Goal: Task Accomplishment & Management: Manage account settings

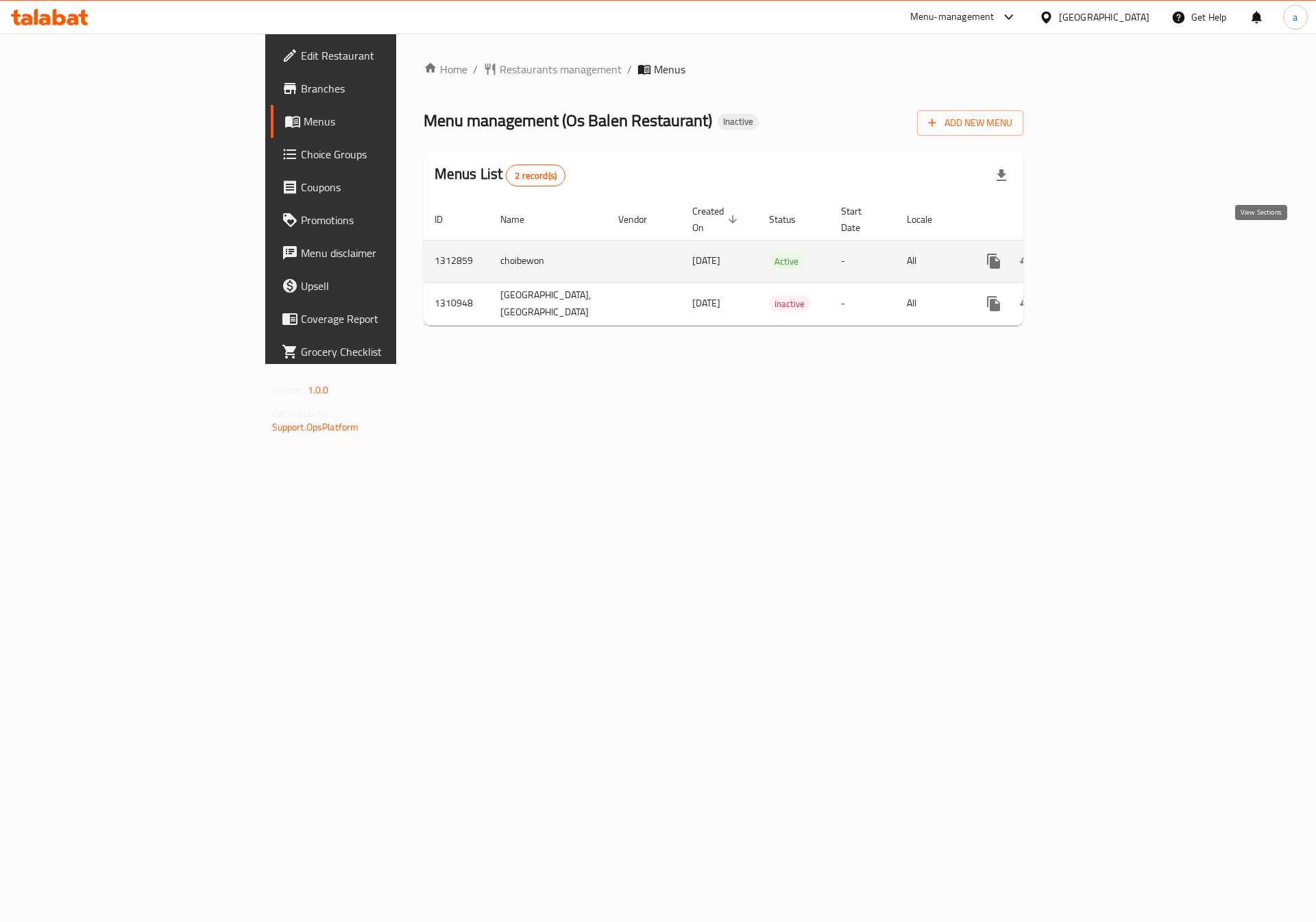
click at [1101, 253] on icon "enhanced table" at bounding box center [1093, 261] width 17 height 17
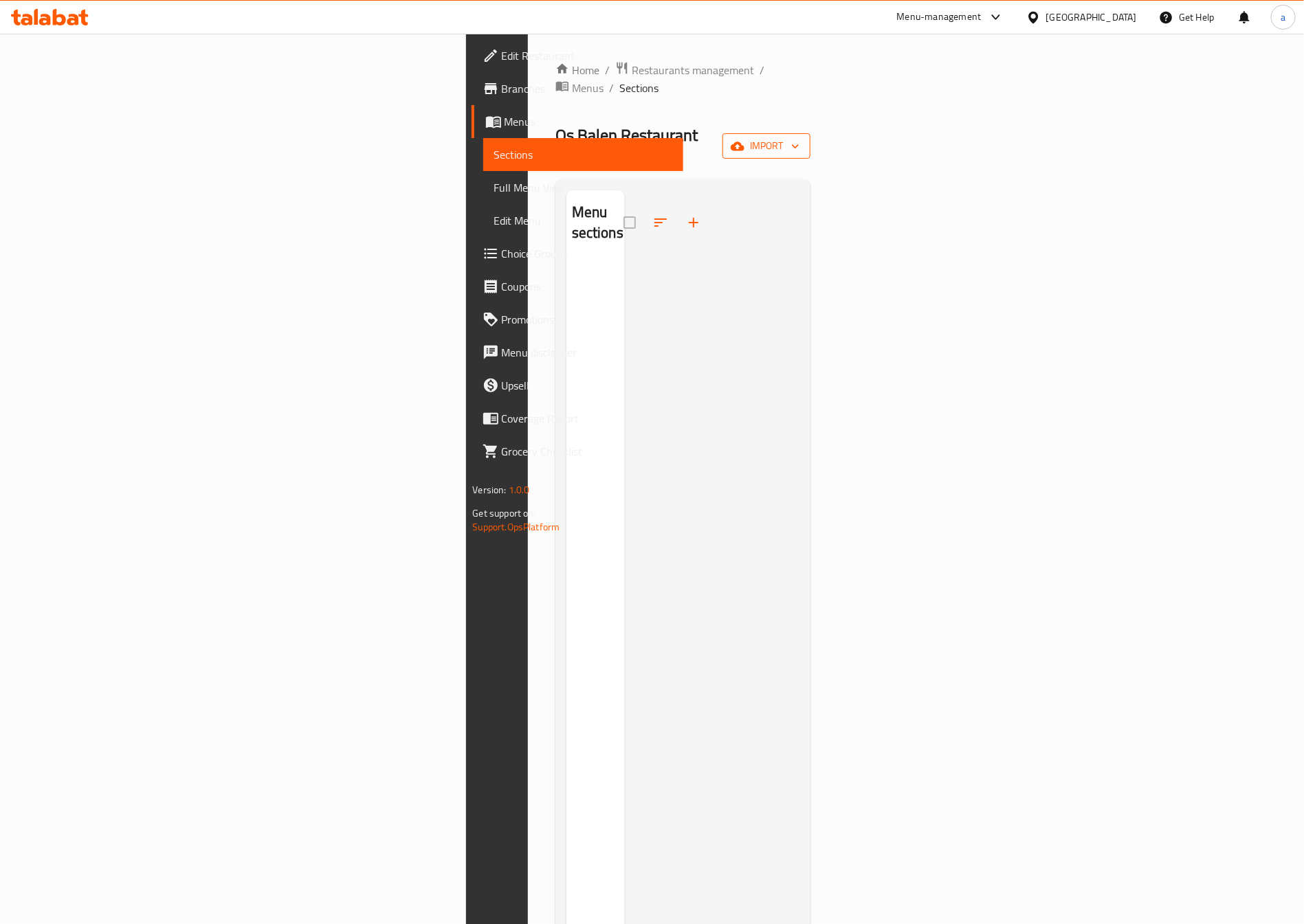
click at [811, 133] on button "import" at bounding box center [766, 146] width 88 height 25
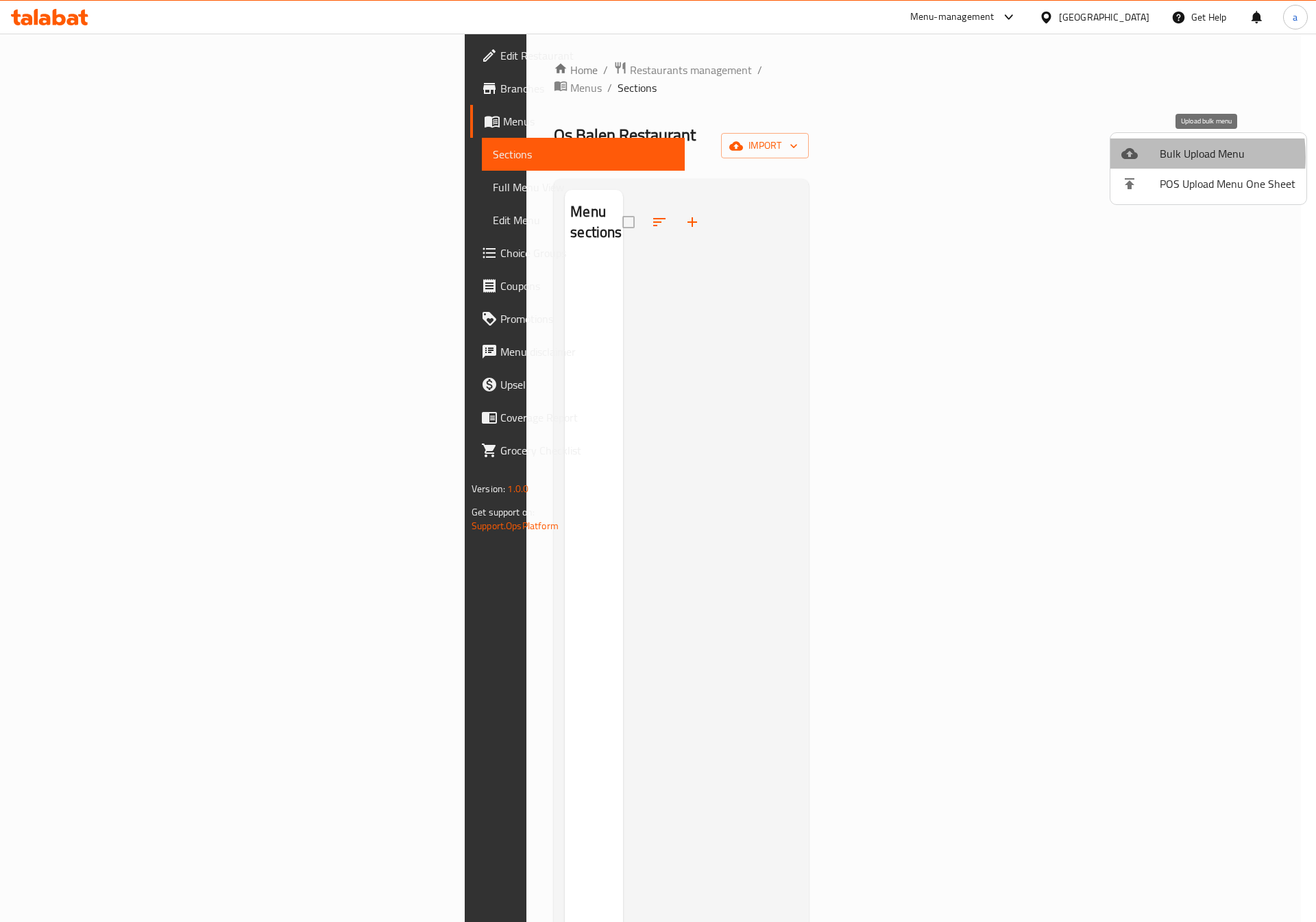
click at [1158, 157] on div at bounding box center [1140, 154] width 38 height 17
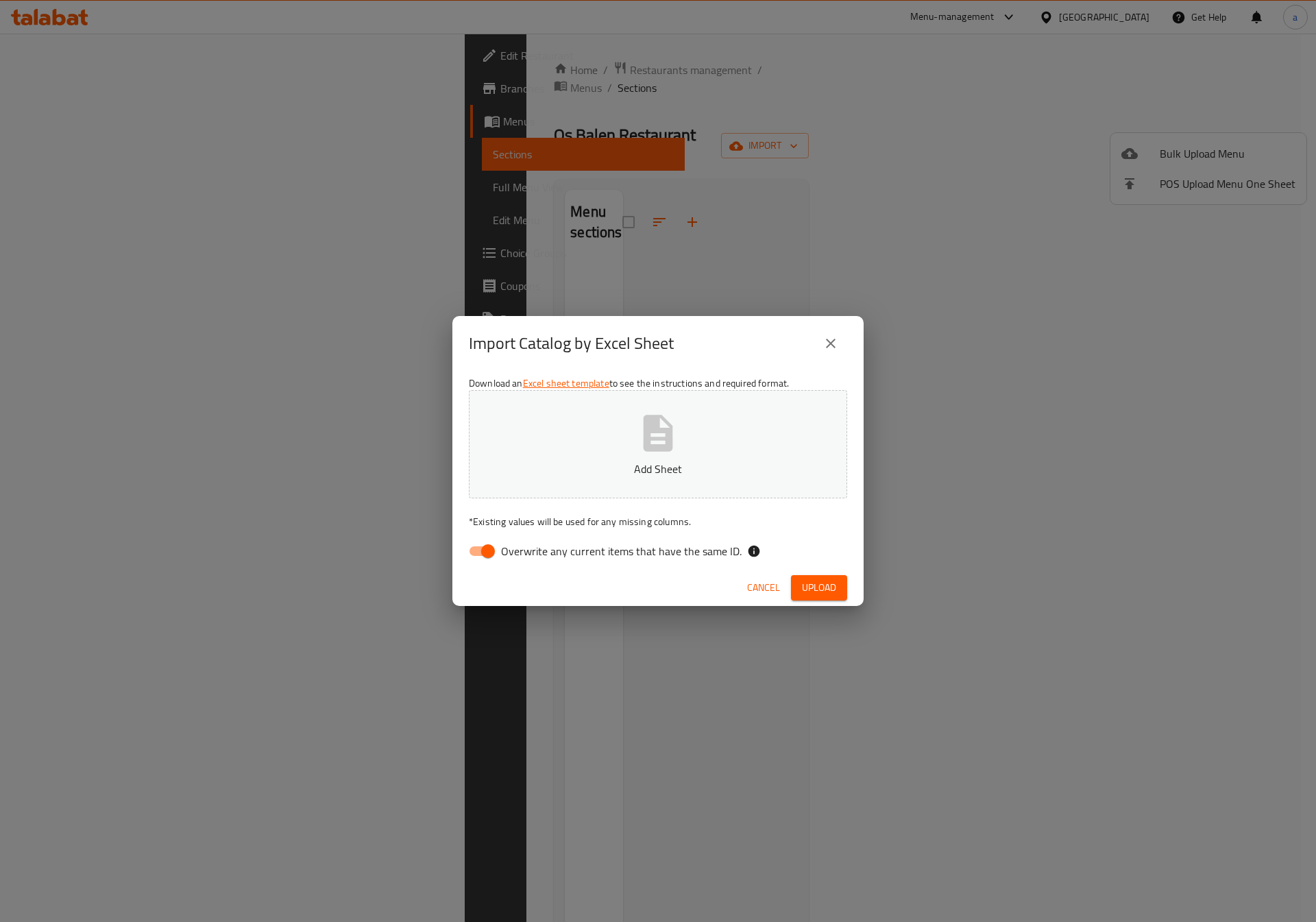
click at [483, 554] on input "Overwrite any current items that have the same ID." at bounding box center [488, 551] width 78 height 26
checkbox input "false"
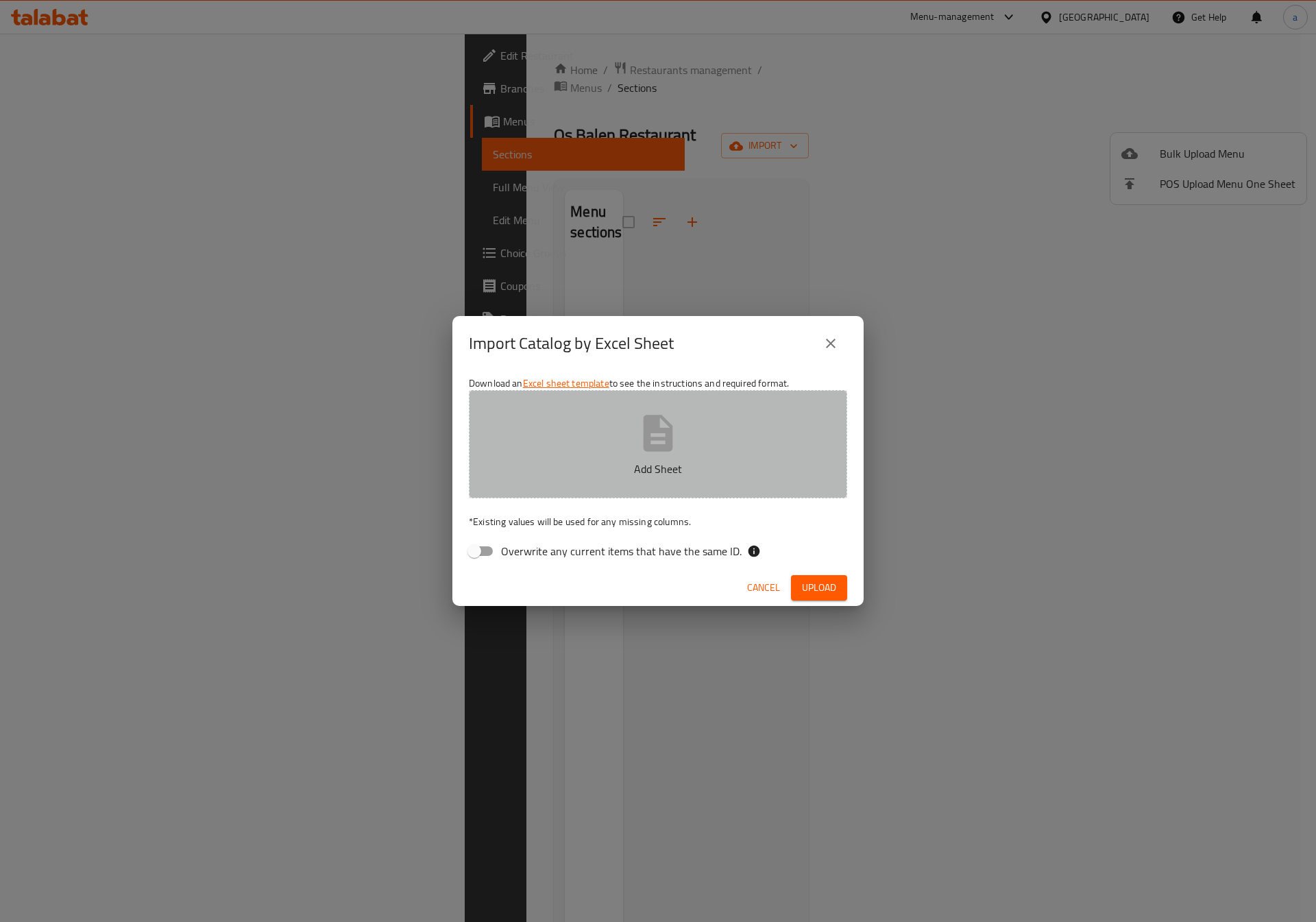
click at [610, 479] on button "Add Sheet" at bounding box center [658, 444] width 378 height 109
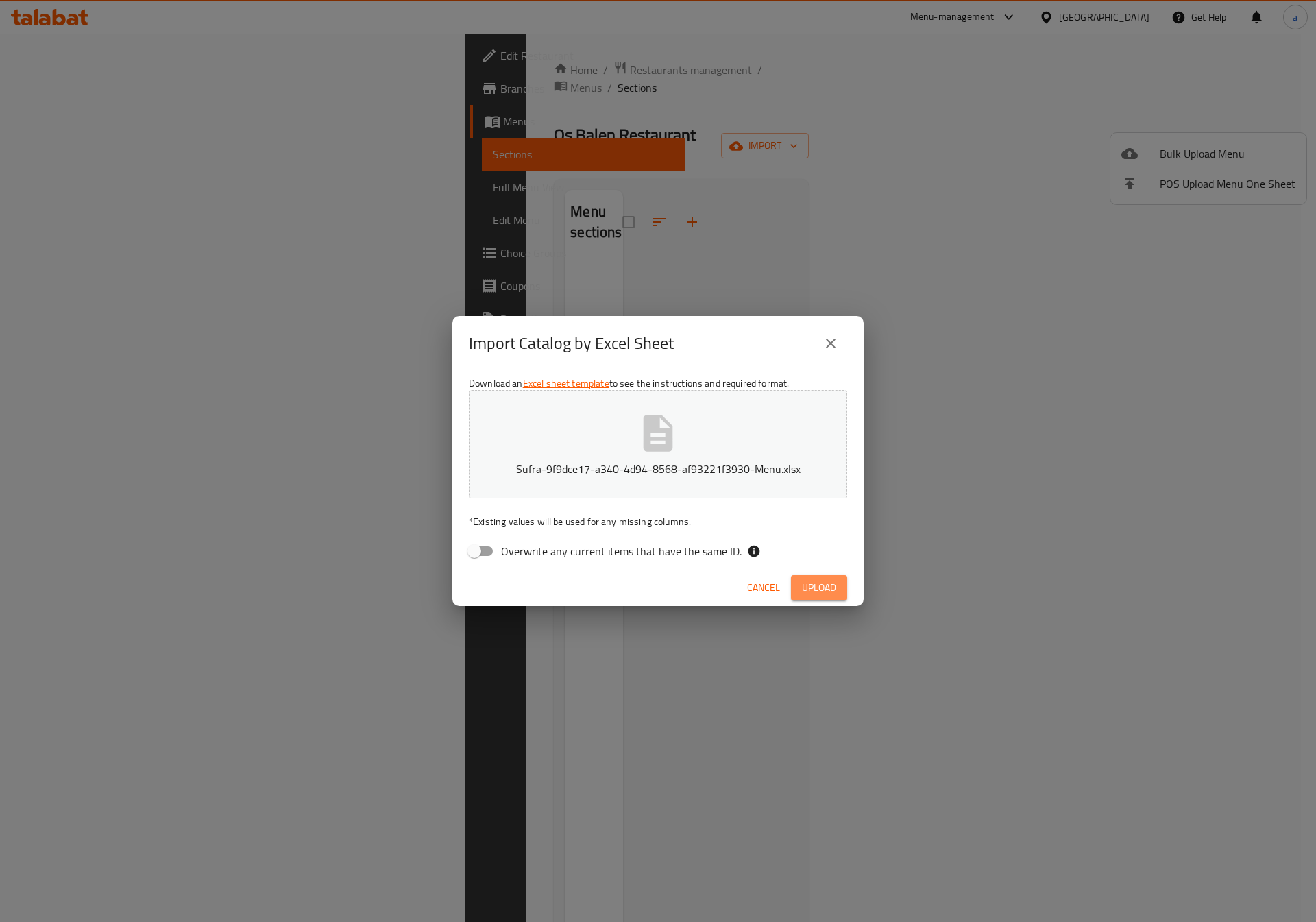
click at [838, 587] on button "Upload" at bounding box center [819, 588] width 56 height 25
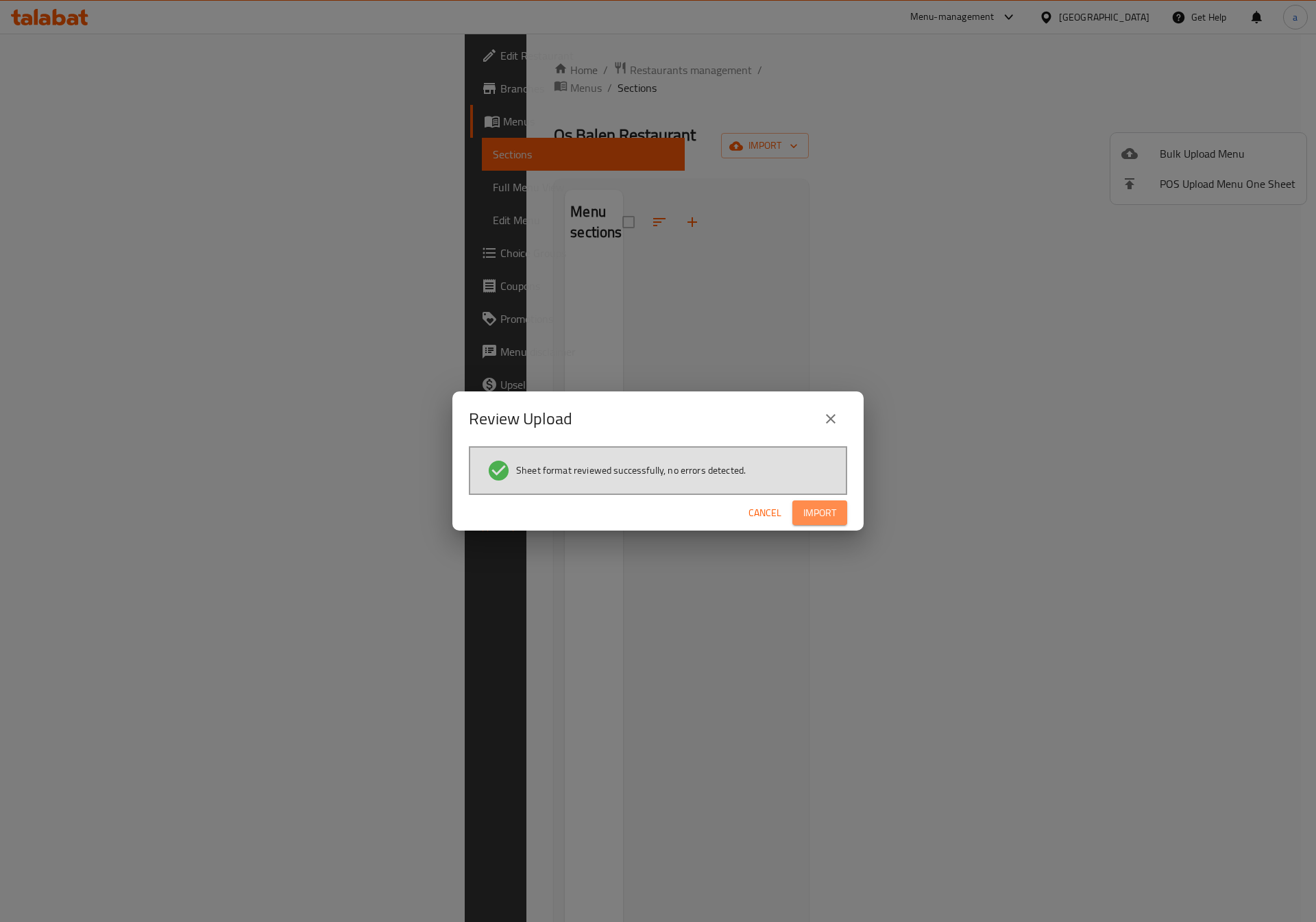
click at [835, 507] on span "Import" at bounding box center [820, 513] width 33 height 17
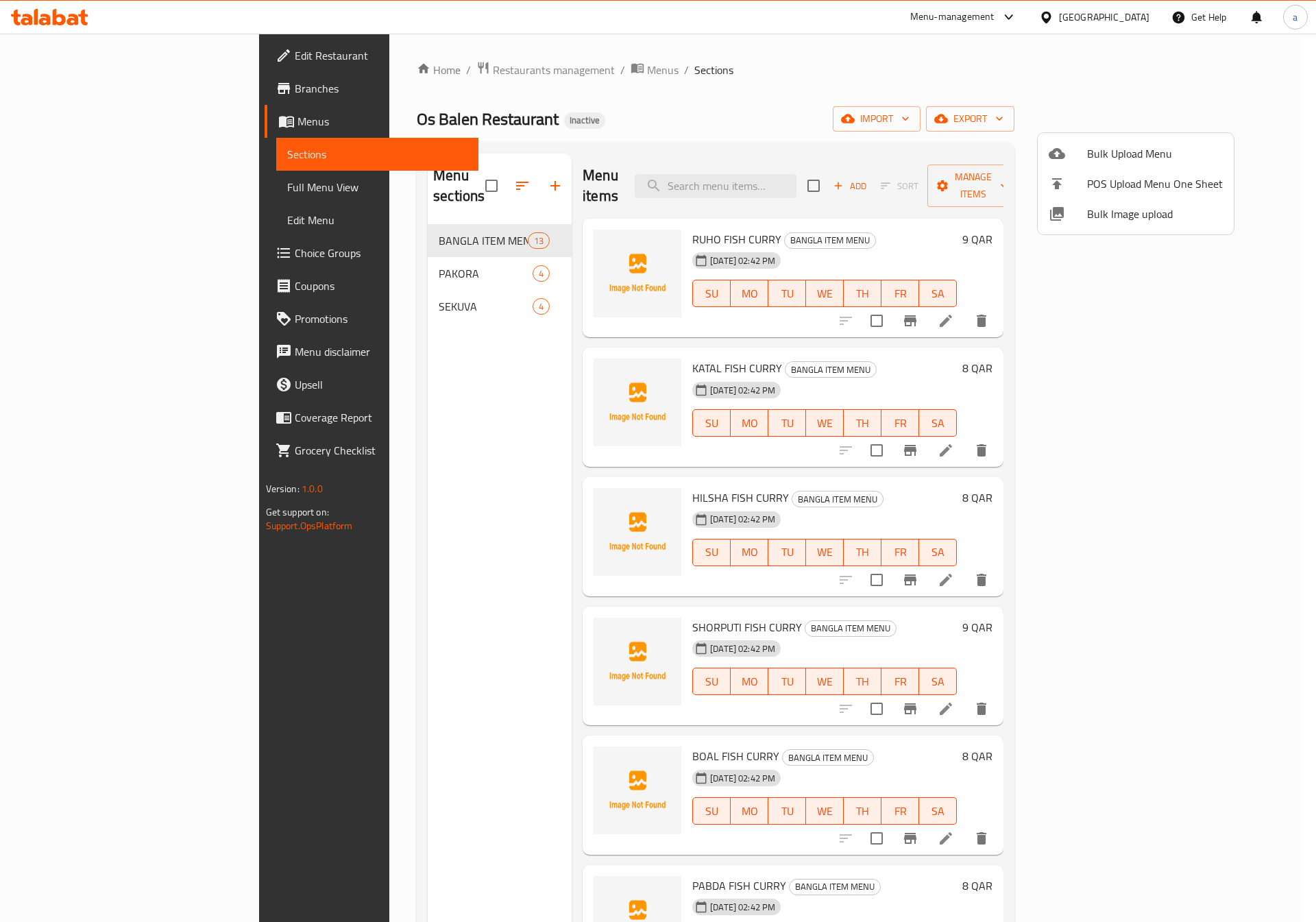
click at [1249, 251] on div at bounding box center [658, 461] width 1316 height 922
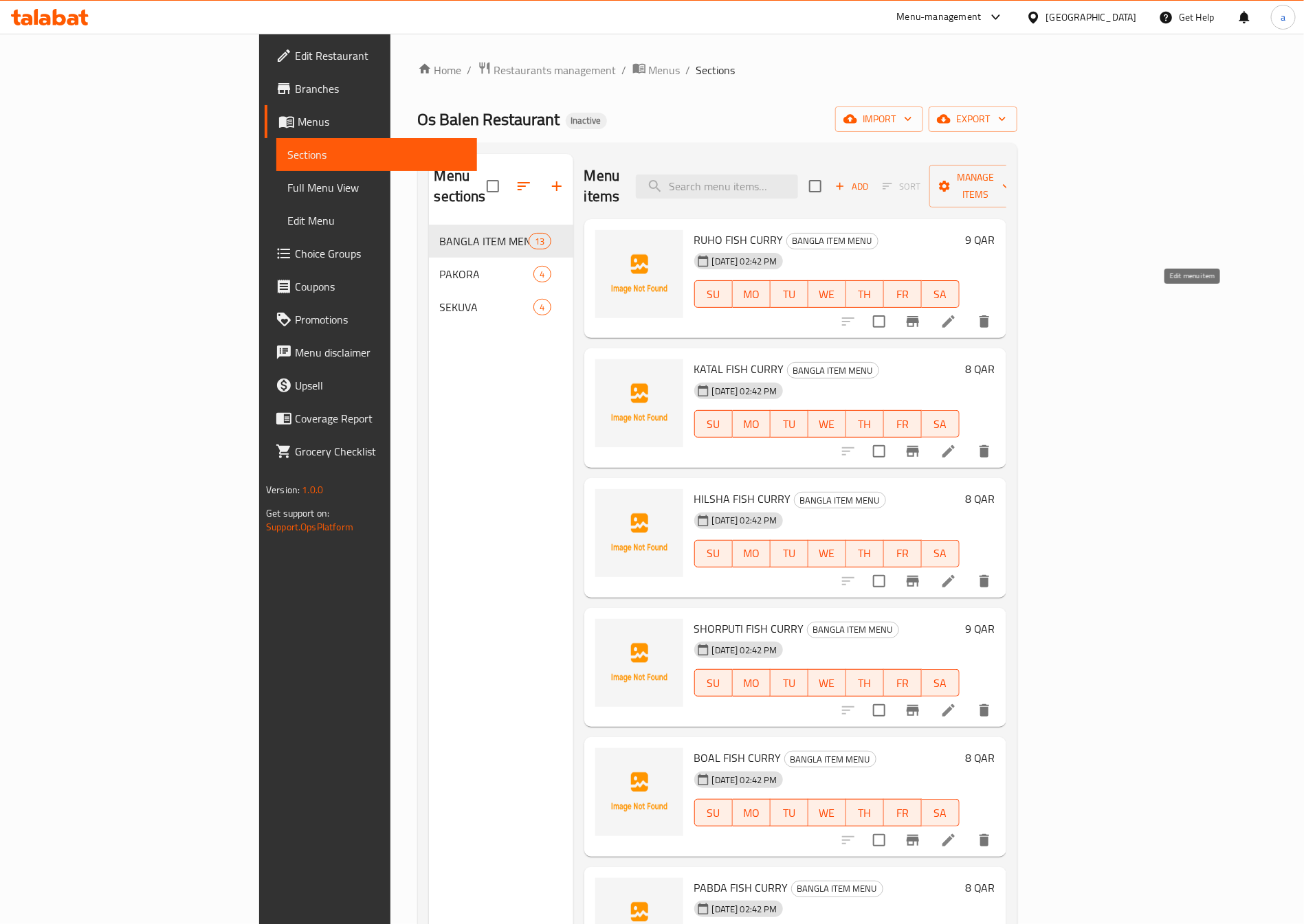
click at [957, 314] on icon at bounding box center [948, 321] width 17 height 17
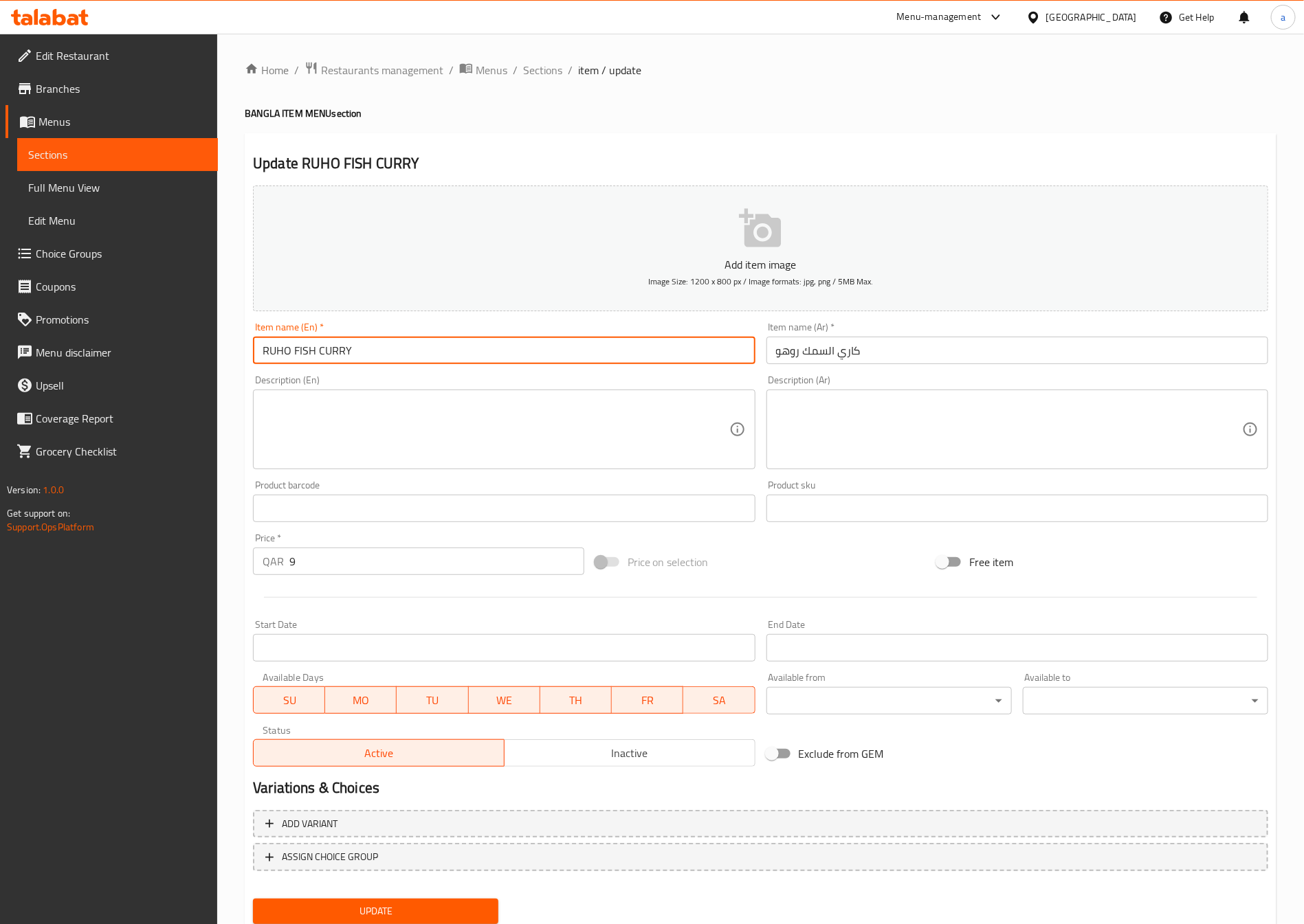
click at [466, 353] on input "RUHO FISH CURRY" at bounding box center [504, 350] width 502 height 28
click at [465, 353] on input "RUHO FISH CURRY" at bounding box center [504, 350] width 502 height 28
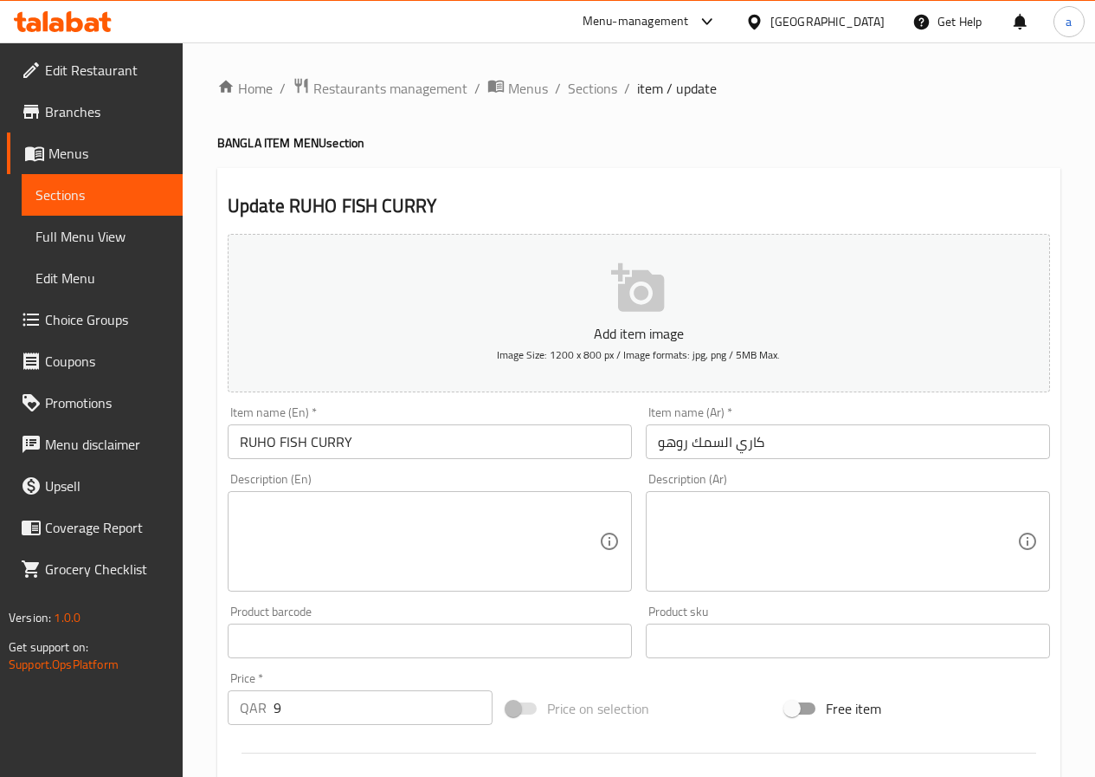
click at [582, 96] on span "Sections" at bounding box center [592, 88] width 49 height 21
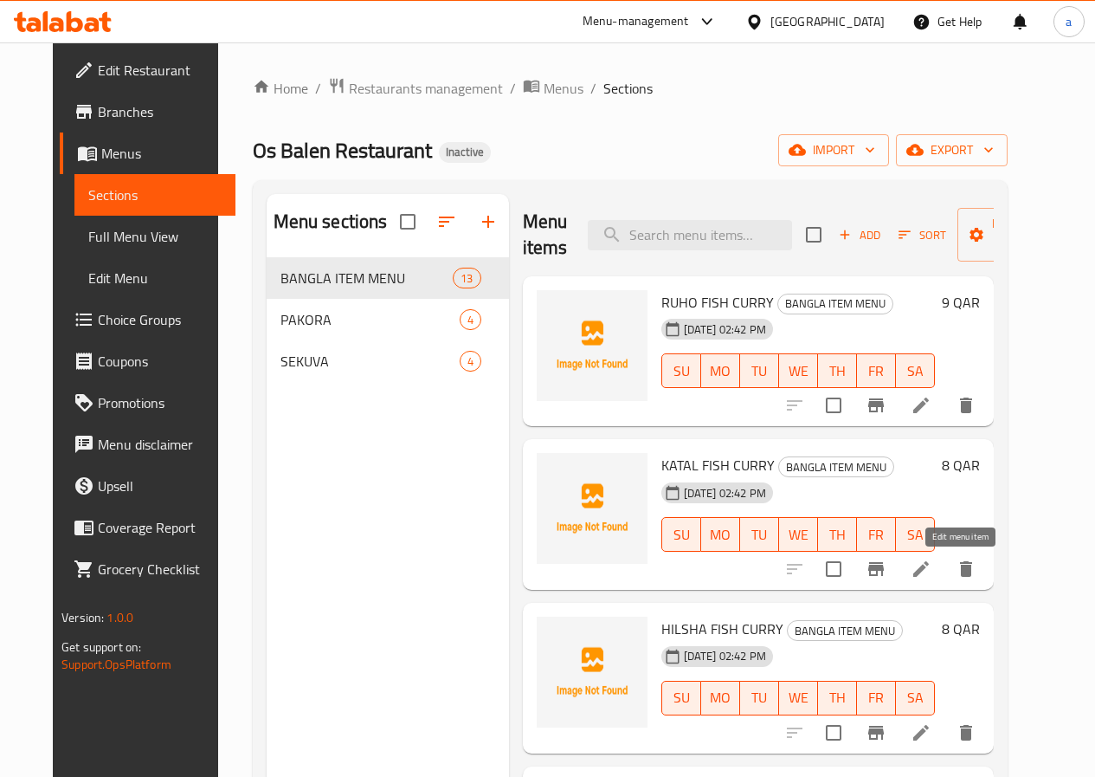
click at [931, 571] on icon at bounding box center [921, 568] width 21 height 21
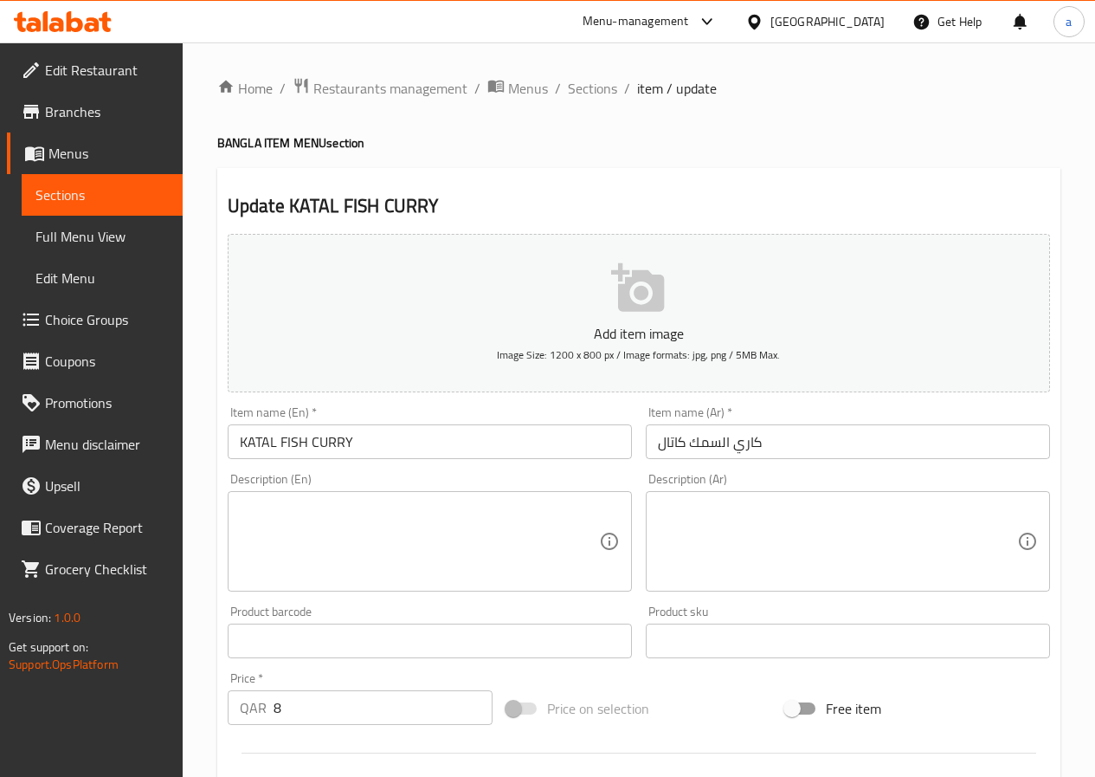
click at [463, 439] on input "KATAL FISH CURRY" at bounding box center [430, 441] width 404 height 35
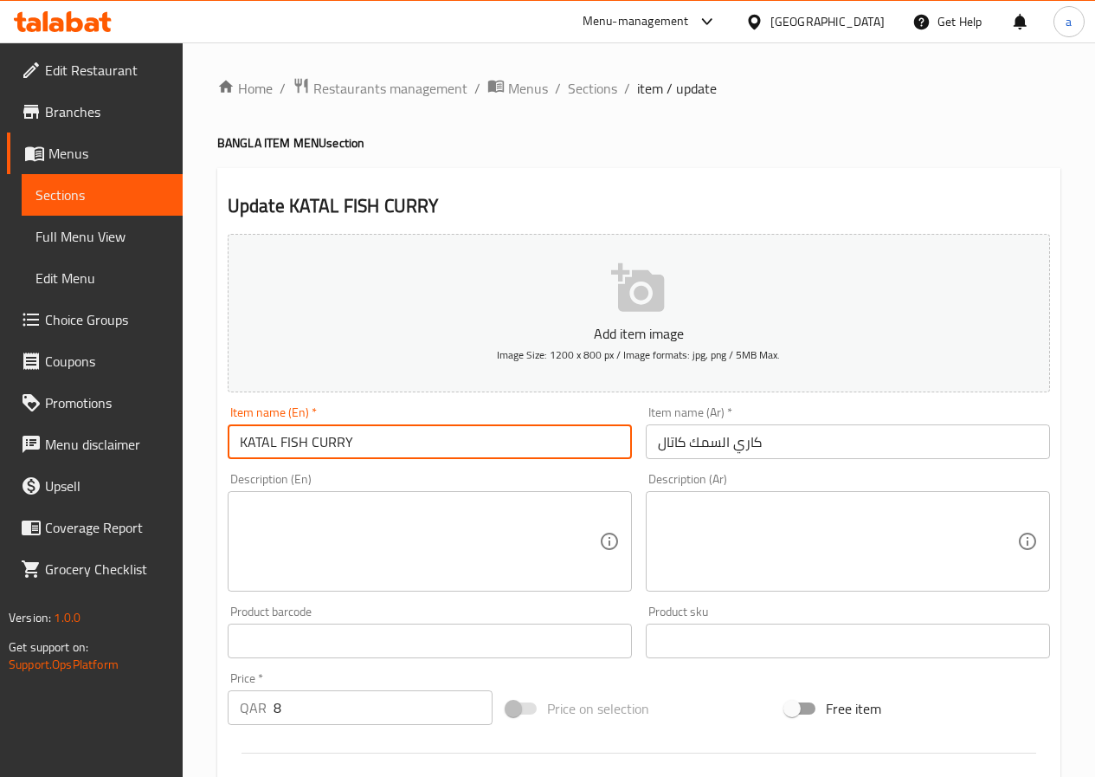
click at [463, 439] on input "KATAL FISH CURRY" at bounding box center [430, 441] width 404 height 35
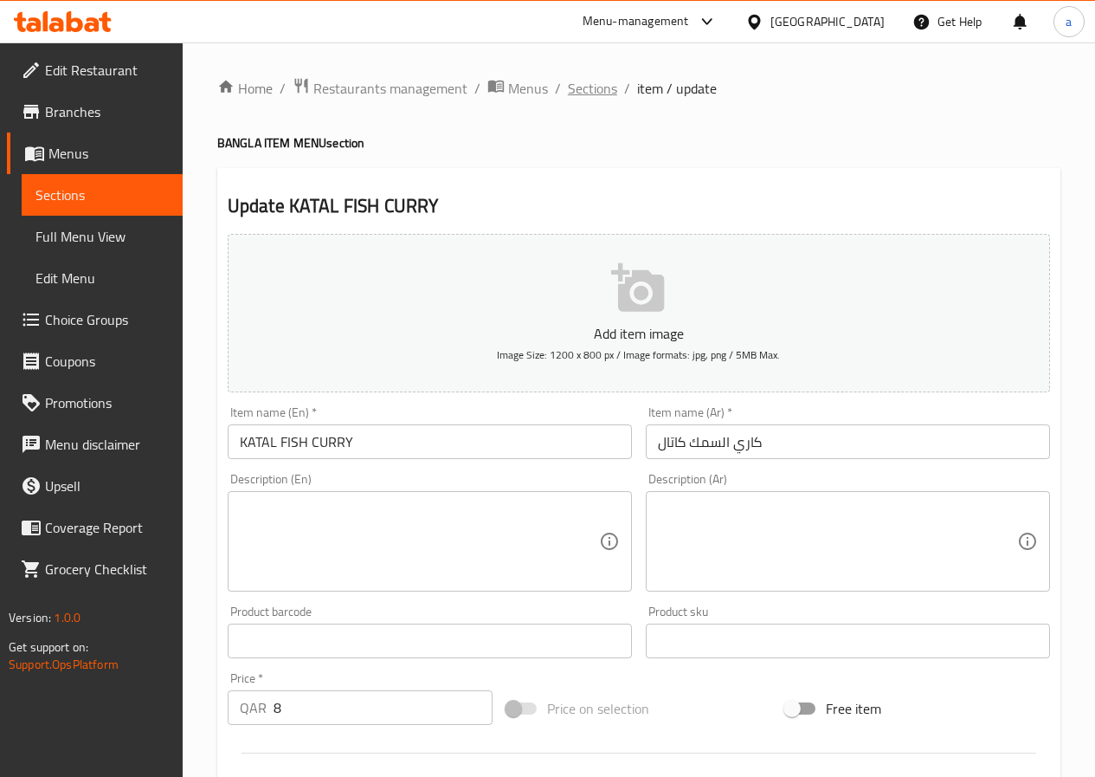
click at [591, 88] on span "Sections" at bounding box center [592, 88] width 49 height 21
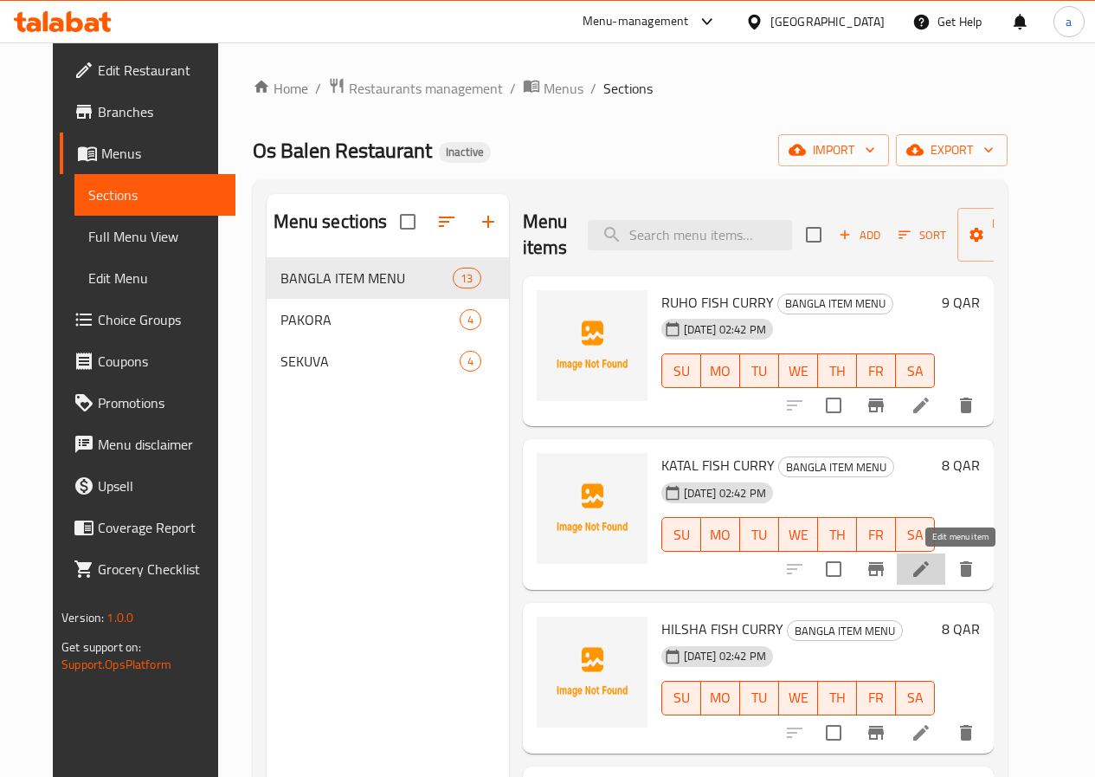
click at [929, 571] on icon at bounding box center [921, 569] width 16 height 16
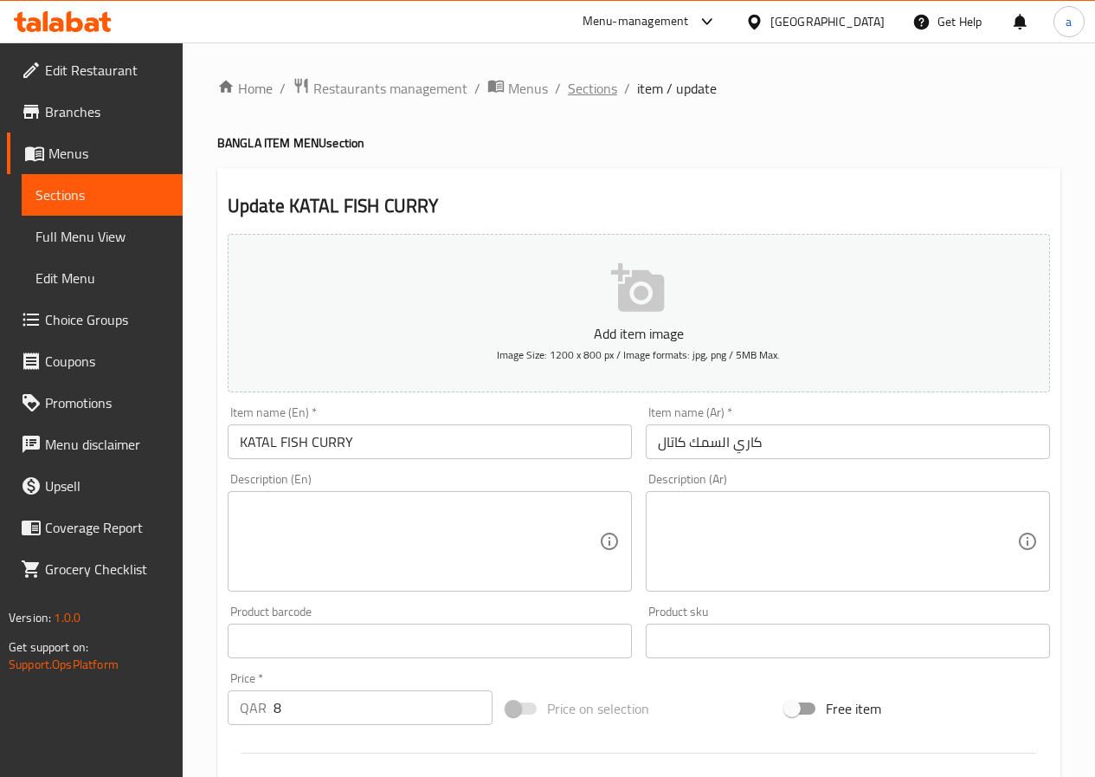
click at [599, 86] on span "Sections" at bounding box center [592, 88] width 49 height 21
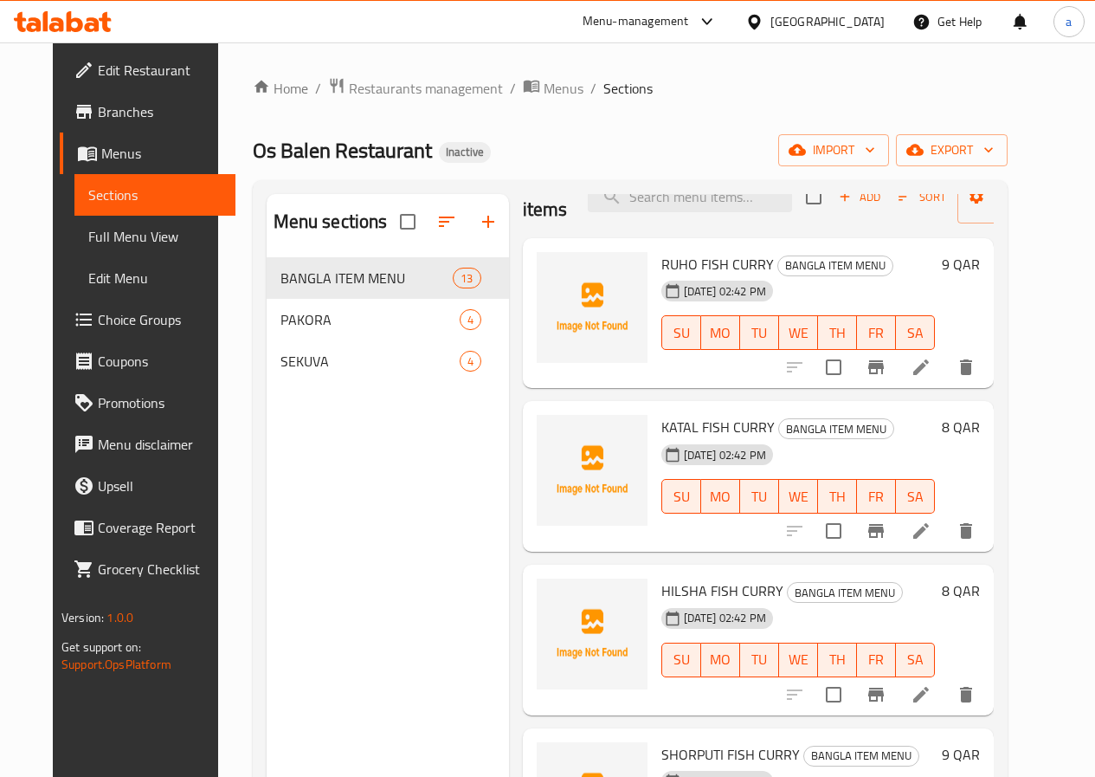
scroll to position [87, 0]
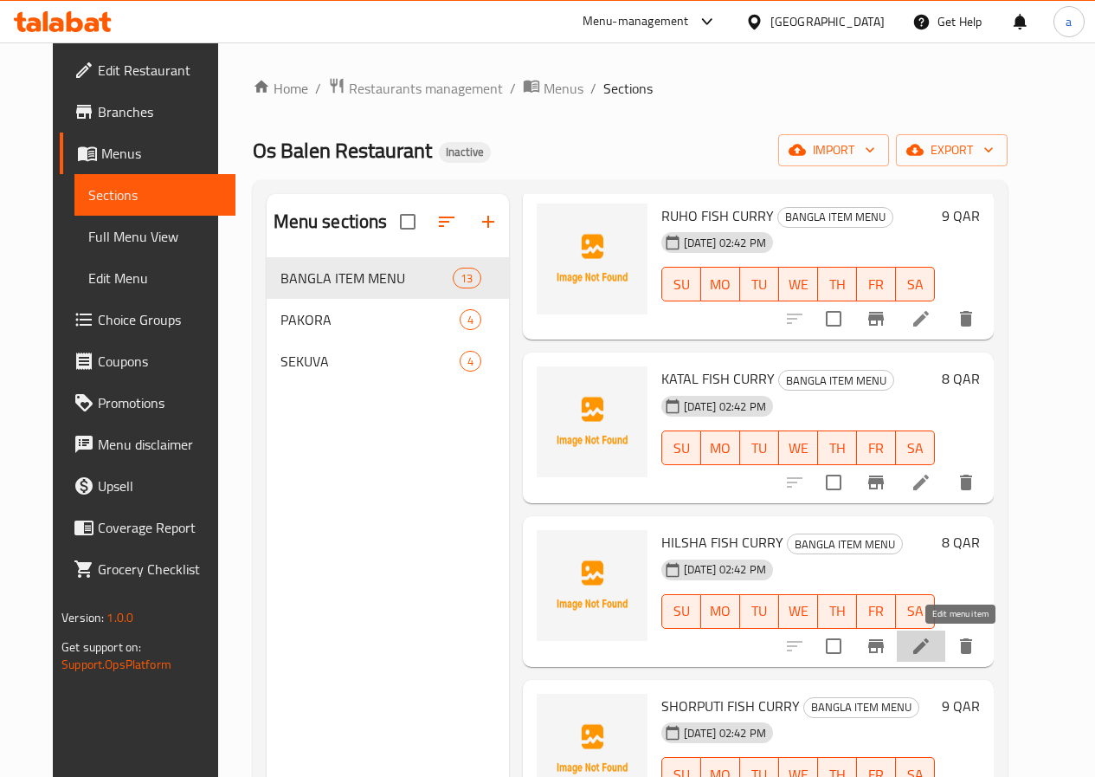
click at [931, 644] on icon at bounding box center [921, 645] width 21 height 21
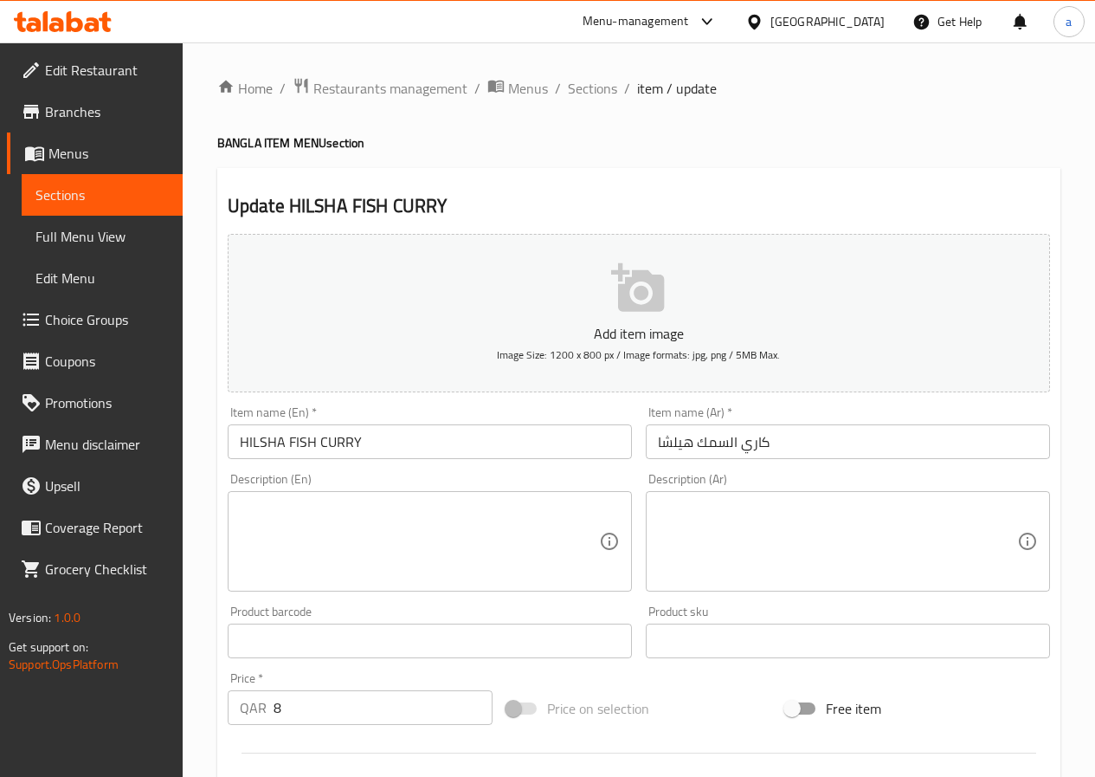
click at [444, 449] on input "HILSHA FISH CURRY" at bounding box center [430, 441] width 404 height 35
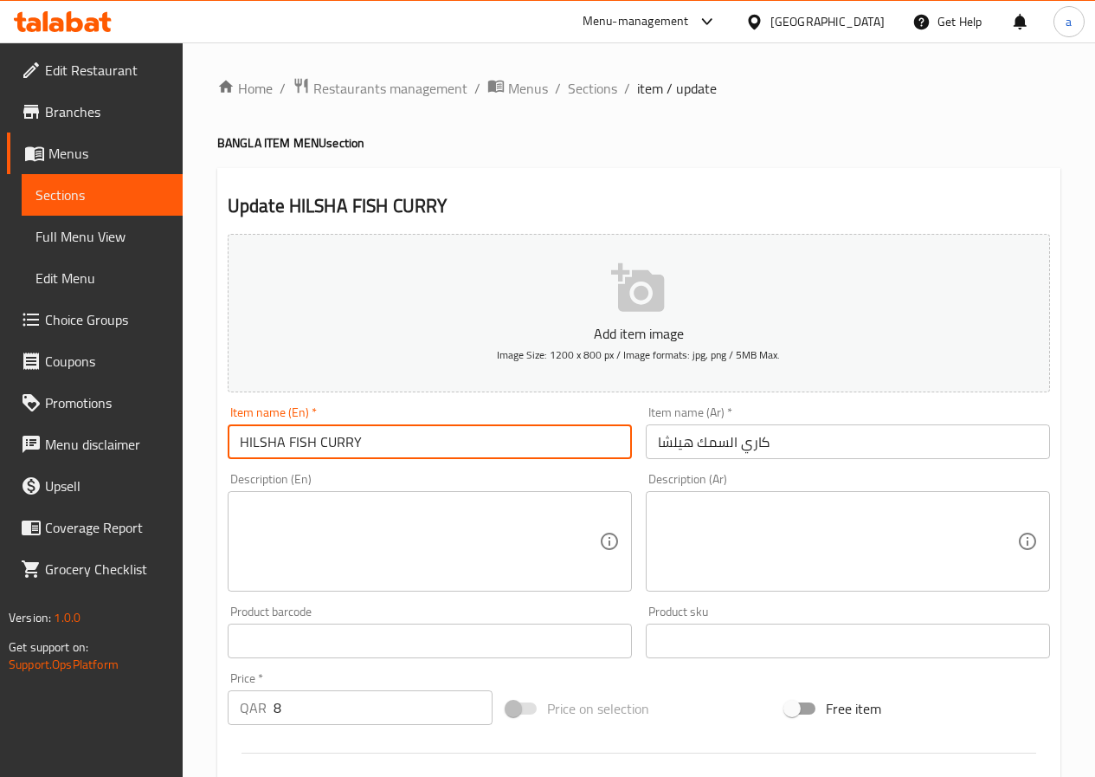
click at [444, 449] on input "HILSHA FISH CURRY" at bounding box center [430, 441] width 404 height 35
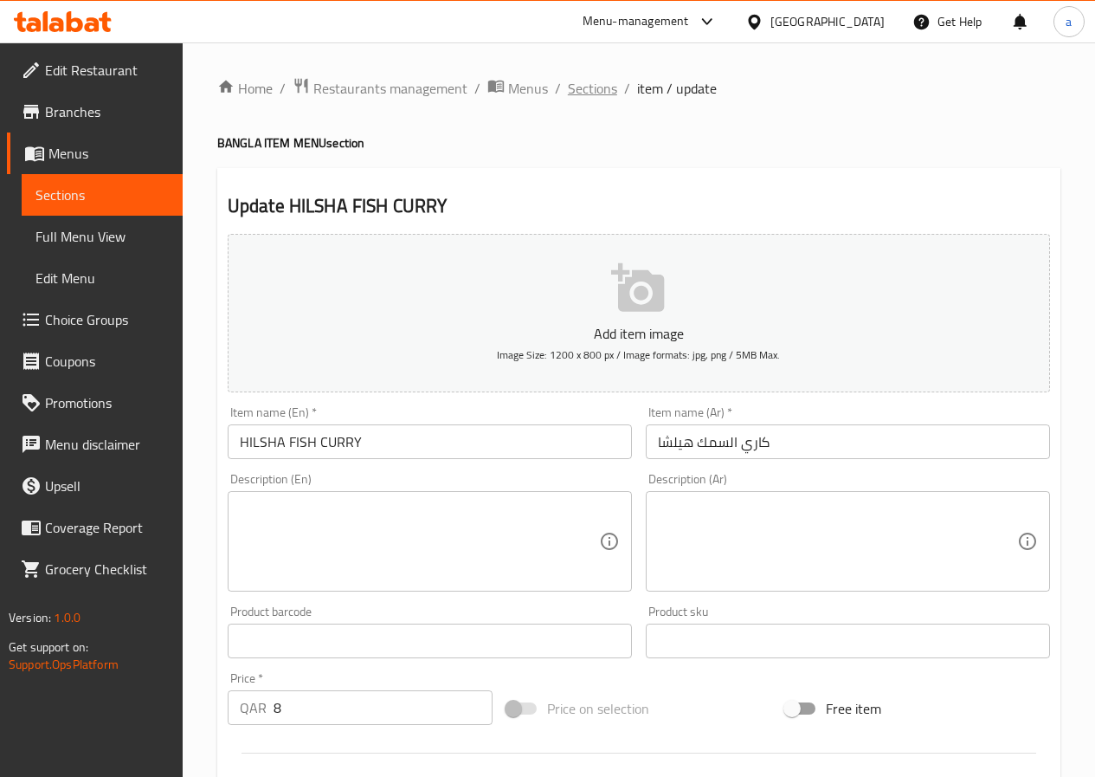
click at [595, 83] on span "Sections" at bounding box center [592, 88] width 49 height 21
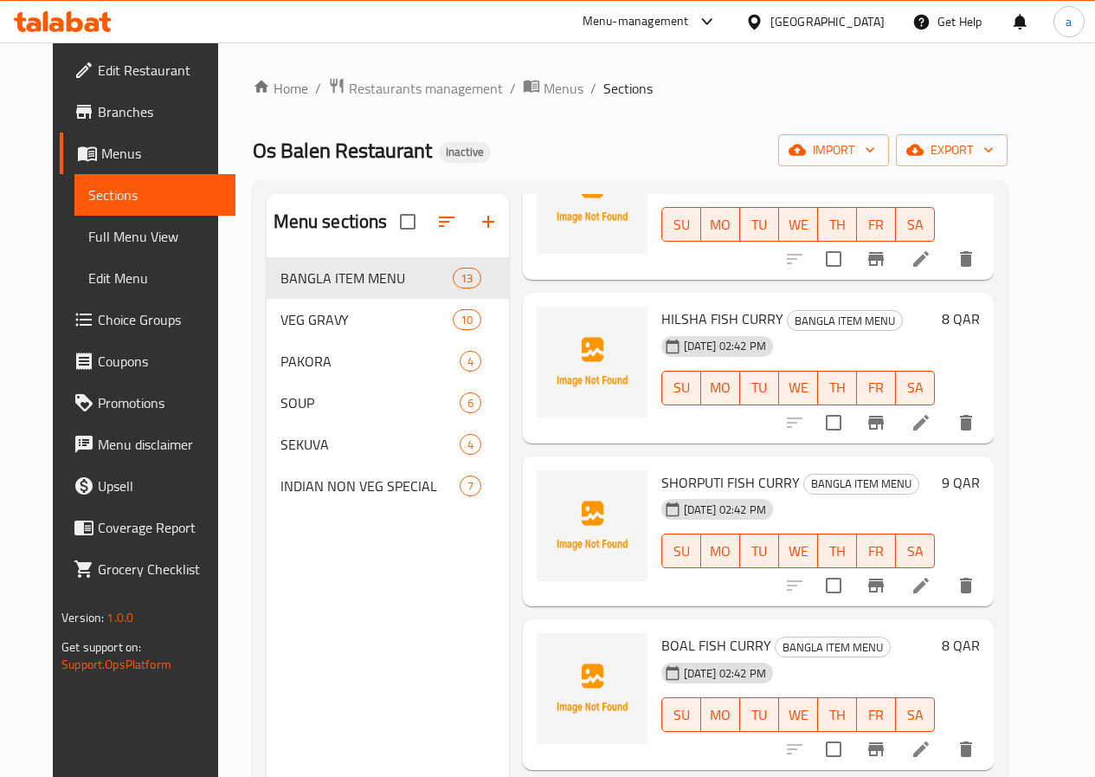
scroll to position [346, 0]
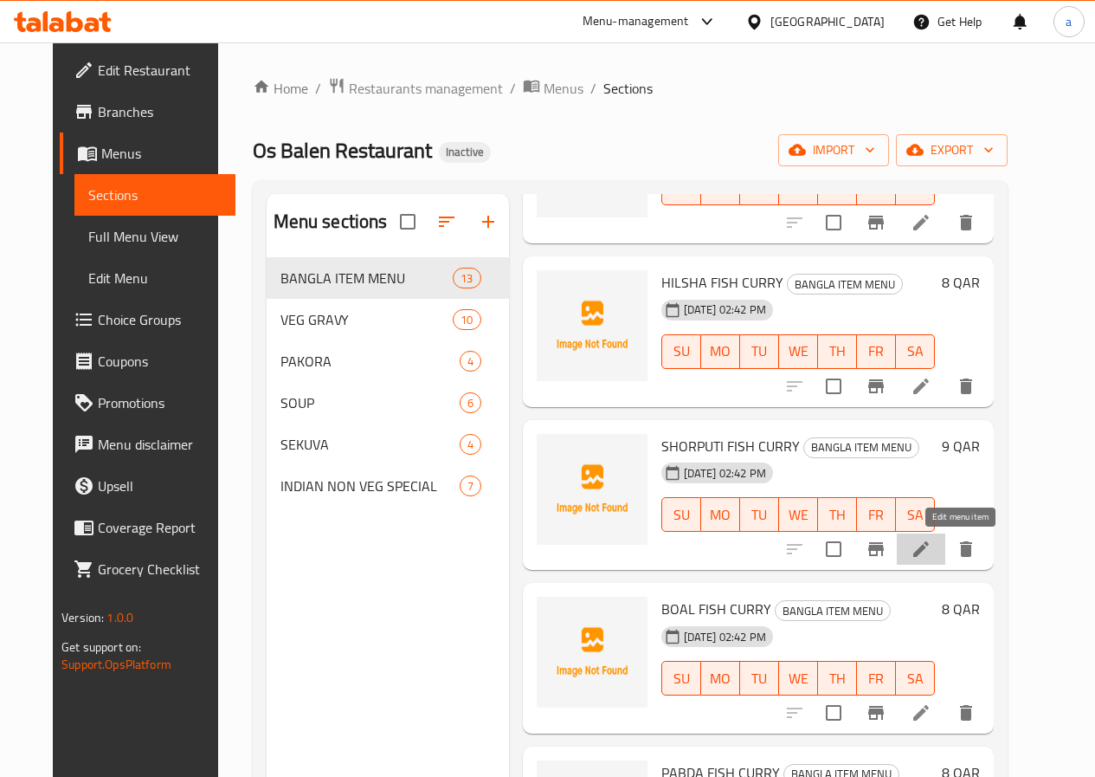
click at [931, 550] on icon at bounding box center [921, 548] width 21 height 21
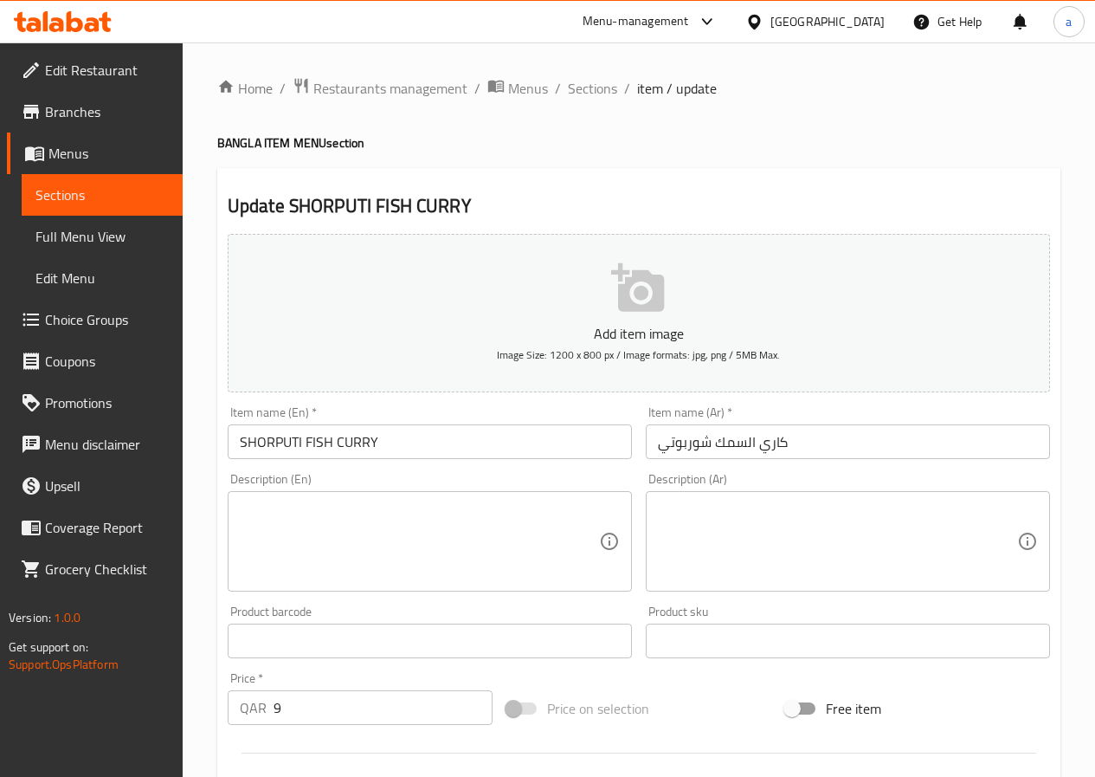
click at [838, 448] on input "كاري السمك شوربوتي" at bounding box center [848, 441] width 404 height 35
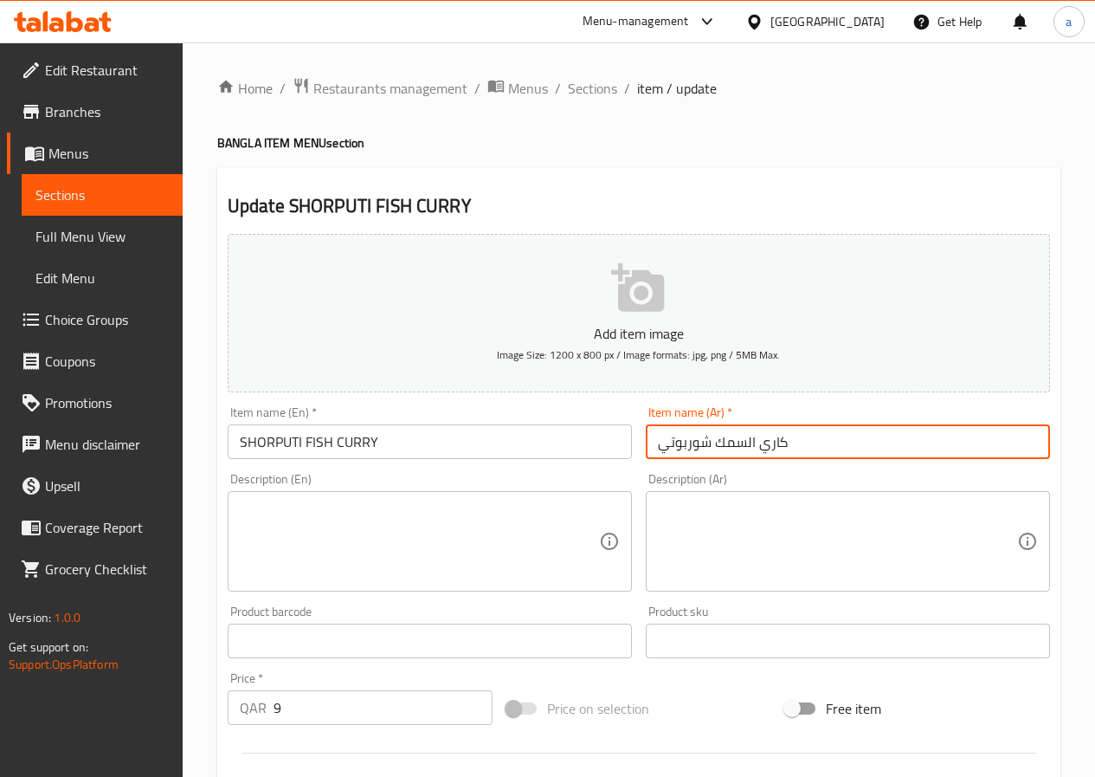
click at [838, 448] on input "كاري السمك شوربوتي" at bounding box center [848, 441] width 404 height 35
click at [428, 445] on input "SHORPUTI FISH CURRY" at bounding box center [430, 441] width 404 height 35
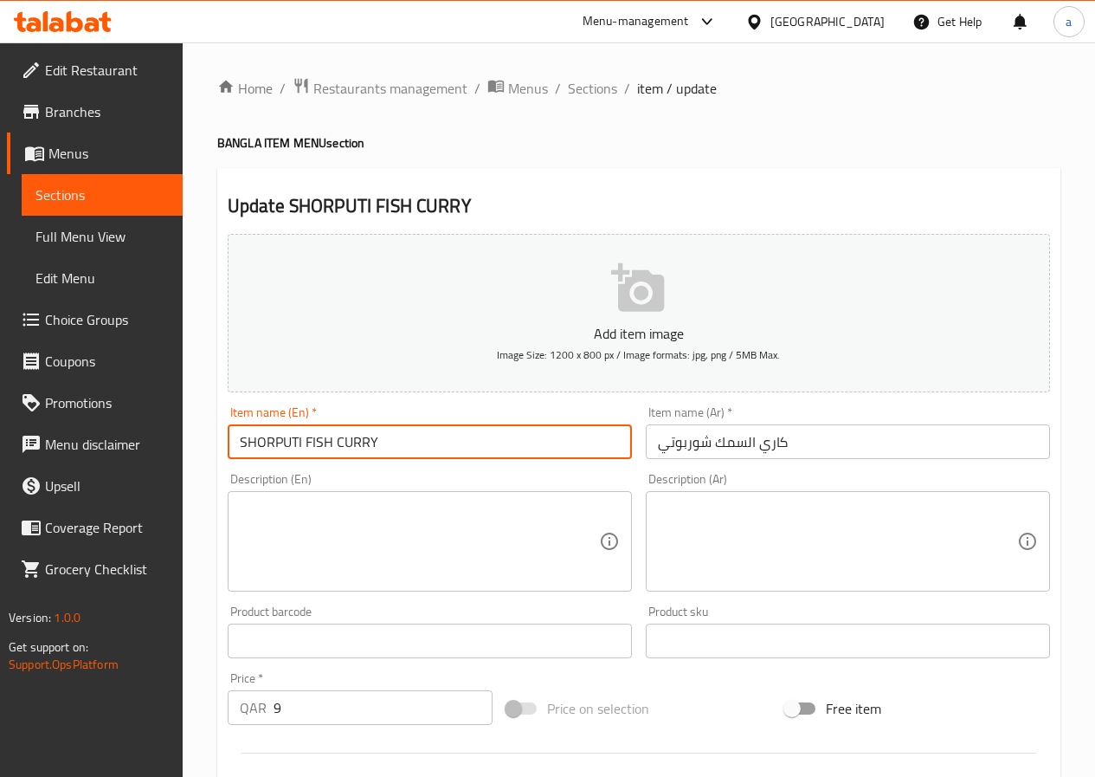
click at [428, 445] on input "SHORPUTI FISH CURRY" at bounding box center [430, 441] width 404 height 35
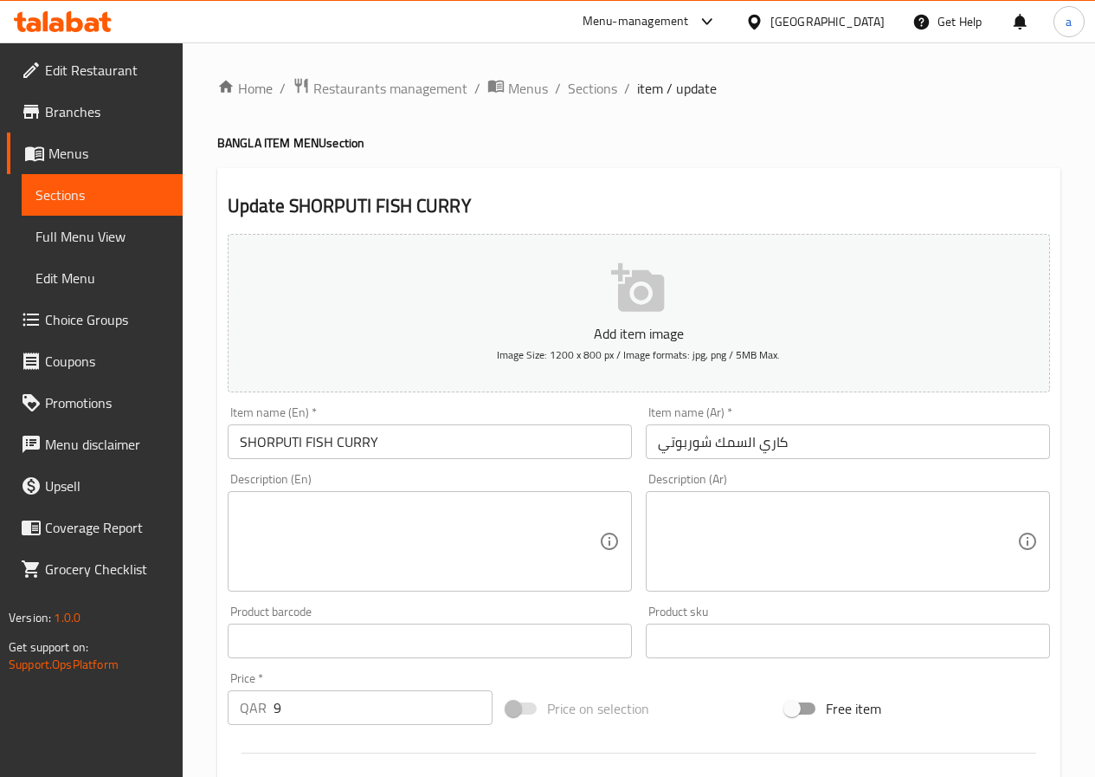
drag, startPoint x: 591, startPoint y: 86, endPoint x: 590, endPoint y: 112, distance: 26.0
click at [591, 86] on span "Sections" at bounding box center [592, 88] width 49 height 21
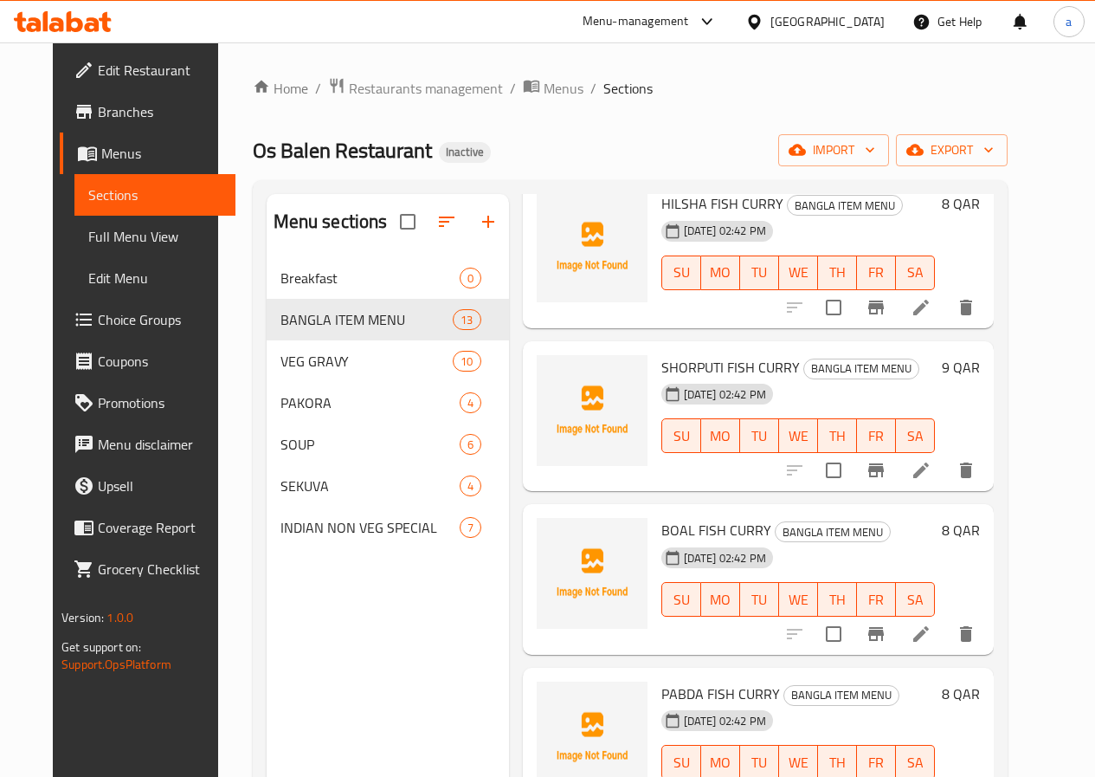
scroll to position [433, 0]
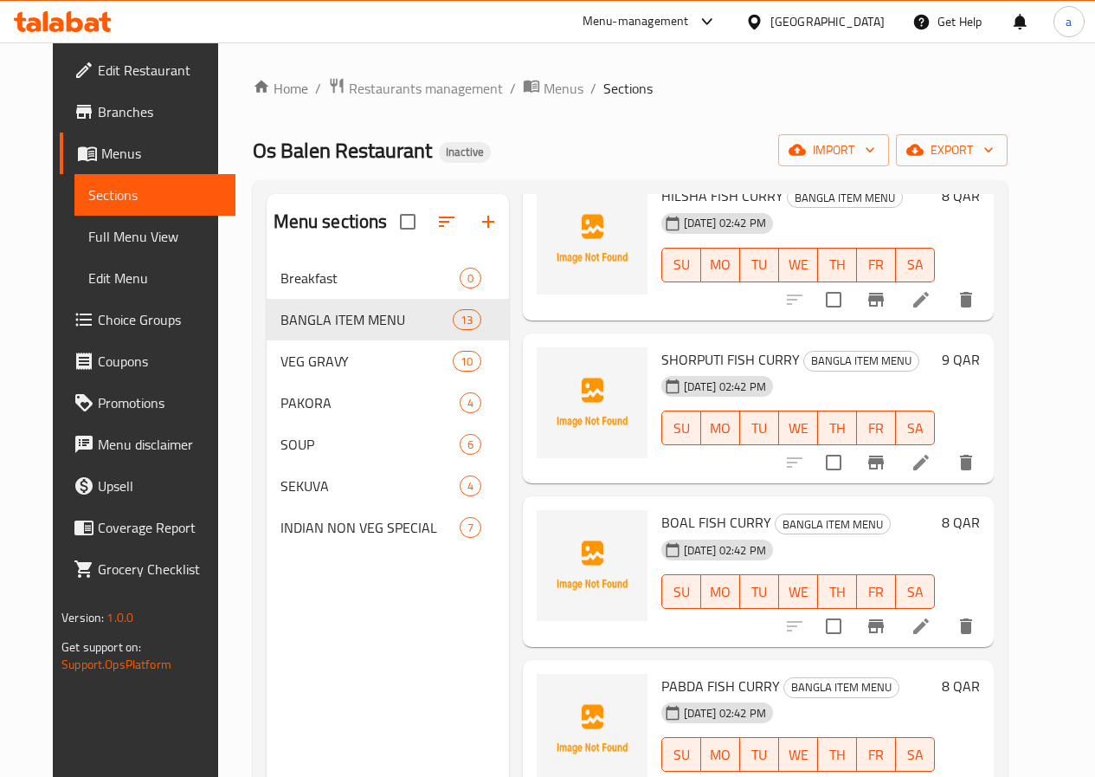
click at [929, 626] on icon at bounding box center [921, 626] width 16 height 16
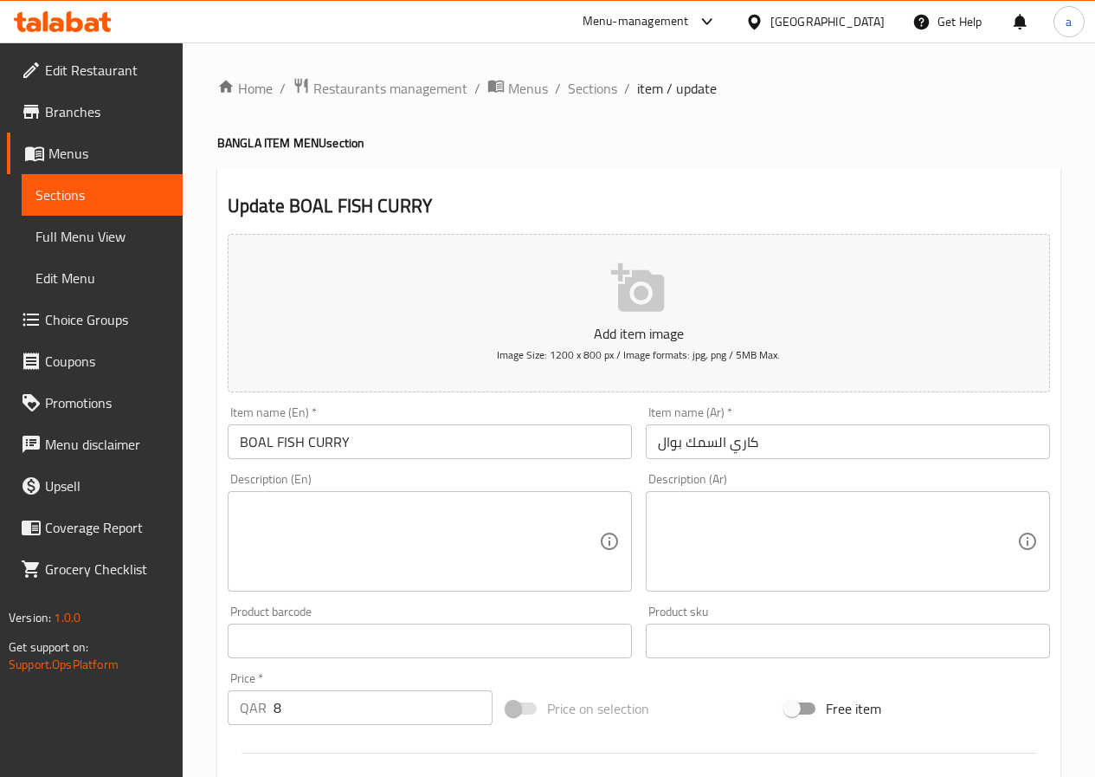
click at [550, 445] on input "BOAL FISH CURRY" at bounding box center [430, 441] width 404 height 35
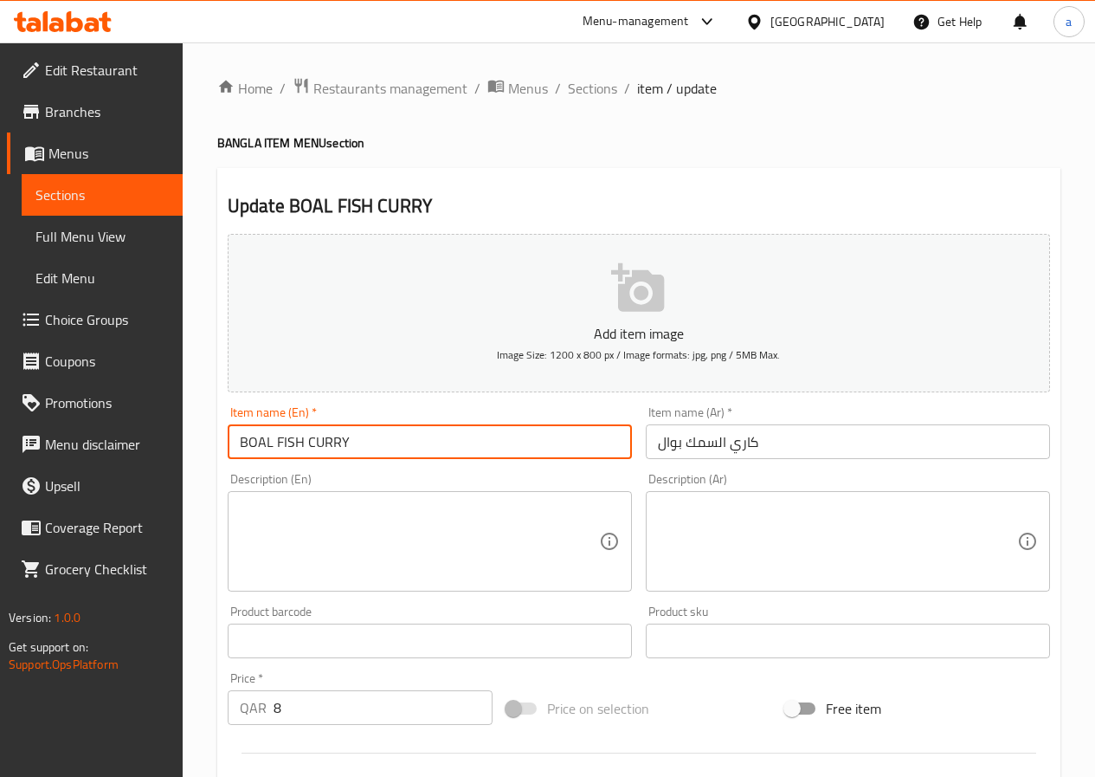
click at [550, 445] on input "BOAL FISH CURRY" at bounding box center [430, 441] width 404 height 35
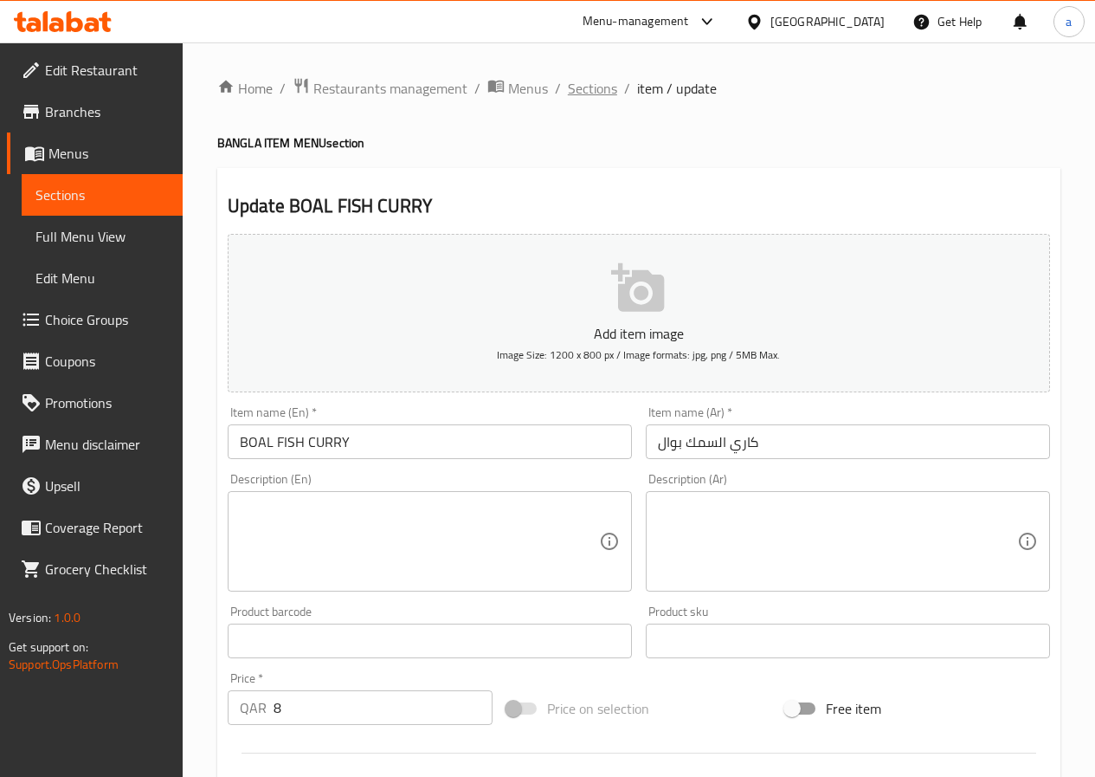
click at [599, 90] on span "Sections" at bounding box center [592, 88] width 49 height 21
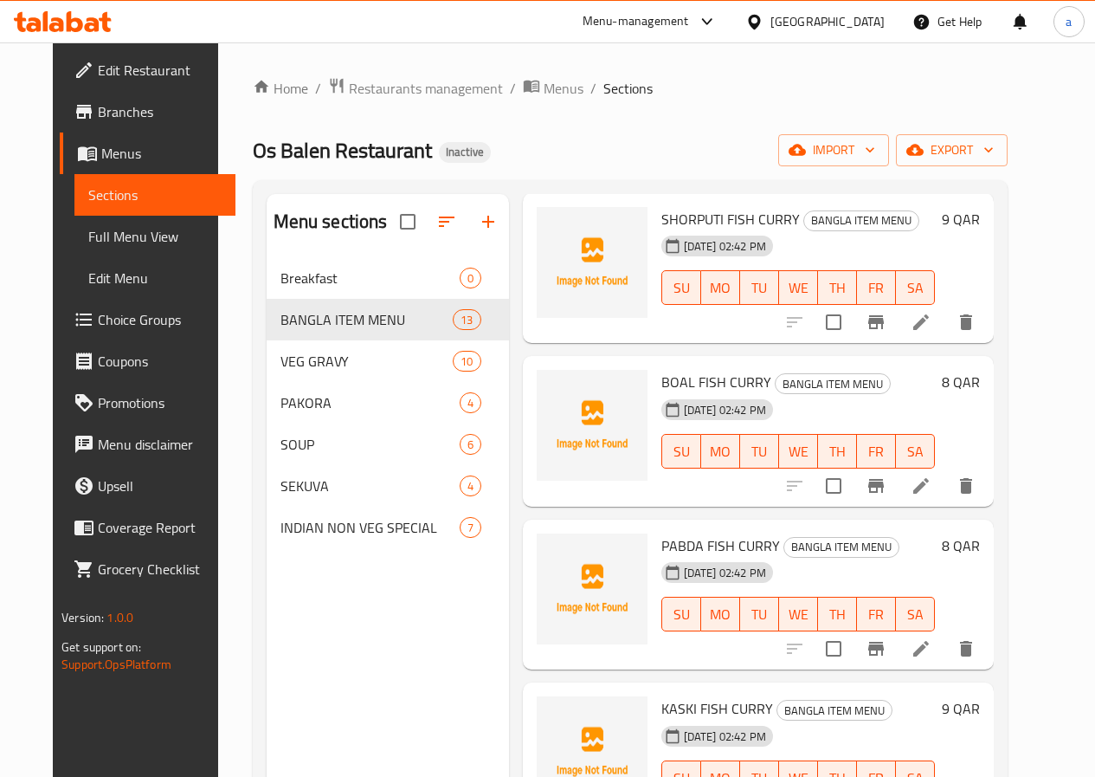
scroll to position [606, 0]
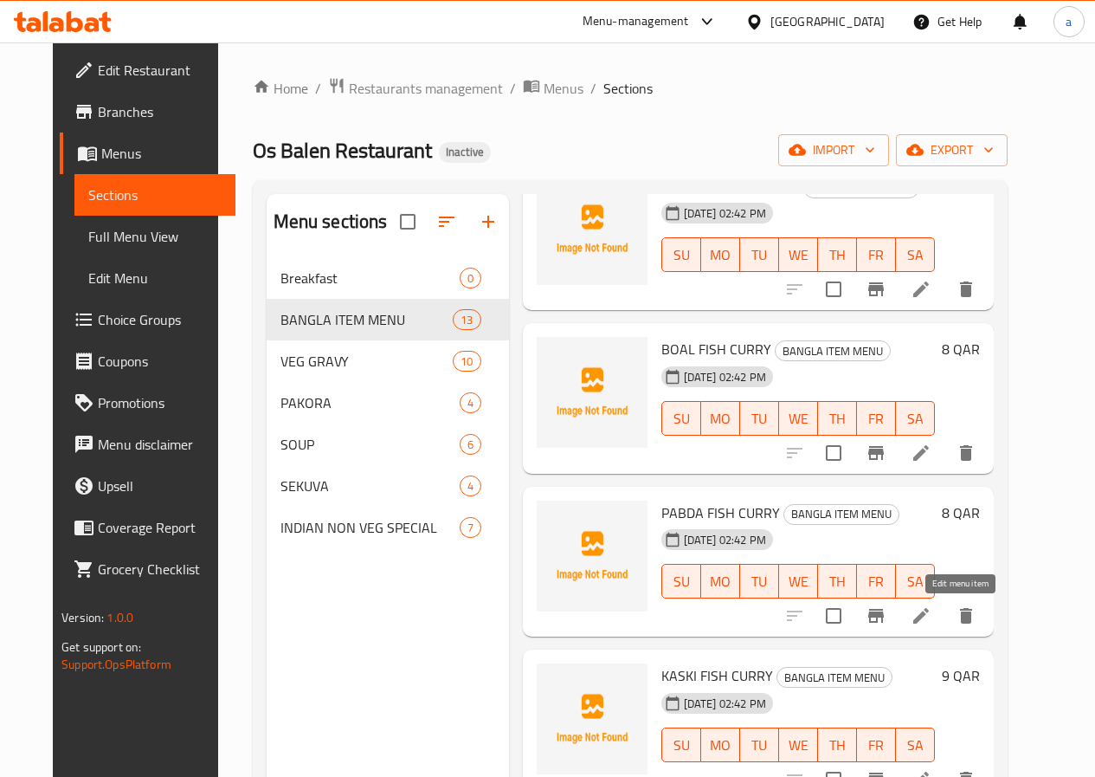
click at [929, 612] on icon at bounding box center [921, 616] width 16 height 16
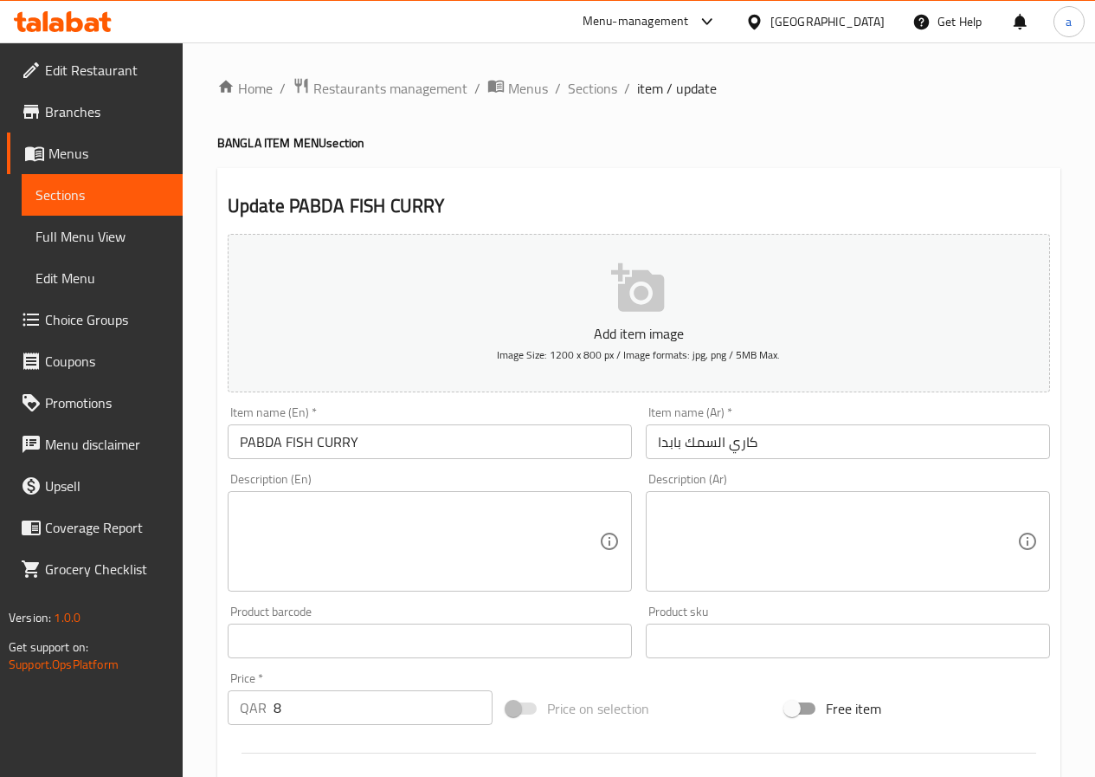
click at [591, 438] on input "PABDA FISH CURRY" at bounding box center [430, 441] width 404 height 35
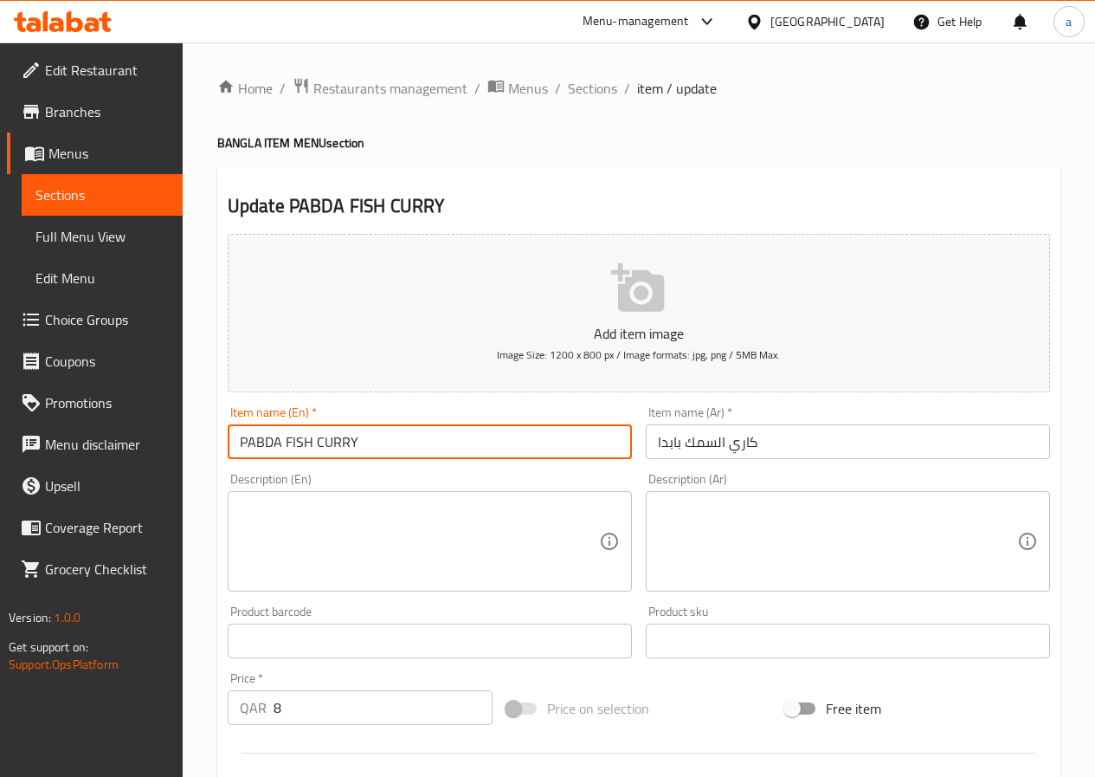
click at [591, 438] on input "PABDA FISH CURRY" at bounding box center [430, 441] width 404 height 35
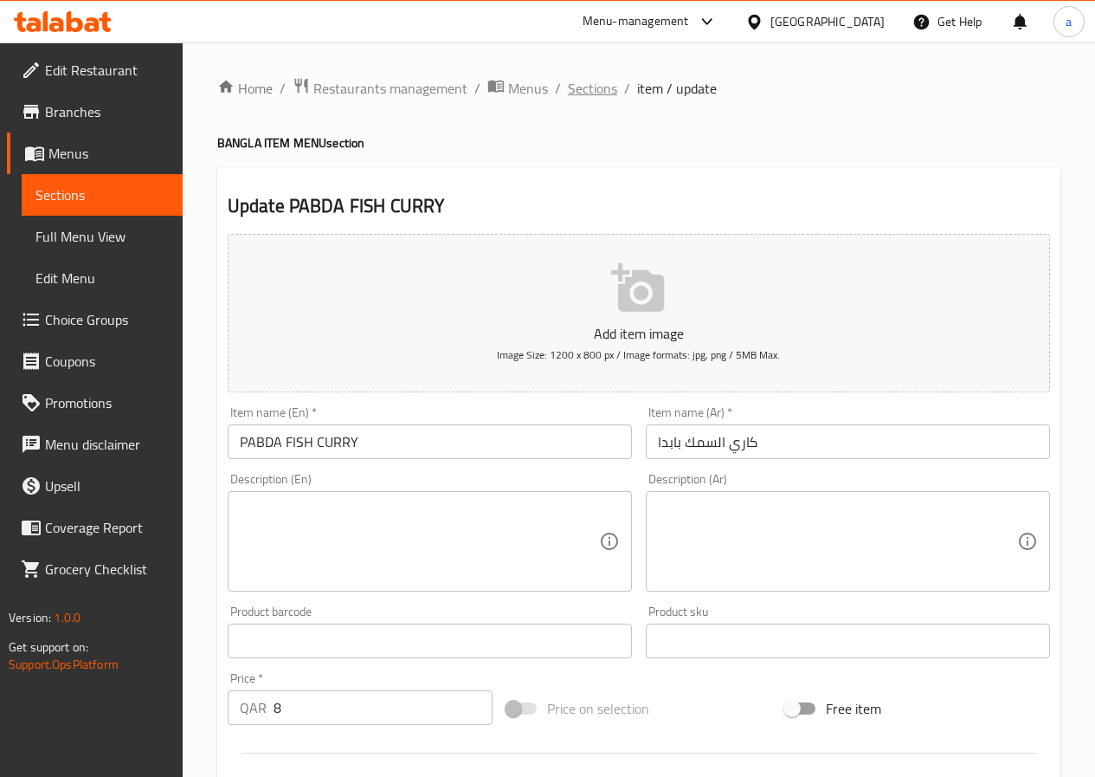
click at [596, 86] on span "Sections" at bounding box center [592, 88] width 49 height 21
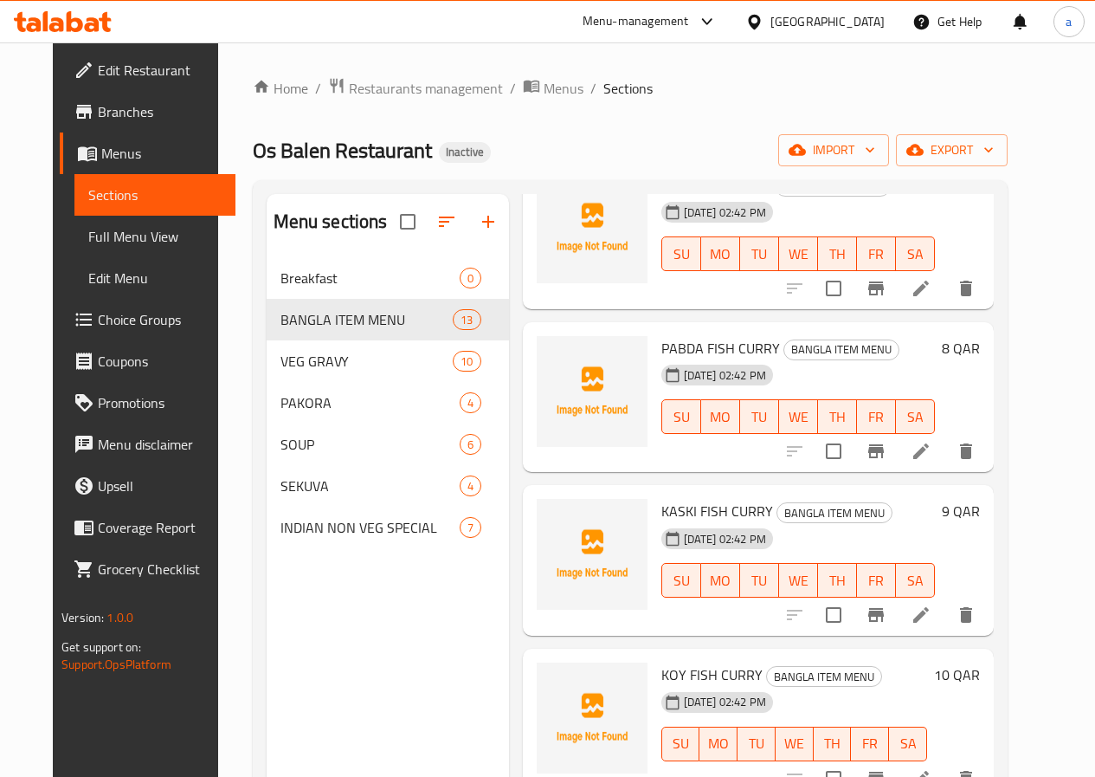
scroll to position [779, 0]
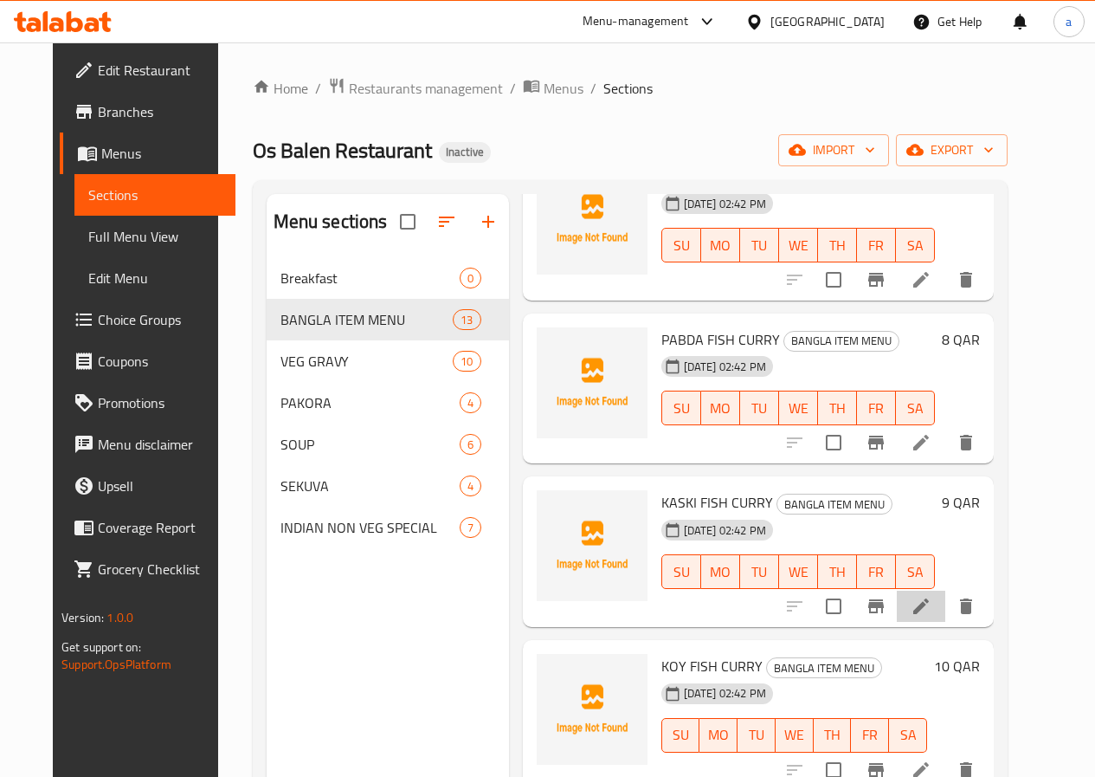
click at [931, 606] on icon at bounding box center [921, 606] width 21 height 21
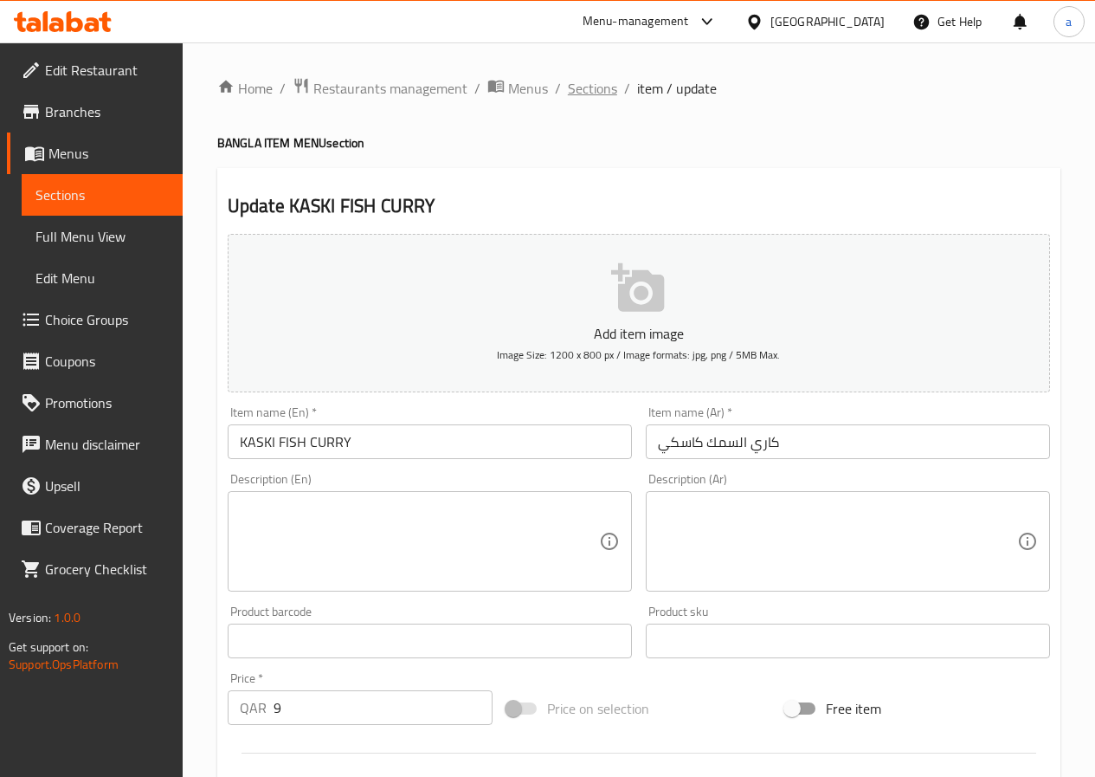
click at [578, 91] on span "Sections" at bounding box center [592, 88] width 49 height 21
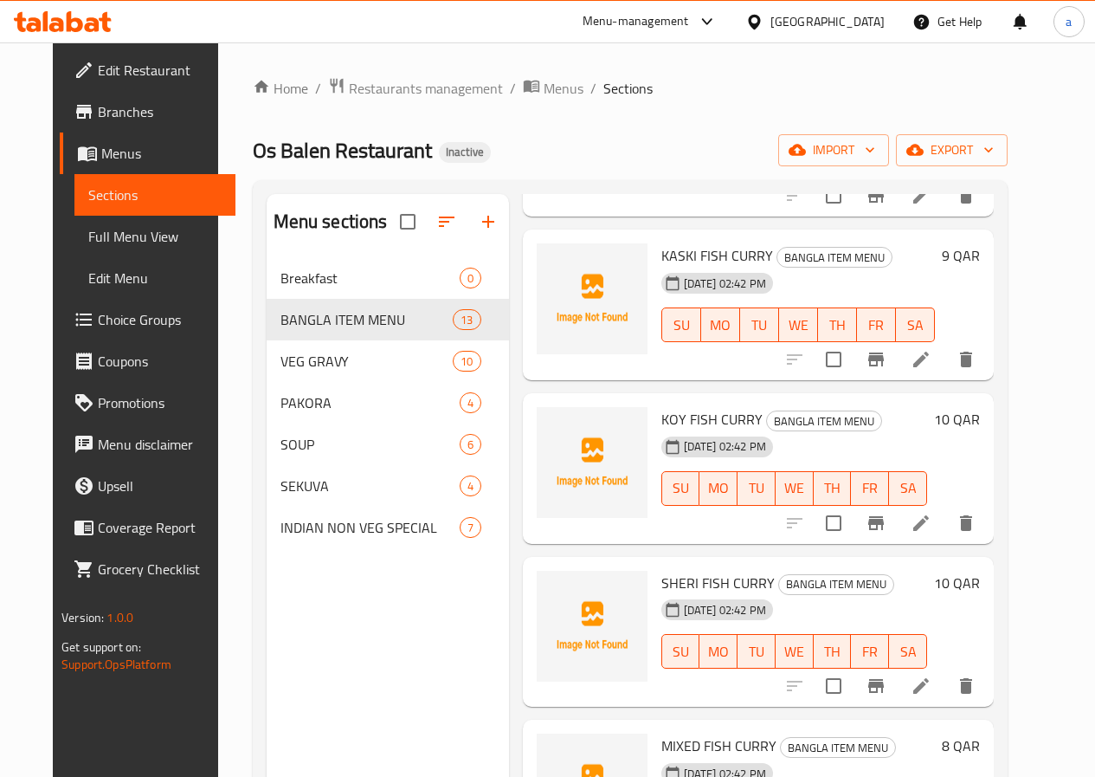
scroll to position [1039, 0]
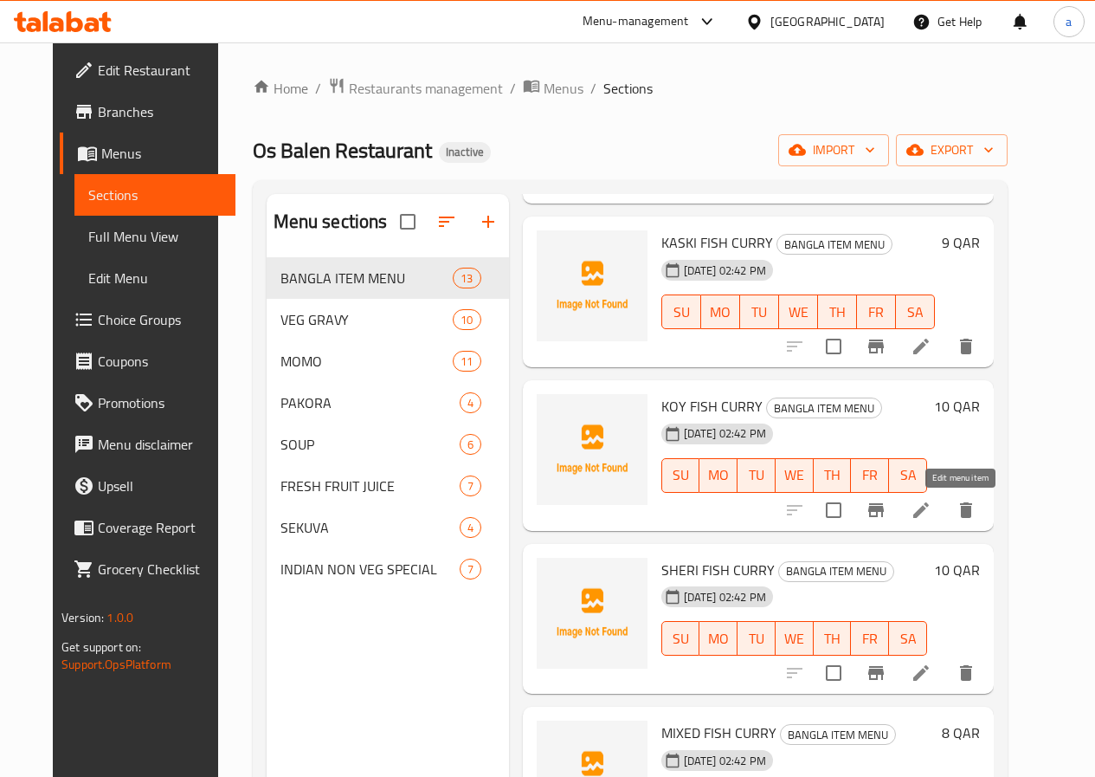
click at [929, 513] on icon at bounding box center [921, 510] width 16 height 16
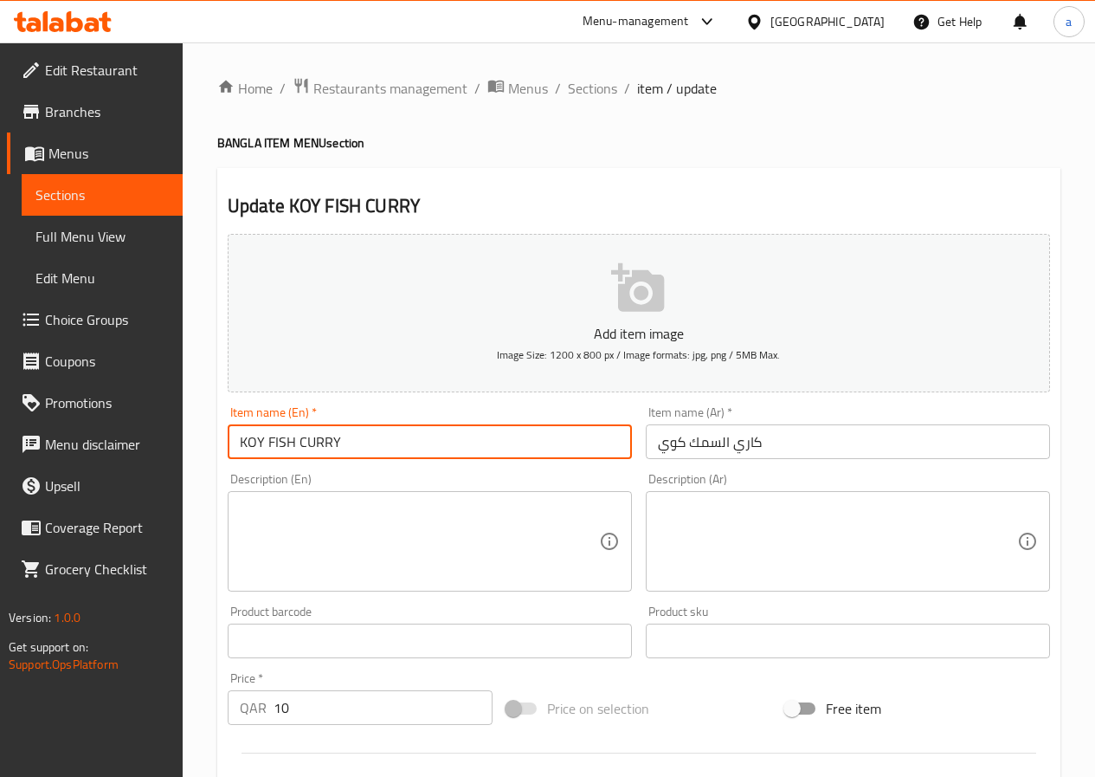
click at [363, 433] on input "KOY FISH CURRY" at bounding box center [430, 441] width 404 height 35
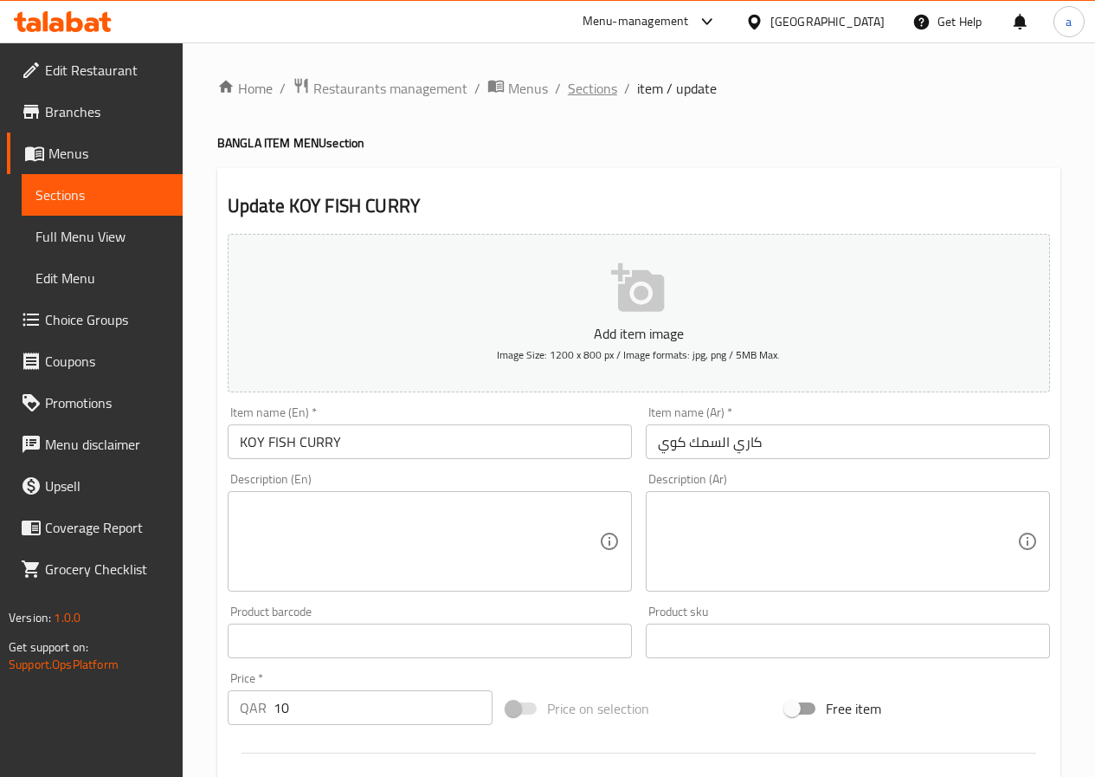
click at [585, 91] on span "Sections" at bounding box center [592, 88] width 49 height 21
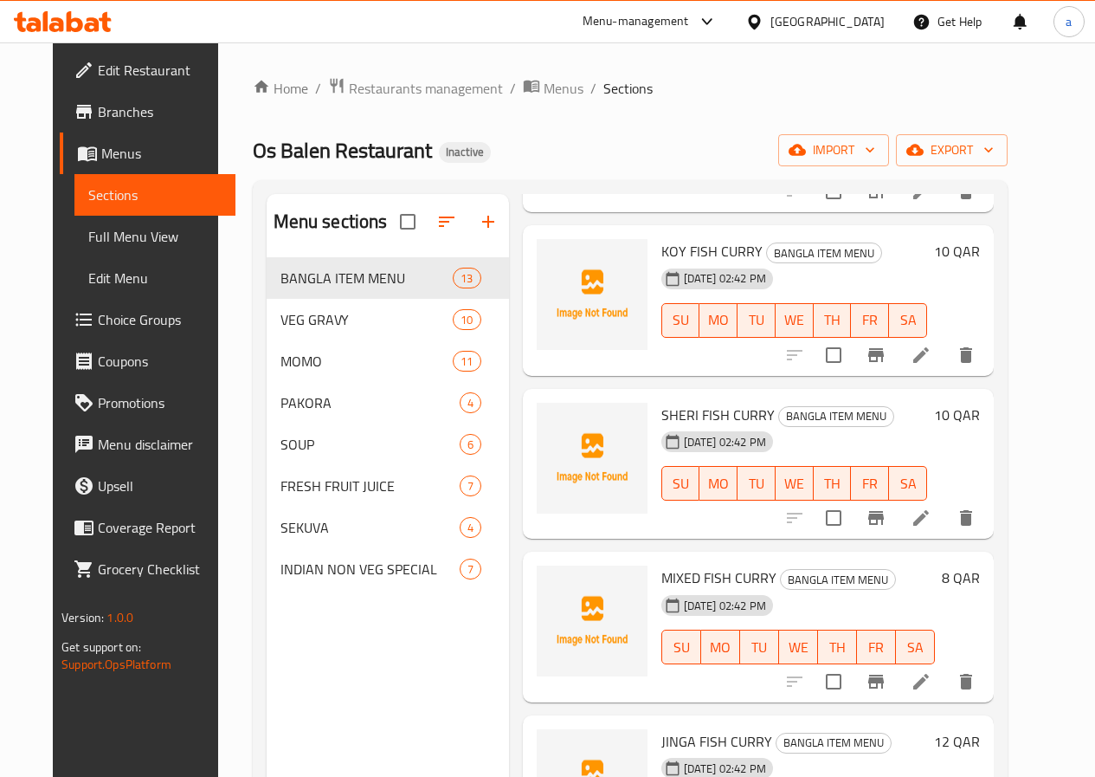
scroll to position [1156, 0]
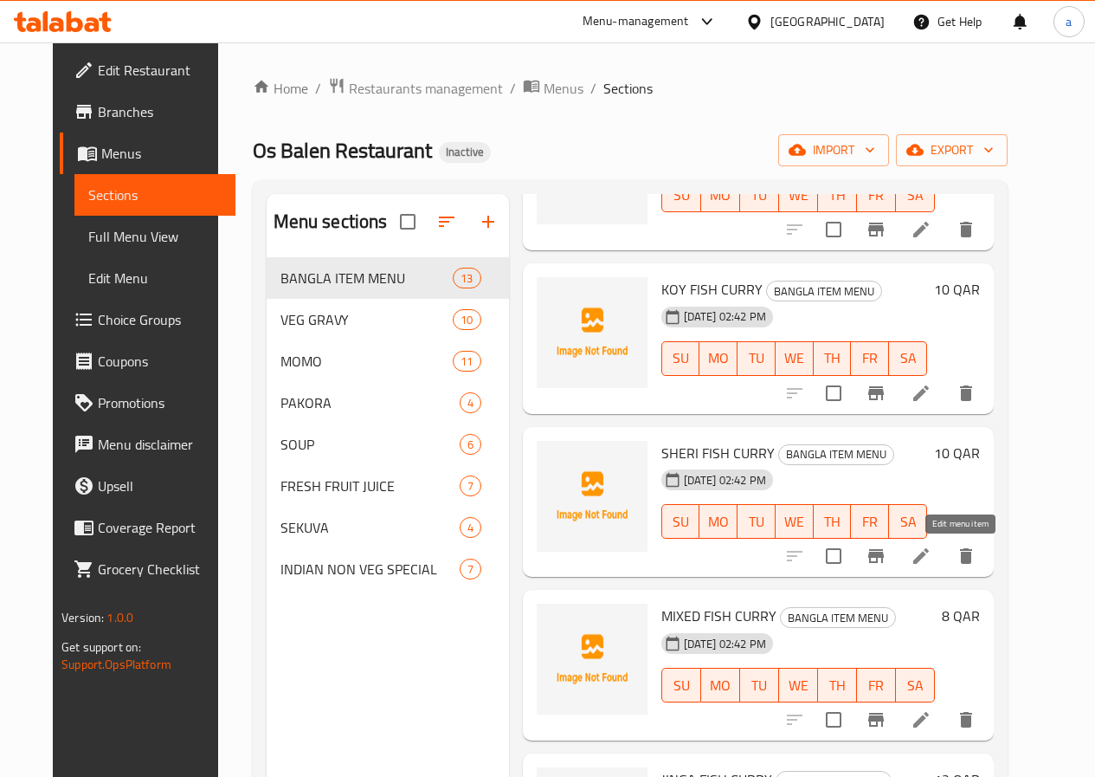
click at [929, 558] on icon at bounding box center [921, 556] width 16 height 16
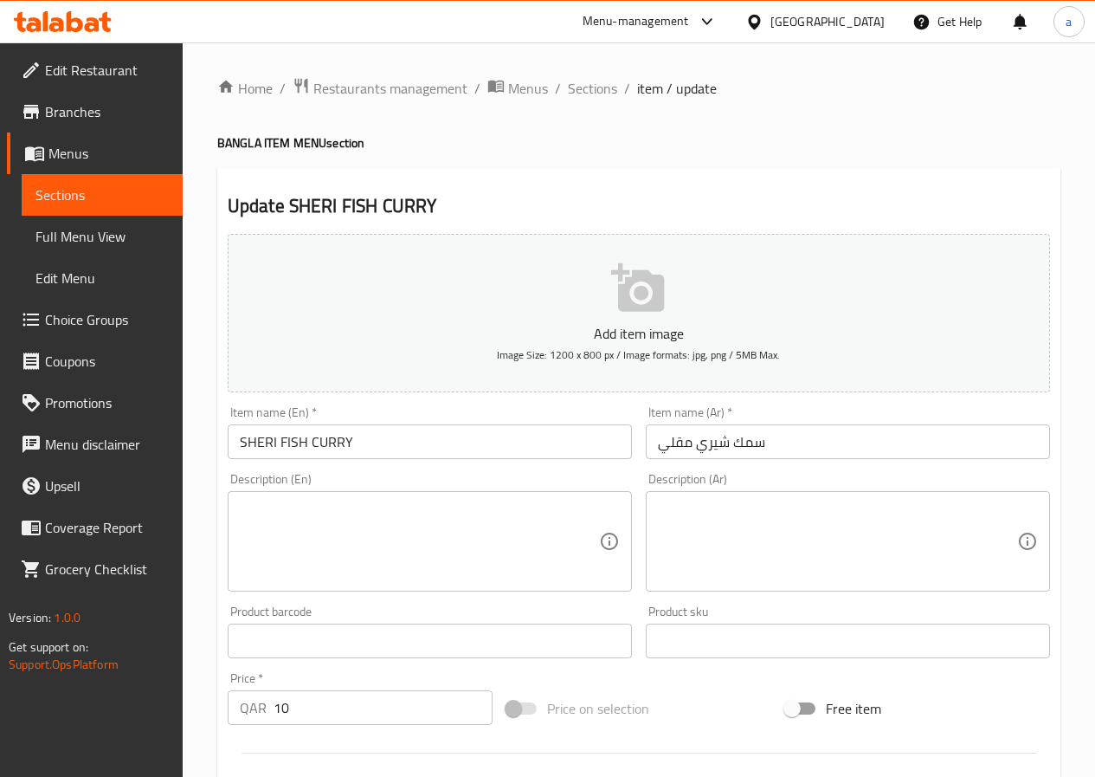
click at [498, 439] on input "SHERI FISH CURRY" at bounding box center [430, 441] width 404 height 35
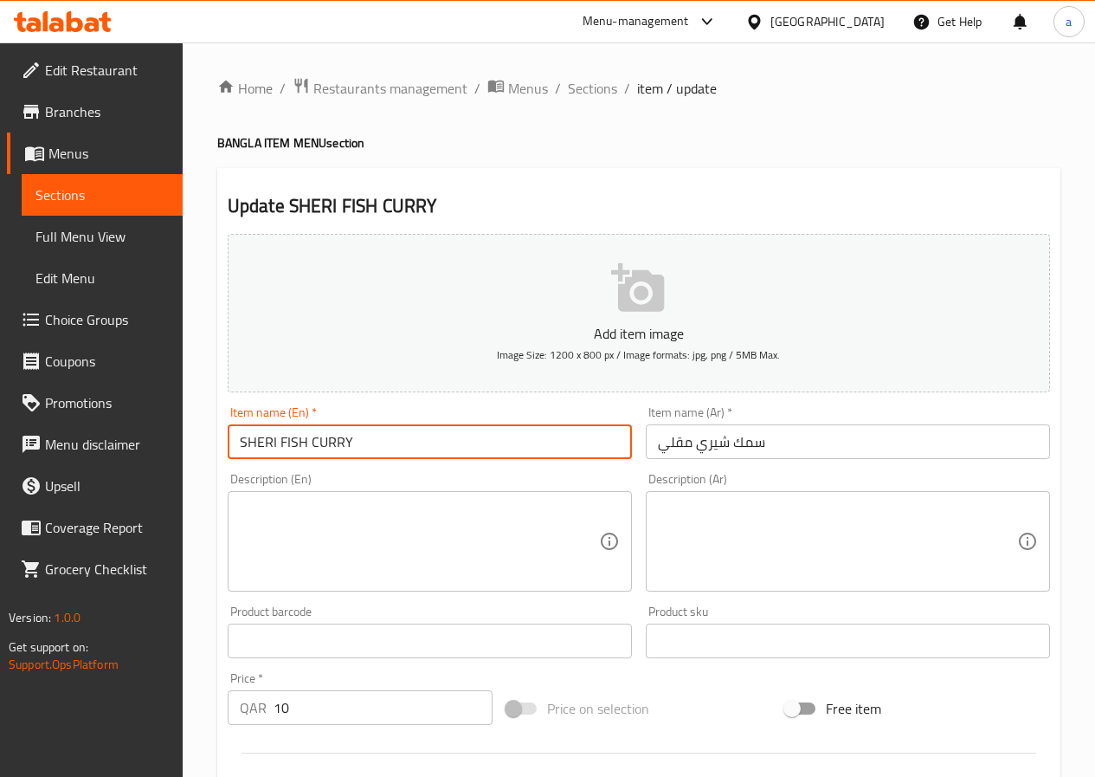
click at [498, 439] on input "SHERI FISH CURRY" at bounding box center [430, 441] width 404 height 35
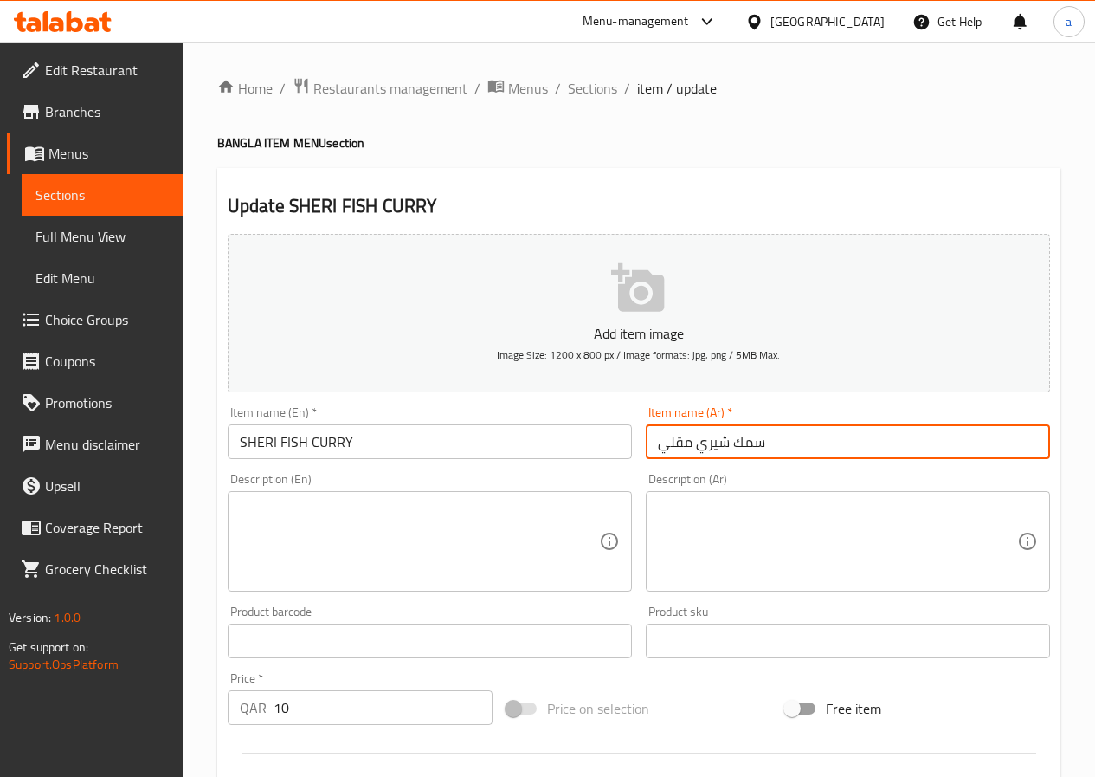
click at [867, 449] on input "سمك شیري مقلي" at bounding box center [848, 441] width 404 height 35
paste input "كاري السمك شير"
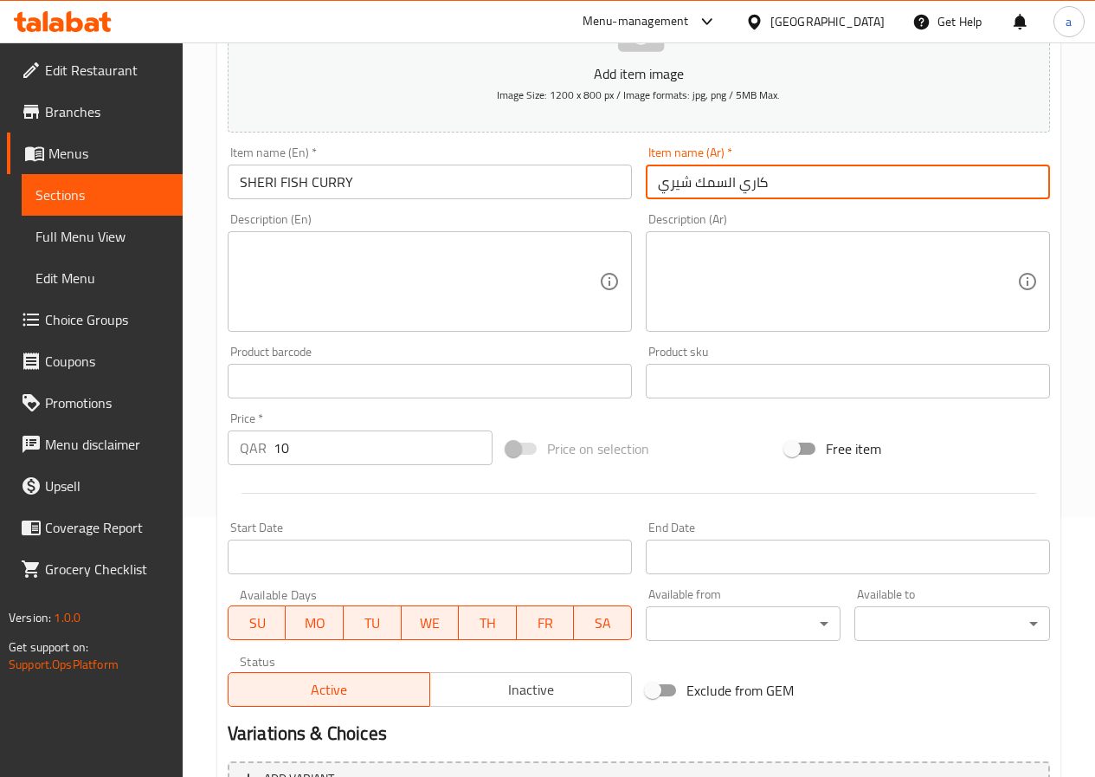
type input "كاري السمك شيري"
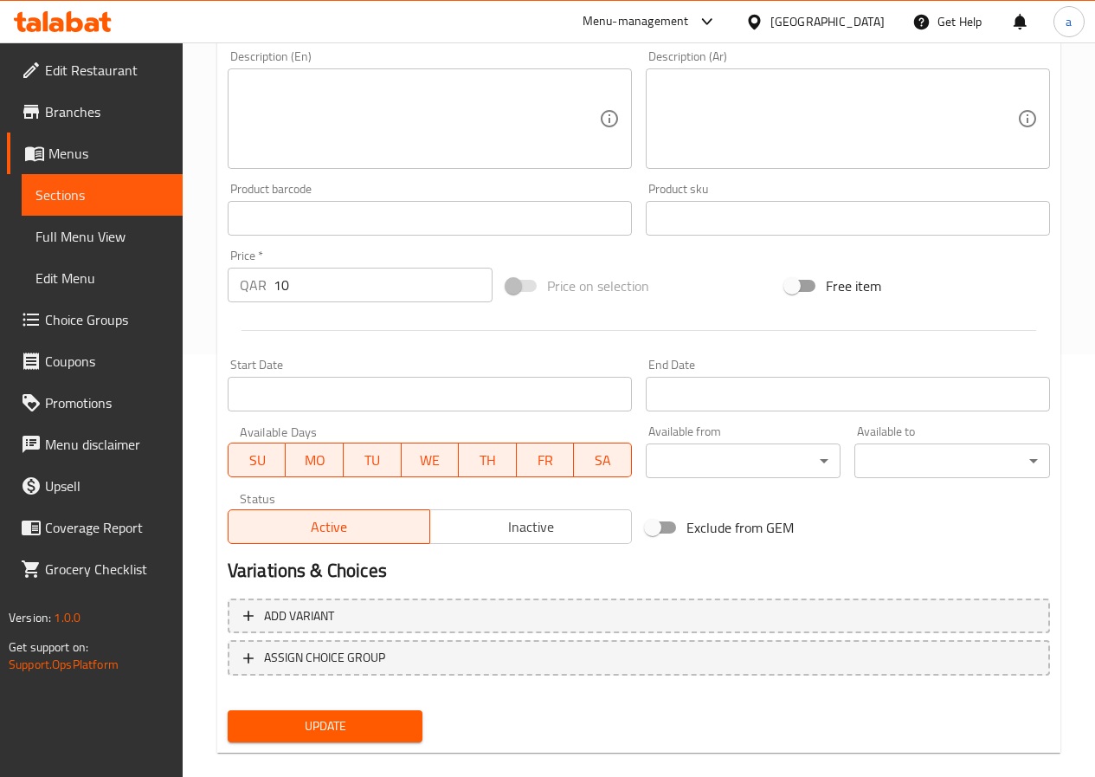
scroll to position [447, 0]
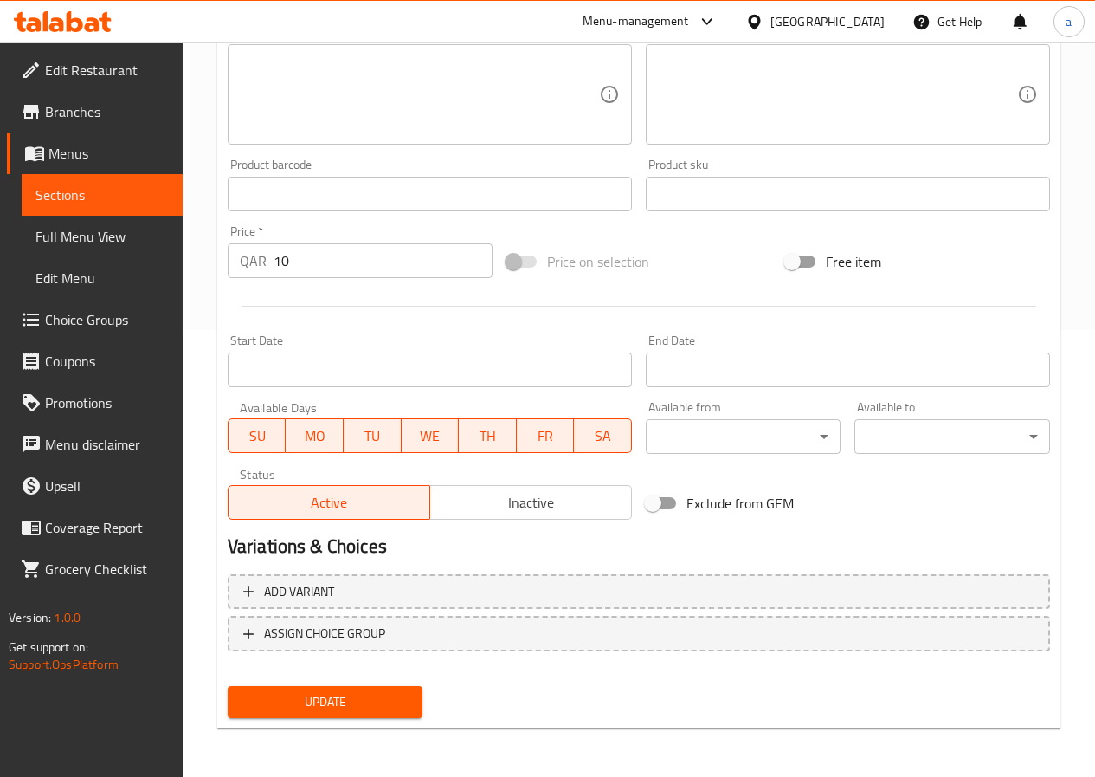
click at [355, 700] on span "Update" at bounding box center [326, 702] width 168 height 22
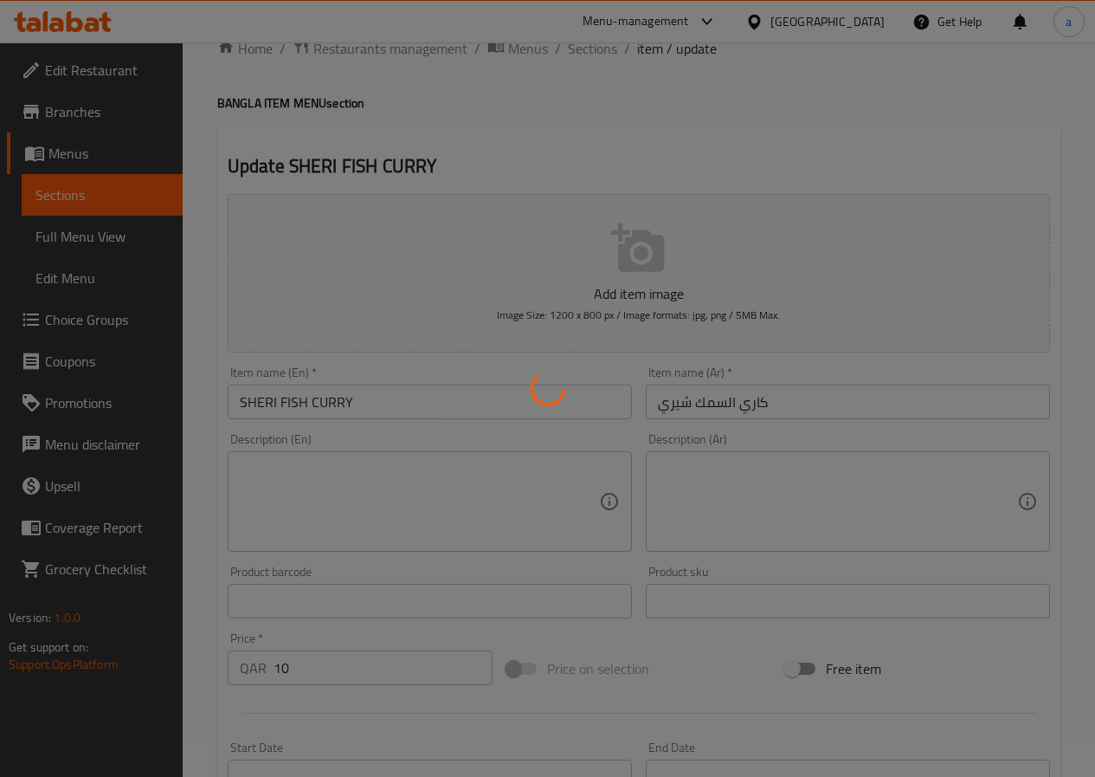
scroll to position [0, 0]
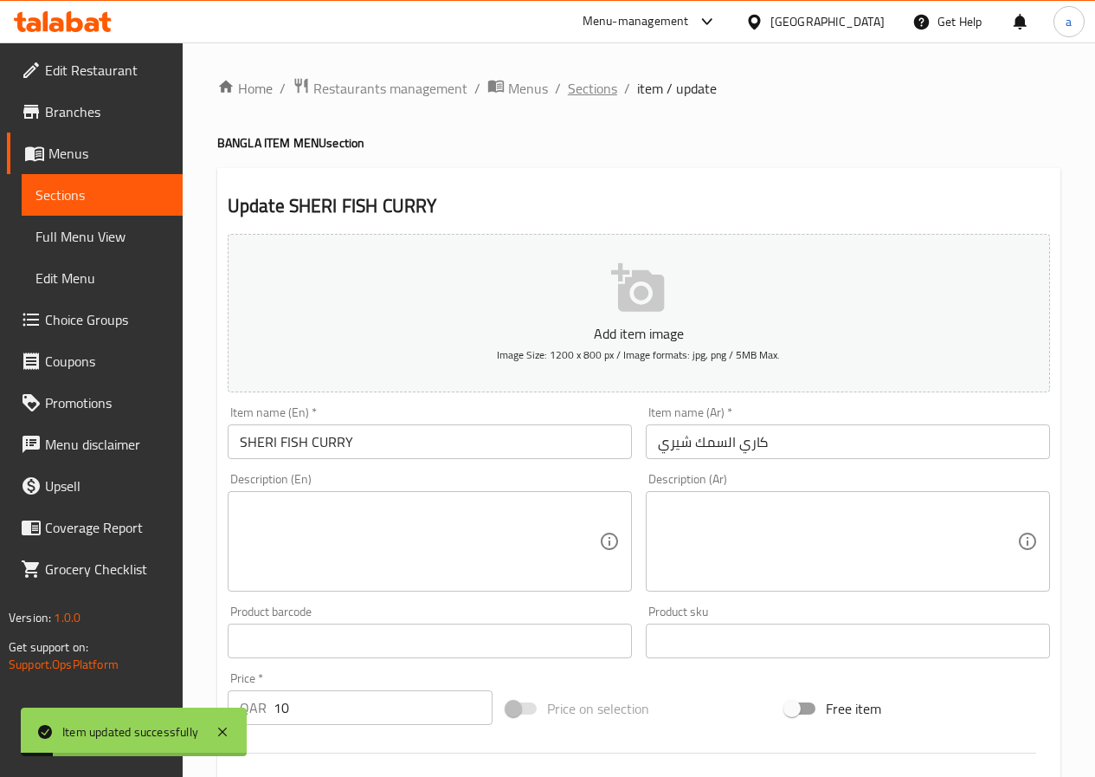
click at [587, 91] on span "Sections" at bounding box center [592, 88] width 49 height 21
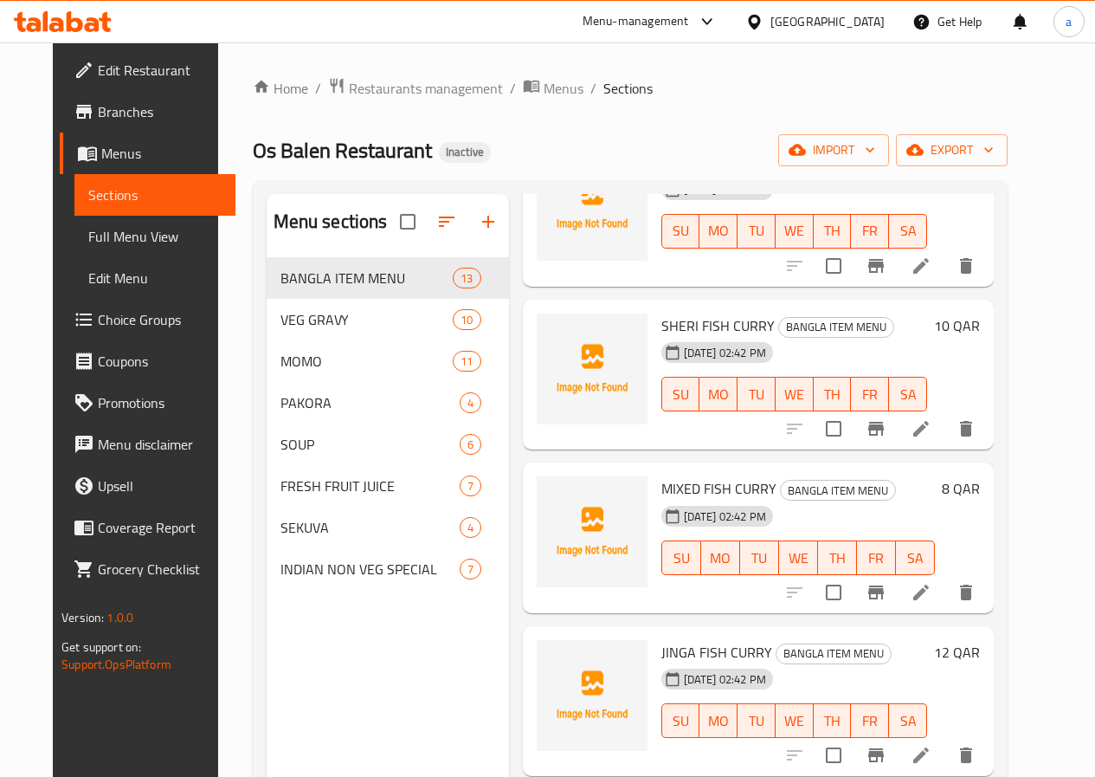
scroll to position [1242, 0]
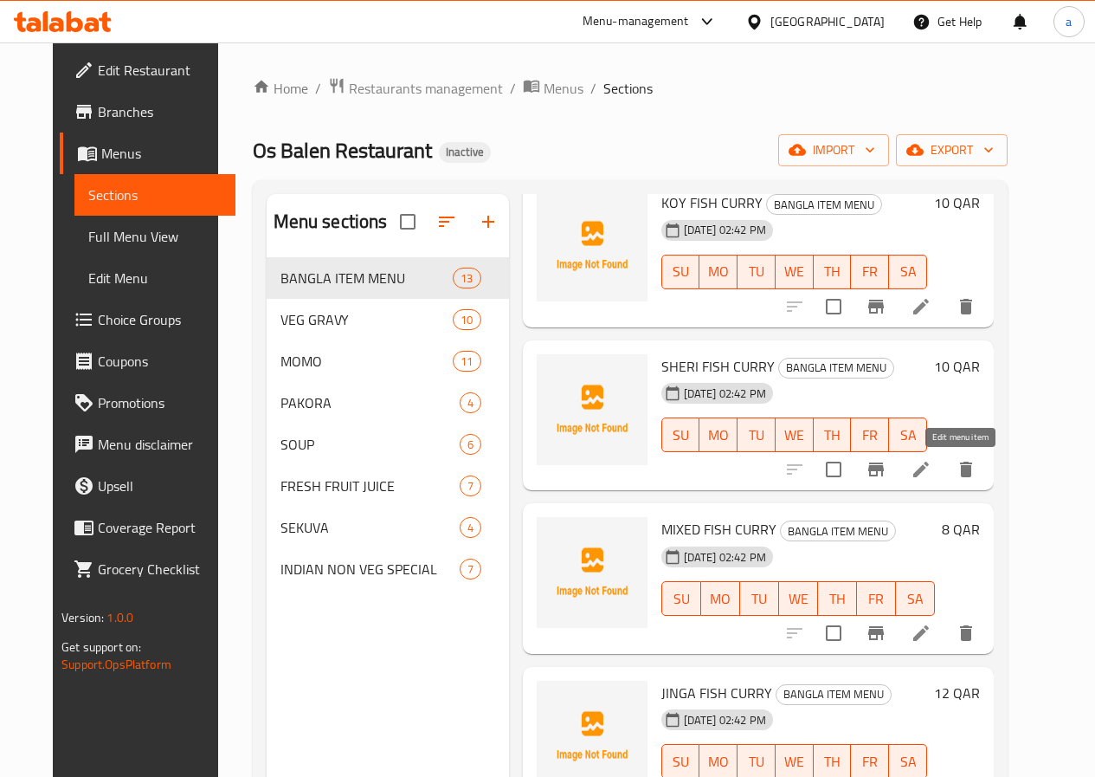
click at [931, 470] on icon at bounding box center [921, 469] width 21 height 21
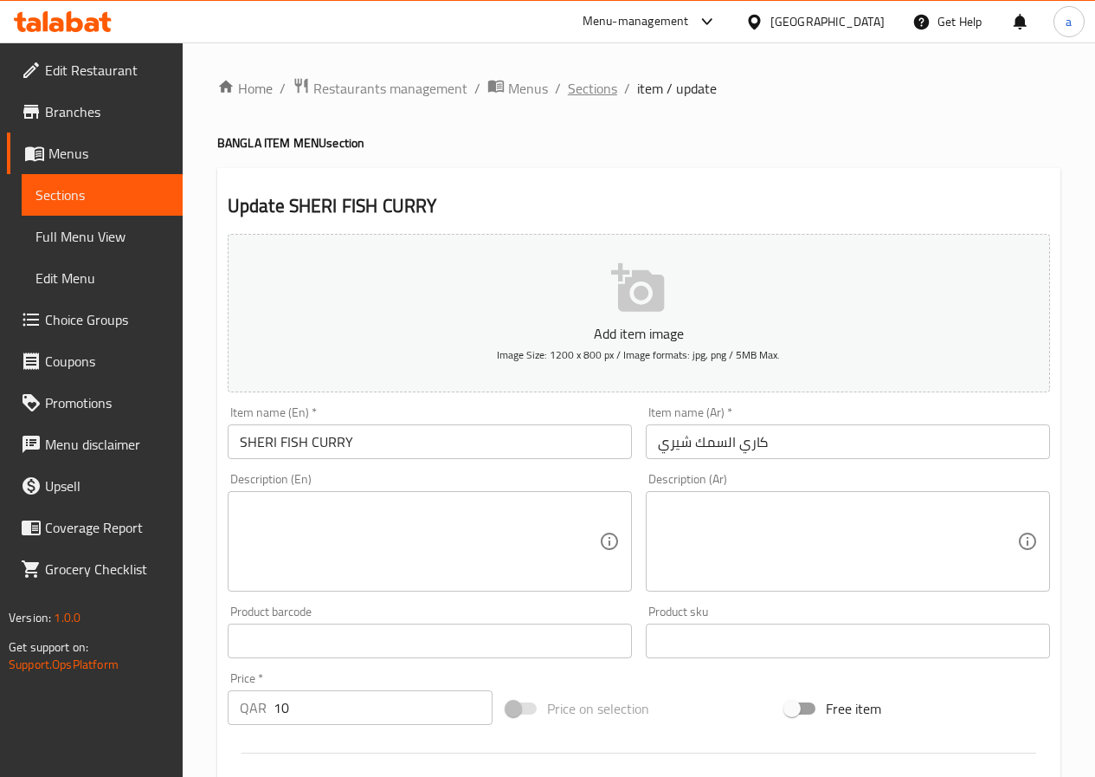
click at [590, 80] on span "Sections" at bounding box center [592, 88] width 49 height 21
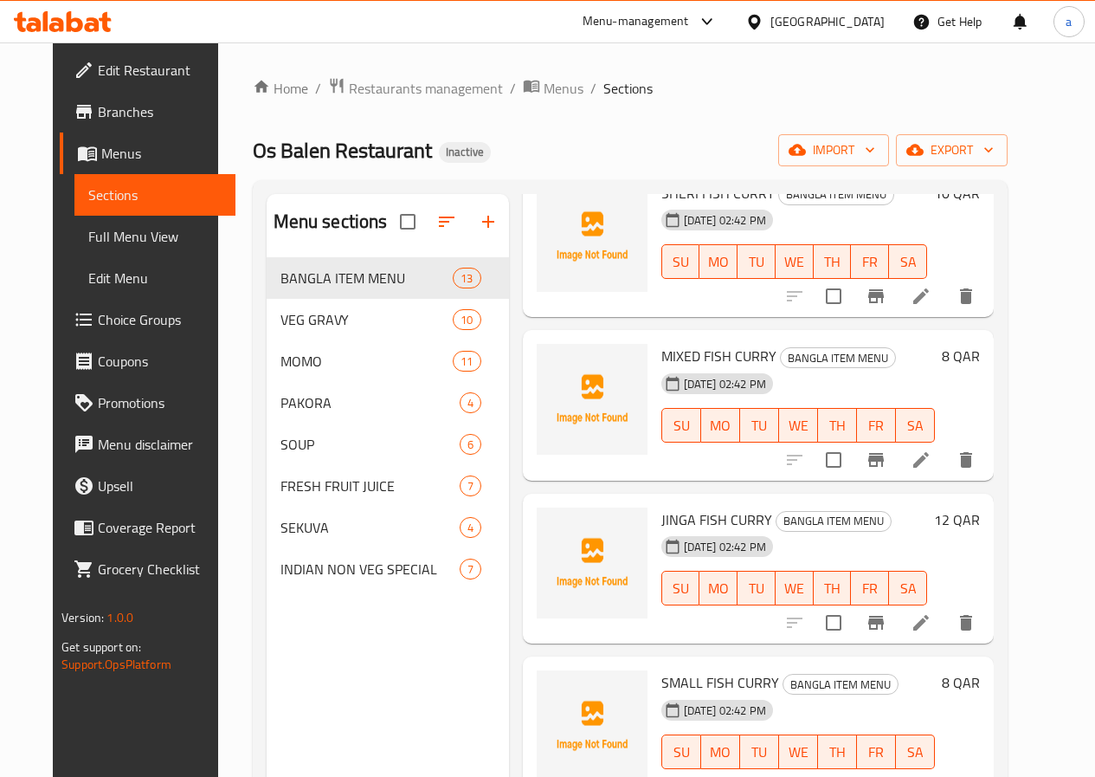
scroll to position [1329, 0]
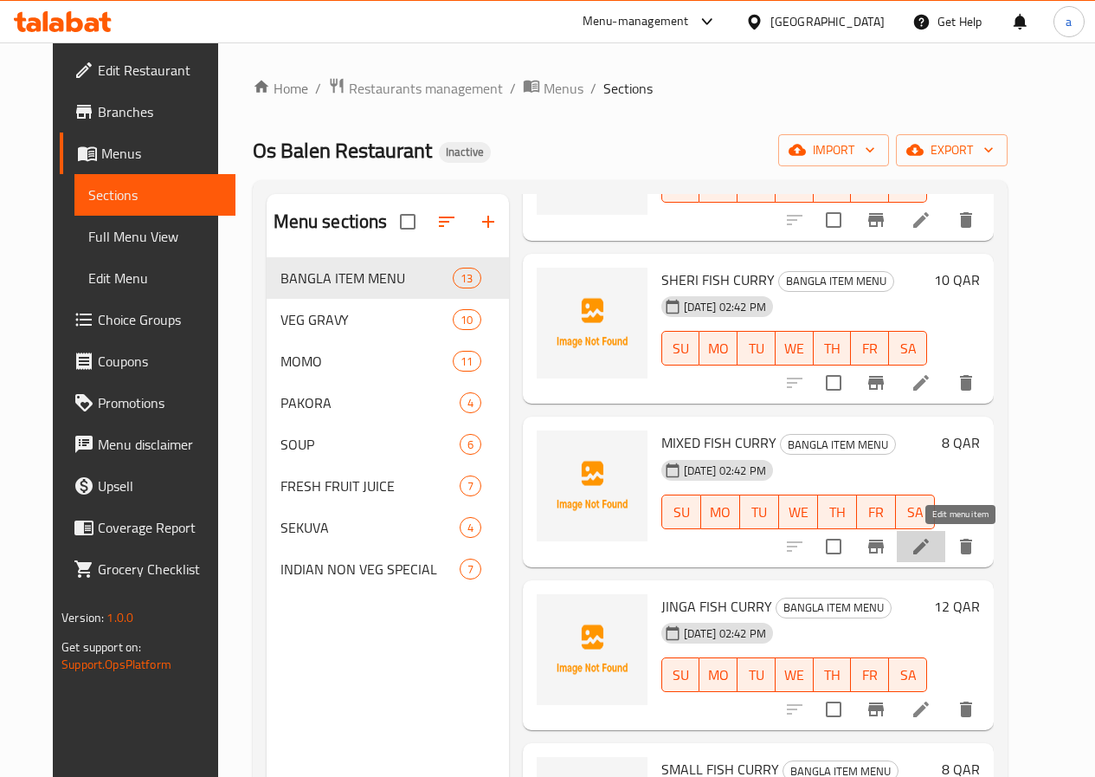
click at [931, 543] on icon at bounding box center [921, 546] width 21 height 21
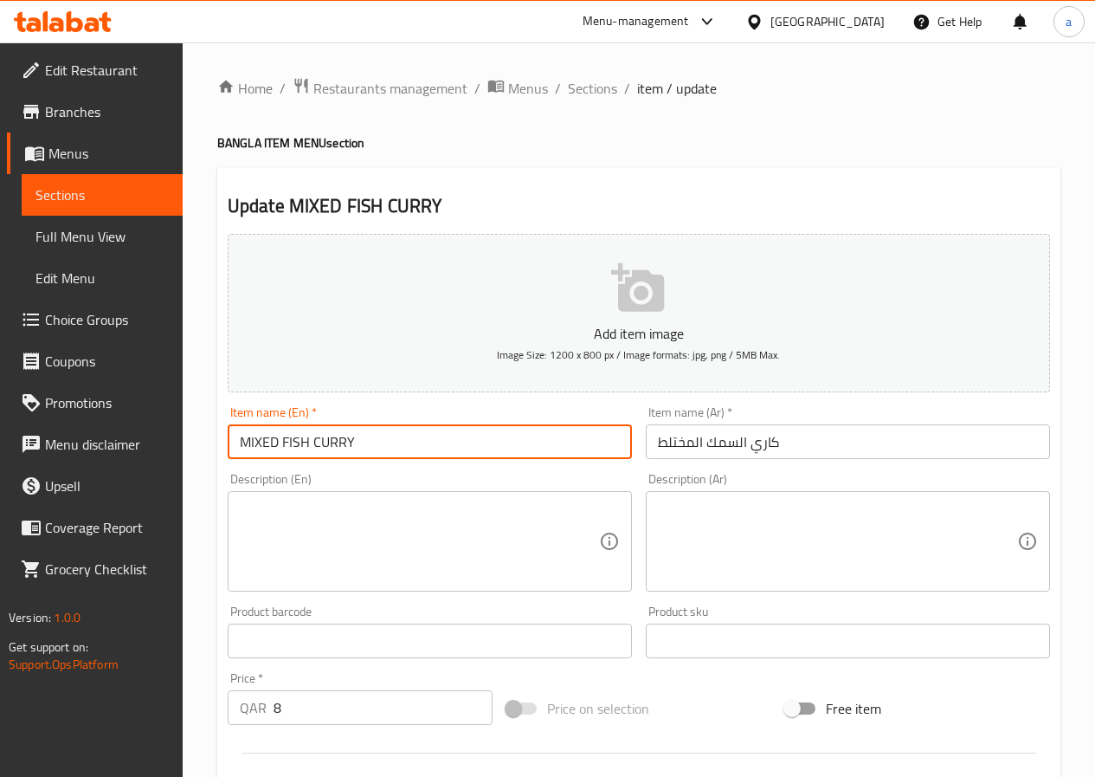
click at [408, 430] on input "MIXED FISH CURRY" at bounding box center [430, 441] width 404 height 35
click at [409, 432] on input "MIXED FISH CURRY" at bounding box center [430, 441] width 404 height 35
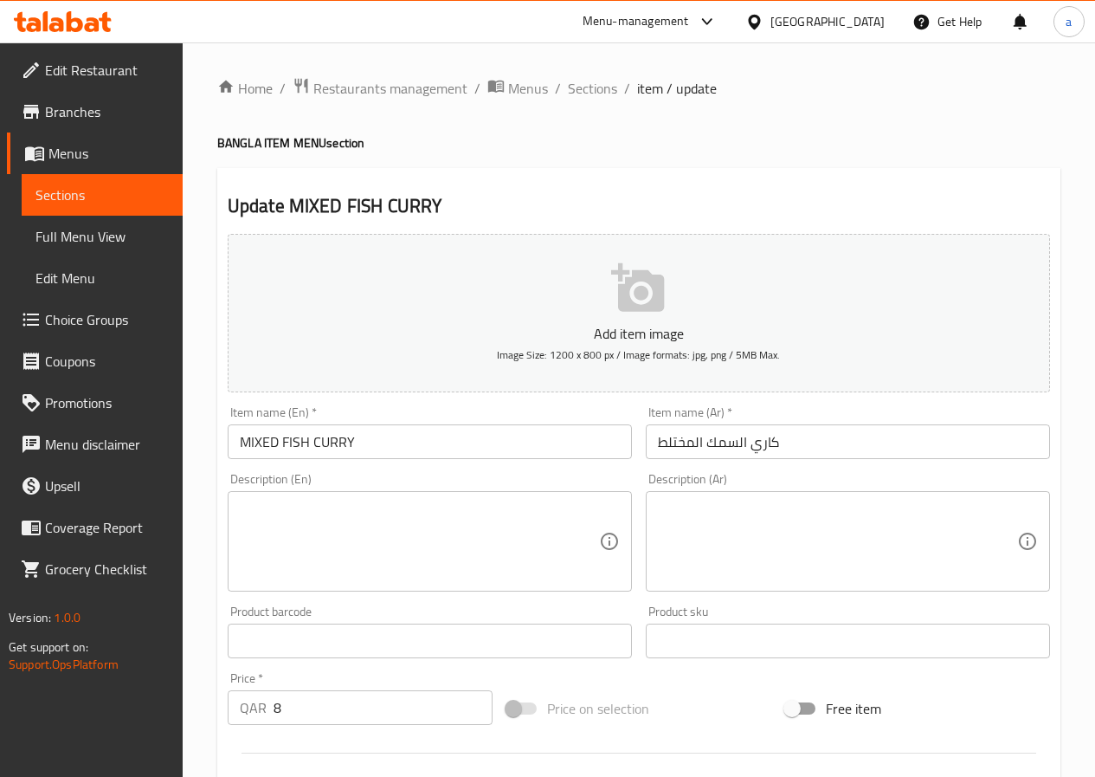
click at [675, 443] on input "كاري السمك المختلط" at bounding box center [848, 441] width 404 height 35
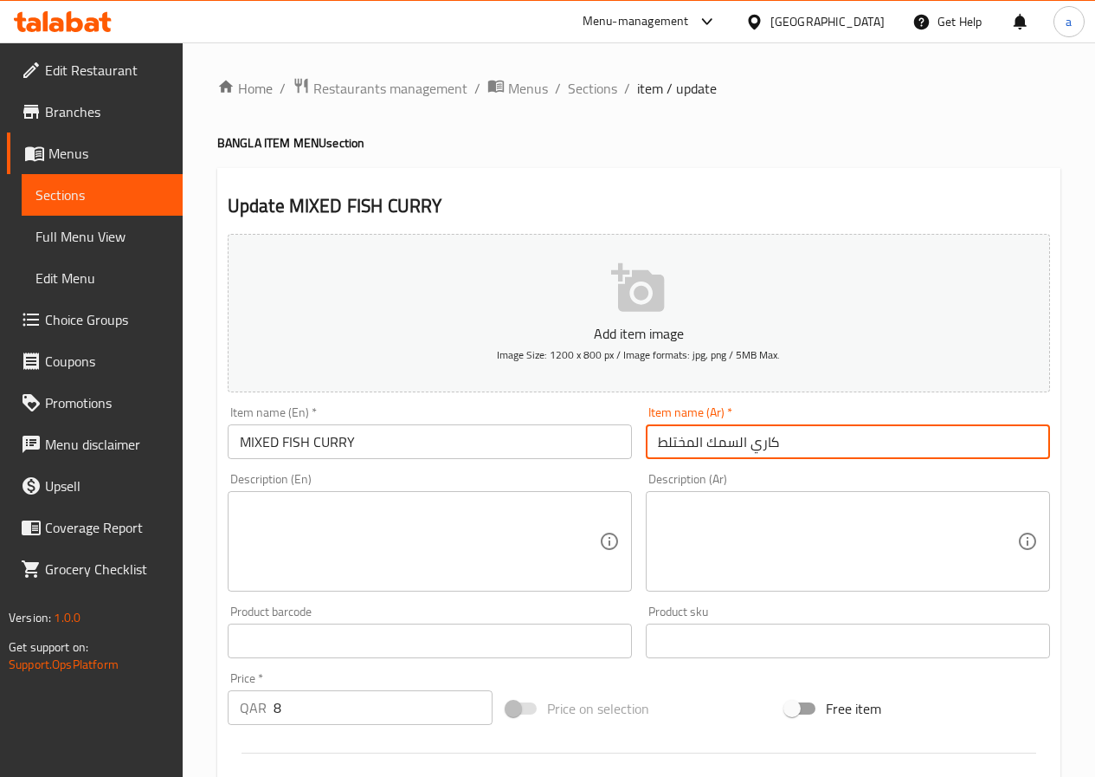
click at [675, 443] on input "كاري السمك المختلط" at bounding box center [848, 441] width 404 height 35
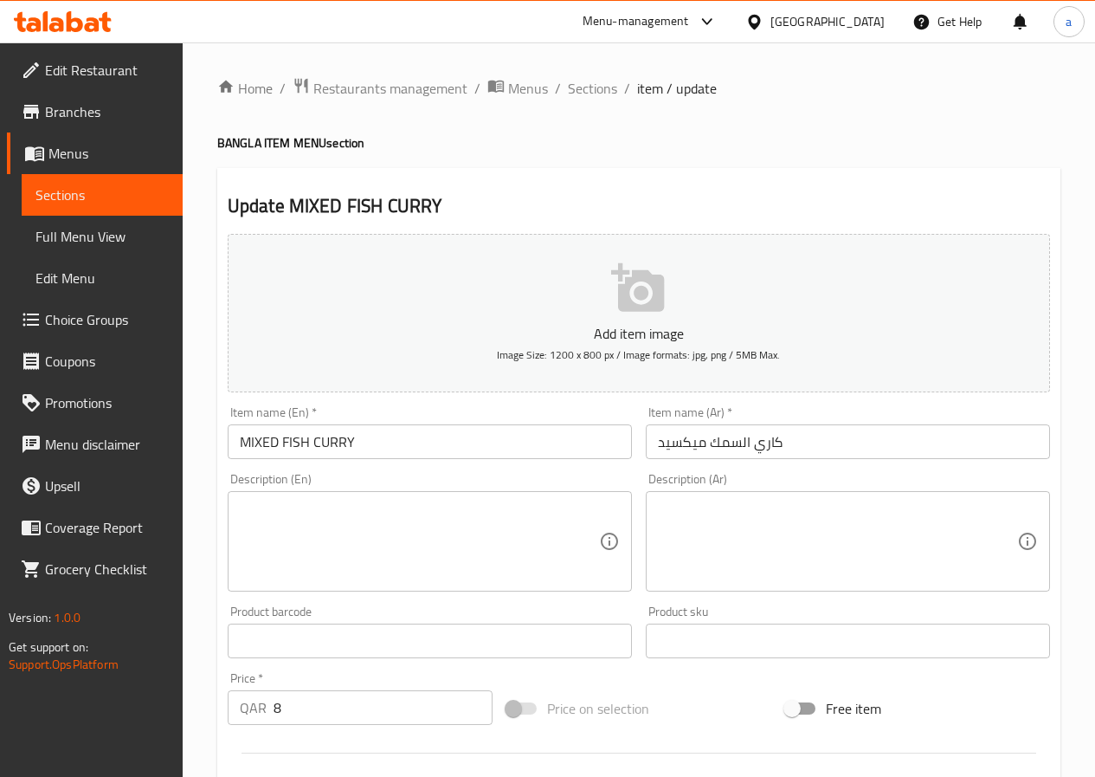
click at [826, 436] on input "كاري السمك ميكسيد" at bounding box center [848, 441] width 404 height 35
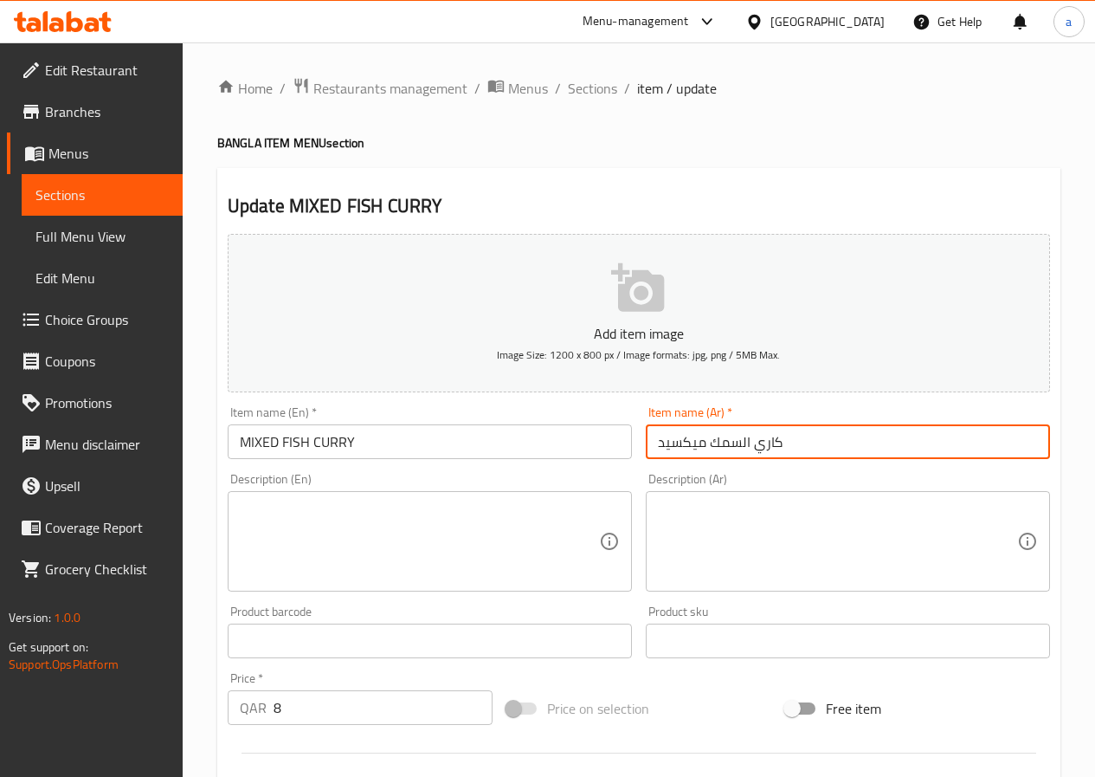
click at [826, 436] on input "كاري السمك ميكسيد" at bounding box center [848, 441] width 404 height 35
paste input "المختلط"
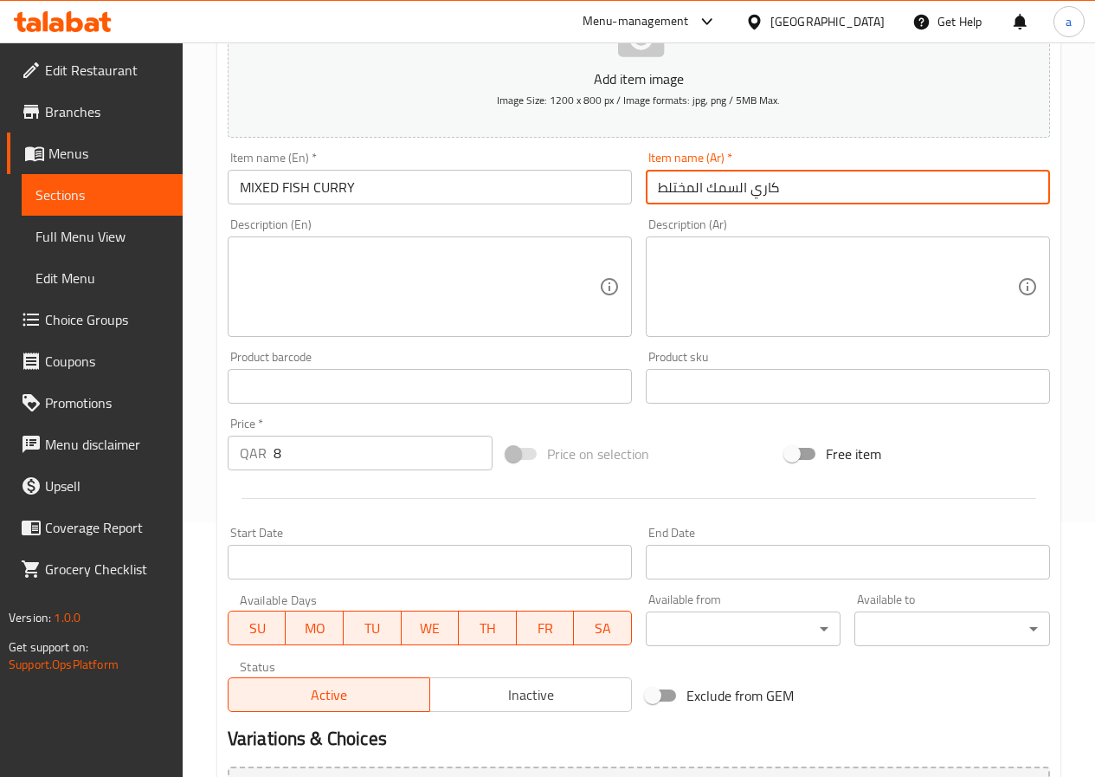
scroll to position [260, 0]
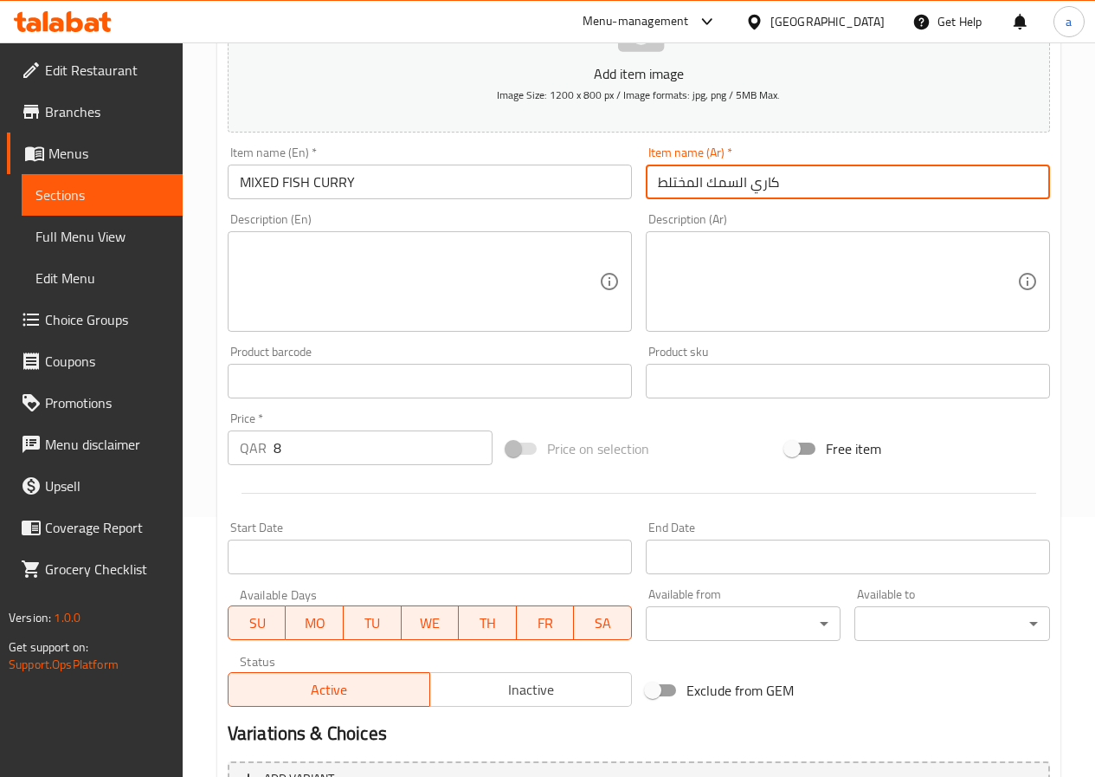
type input "كاري السمك المختلط"
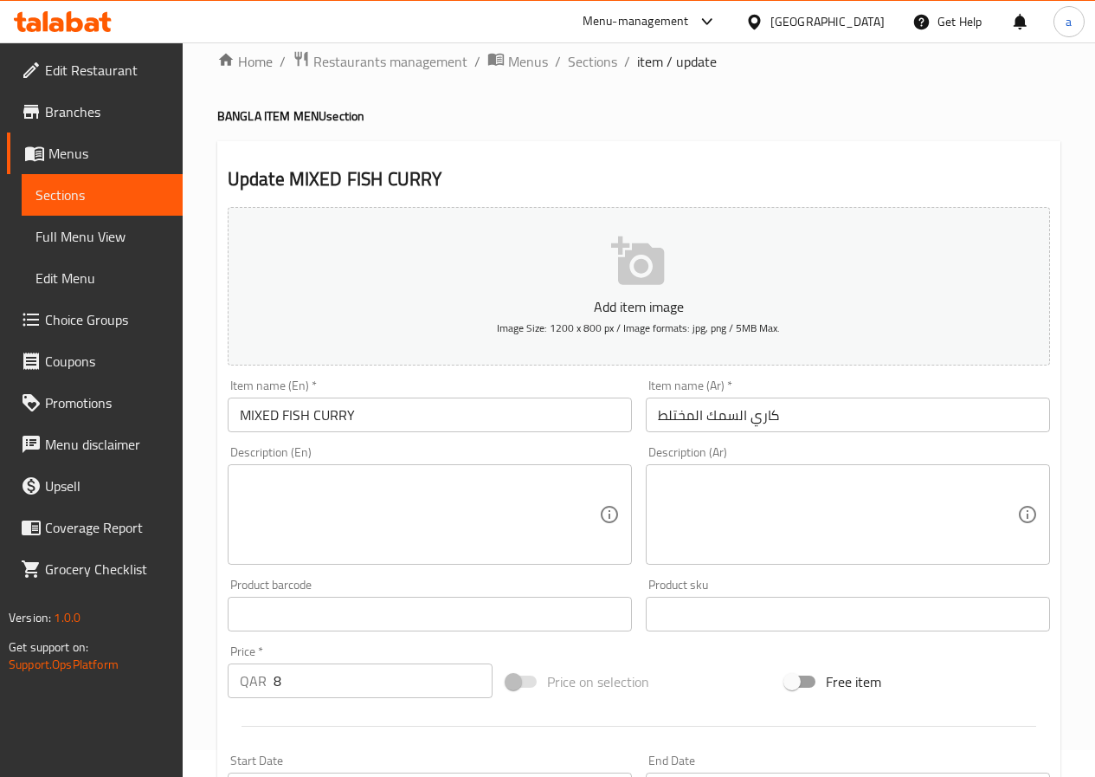
scroll to position [0, 0]
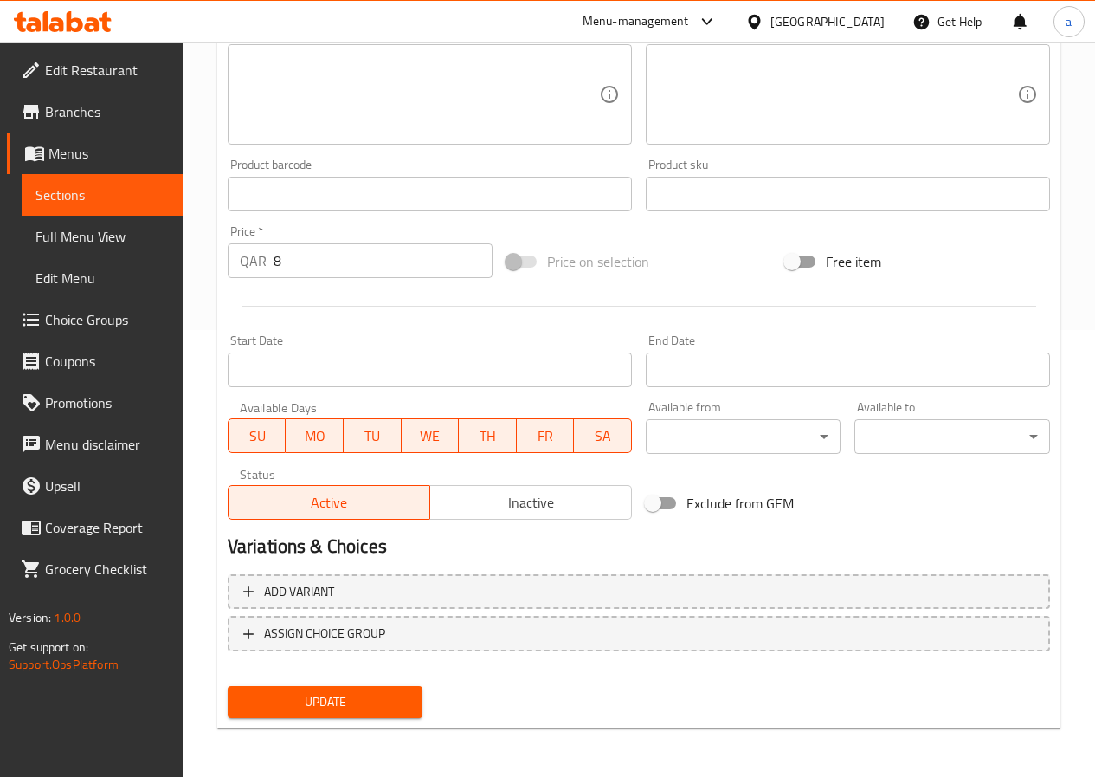
click at [323, 705] on span "Update" at bounding box center [326, 702] width 168 height 22
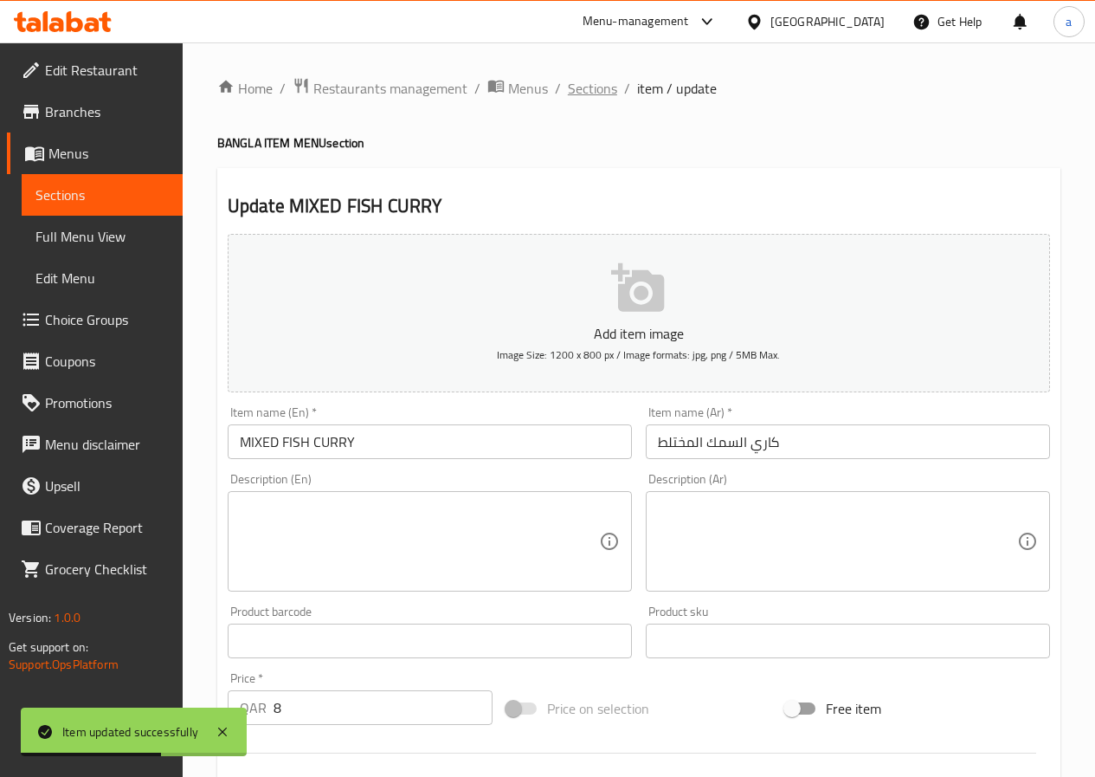
click at [593, 84] on span "Sections" at bounding box center [592, 88] width 49 height 21
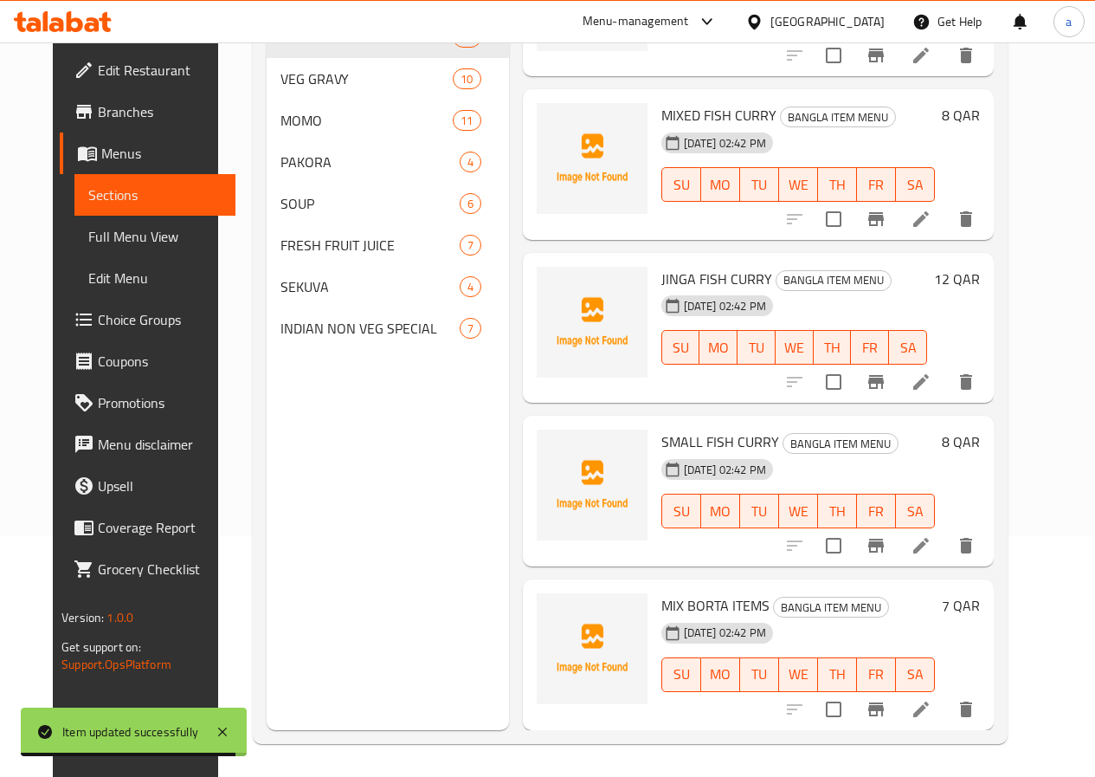
scroll to position [242, 0]
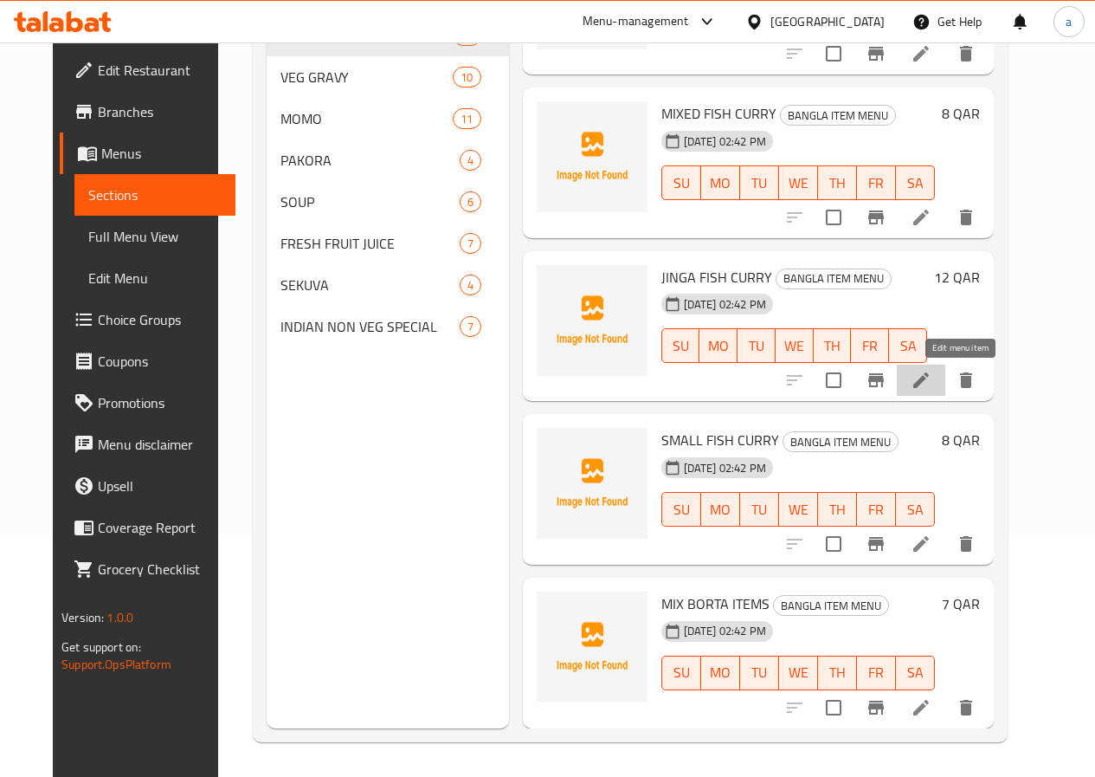
click at [929, 383] on icon at bounding box center [921, 380] width 16 height 16
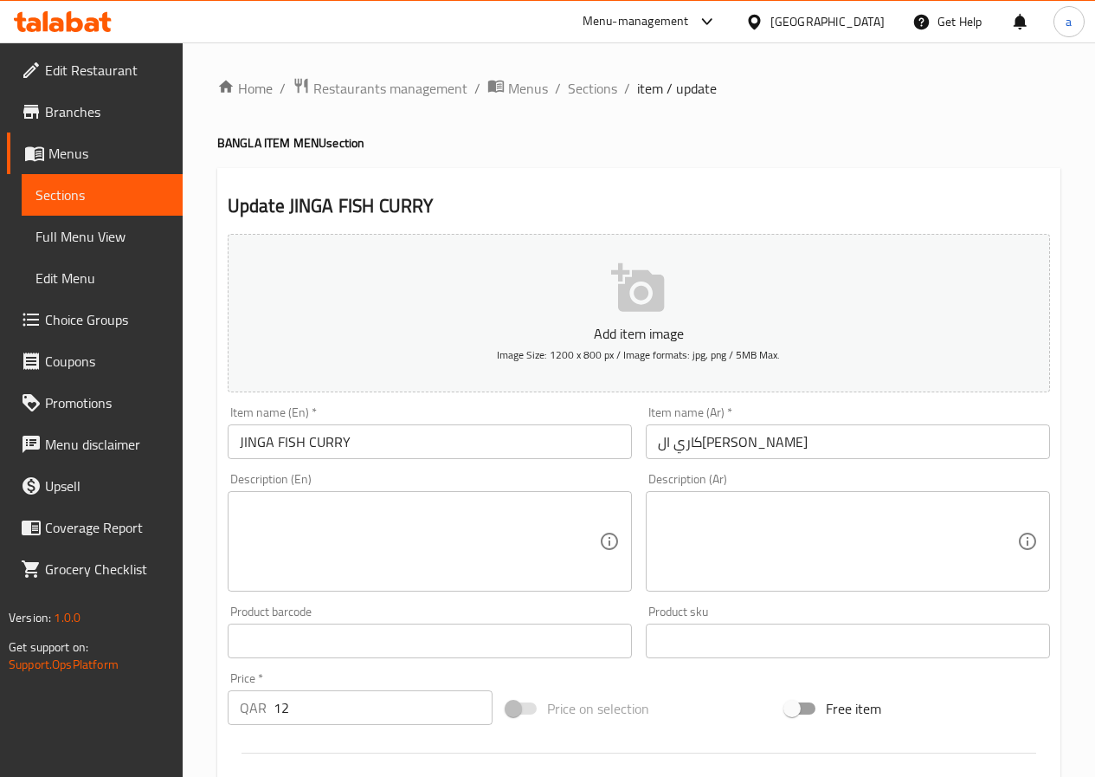
click at [387, 442] on input "JINGA FISH CURRY" at bounding box center [430, 441] width 404 height 35
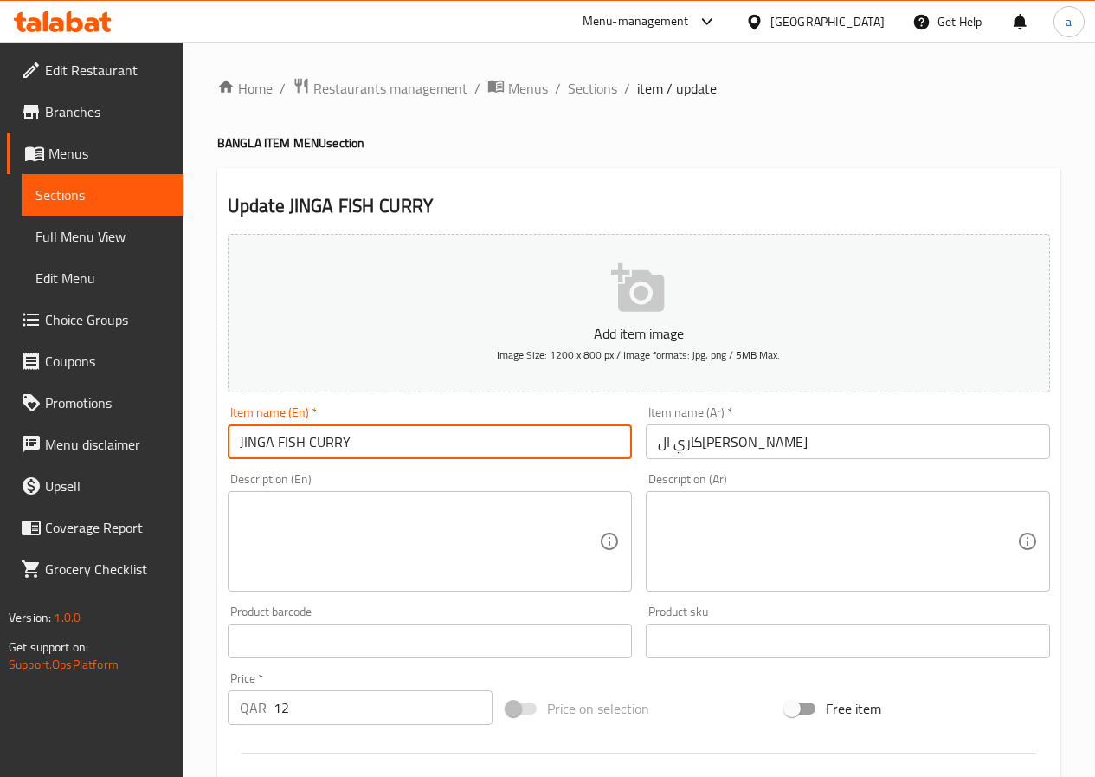
click at [387, 441] on input "JINGA FISH CURRY" at bounding box center [430, 441] width 404 height 35
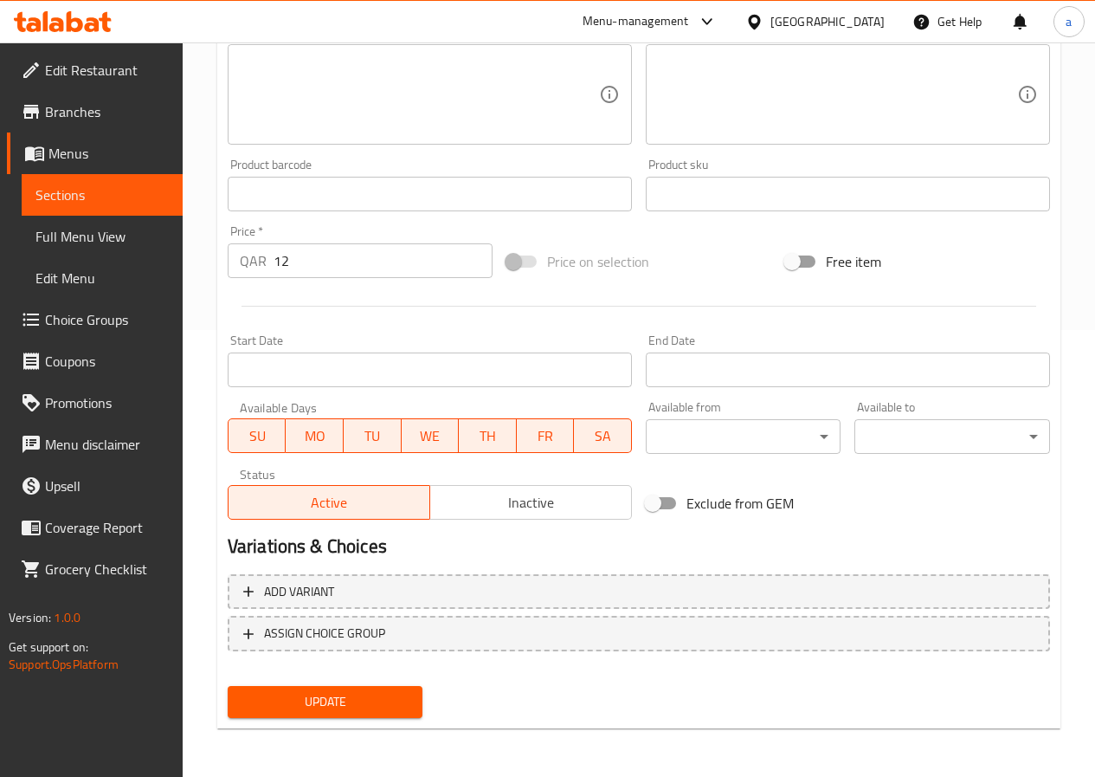
click at [351, 699] on span "Update" at bounding box center [326, 702] width 168 height 22
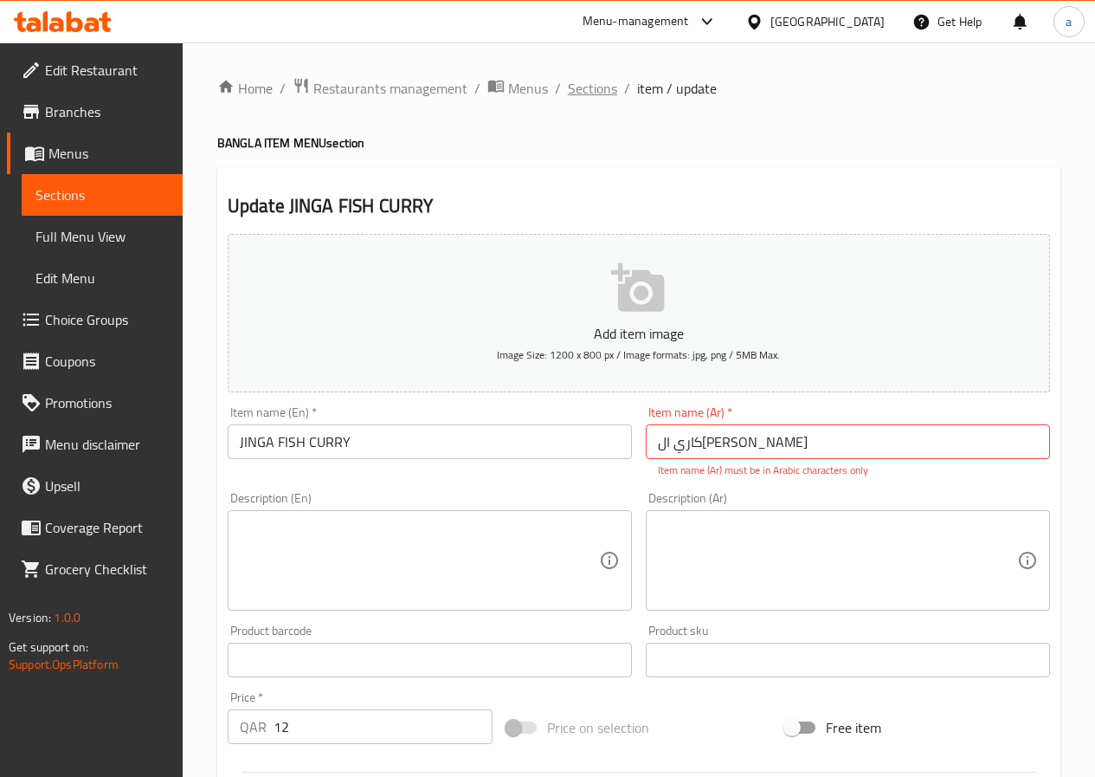
click at [592, 89] on span "Sections" at bounding box center [592, 88] width 49 height 21
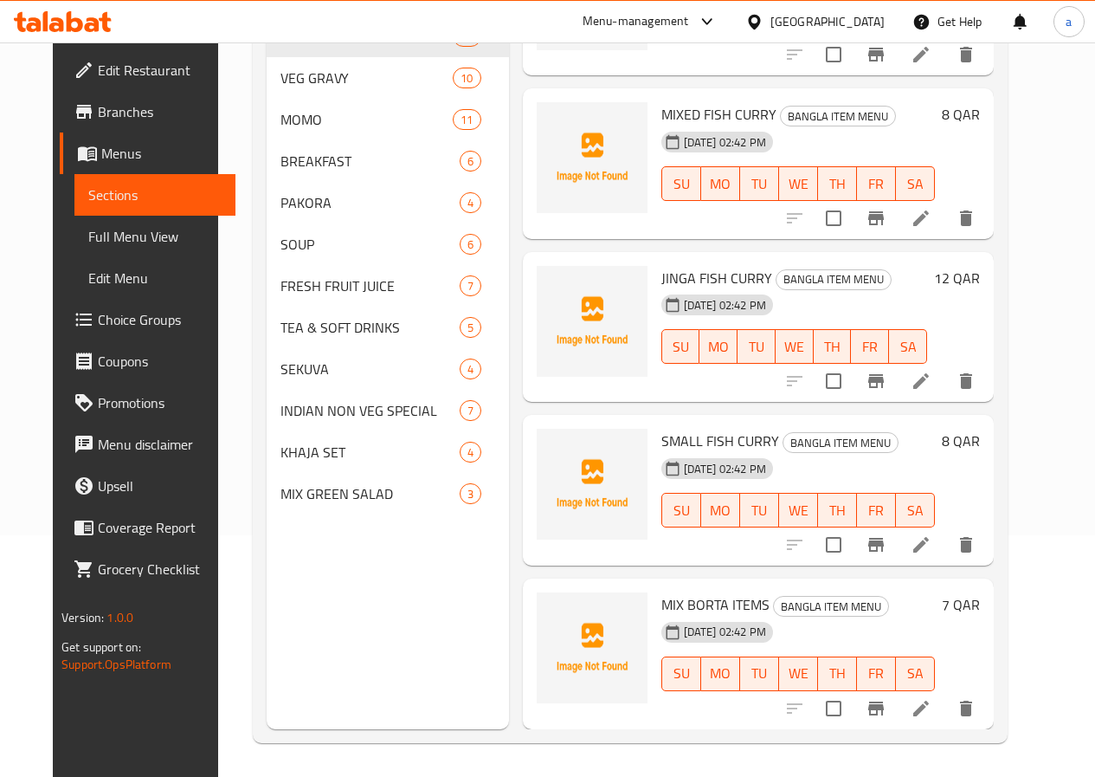
scroll to position [242, 0]
click at [931, 542] on icon at bounding box center [921, 543] width 21 height 21
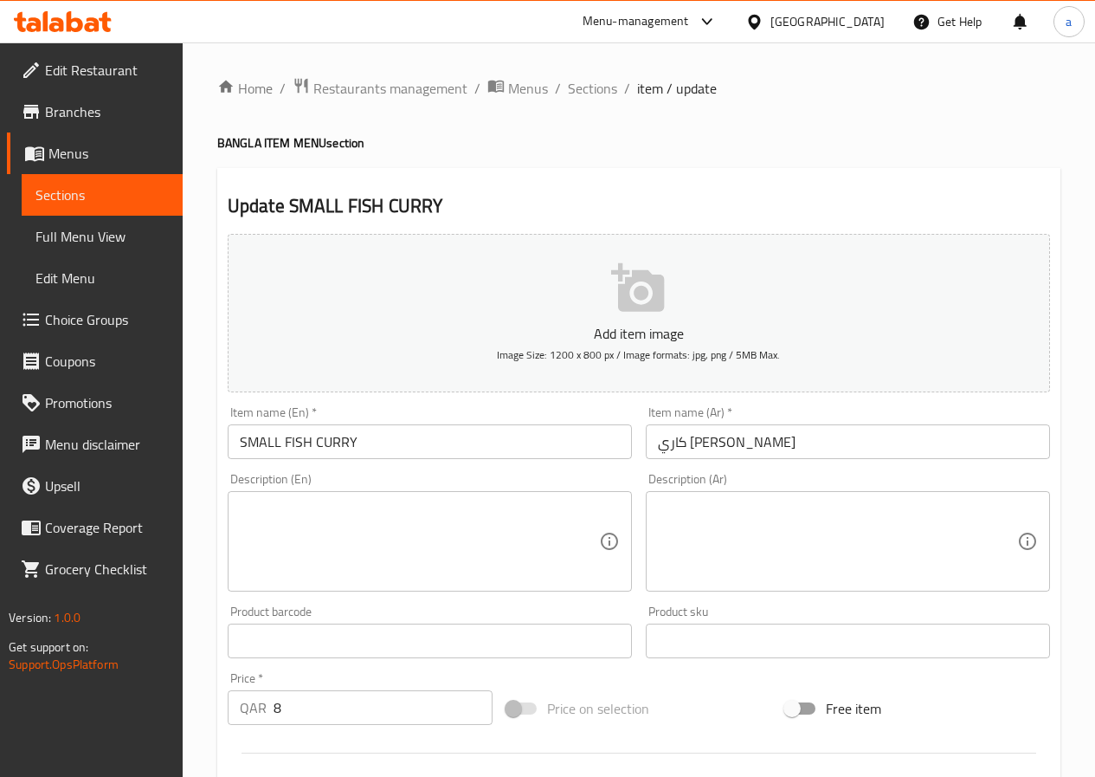
click at [499, 436] on input "SMALL FISH CURRY" at bounding box center [430, 441] width 404 height 35
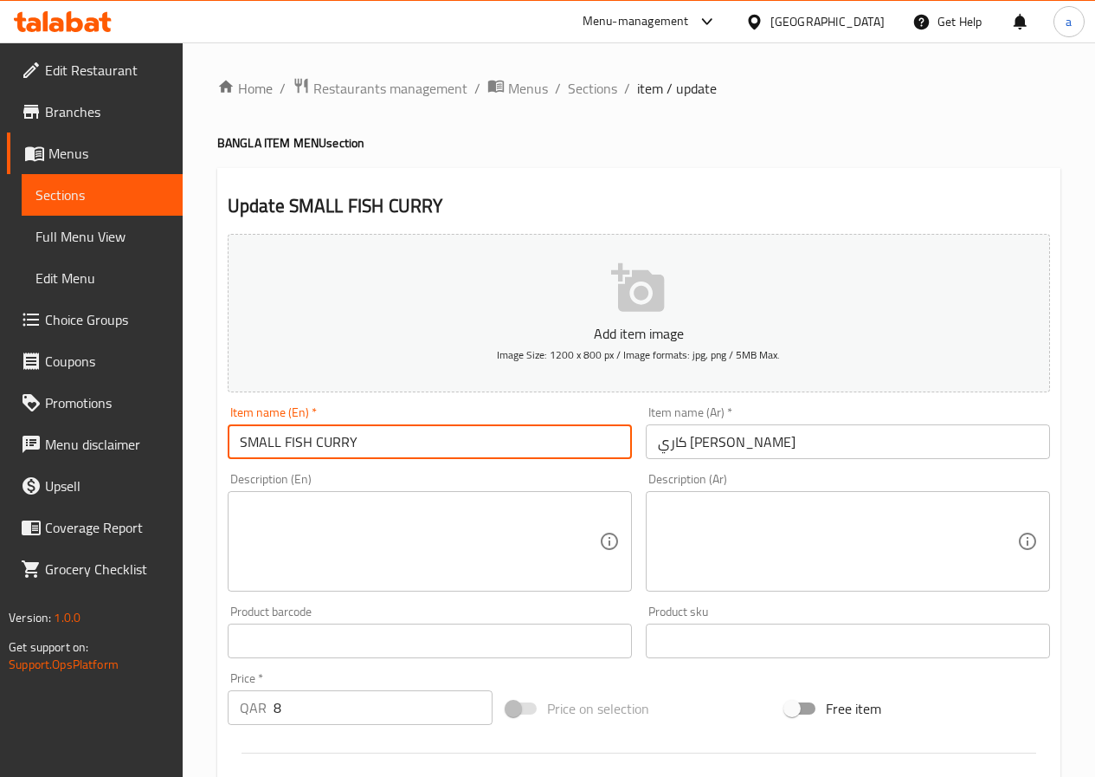
click at [499, 436] on input "SMALL FISH CURRY" at bounding box center [430, 441] width 404 height 35
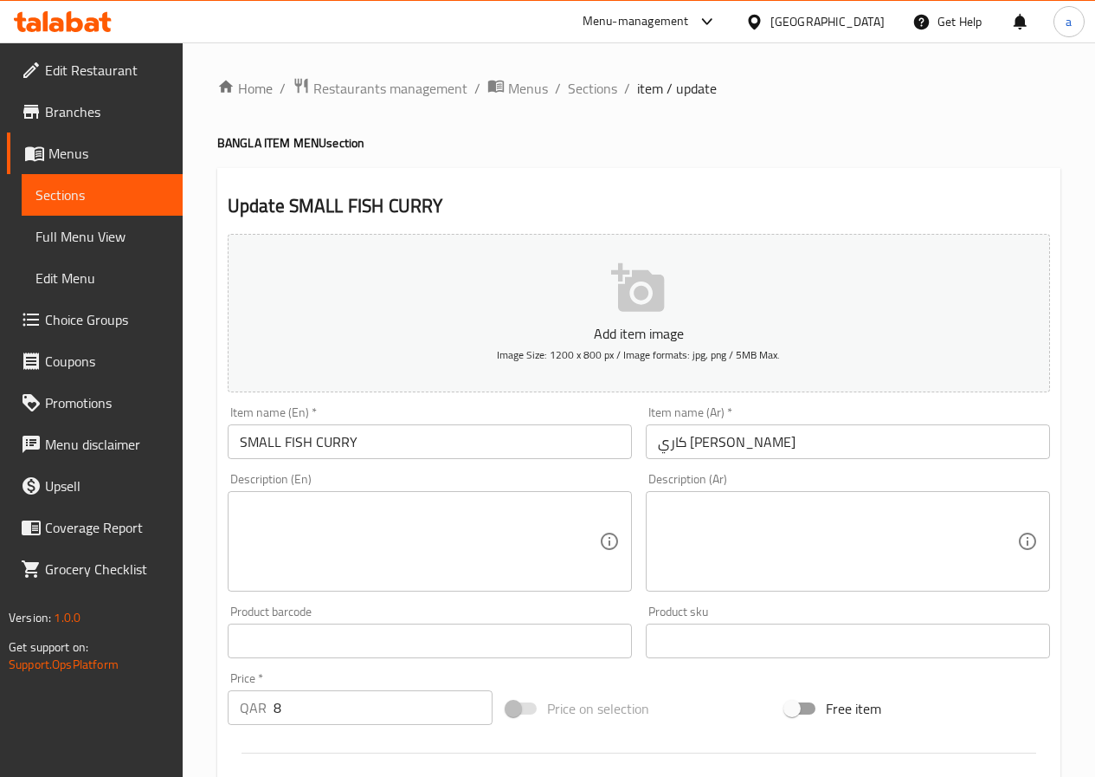
click at [604, 89] on span "Sections" at bounding box center [592, 88] width 49 height 21
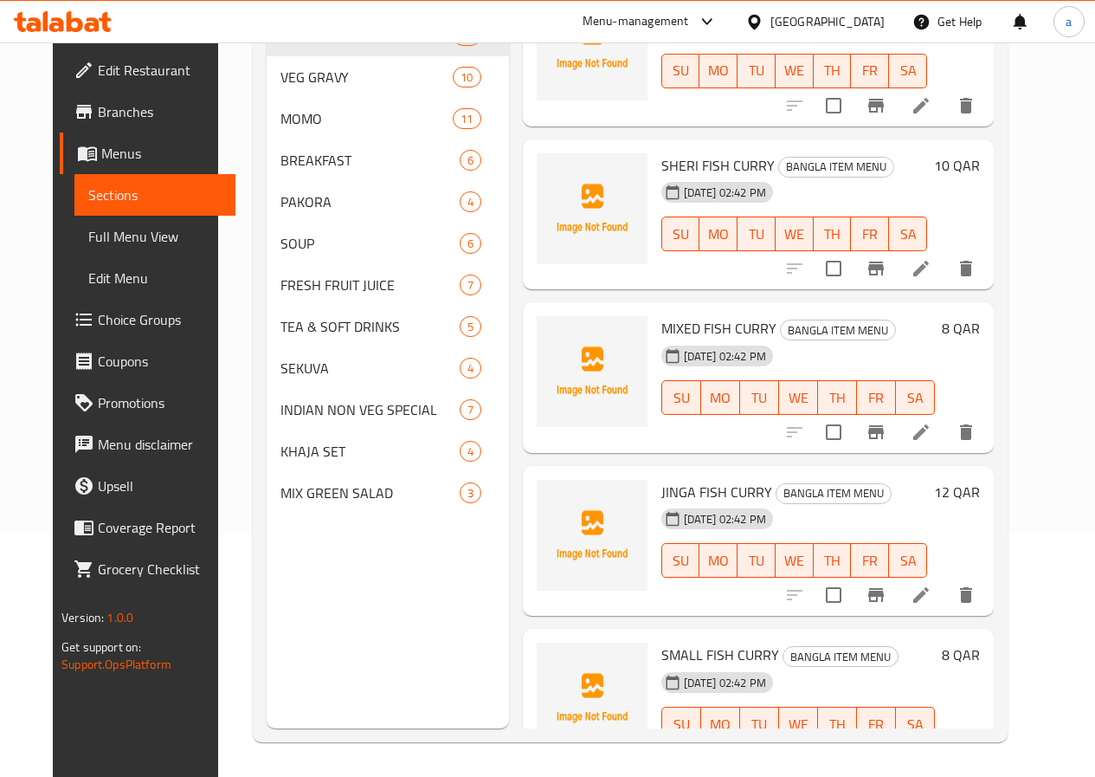
scroll to position [1415, 0]
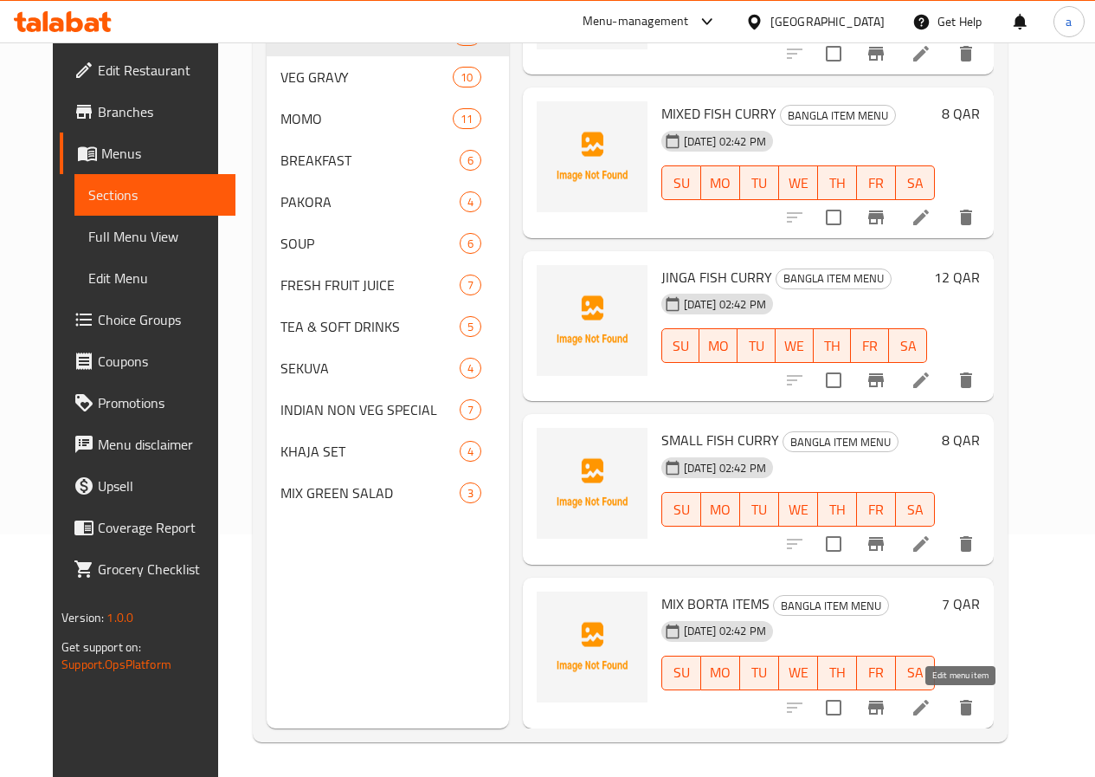
click at [929, 712] on icon at bounding box center [921, 707] width 16 height 16
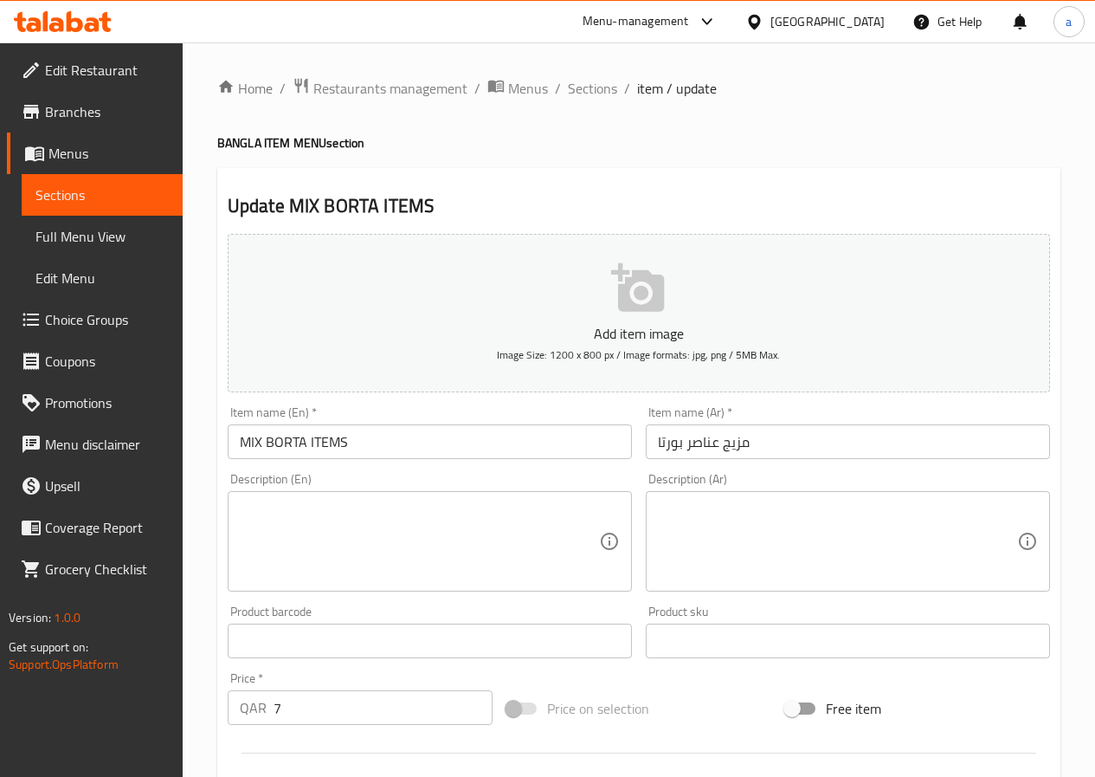
click at [425, 442] on input "MIX BORTA ITEMS" at bounding box center [430, 441] width 404 height 35
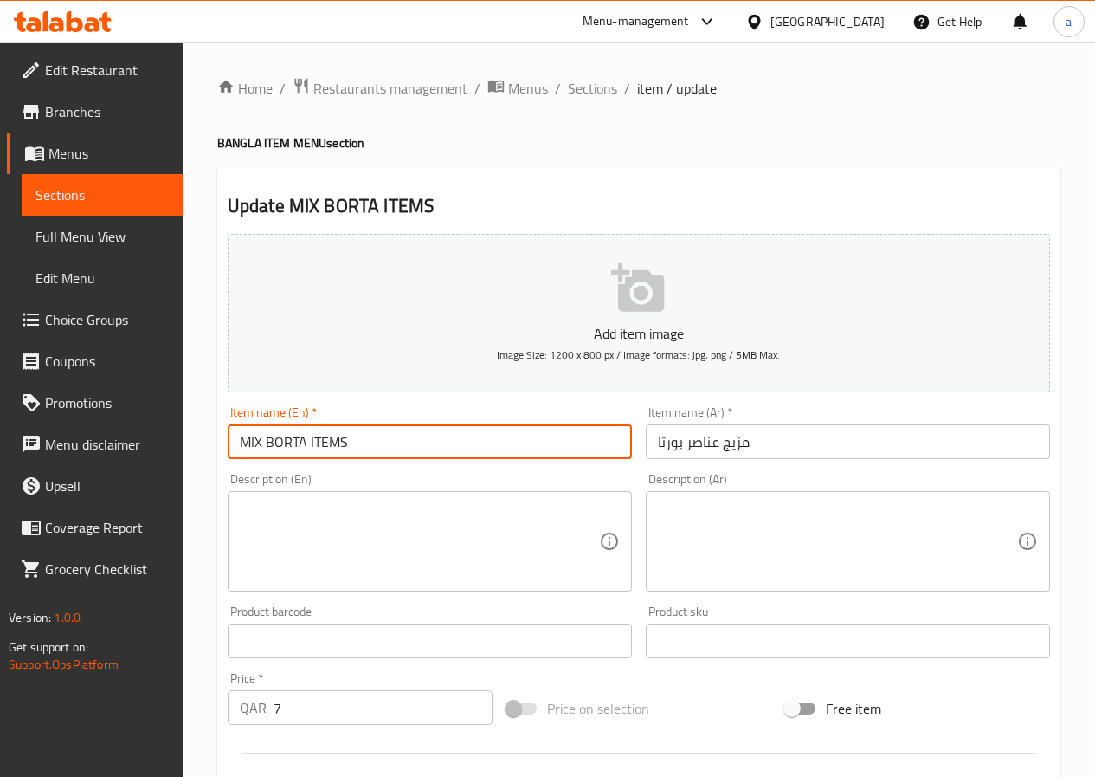
click at [425, 442] on input "MIX BORTA ITEMS" at bounding box center [430, 441] width 404 height 35
paste input "SMALL FISH CURRY"
type input "MIX BORTA ITEMS"
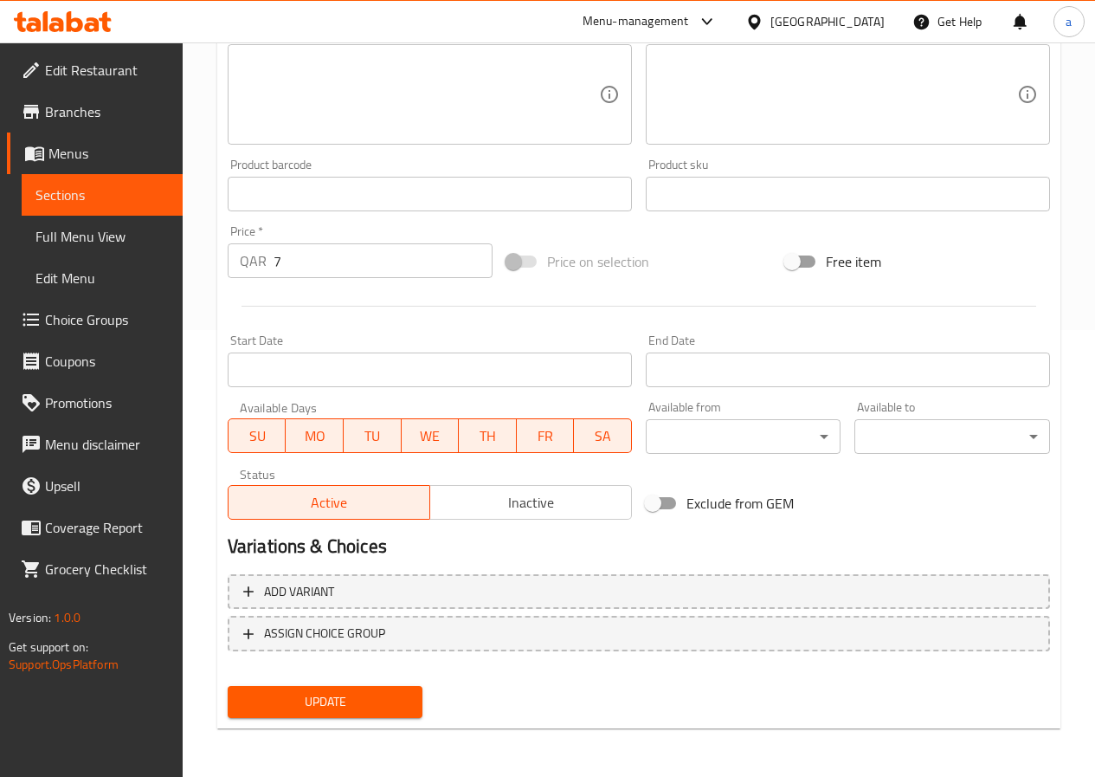
click at [325, 700] on span "Update" at bounding box center [326, 702] width 168 height 22
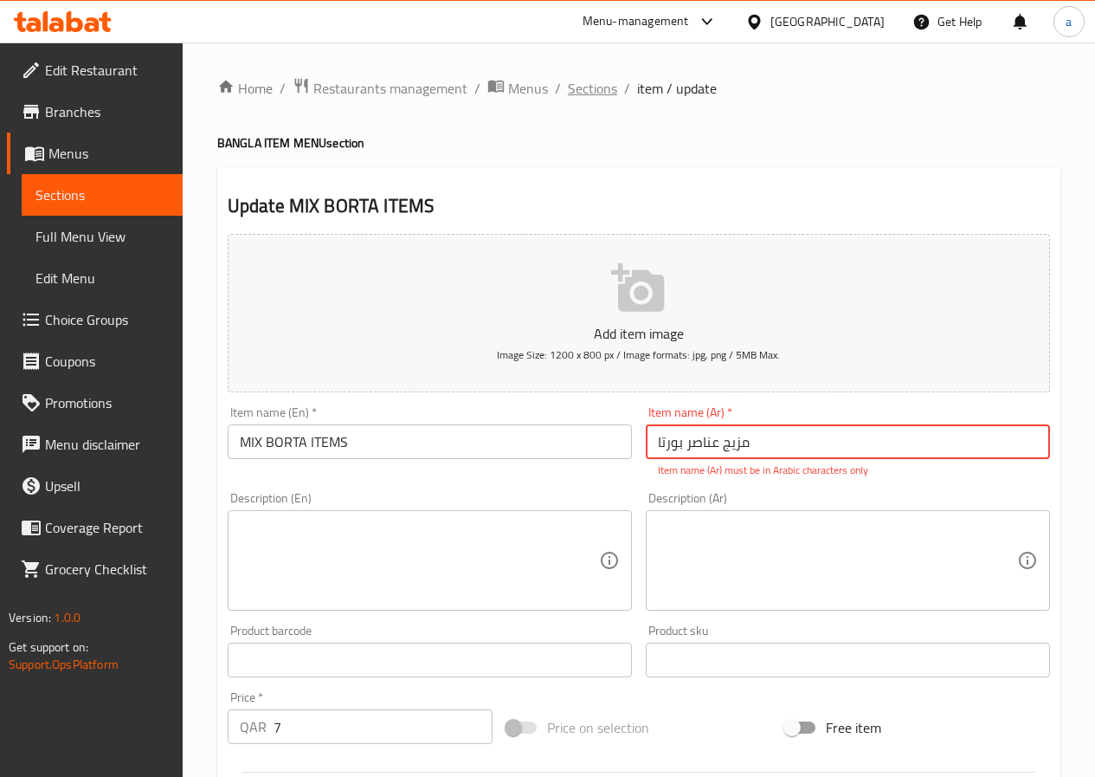
click at [583, 81] on span "Sections" at bounding box center [592, 88] width 49 height 21
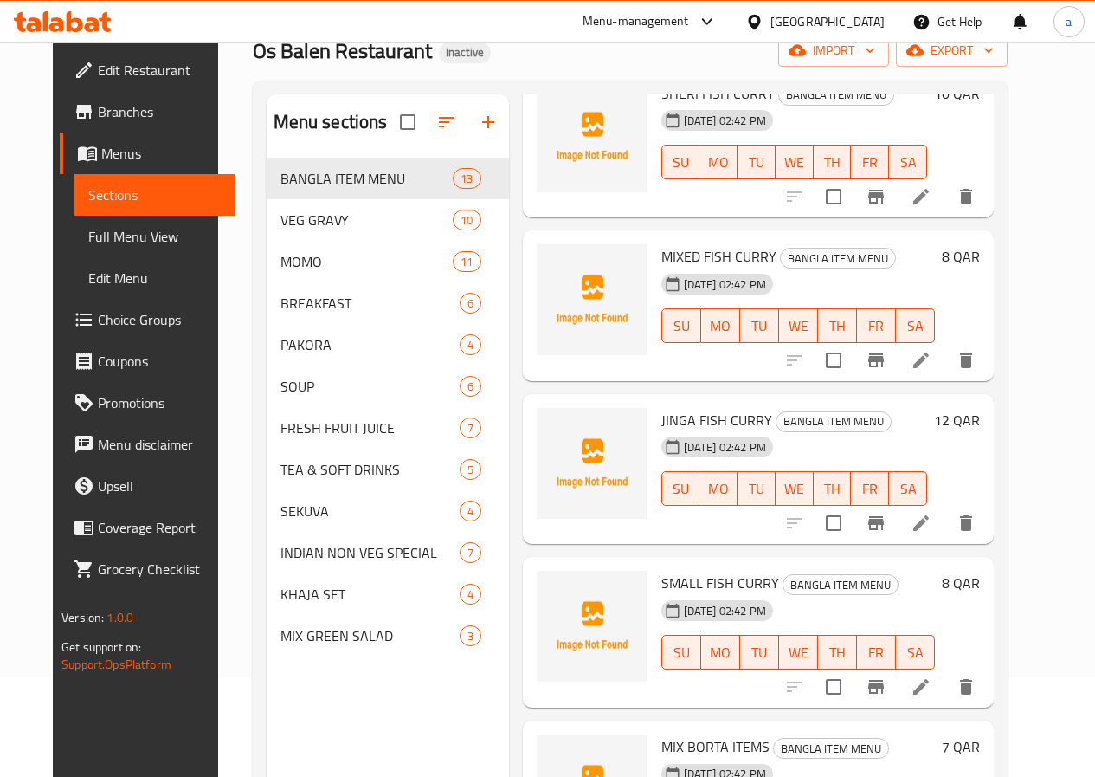
scroll to position [242, 0]
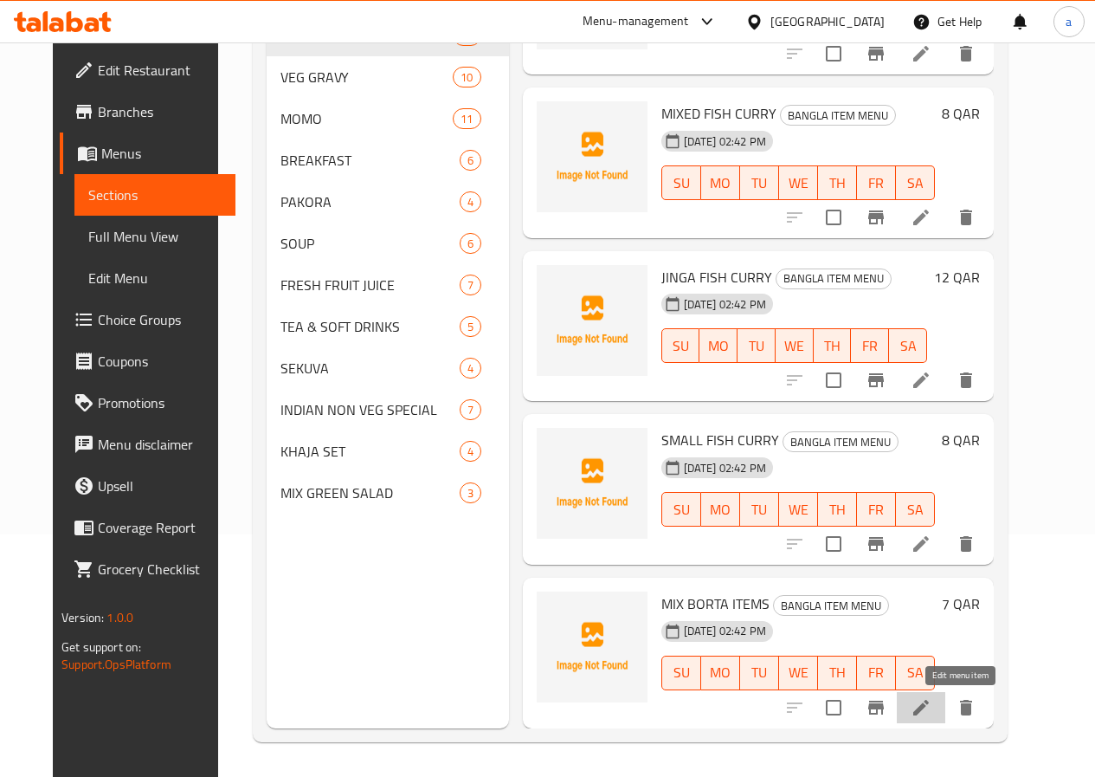
click at [931, 710] on icon at bounding box center [921, 707] width 21 height 21
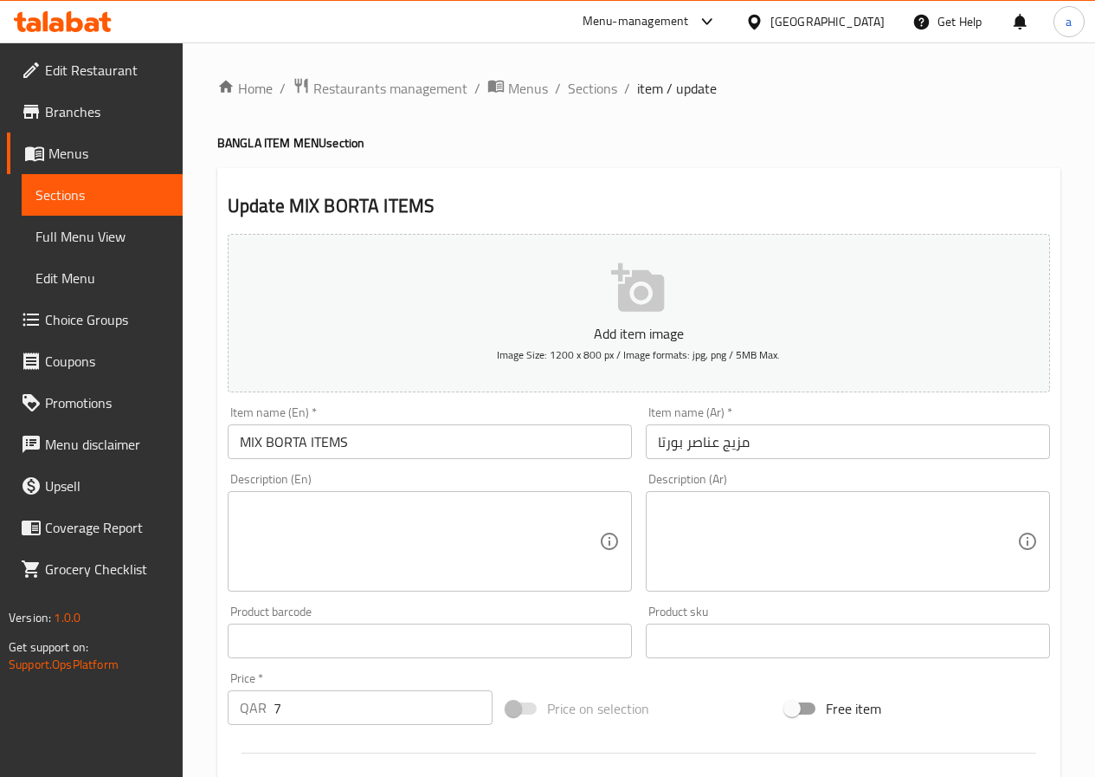
click at [583, 84] on span "Sections" at bounding box center [592, 88] width 49 height 21
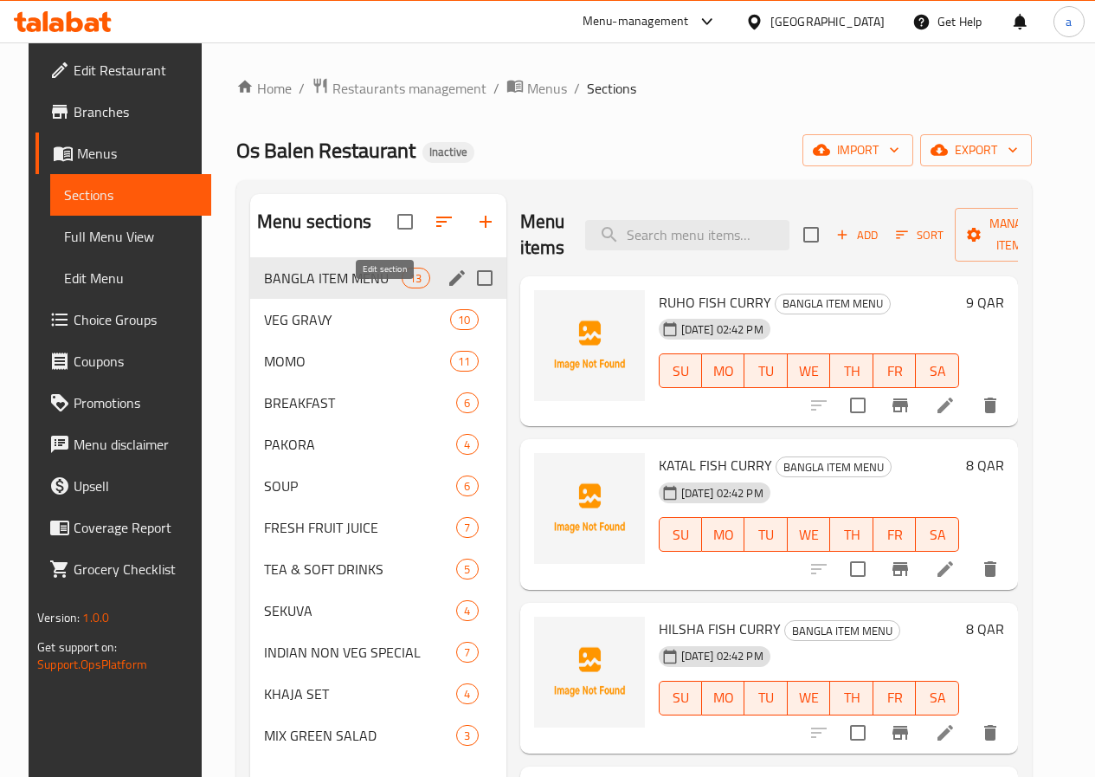
click at [449, 286] on icon "edit" at bounding box center [457, 278] width 16 height 16
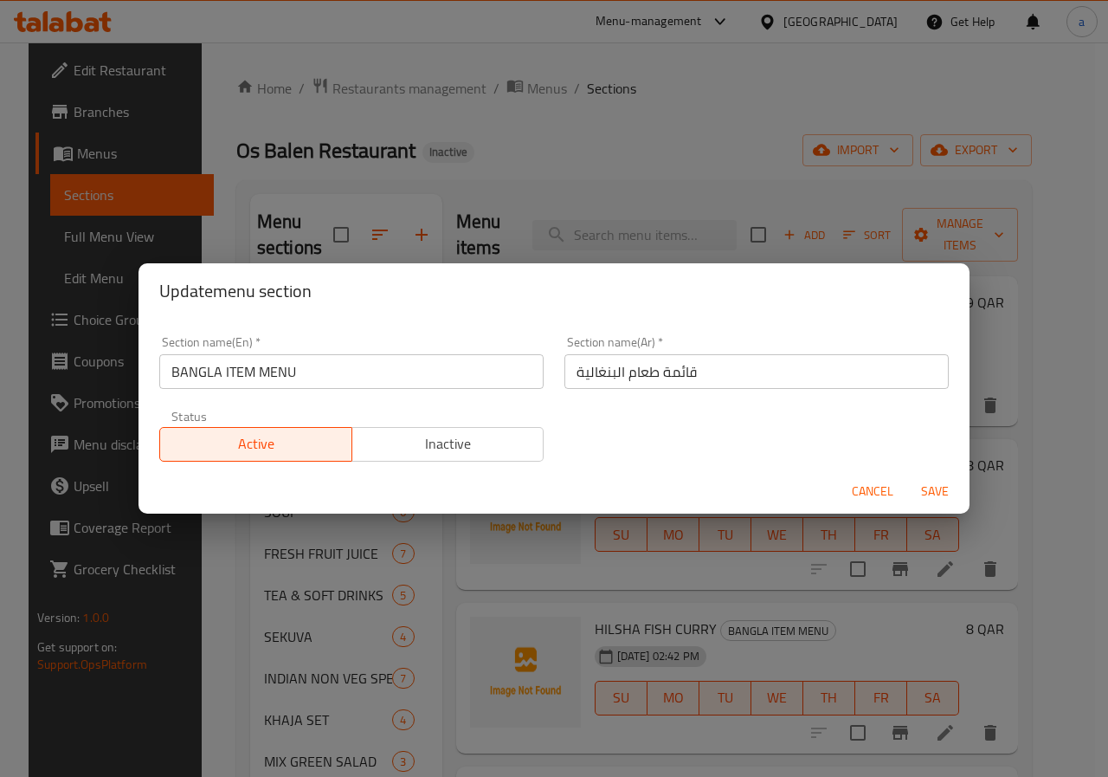
click at [544, 153] on div "Update menu section Section name(En)   * BANGLA ITEM MENU Section name(En) * Se…" at bounding box center [554, 388] width 1108 height 777
click at [881, 490] on span "Cancel" at bounding box center [873, 491] width 42 height 22
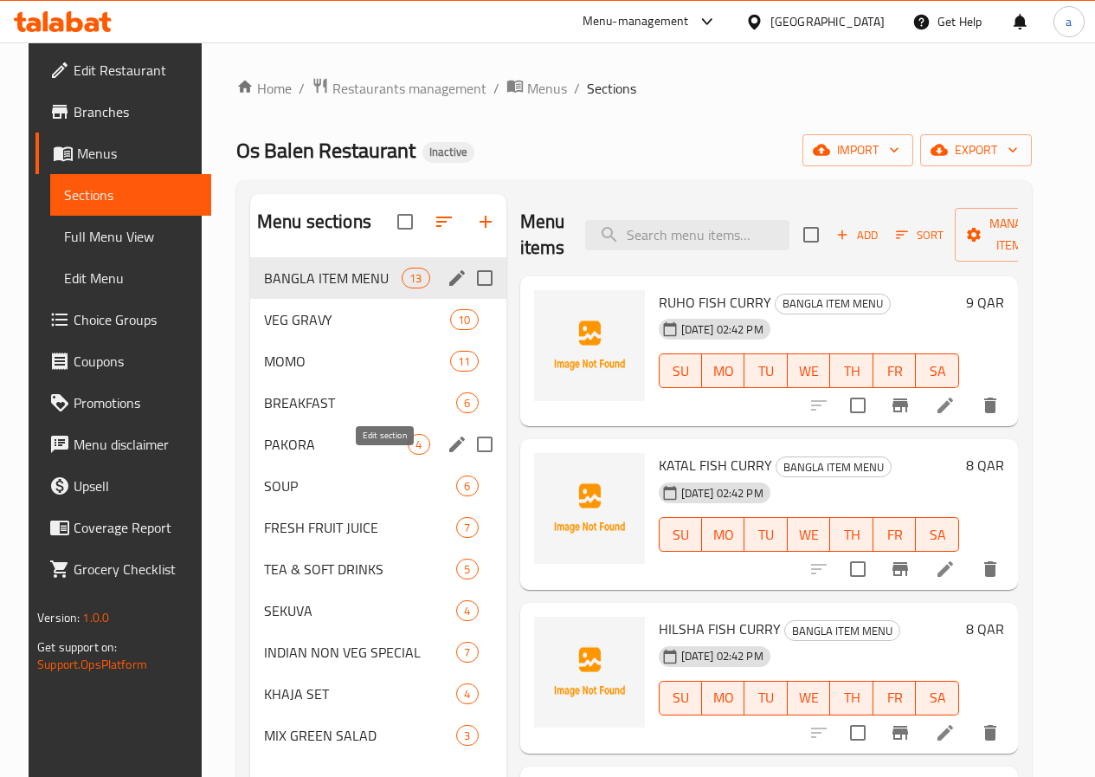
click at [449, 452] on icon "edit" at bounding box center [457, 444] width 16 height 16
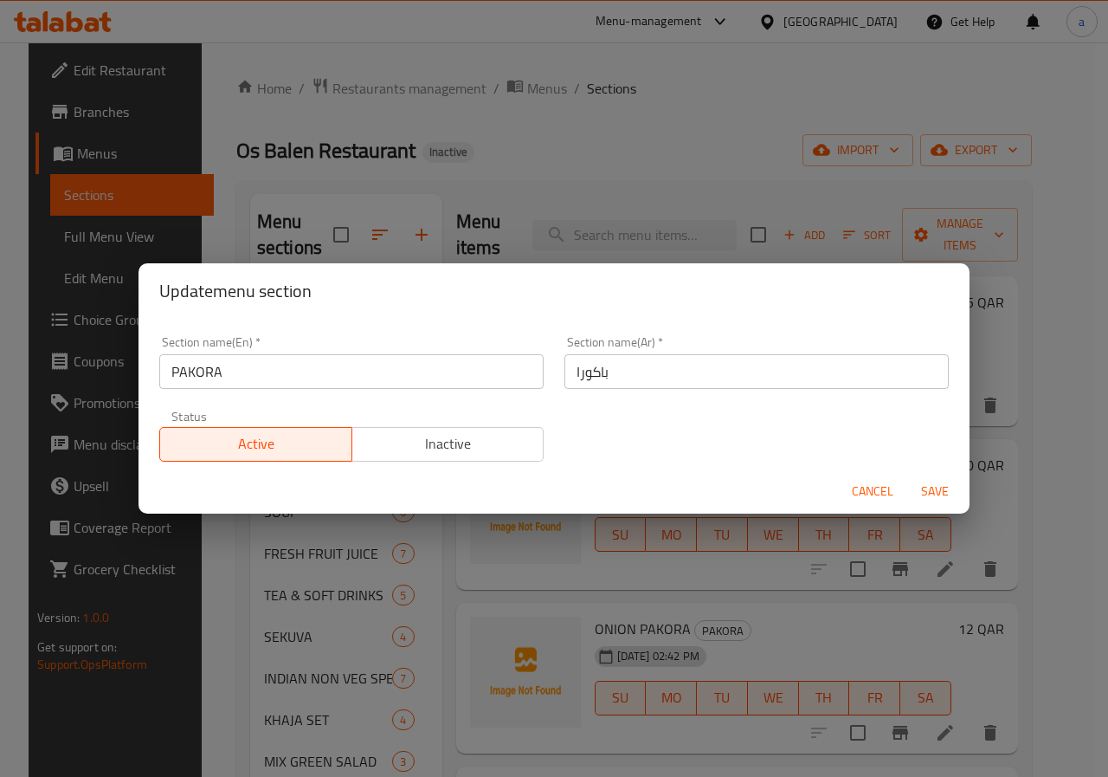
click at [857, 484] on span "Cancel" at bounding box center [873, 491] width 42 height 22
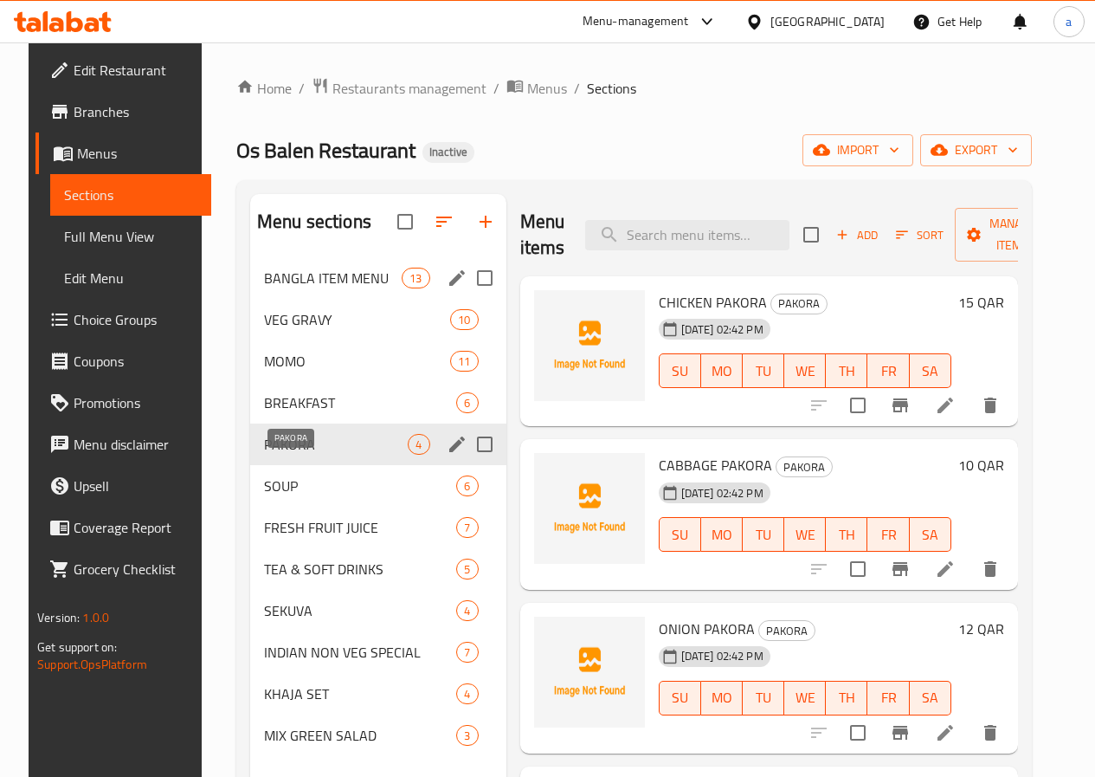
click at [277, 454] on span "PAKORA" at bounding box center [336, 444] width 145 height 21
click at [275, 454] on span "PAKORA" at bounding box center [336, 444] width 145 height 21
click at [953, 402] on icon at bounding box center [946, 405] width 16 height 16
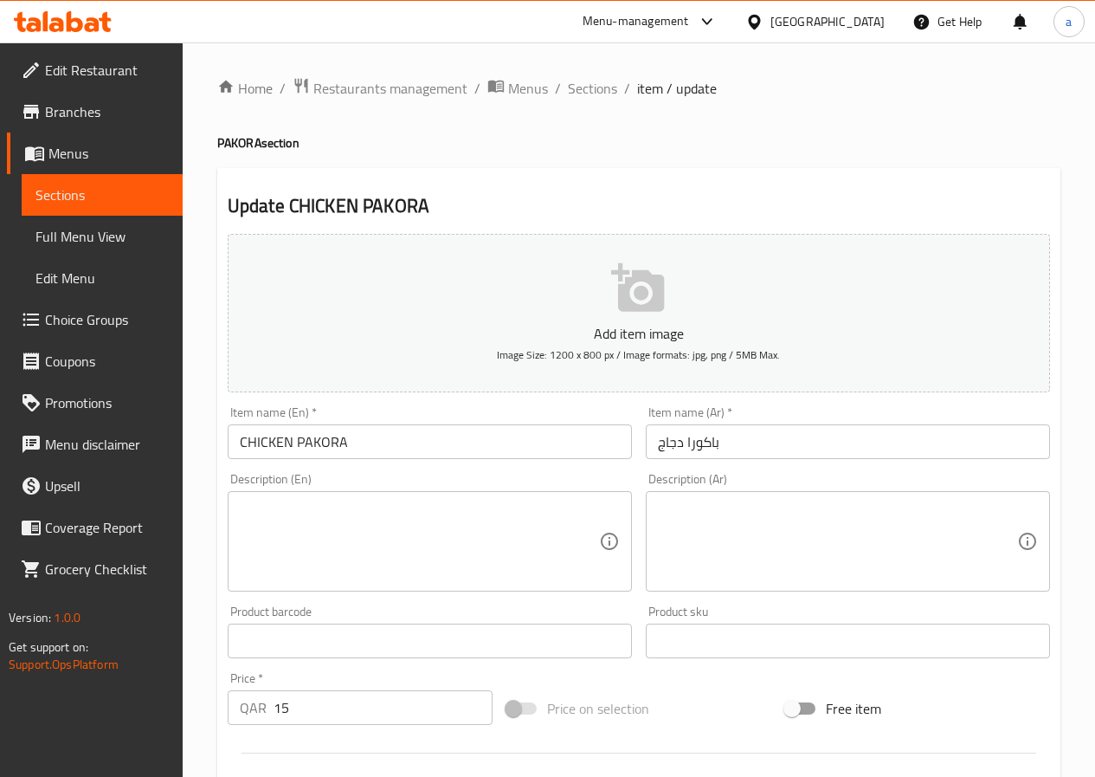
click at [467, 436] on input "CHICKEN PAKORA" at bounding box center [430, 441] width 404 height 35
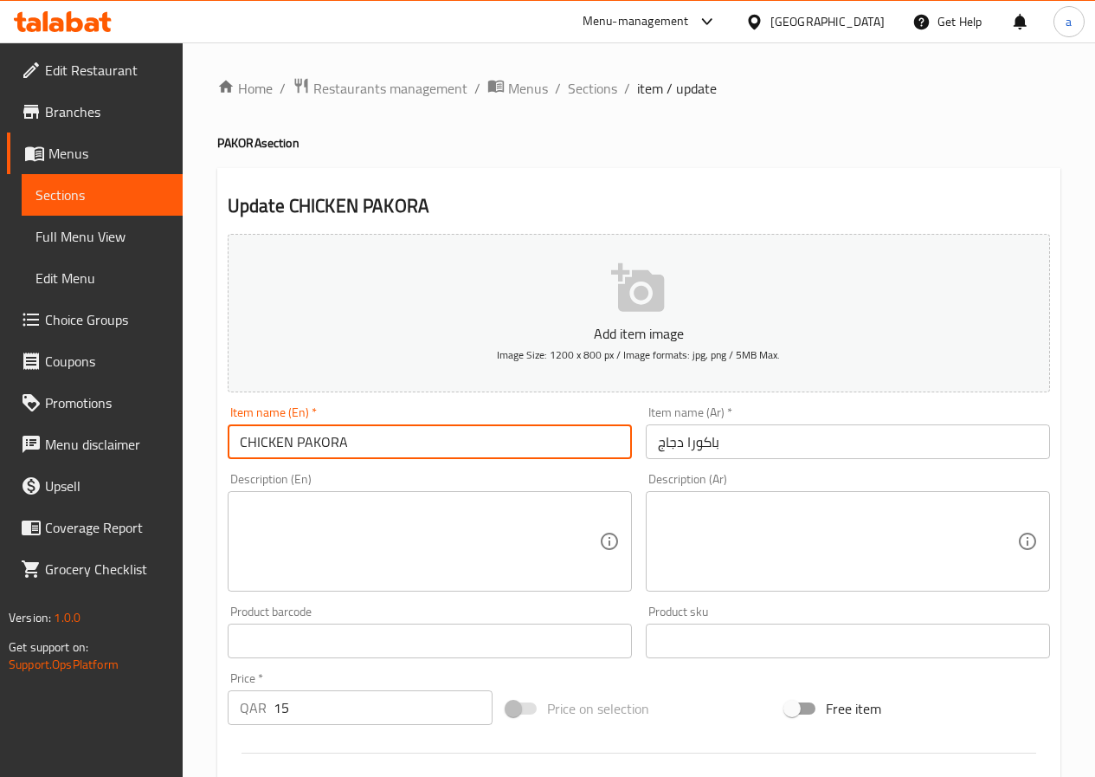
click at [467, 436] on input "CHICKEN PAKORA" at bounding box center [430, 441] width 404 height 35
click at [467, 437] on input "CHICKEN PAKORA" at bounding box center [430, 441] width 404 height 35
click at [590, 91] on span "Sections" at bounding box center [592, 88] width 49 height 21
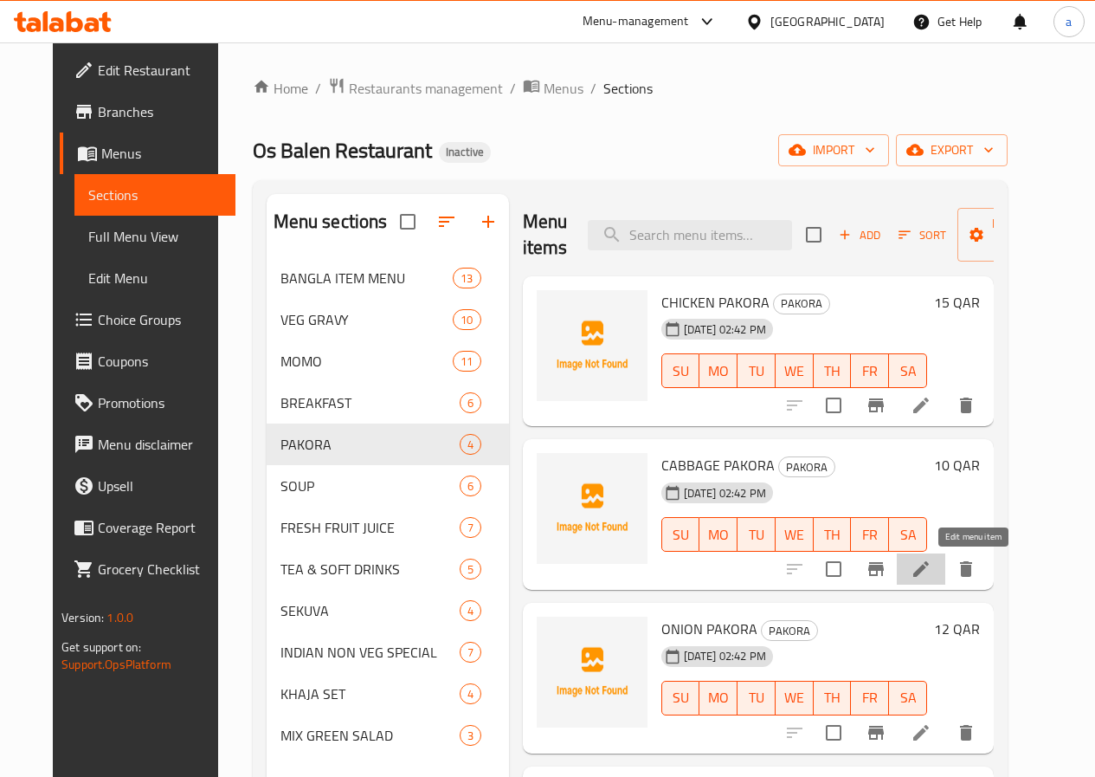
click at [931, 576] on icon at bounding box center [921, 568] width 21 height 21
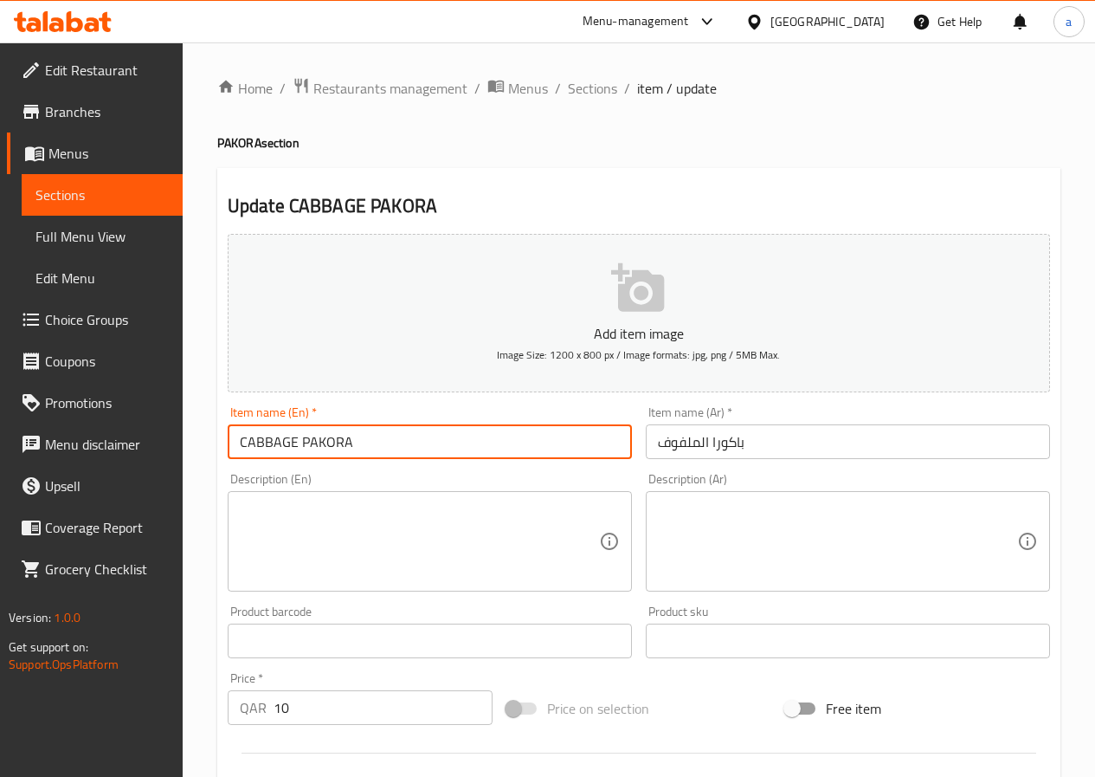
click at [441, 448] on input "CABBAGE PAKORA" at bounding box center [430, 441] width 404 height 35
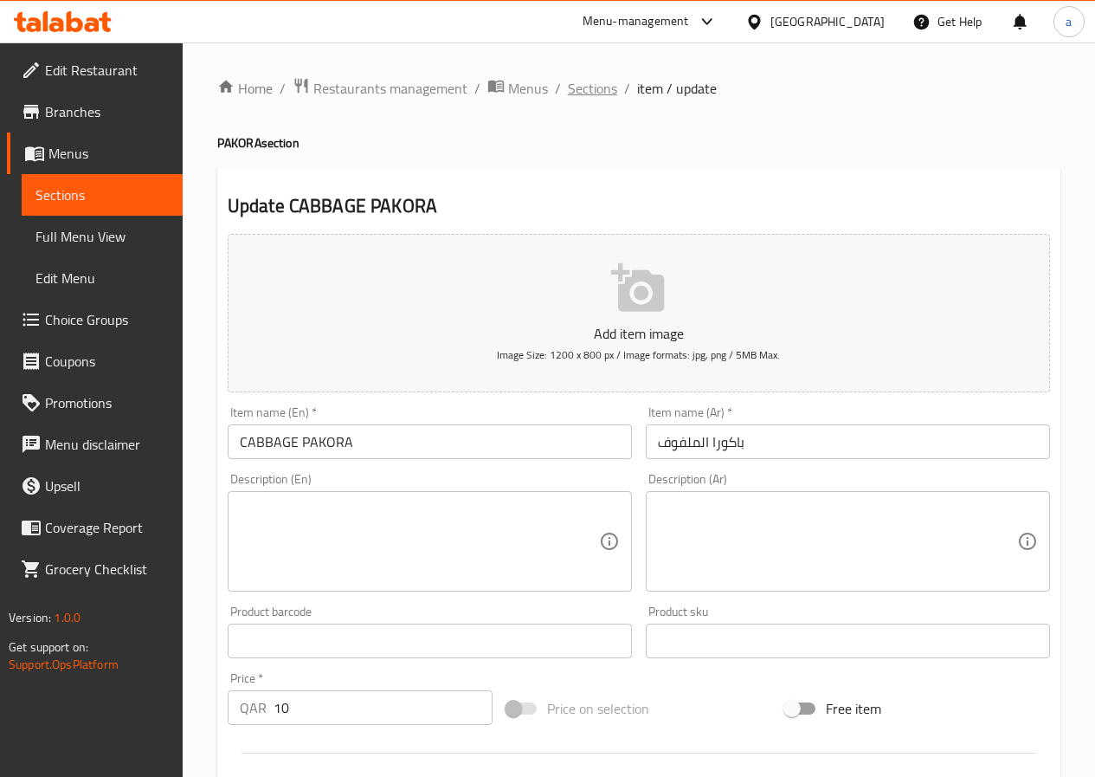
click at [596, 91] on span "Sections" at bounding box center [592, 88] width 49 height 21
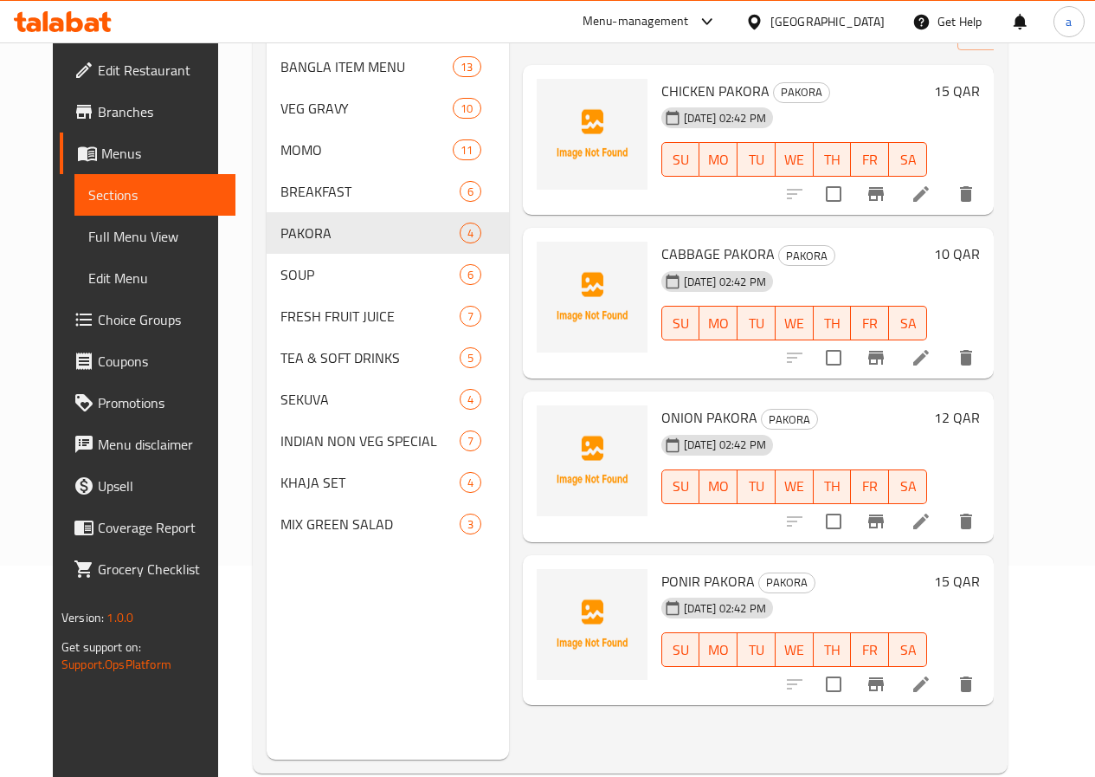
scroll to position [242, 0]
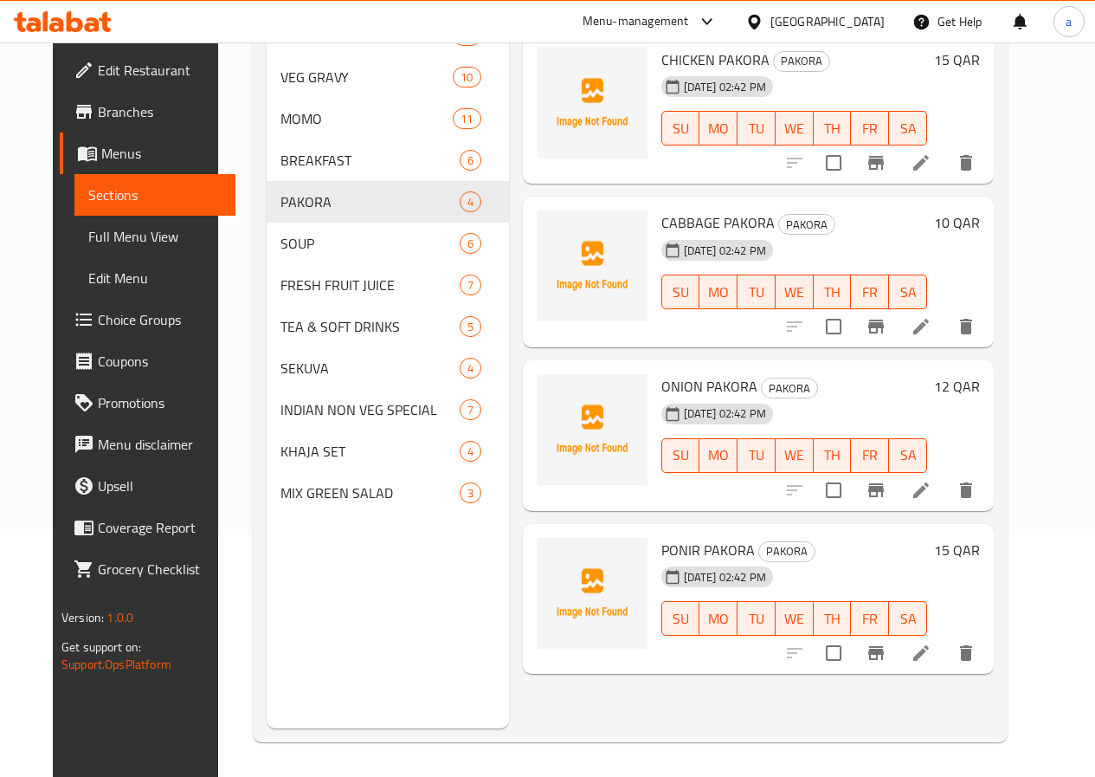
click at [929, 493] on icon at bounding box center [921, 490] width 16 height 16
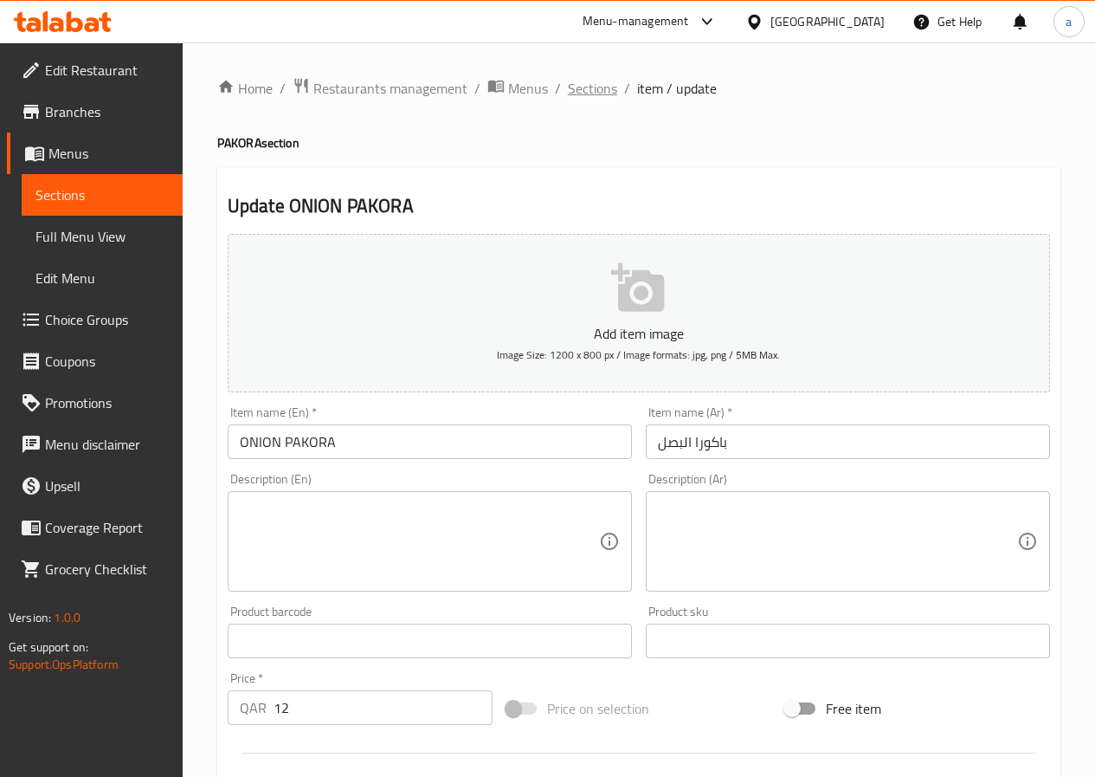
click at [590, 94] on span "Sections" at bounding box center [592, 88] width 49 height 21
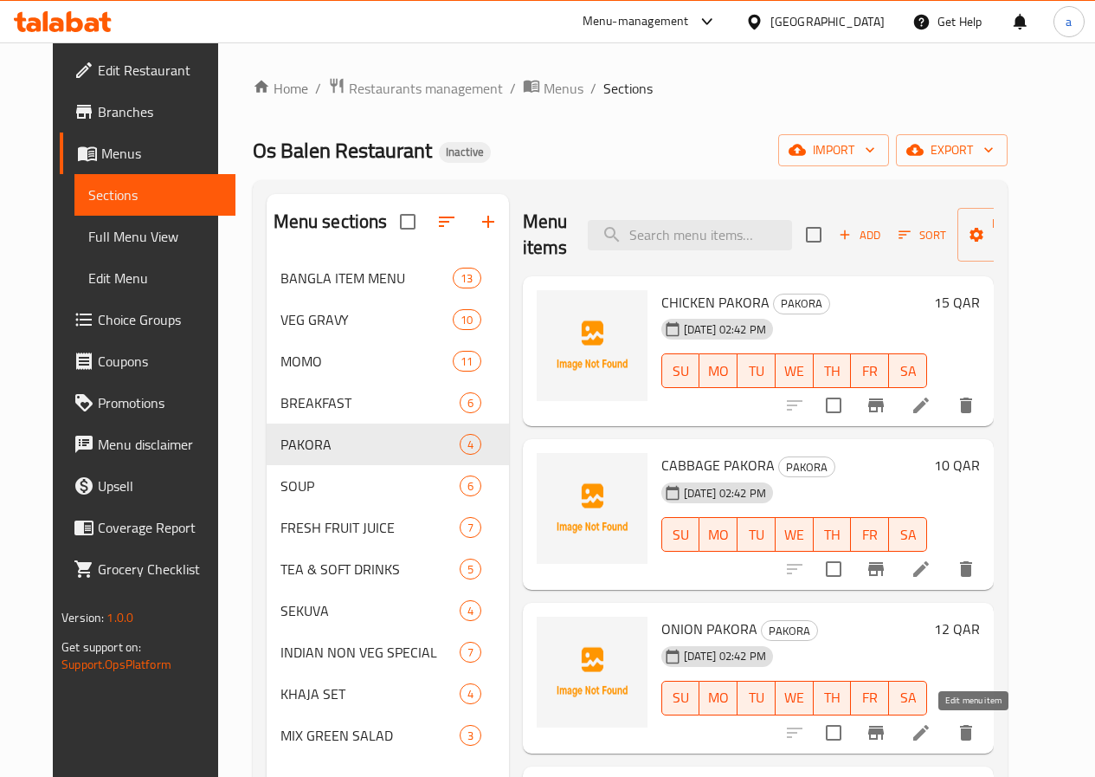
click at [929, 732] on icon at bounding box center [921, 733] width 16 height 16
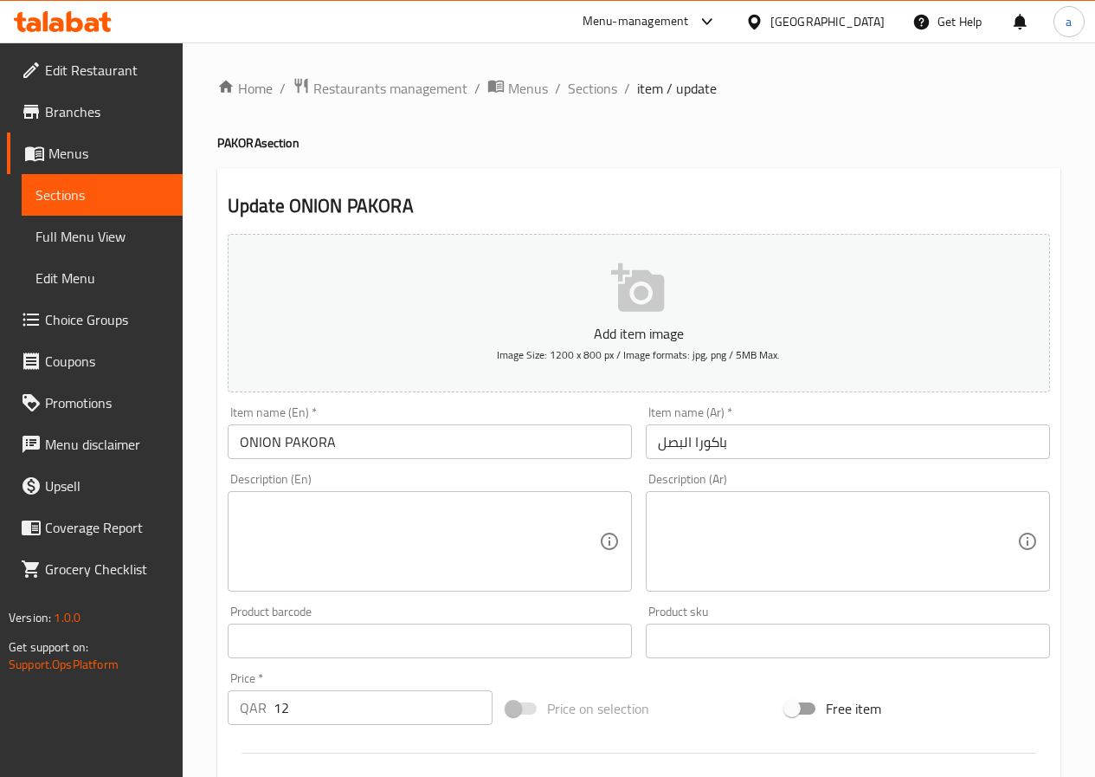
click at [505, 441] on input "ONION PAKORA" at bounding box center [430, 441] width 404 height 35
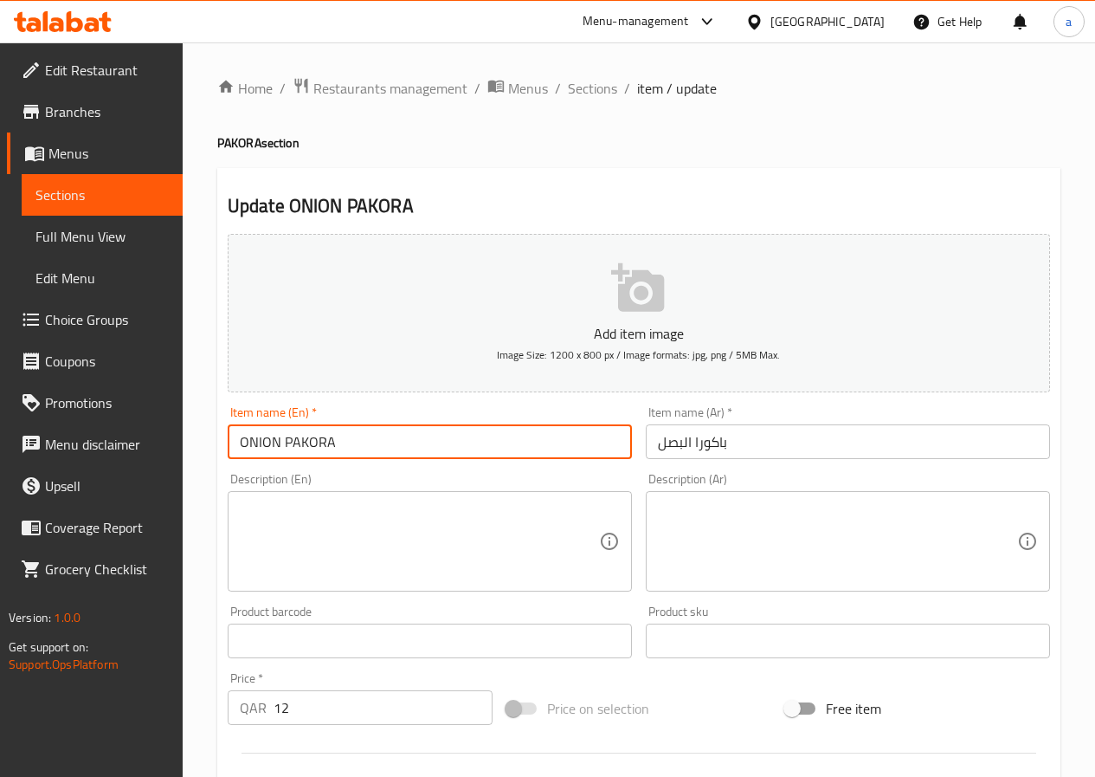
click at [505, 441] on input "ONION PAKORA" at bounding box center [430, 441] width 404 height 35
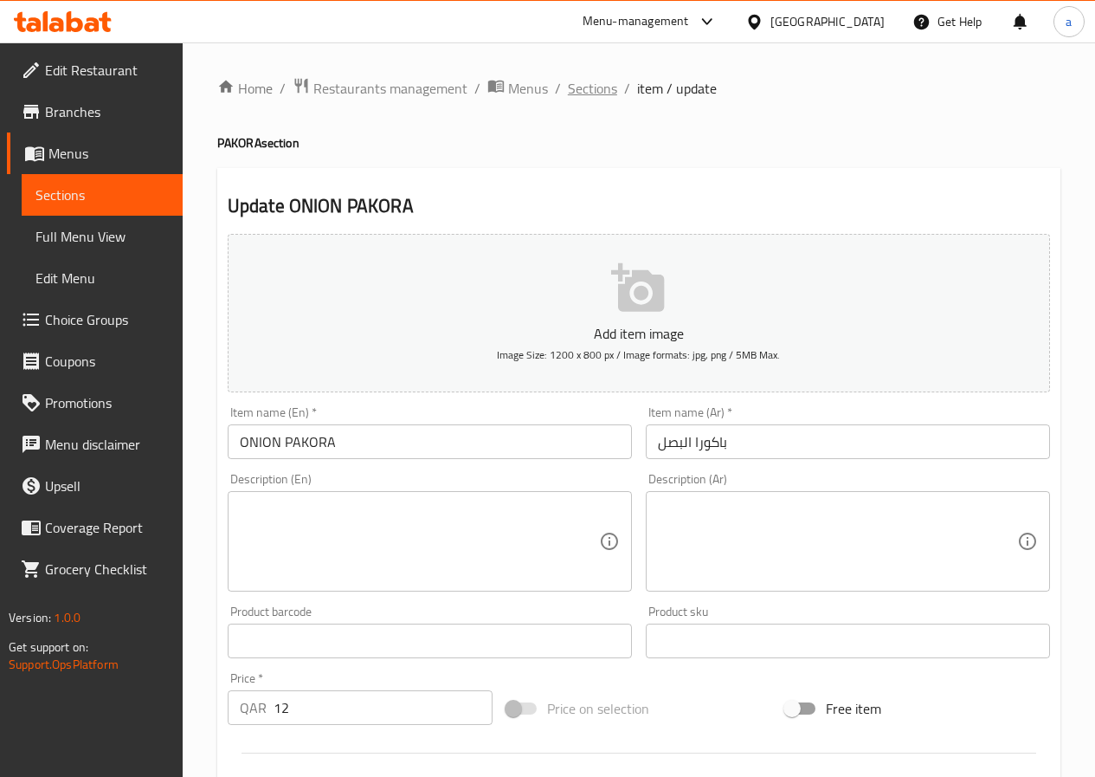
click at [581, 89] on span "Sections" at bounding box center [592, 88] width 49 height 21
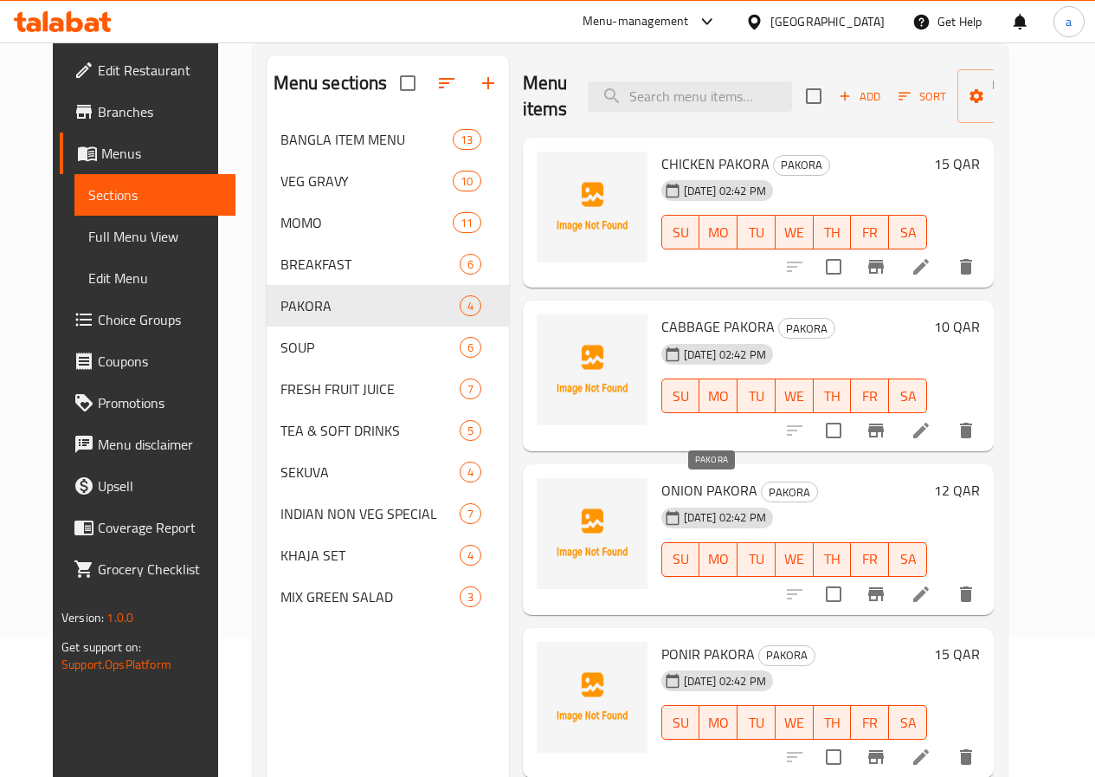
scroll to position [242, 0]
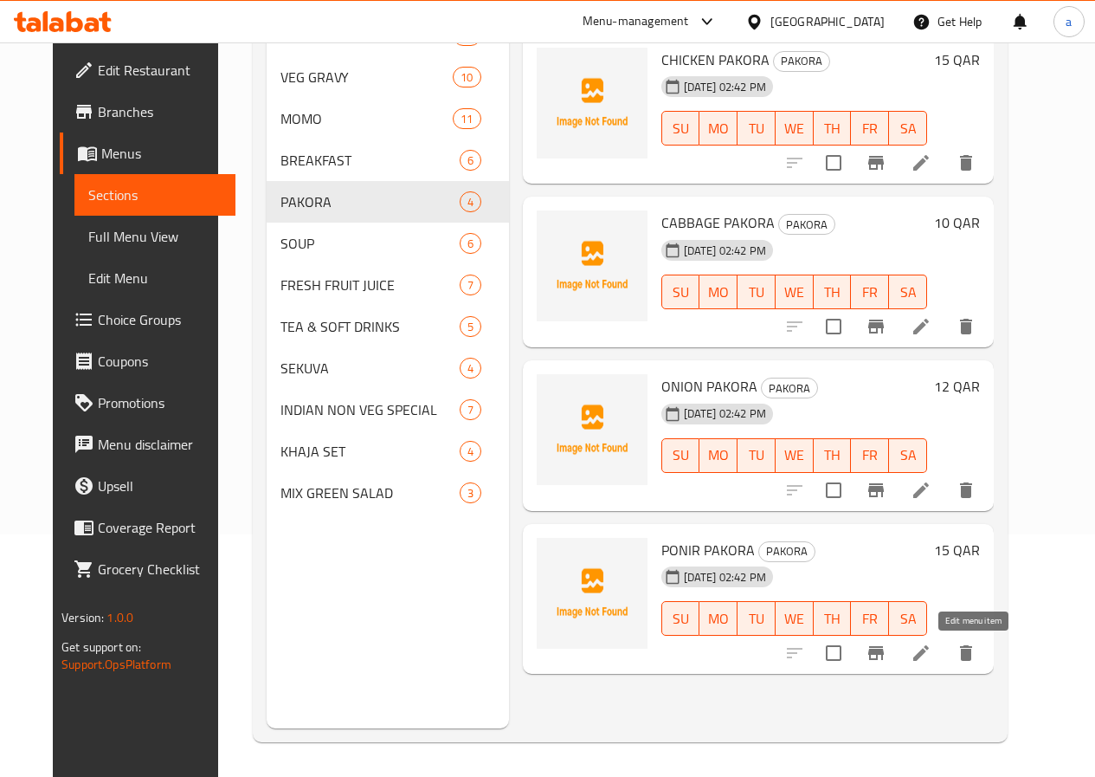
click at [929, 653] on icon at bounding box center [921, 653] width 16 height 16
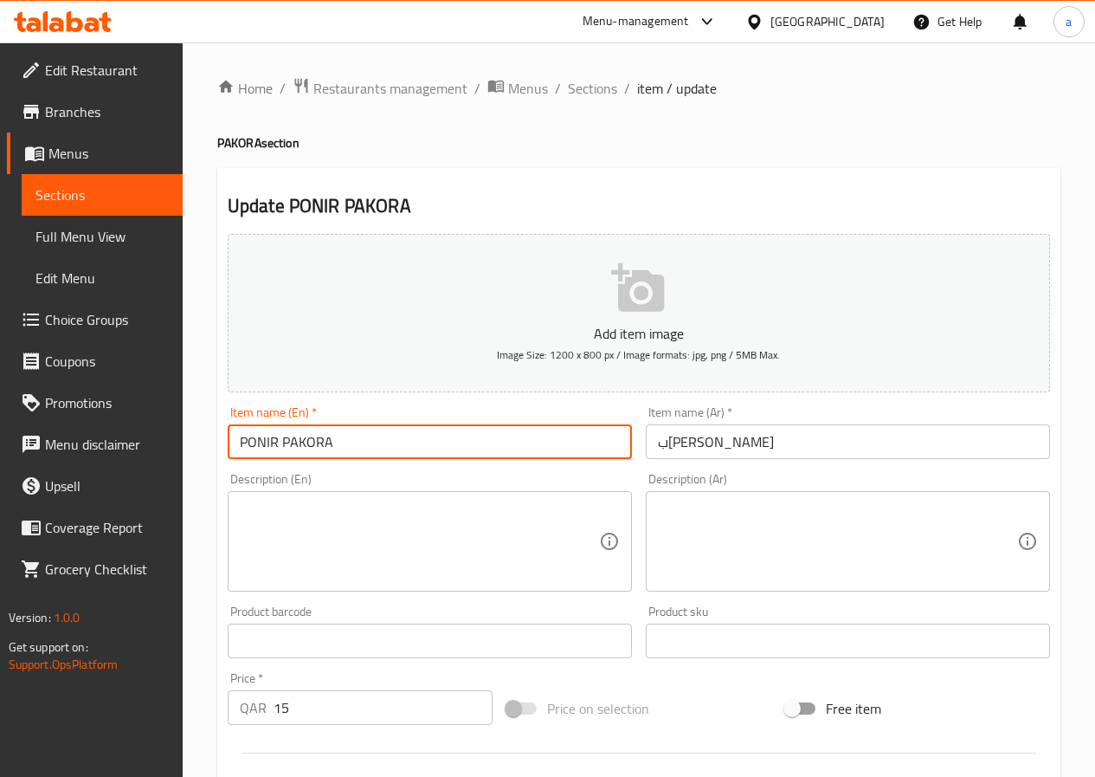
click at [422, 438] on input "PONIR PAKORA" at bounding box center [430, 441] width 404 height 35
paste input "ONION"
type input "PONIR PAKORA"
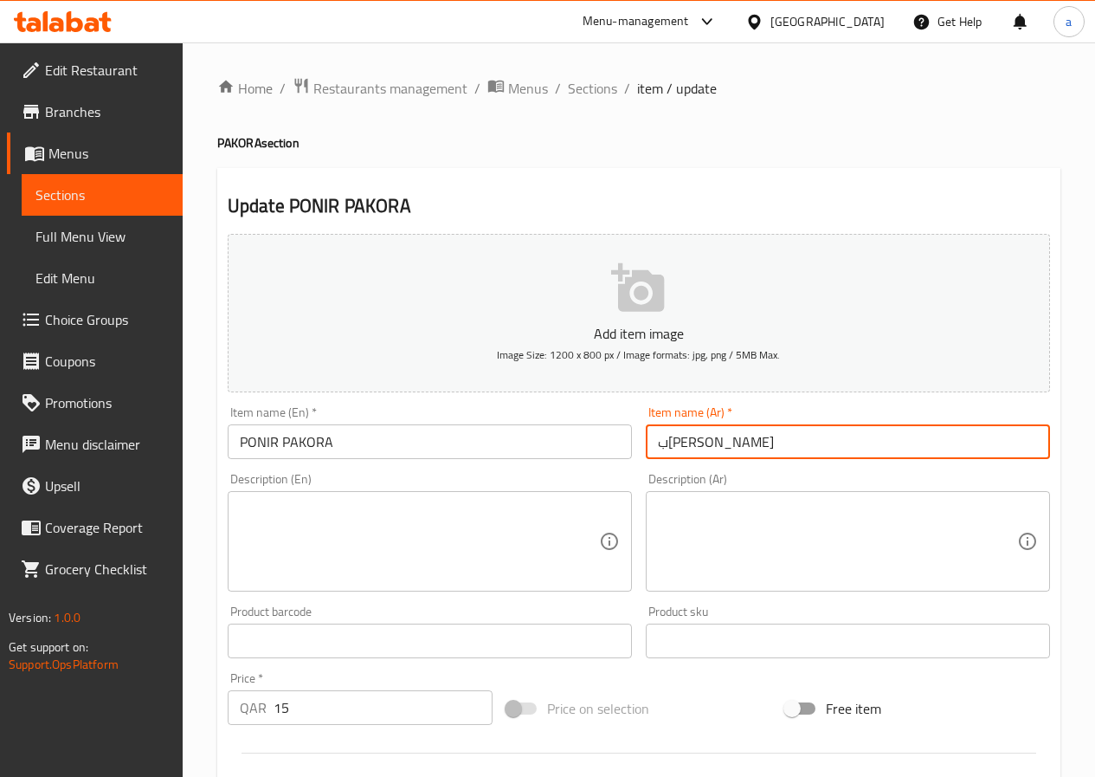
click at [743, 452] on input "ب[PERSON_NAME]" at bounding box center [848, 441] width 404 height 35
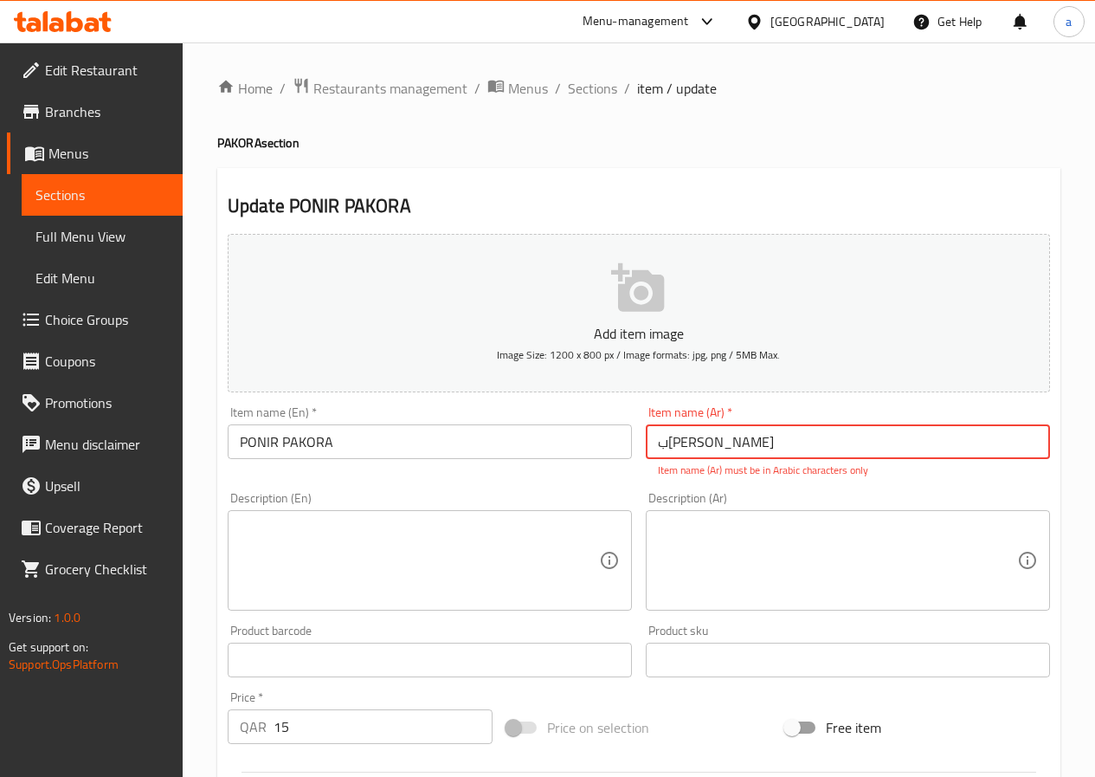
click at [738, 439] on input "ب[PERSON_NAME]" at bounding box center [848, 441] width 404 height 35
paste input "وني"
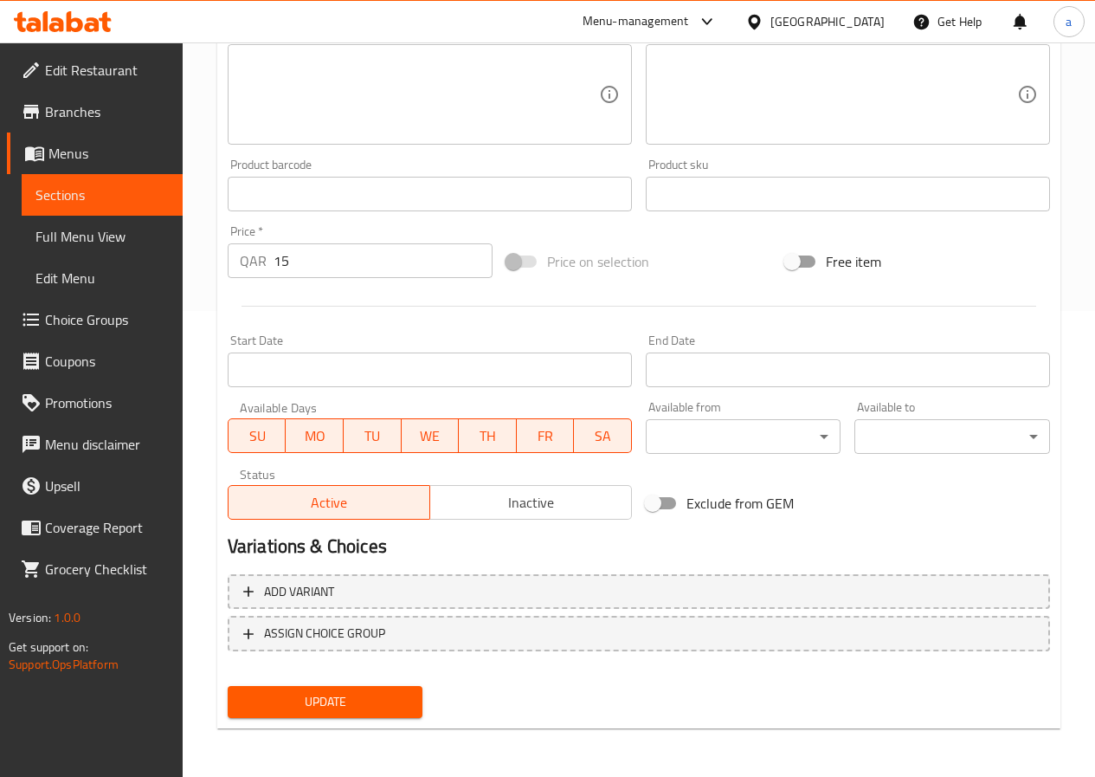
type input "ب[PERSON_NAME]"
click at [371, 699] on span "Update" at bounding box center [326, 702] width 168 height 22
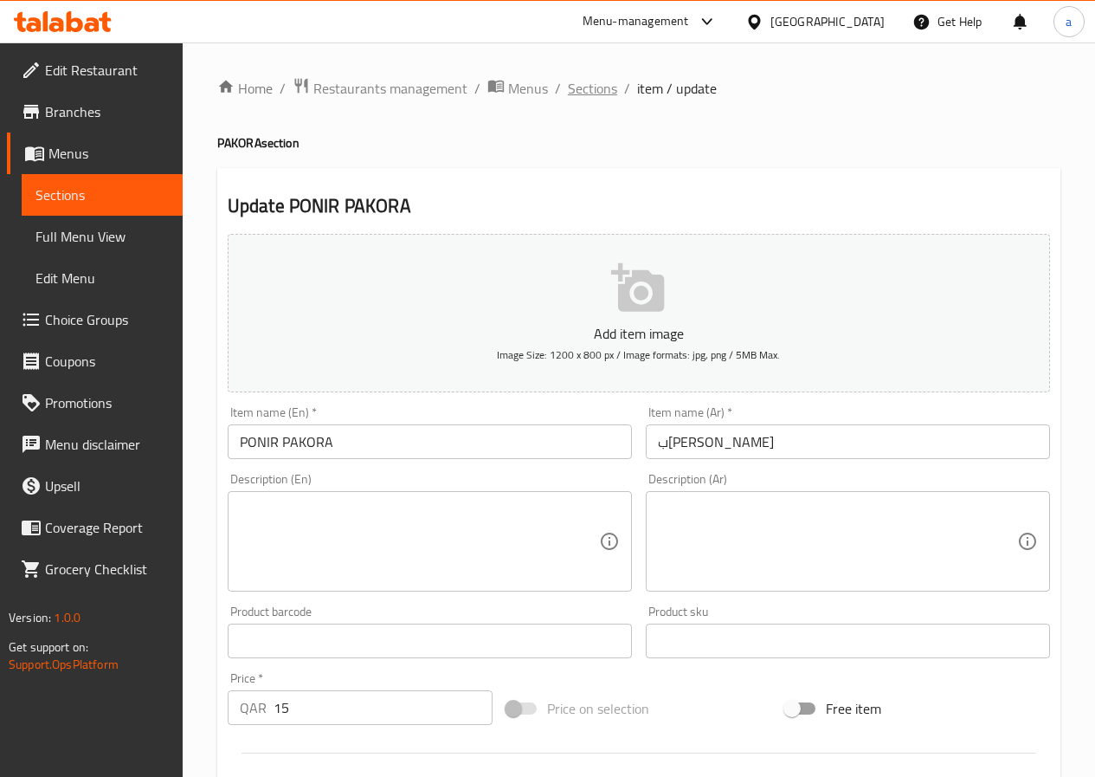
click at [590, 84] on span "Sections" at bounding box center [592, 88] width 49 height 21
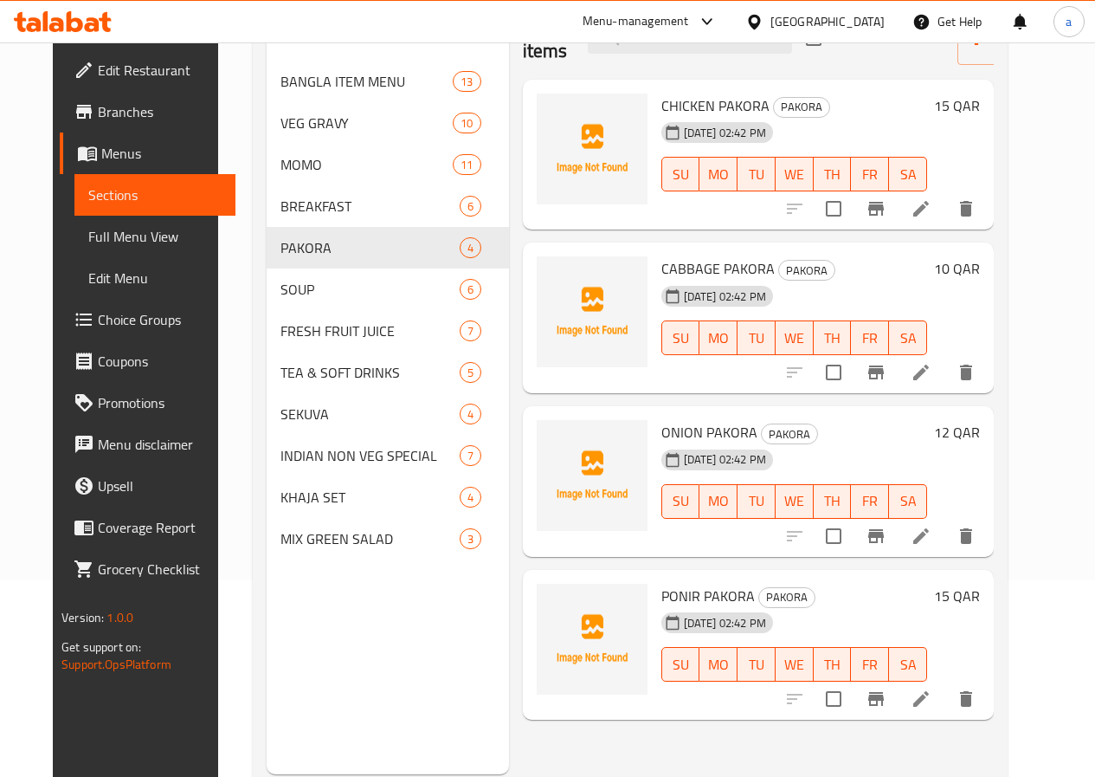
scroll to position [242, 0]
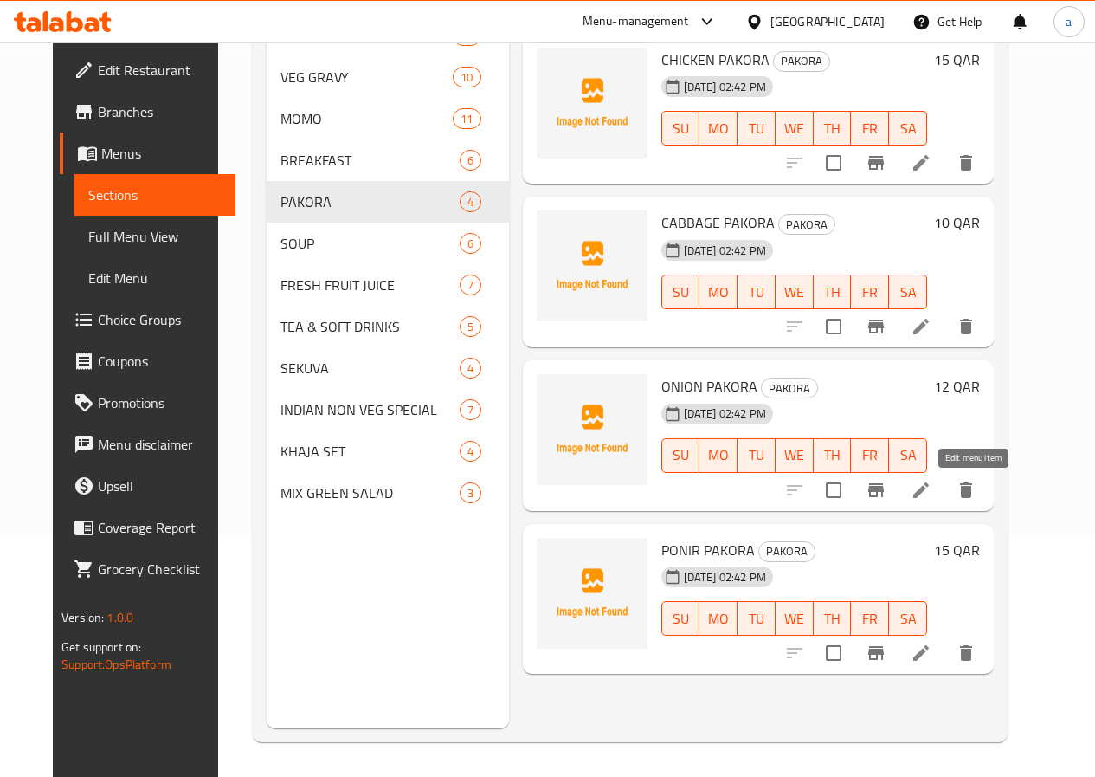
click at [931, 495] on icon at bounding box center [921, 490] width 21 height 21
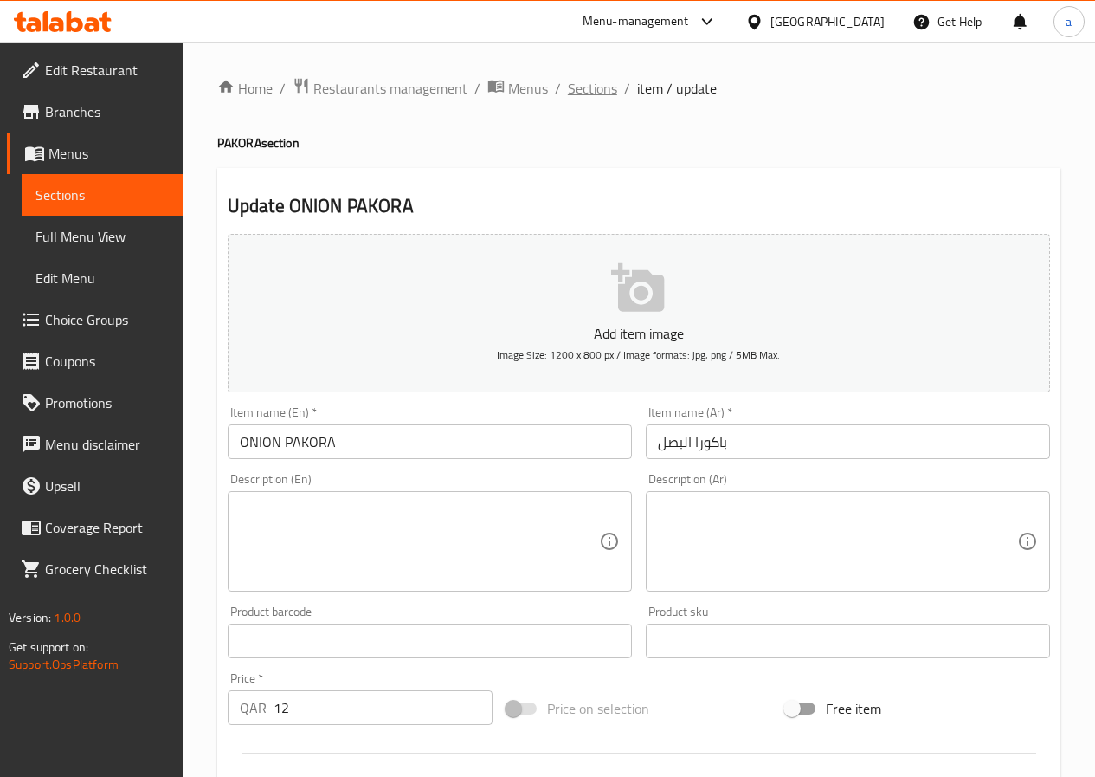
click at [593, 83] on span "Sections" at bounding box center [592, 88] width 49 height 21
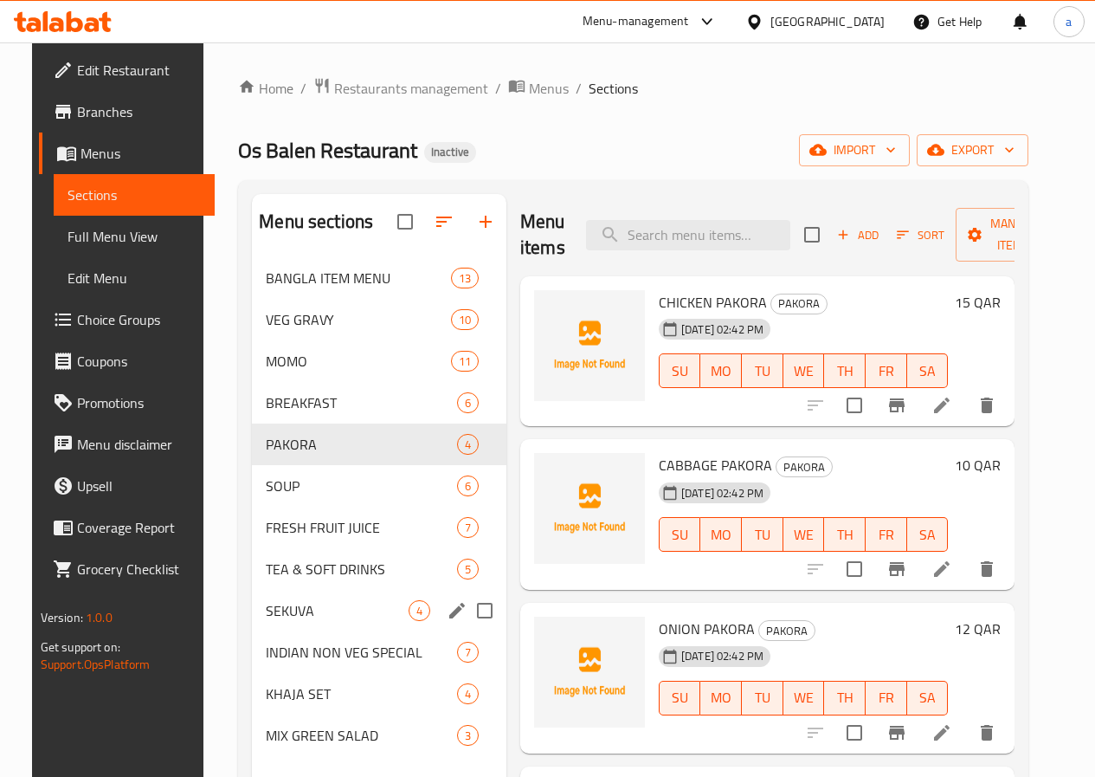
click at [277, 631] on div "SEKUVA 4" at bounding box center [379, 611] width 255 height 42
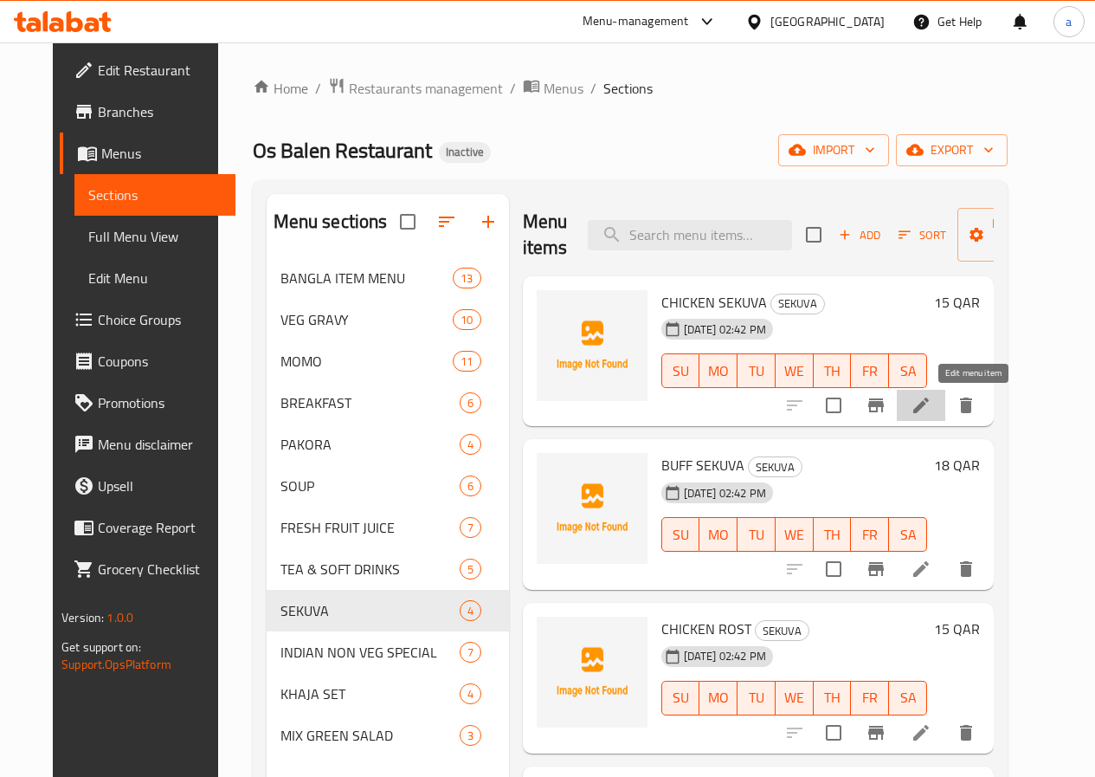
click at [929, 407] on icon at bounding box center [921, 405] width 16 height 16
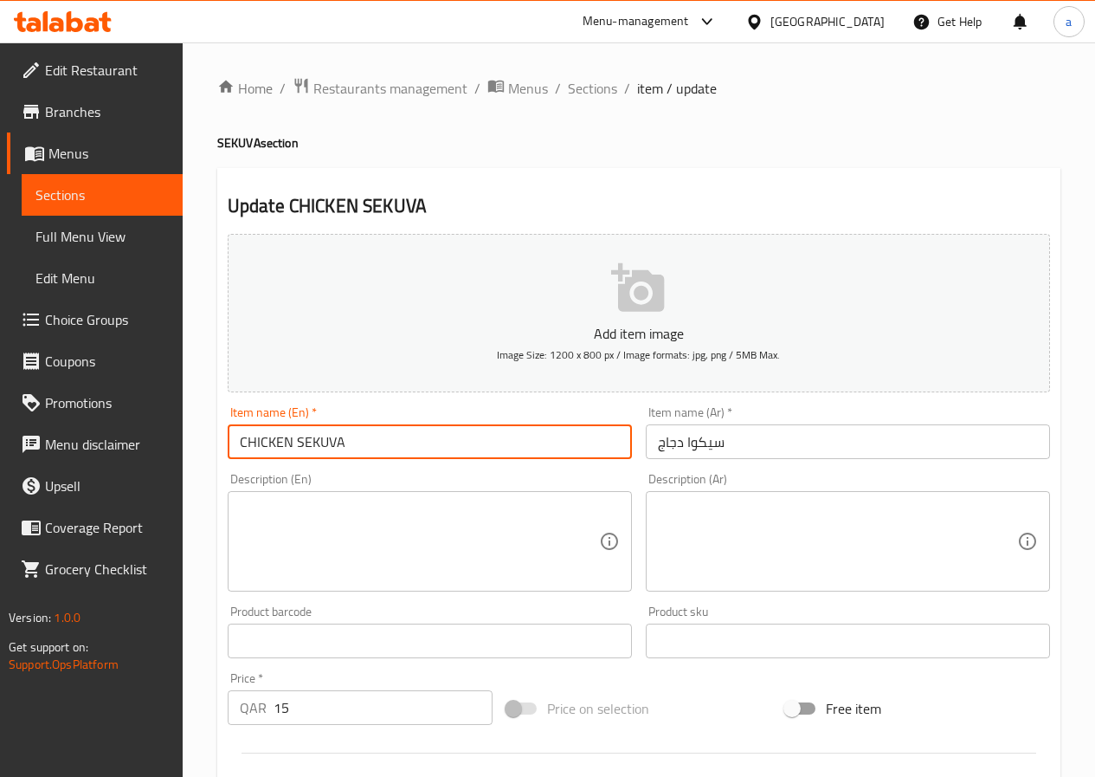
click at [441, 437] on input "CHICKEN SEKUVA" at bounding box center [430, 441] width 404 height 35
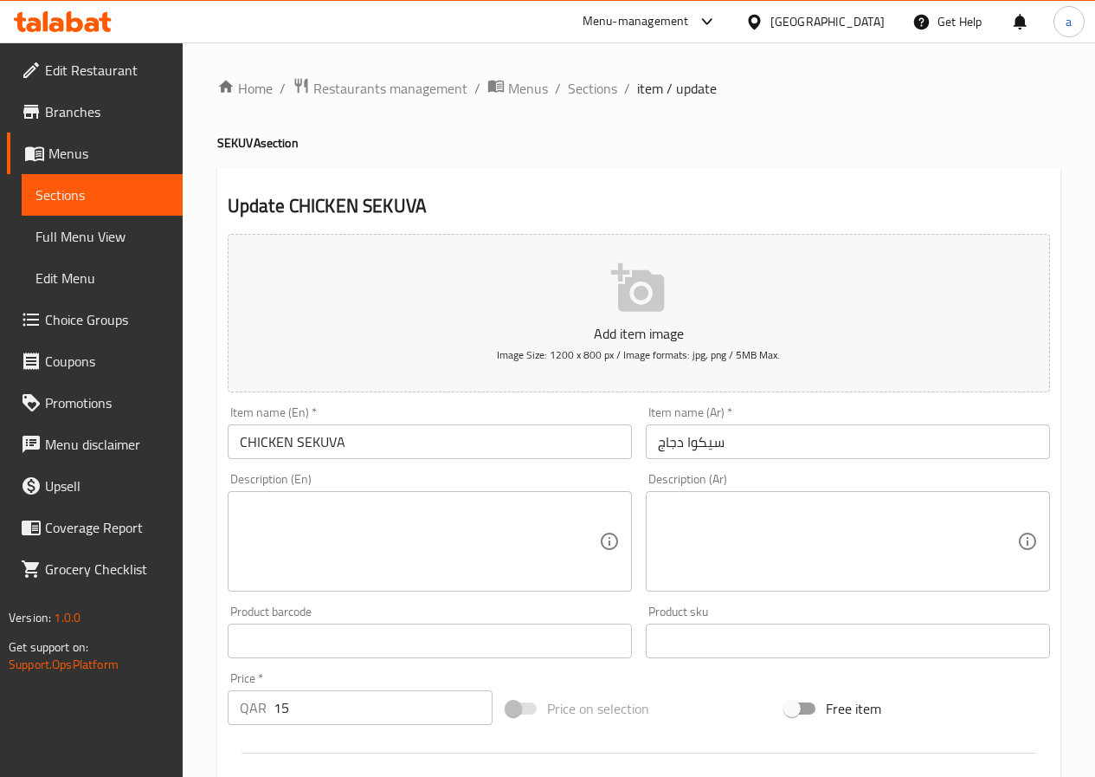
drag, startPoint x: 583, startPoint y: 88, endPoint x: 542, endPoint y: 127, distance: 56.3
click at [583, 88] on span "Sections" at bounding box center [592, 88] width 49 height 21
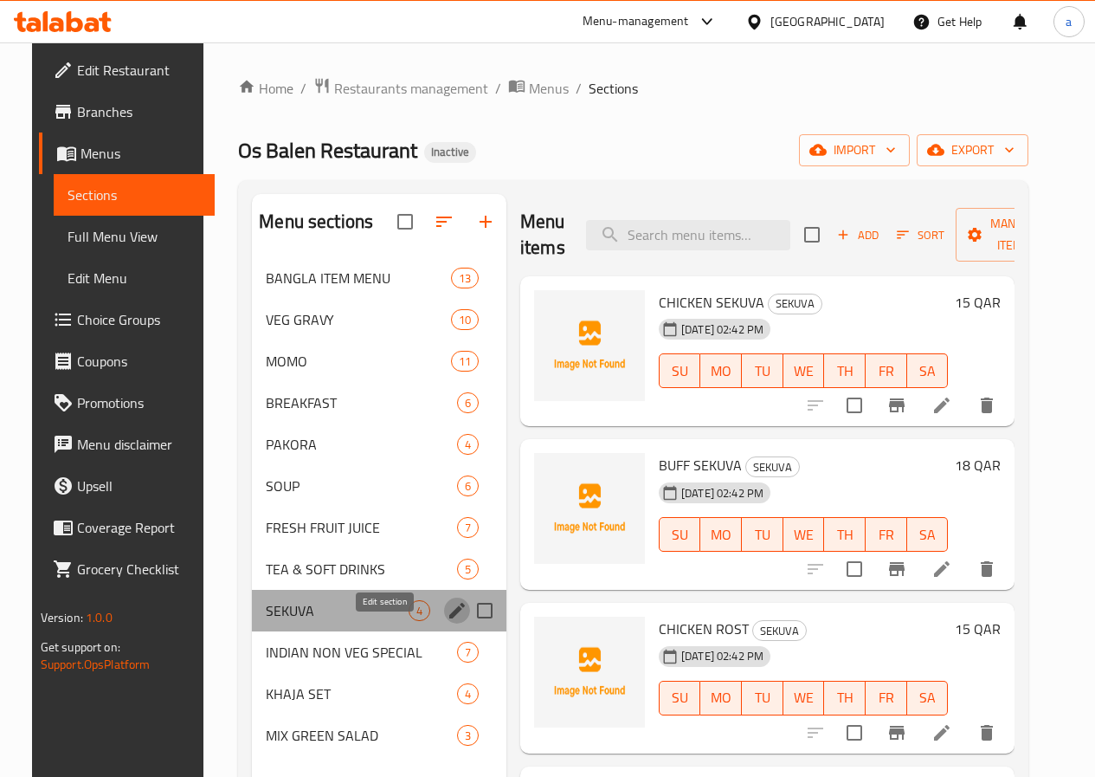
click at [447, 621] on icon "edit" at bounding box center [457, 610] width 21 height 21
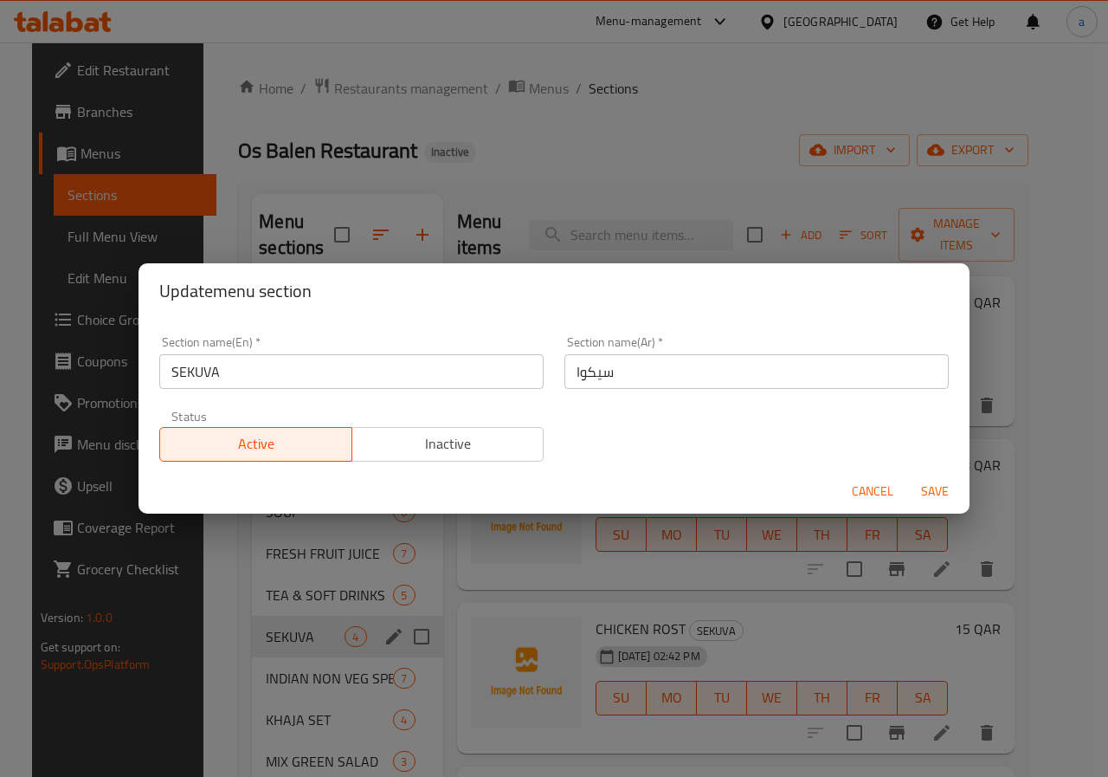
click at [931, 494] on span "Save" at bounding box center [935, 491] width 42 height 22
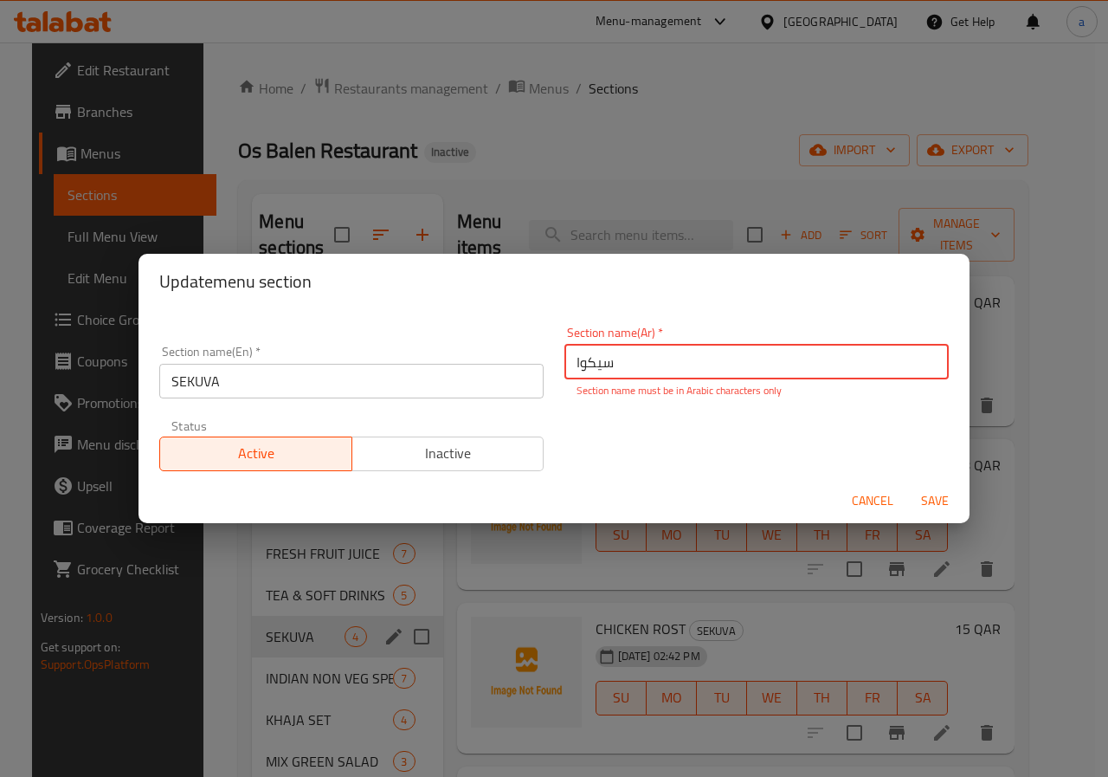
click at [873, 499] on span "Cancel" at bounding box center [873, 501] width 42 height 22
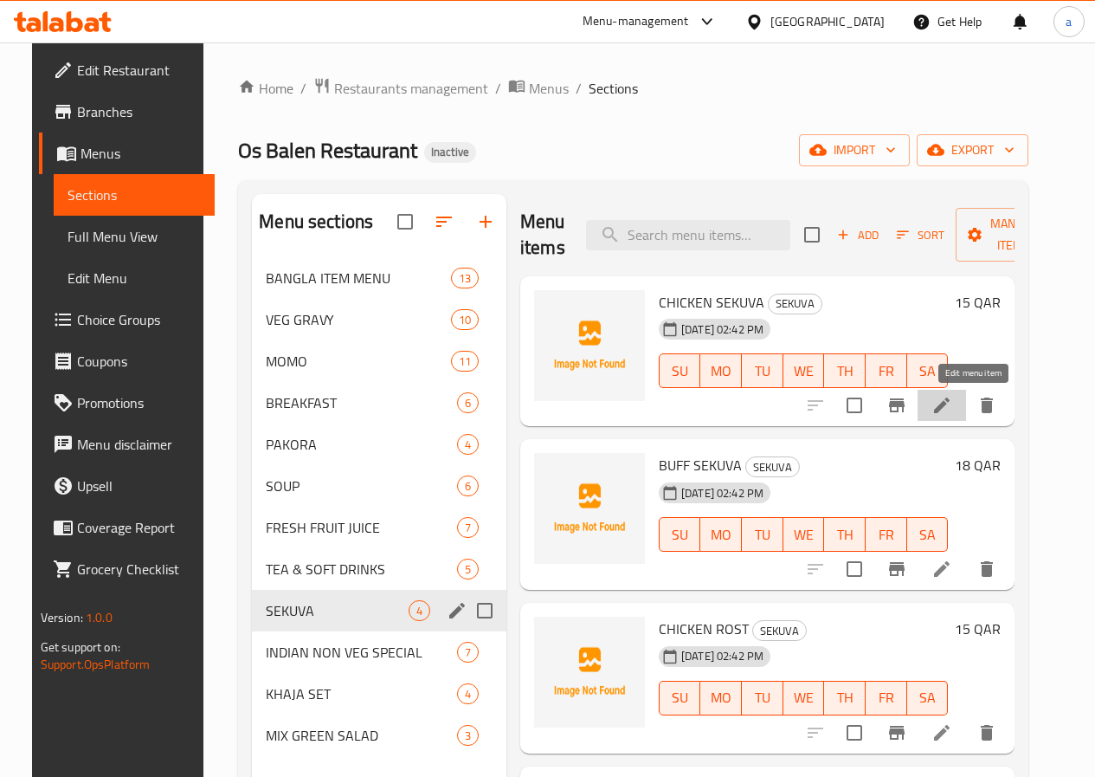
click at [950, 408] on icon at bounding box center [942, 405] width 16 height 16
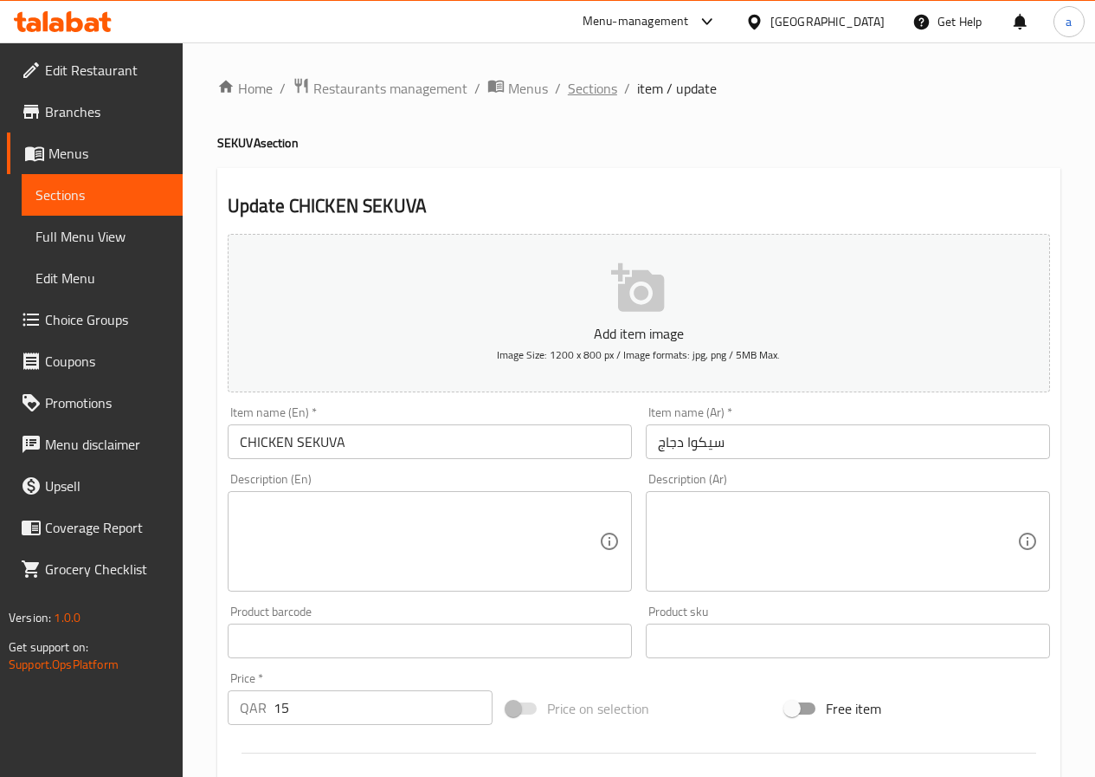
click at [593, 93] on span "Sections" at bounding box center [592, 88] width 49 height 21
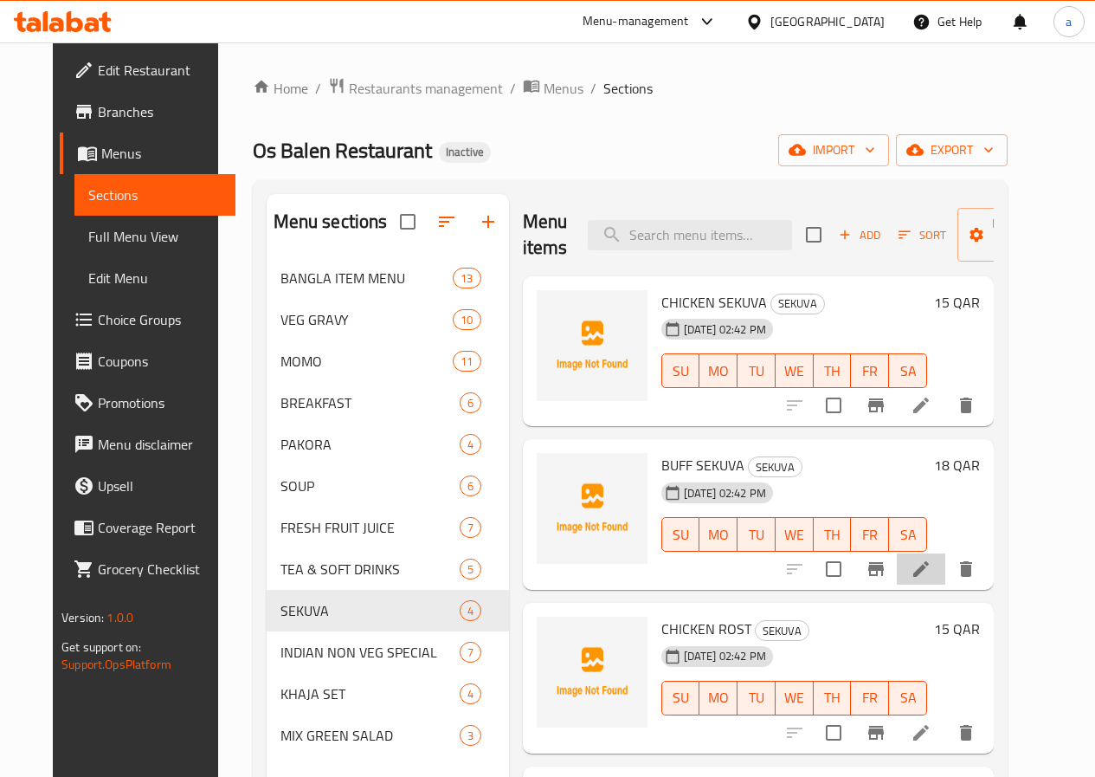
click at [929, 567] on icon at bounding box center [921, 569] width 16 height 16
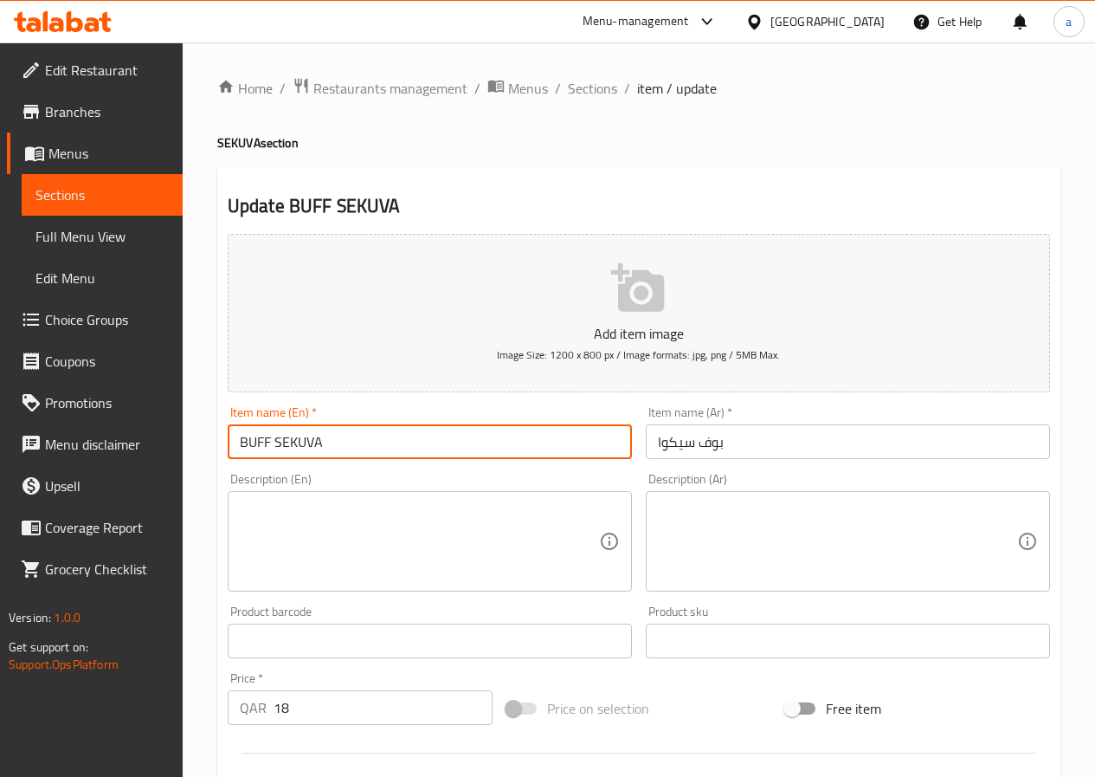
click at [420, 445] on input "BUFF SEKUVA" at bounding box center [430, 441] width 404 height 35
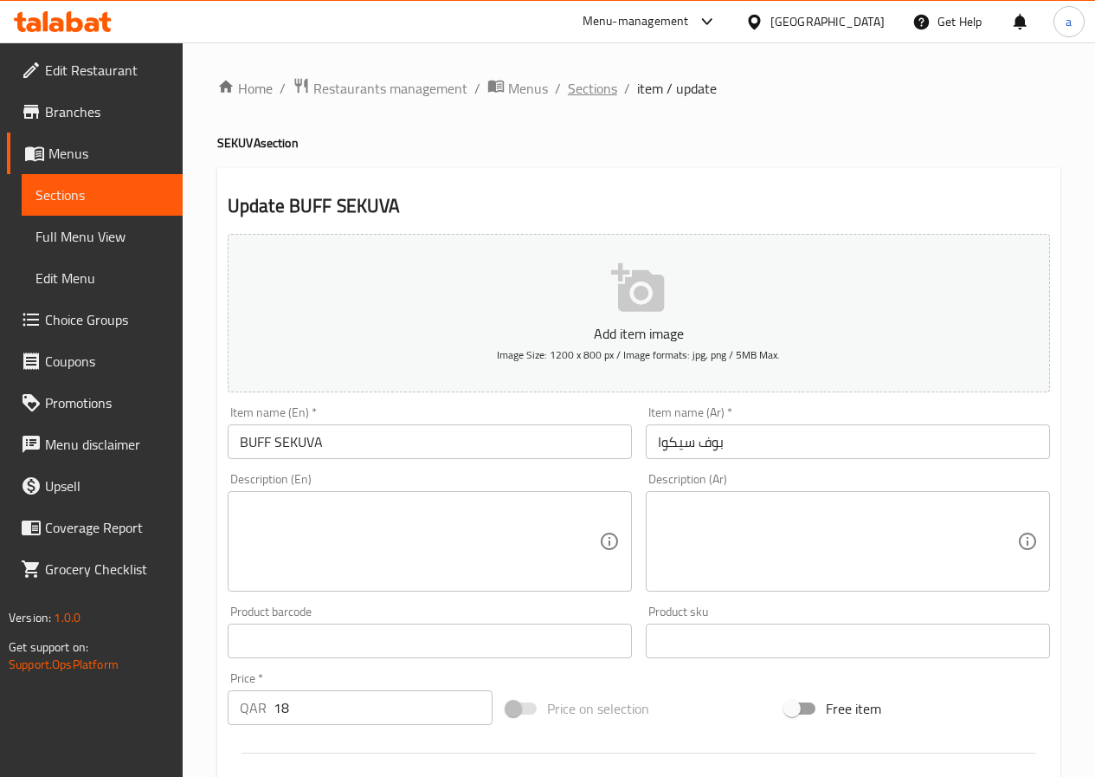
click at [588, 94] on span "Sections" at bounding box center [592, 88] width 49 height 21
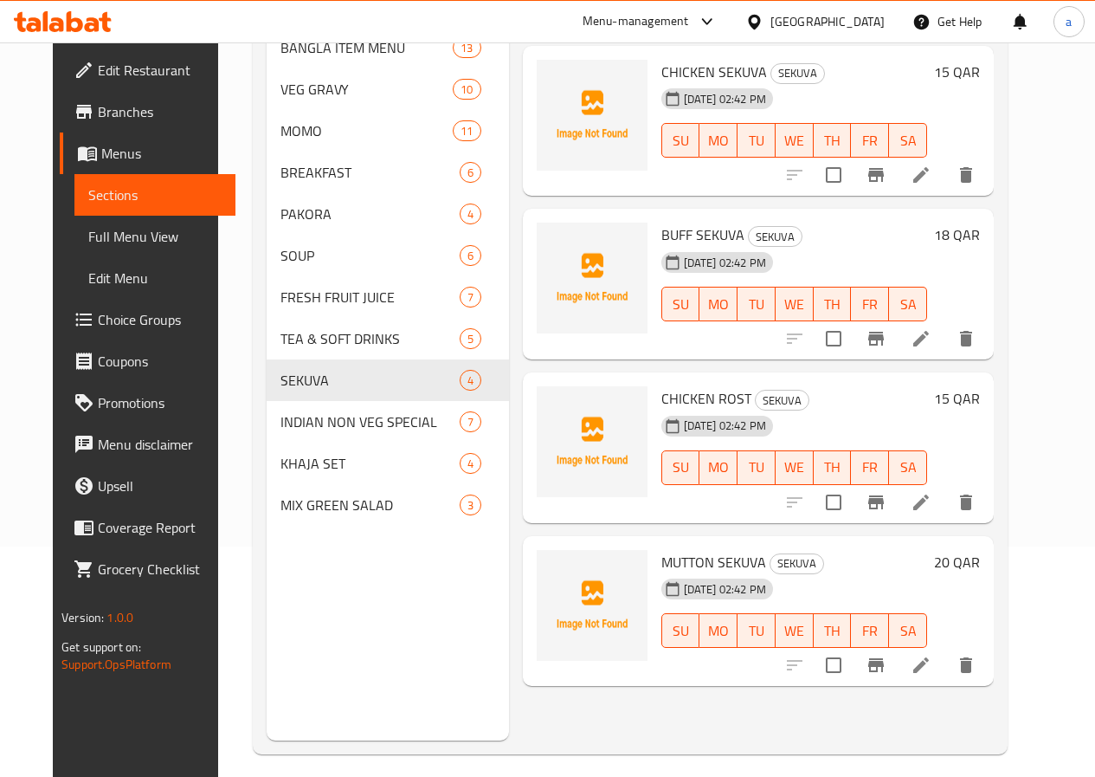
scroll to position [242, 0]
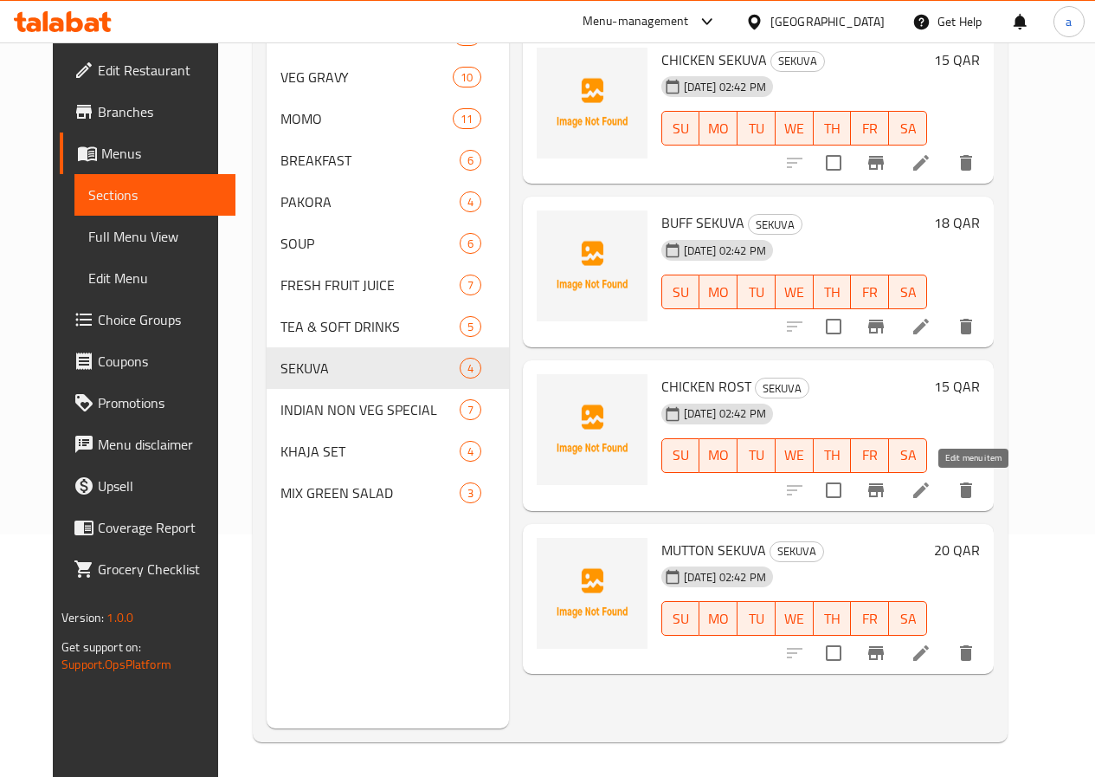
click at [929, 492] on icon at bounding box center [921, 490] width 16 height 16
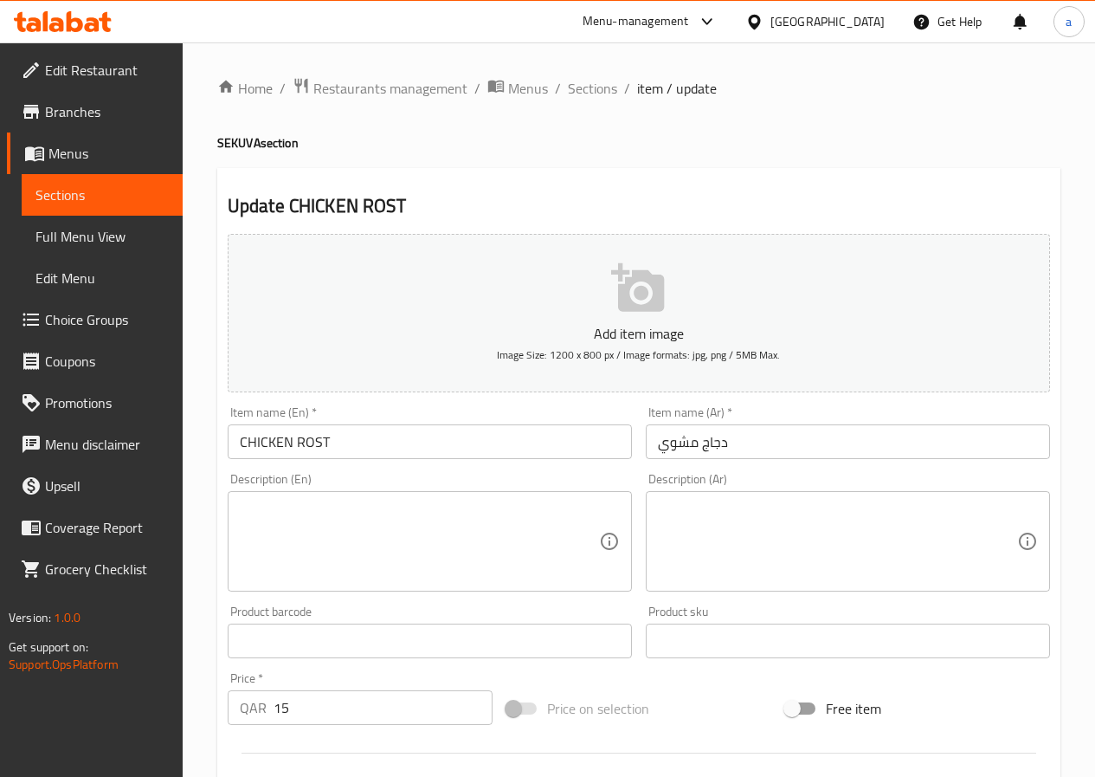
click at [426, 437] on input "CHICKEN ROST" at bounding box center [430, 441] width 404 height 35
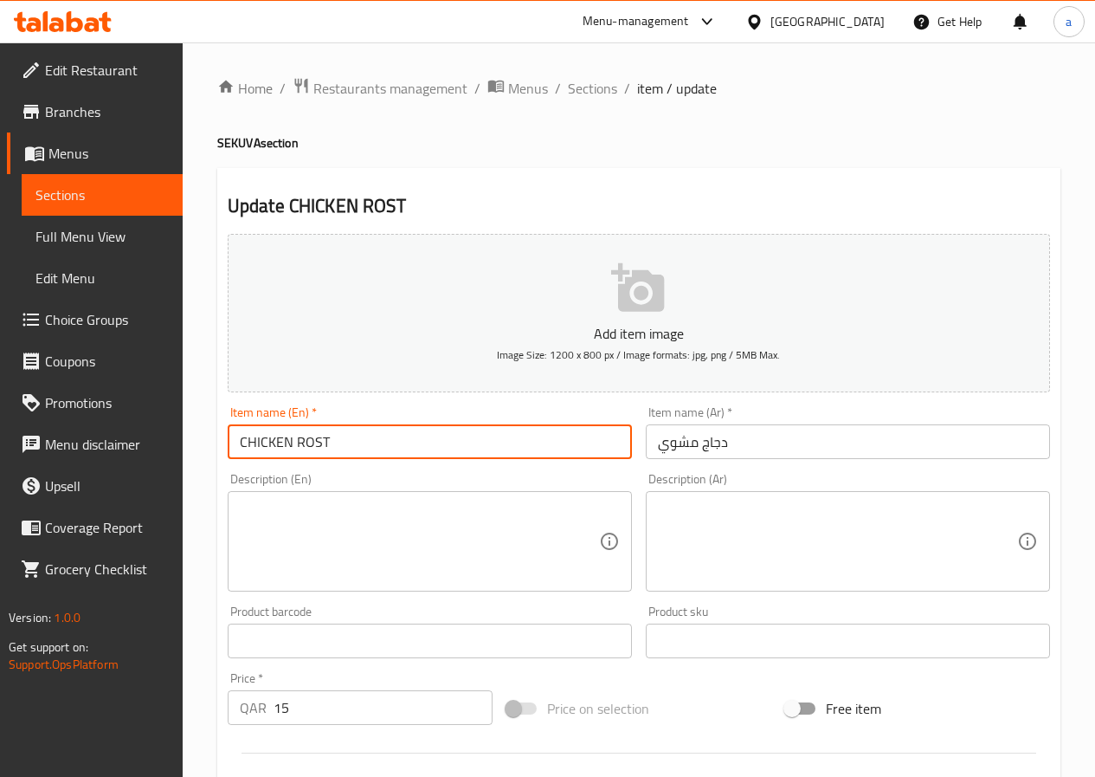
click at [426, 437] on input "CHICKEN ROST" at bounding box center [430, 441] width 404 height 35
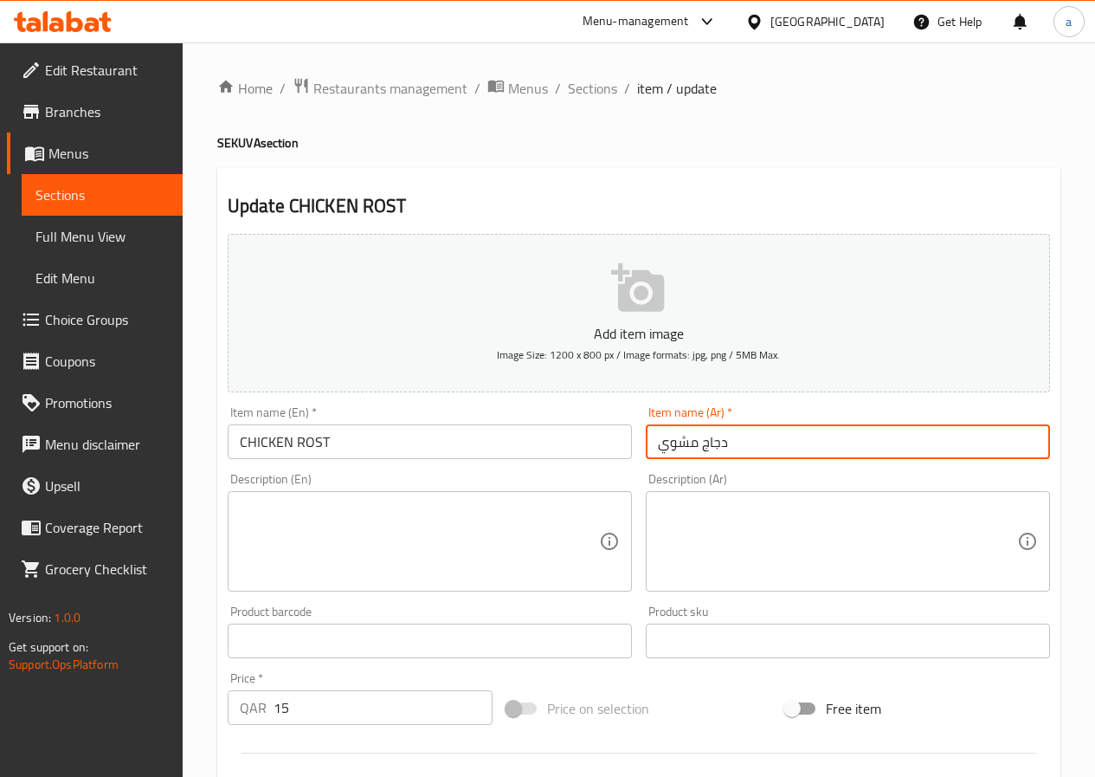
click at [685, 449] on input "دجاج مشوي" at bounding box center [848, 441] width 404 height 35
click at [339, 445] on input "CHICKEN ROST" at bounding box center [430, 441] width 404 height 35
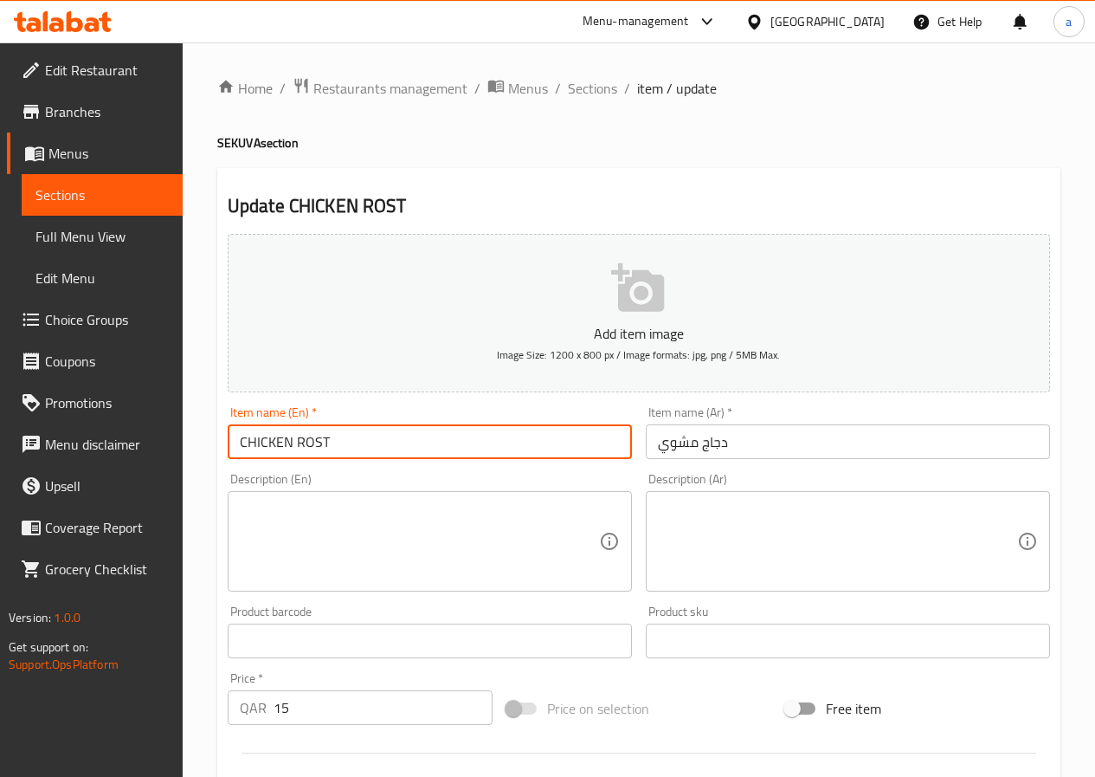
click at [339, 445] on input "CHICKEN ROST" at bounding box center [430, 441] width 404 height 35
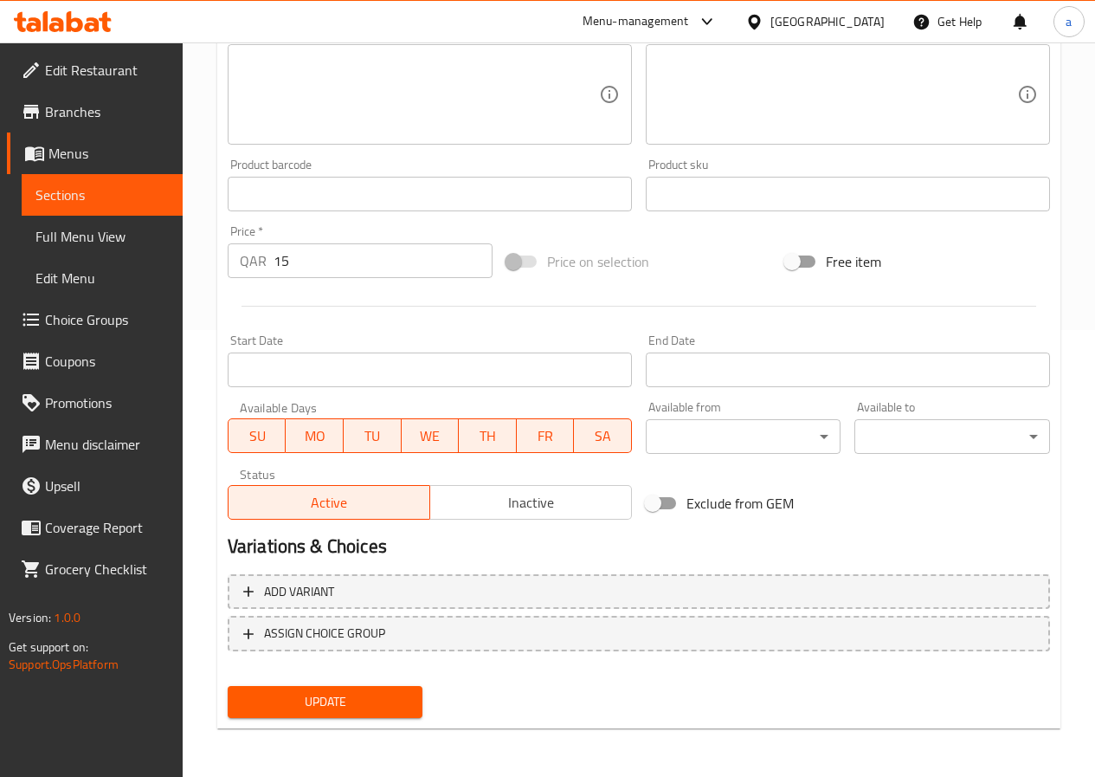
drag, startPoint x: 325, startPoint y: 694, endPoint x: 338, endPoint y: 658, distance: 38.6
click at [326, 694] on span "Update" at bounding box center [326, 702] width 168 height 22
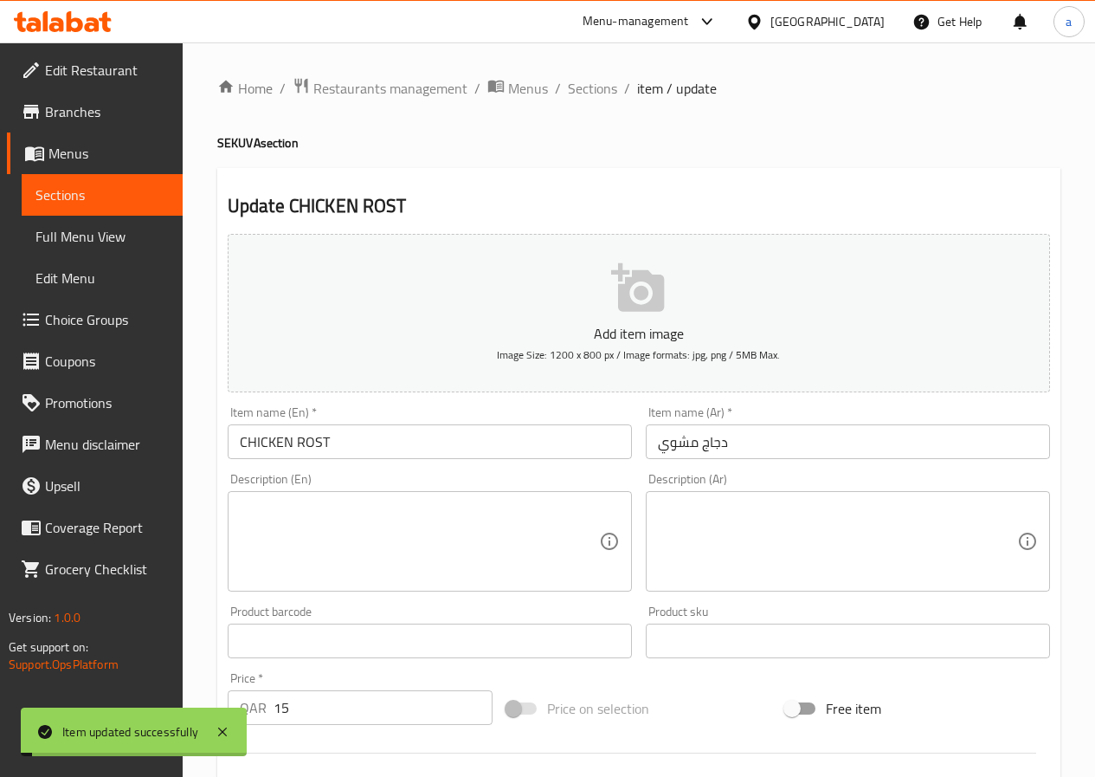
click at [586, 84] on span "Sections" at bounding box center [592, 88] width 49 height 21
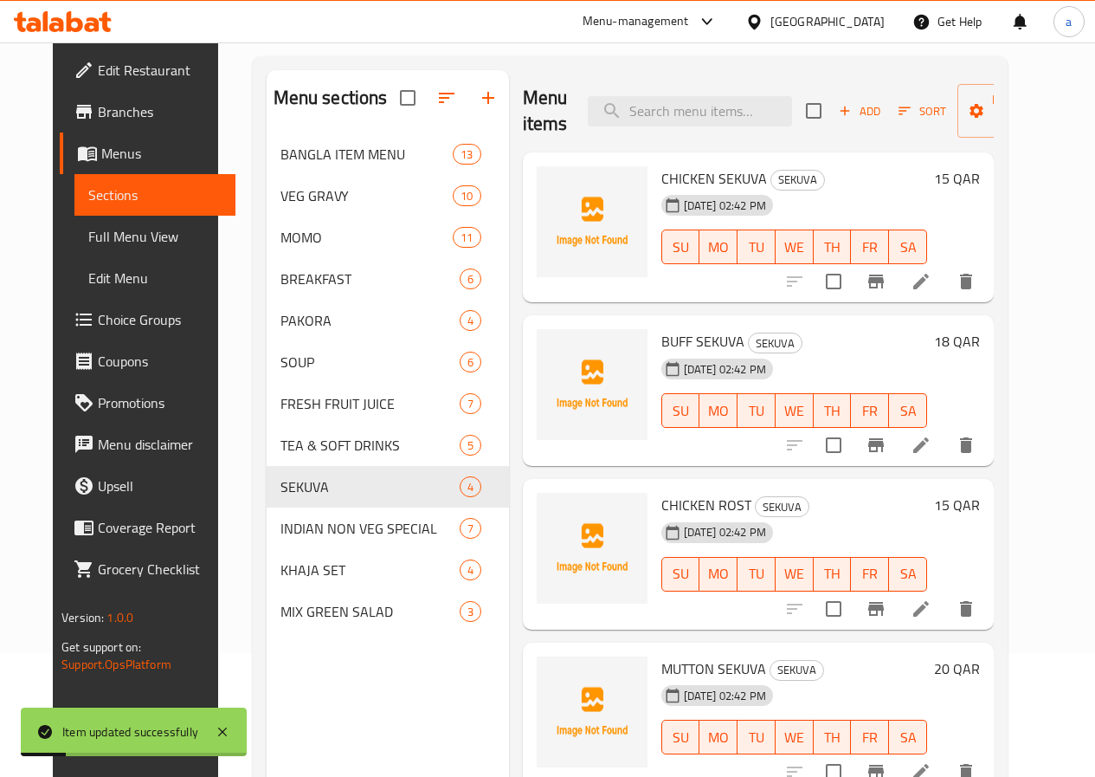
scroll to position [242, 0]
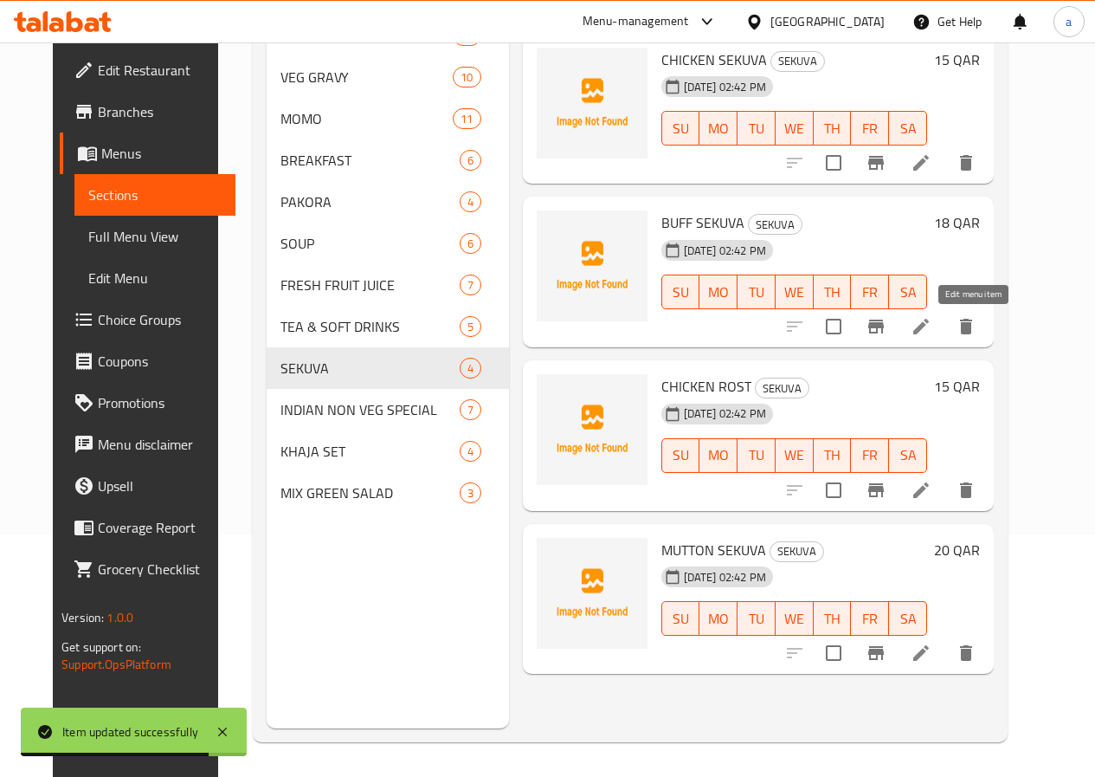
click at [931, 319] on icon at bounding box center [921, 326] width 21 height 21
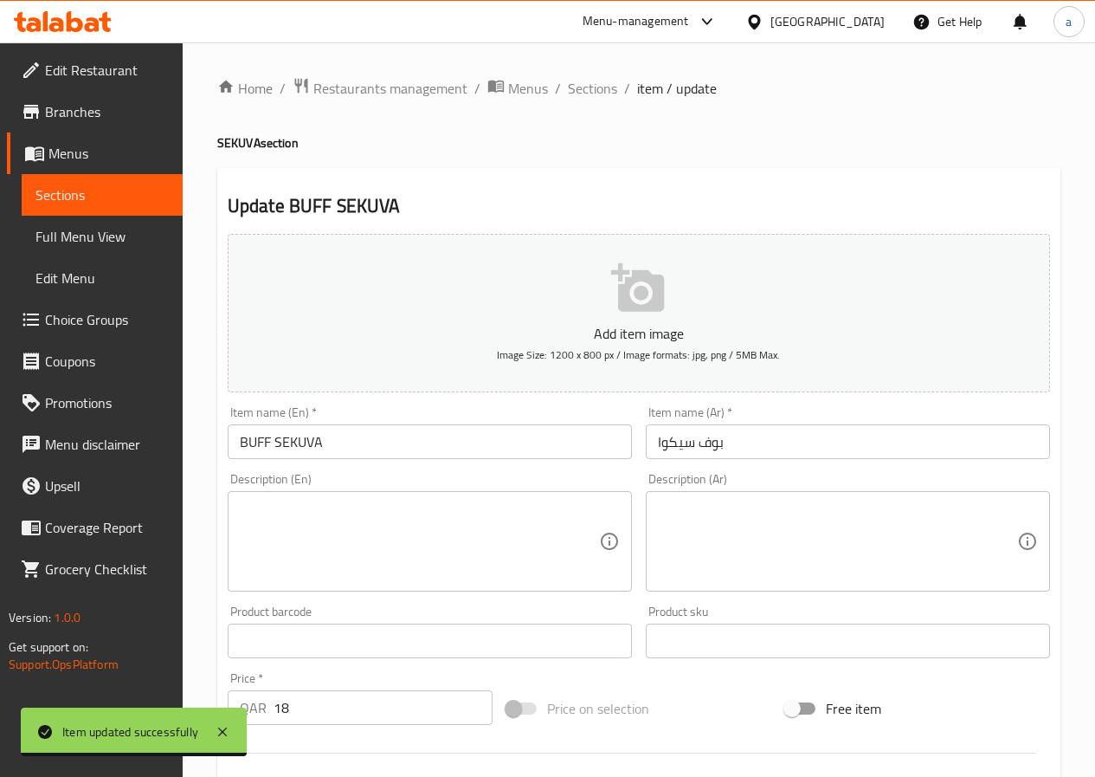
click at [707, 441] on input "بوف سیكوا" at bounding box center [848, 441] width 404 height 35
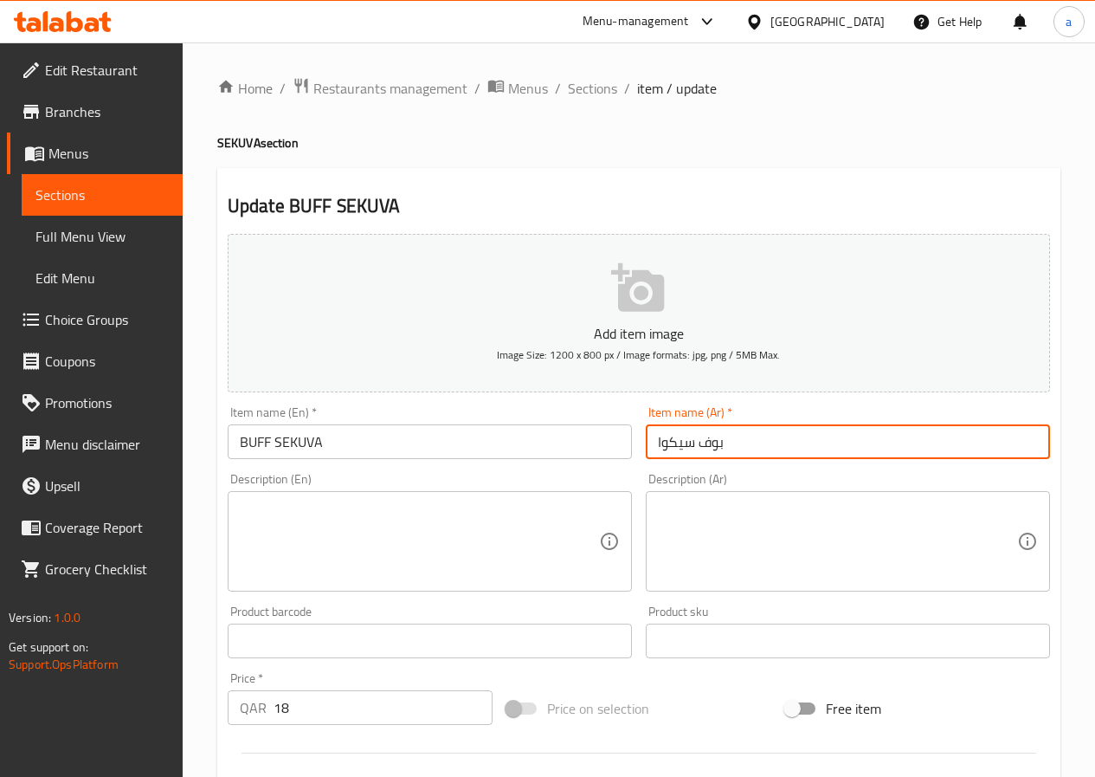
click at [706, 441] on input "بوف سیكوا" at bounding box center [848, 441] width 404 height 35
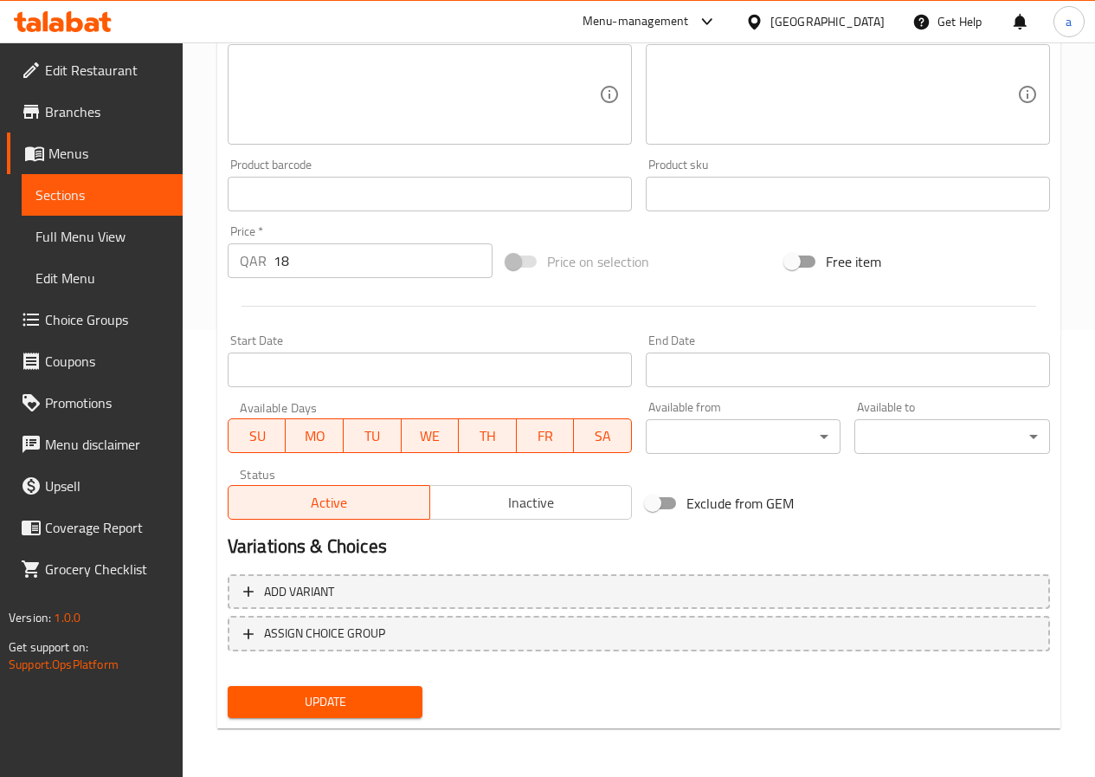
click at [343, 703] on div "Update" at bounding box center [325, 702] width 209 height 46
click at [370, 698] on span "Update" at bounding box center [326, 702] width 168 height 22
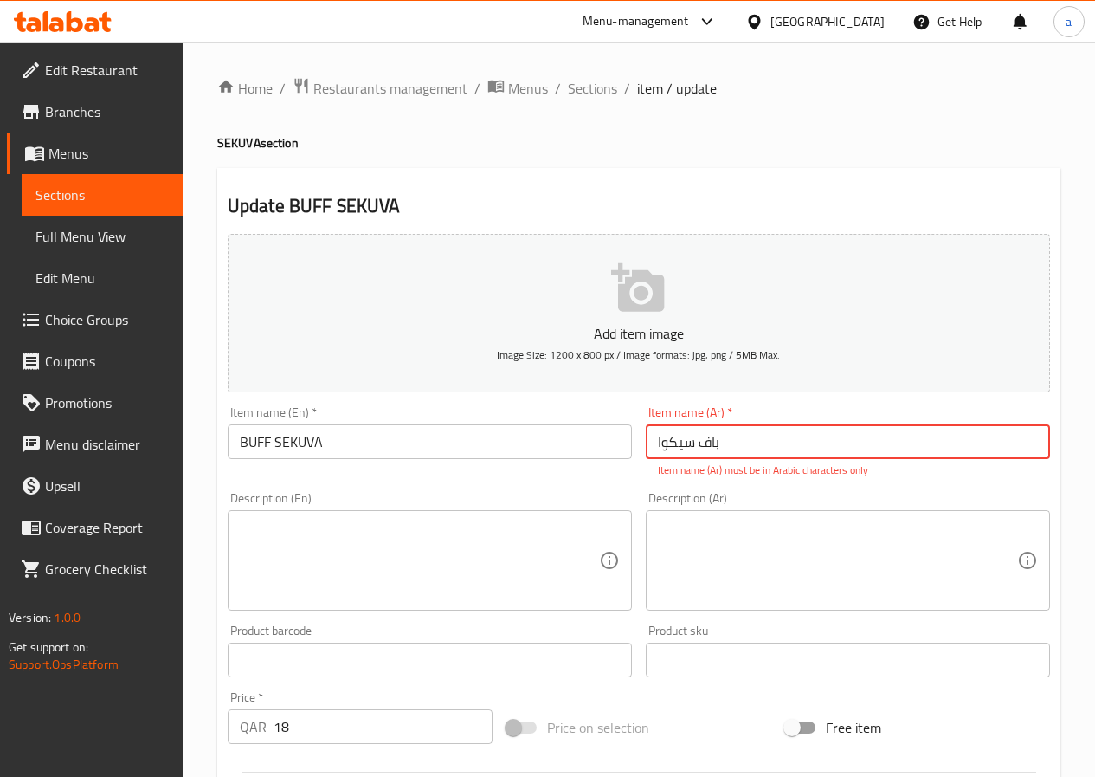
drag, startPoint x: 699, startPoint y: 445, endPoint x: 729, endPoint y: 441, distance: 29.7
click at [729, 441] on input "باف سیكوا" at bounding box center [848, 441] width 404 height 35
type input "باف سیكوا"
click at [741, 454] on input "باف سیكوا" at bounding box center [848, 441] width 404 height 35
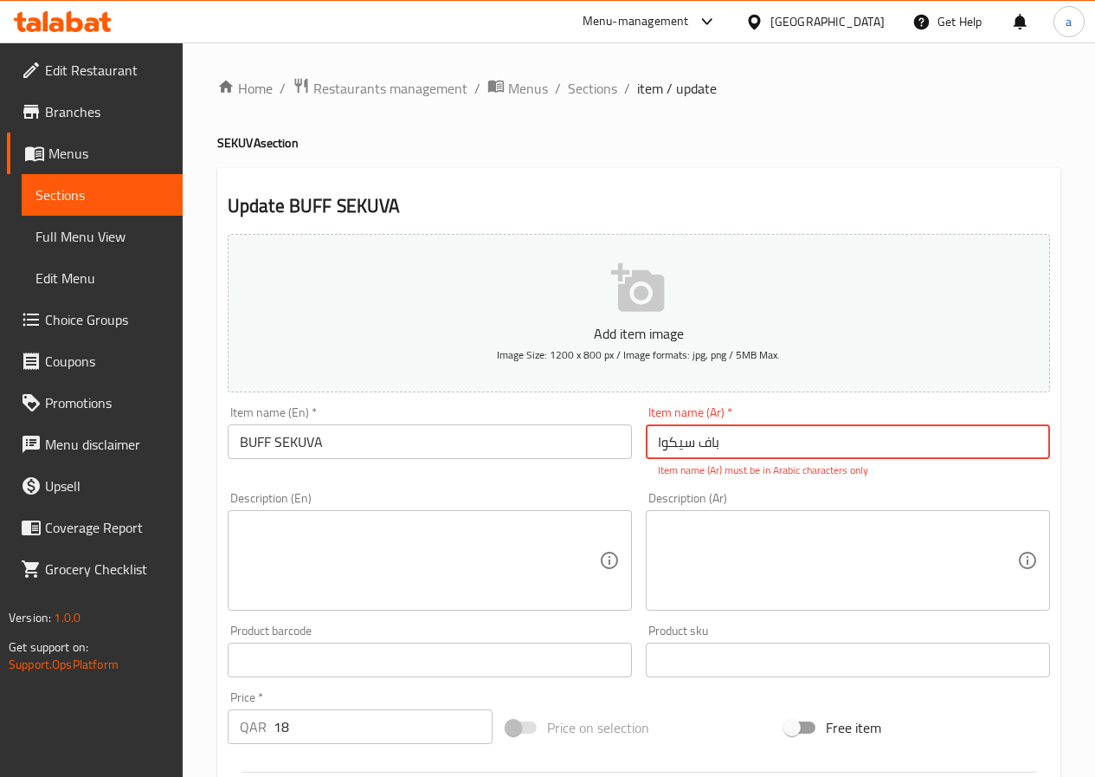
click at [741, 454] on input "باف سیكوا" at bounding box center [848, 441] width 404 height 35
drag, startPoint x: 738, startPoint y: 441, endPoint x: 638, endPoint y: 441, distance: 99.6
click at [639, 441] on div "Item name (Ar)   * [PERSON_NAME] Item name (Ar) * Item name (Ar) must be in Ara…" at bounding box center [848, 442] width 418 height 86
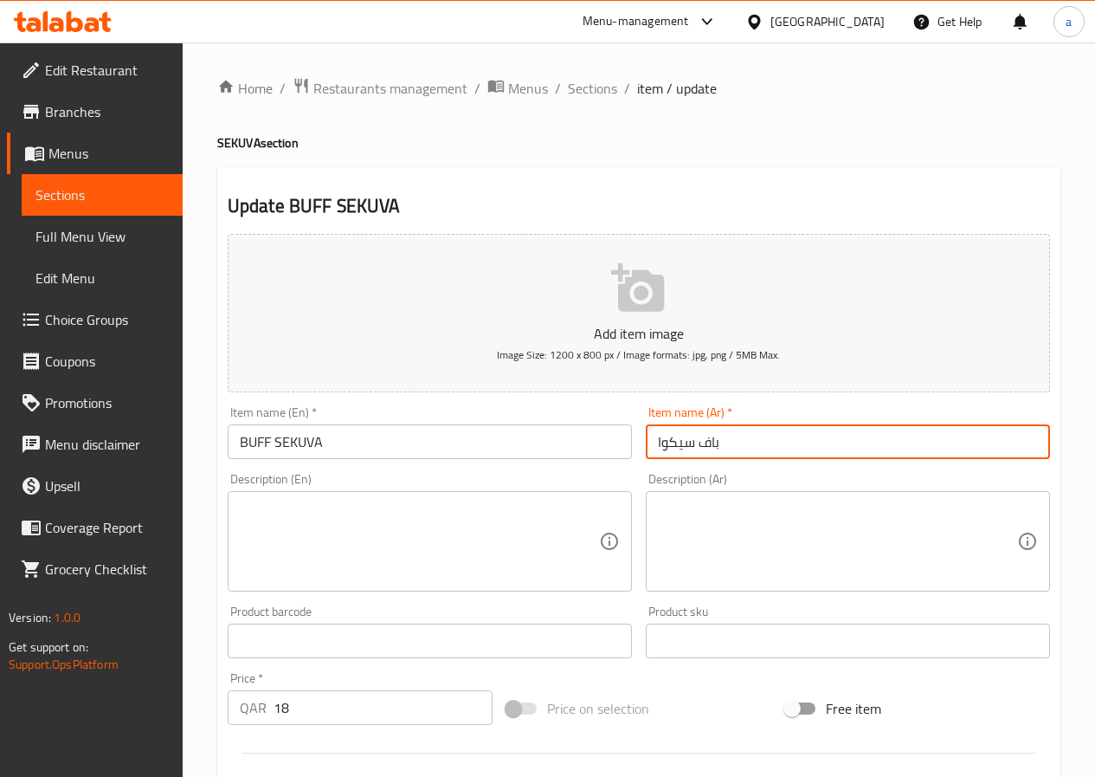
type input "باف سيكوا"
click at [469, 479] on div "Description (En) Description (En)" at bounding box center [430, 532] width 404 height 119
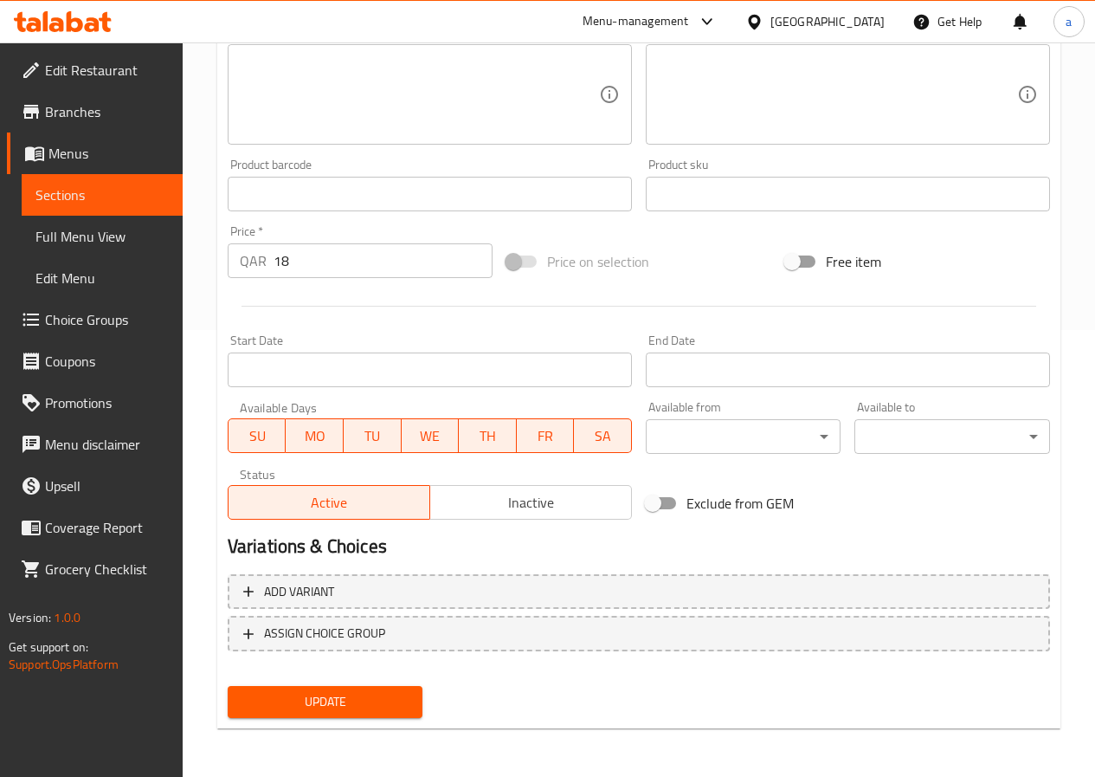
click at [332, 694] on span "Update" at bounding box center [326, 702] width 168 height 22
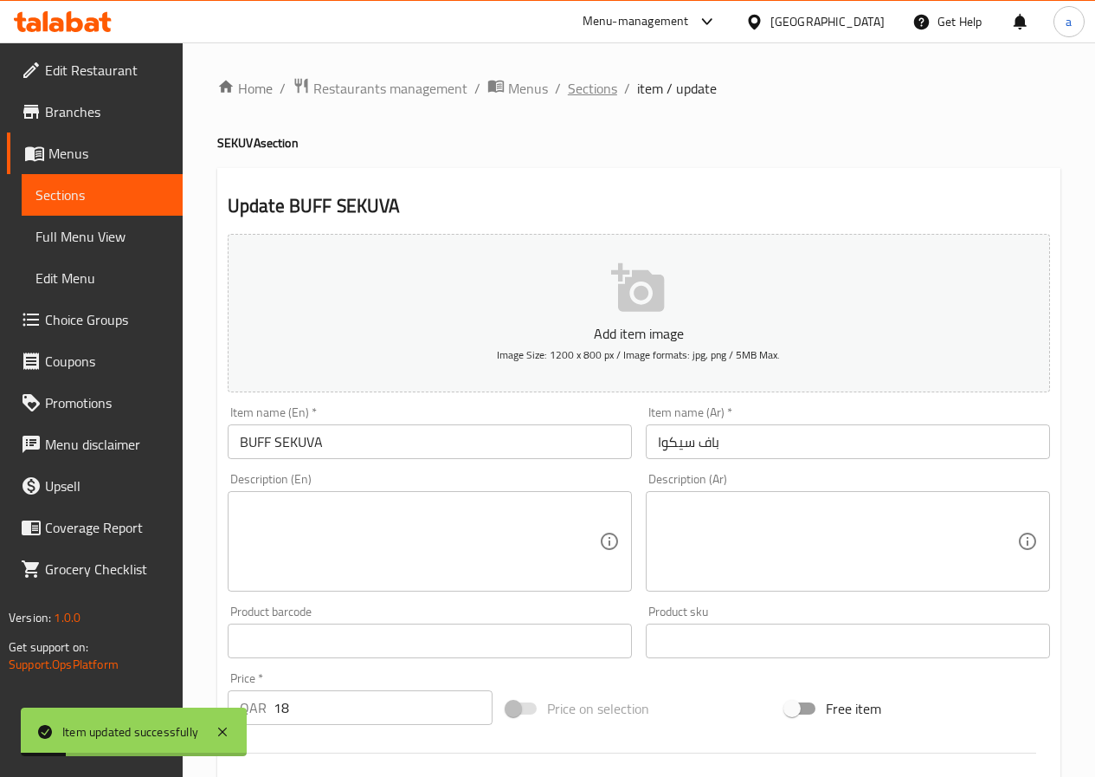
click at [585, 94] on span "Sections" at bounding box center [592, 88] width 49 height 21
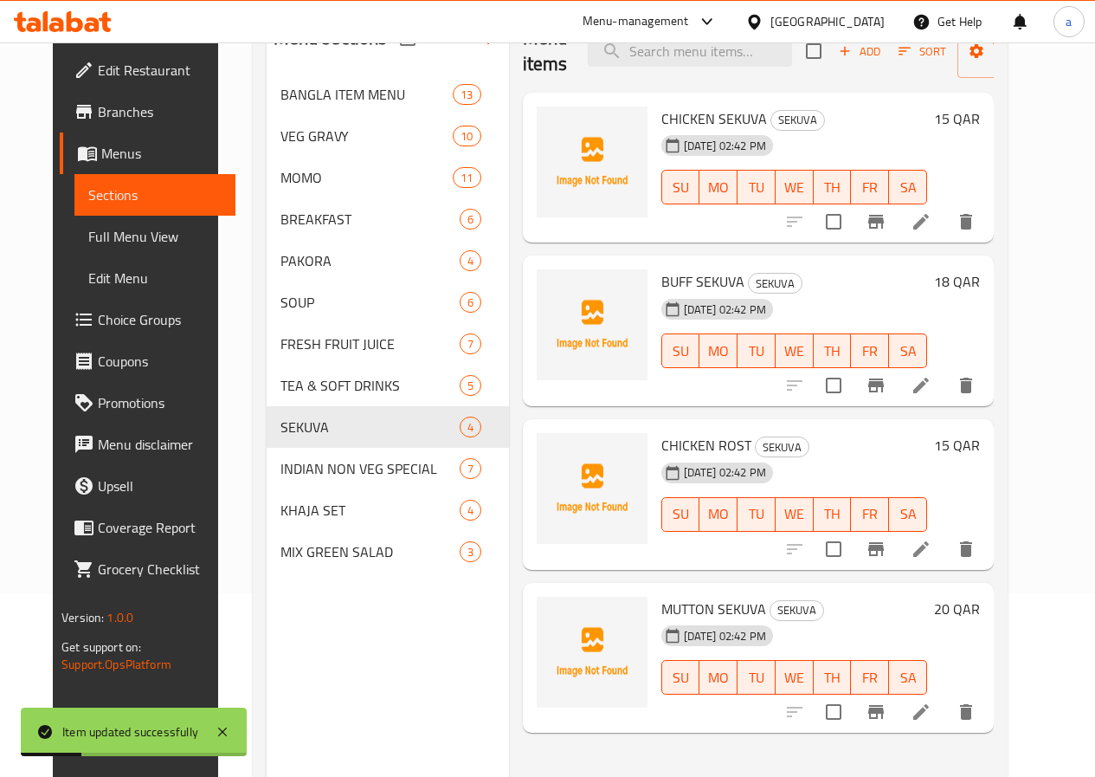
scroll to position [242, 0]
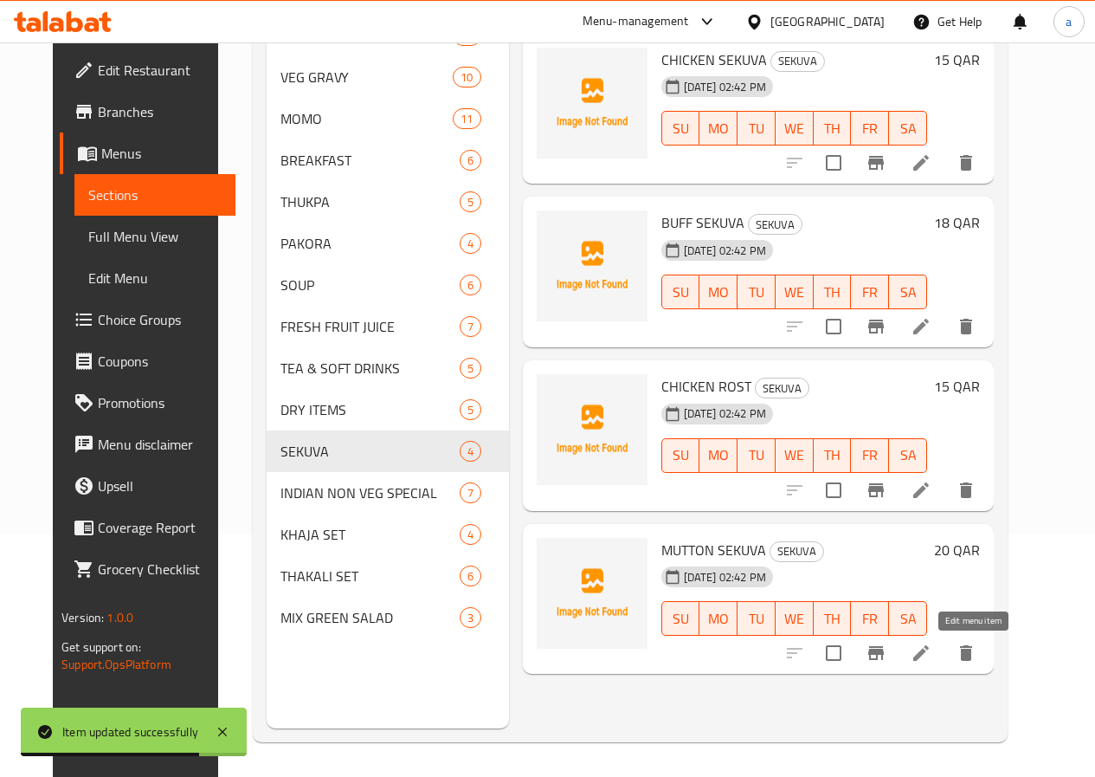
click at [929, 653] on icon at bounding box center [921, 653] width 16 height 16
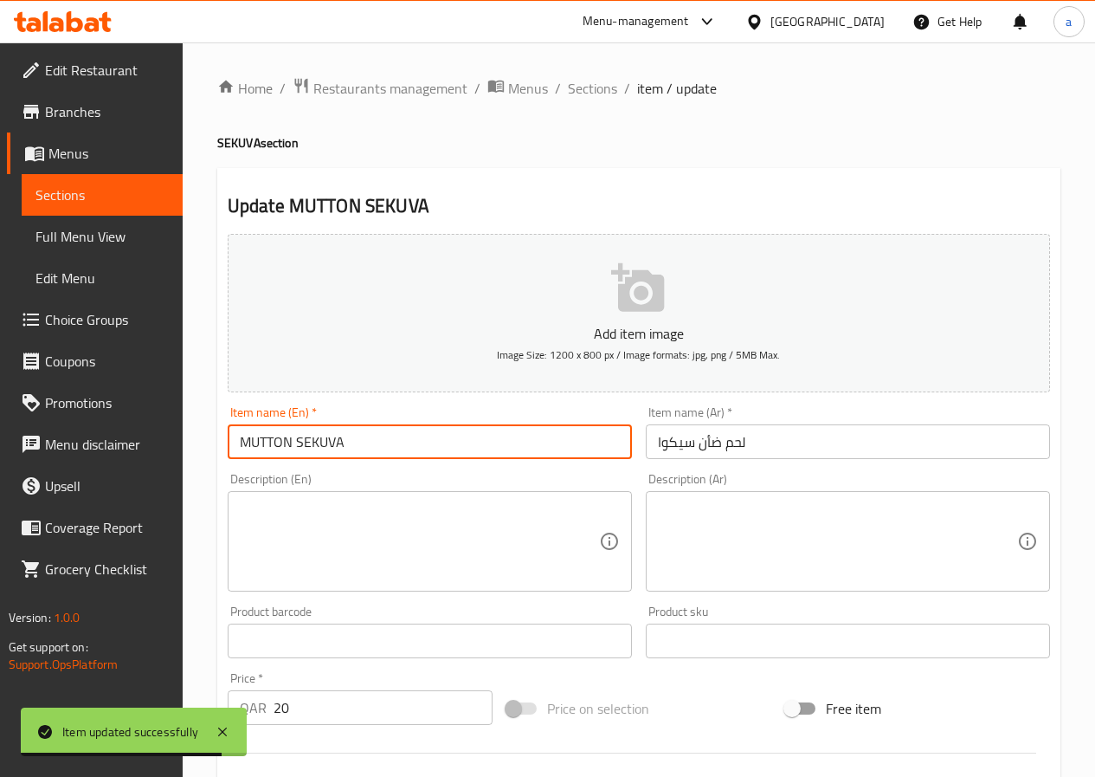
click at [359, 444] on input "MUTTON SEKUVA" at bounding box center [430, 441] width 404 height 35
click at [362, 444] on input "MUTTON SEKUVA" at bounding box center [430, 441] width 404 height 35
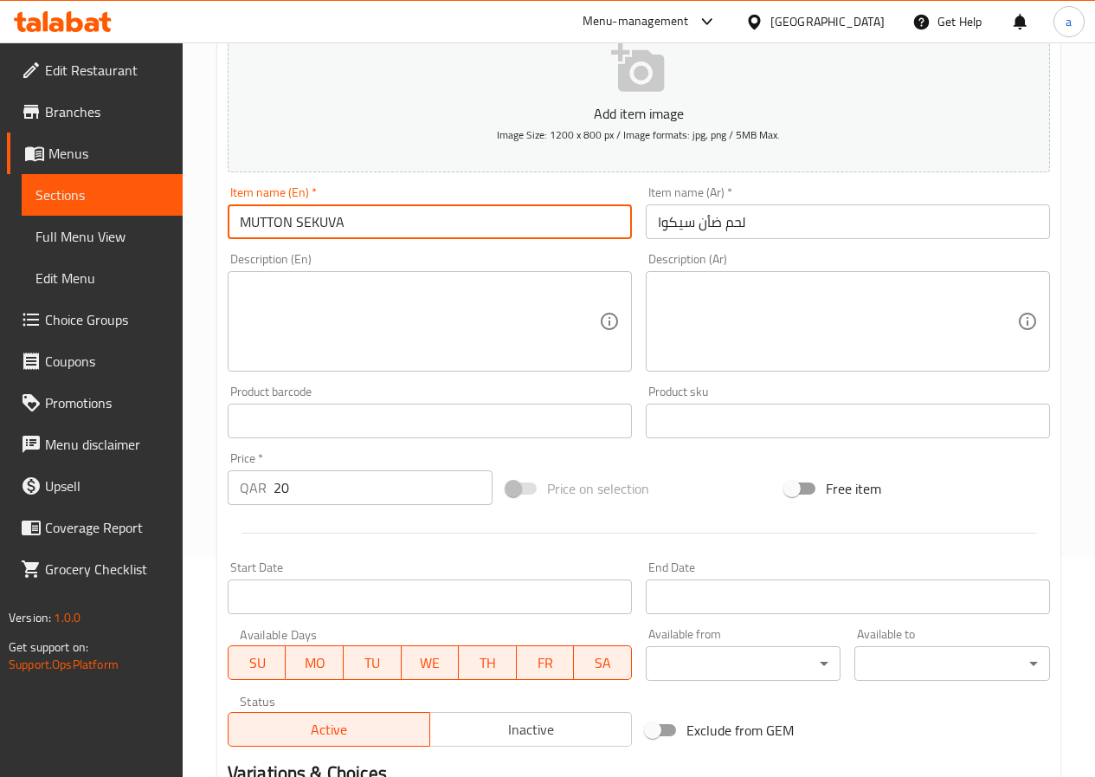
scroll to position [447, 0]
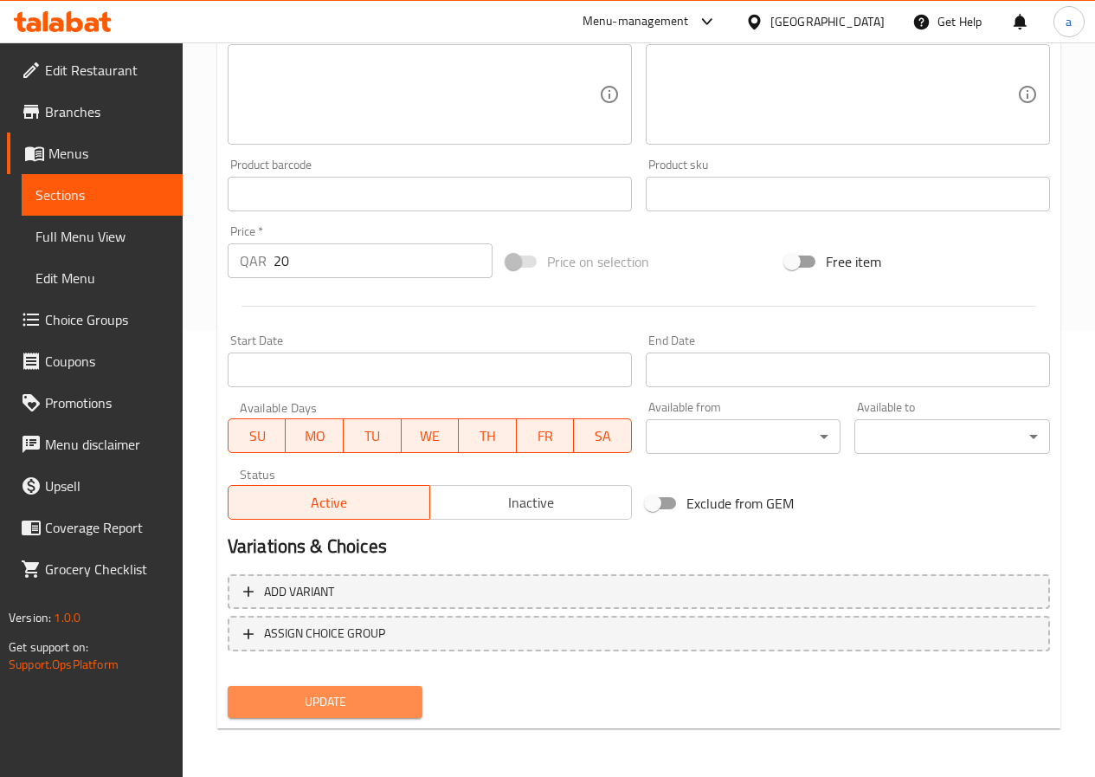
click at [342, 709] on span "Update" at bounding box center [326, 702] width 168 height 22
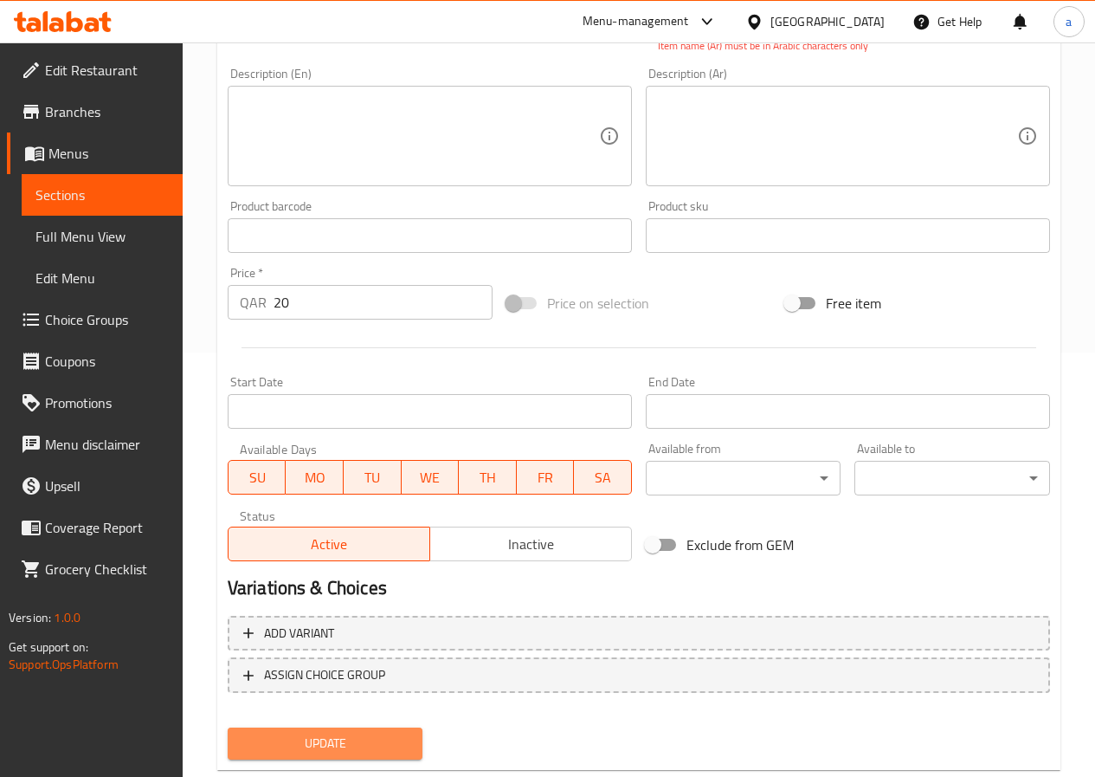
click at [332, 738] on span "Update" at bounding box center [326, 743] width 168 height 22
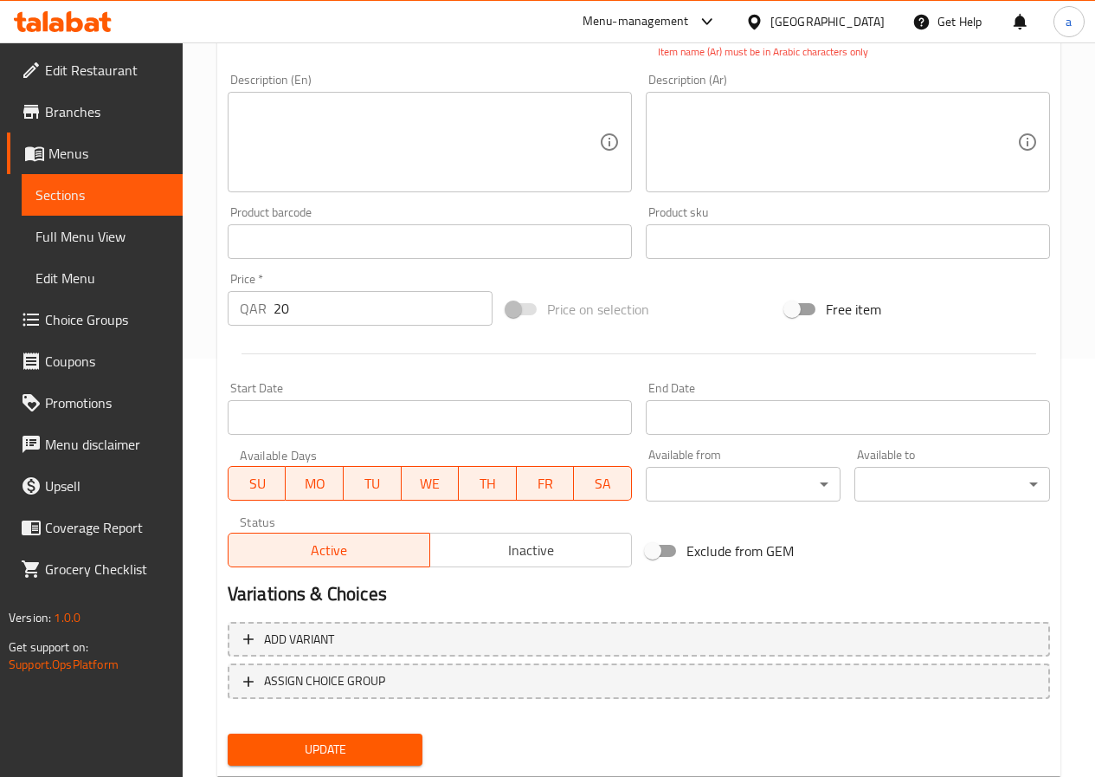
scroll to position [0, 0]
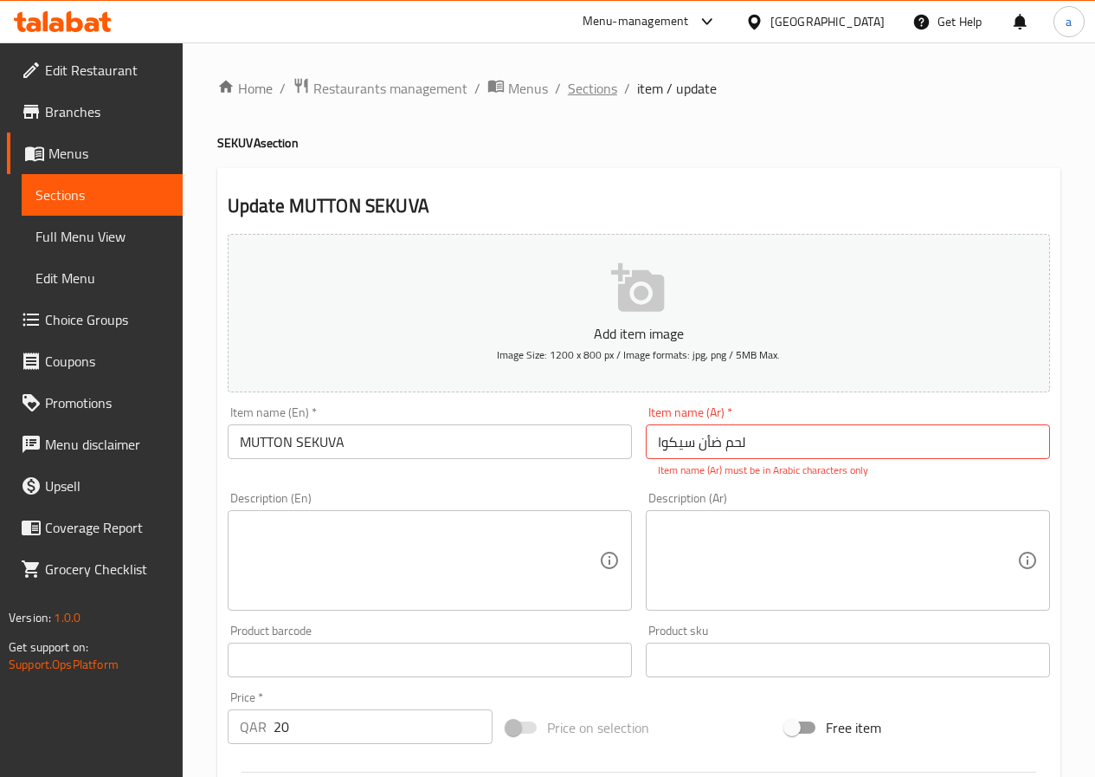
click at [591, 81] on span "Sections" at bounding box center [592, 88] width 49 height 21
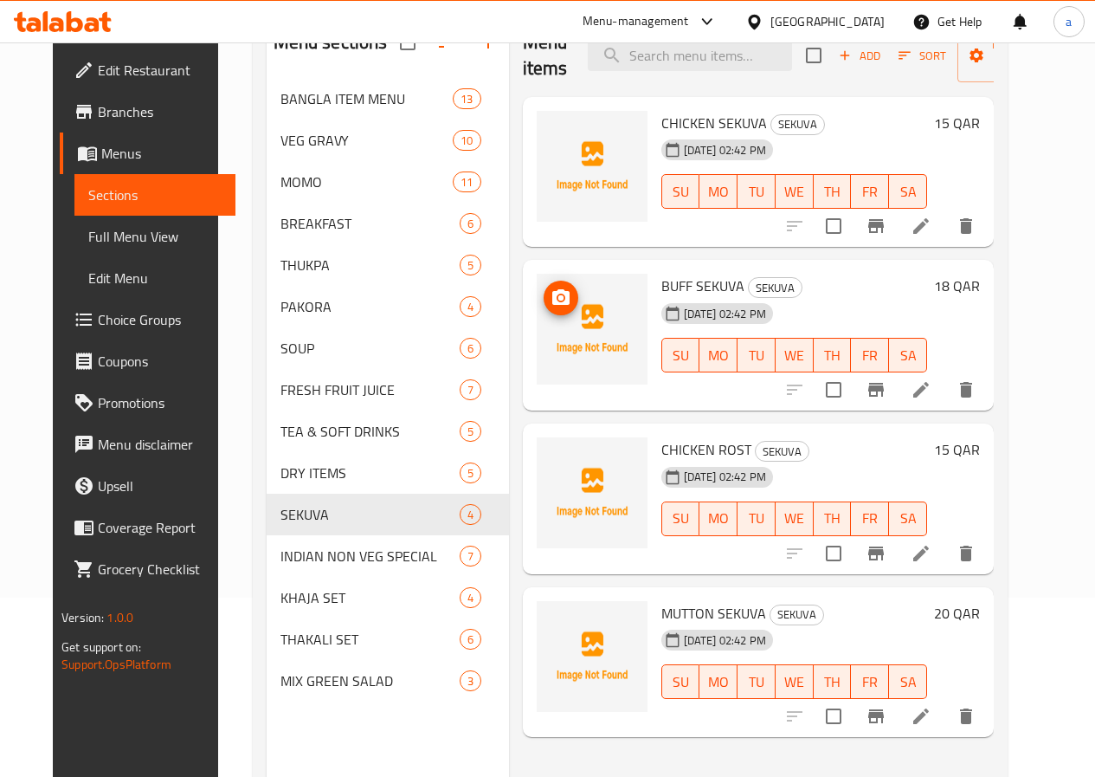
scroll to position [242, 0]
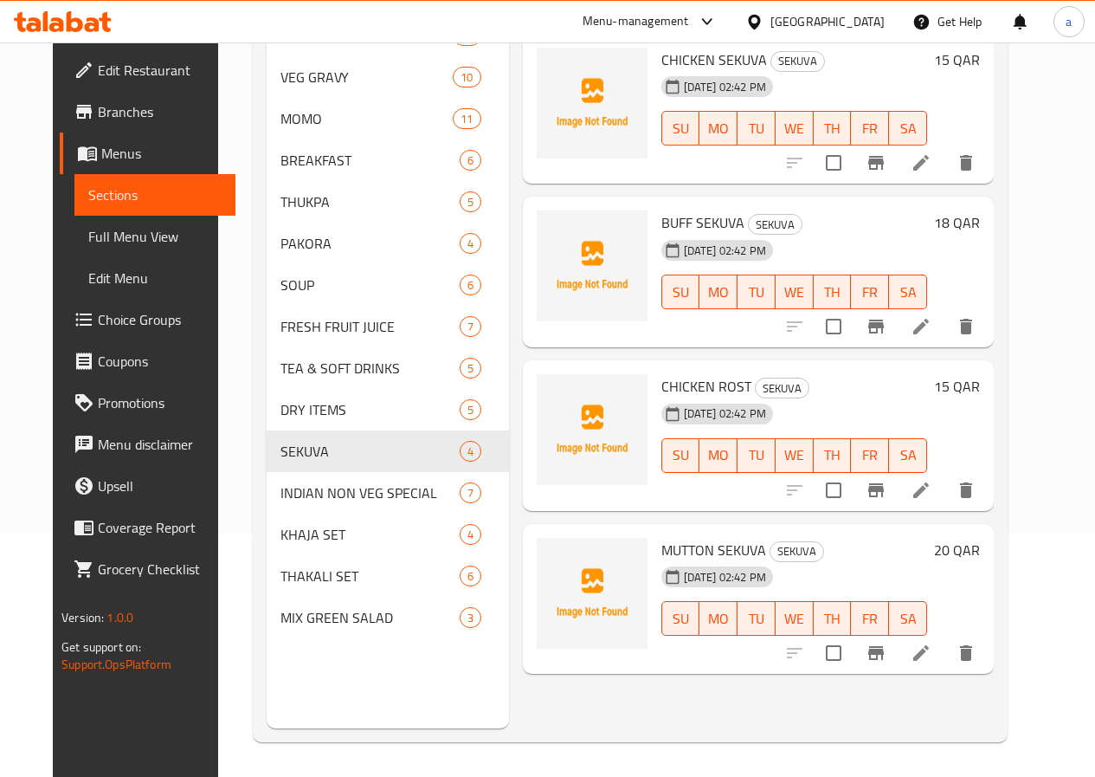
click at [88, 241] on span "Full Menu View" at bounding box center [154, 236] width 133 height 21
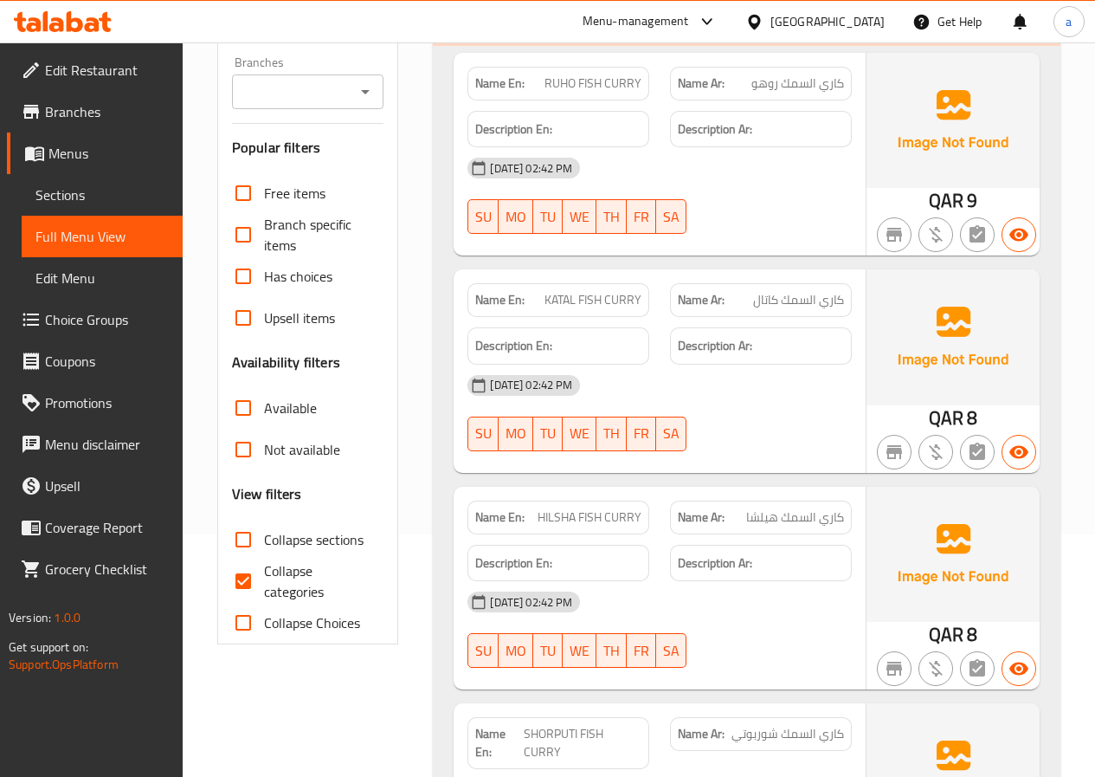
click at [243, 586] on input "Collapse categories" at bounding box center [243, 581] width 42 height 42
checkbox input "false"
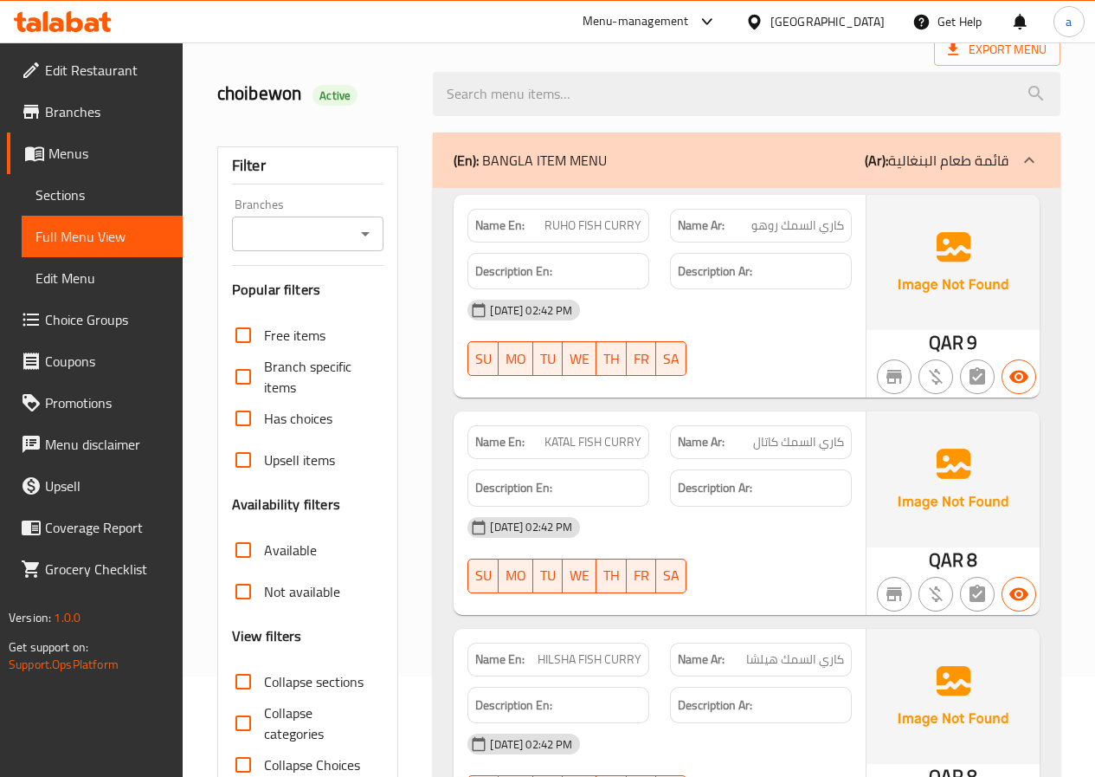
scroll to position [260, 0]
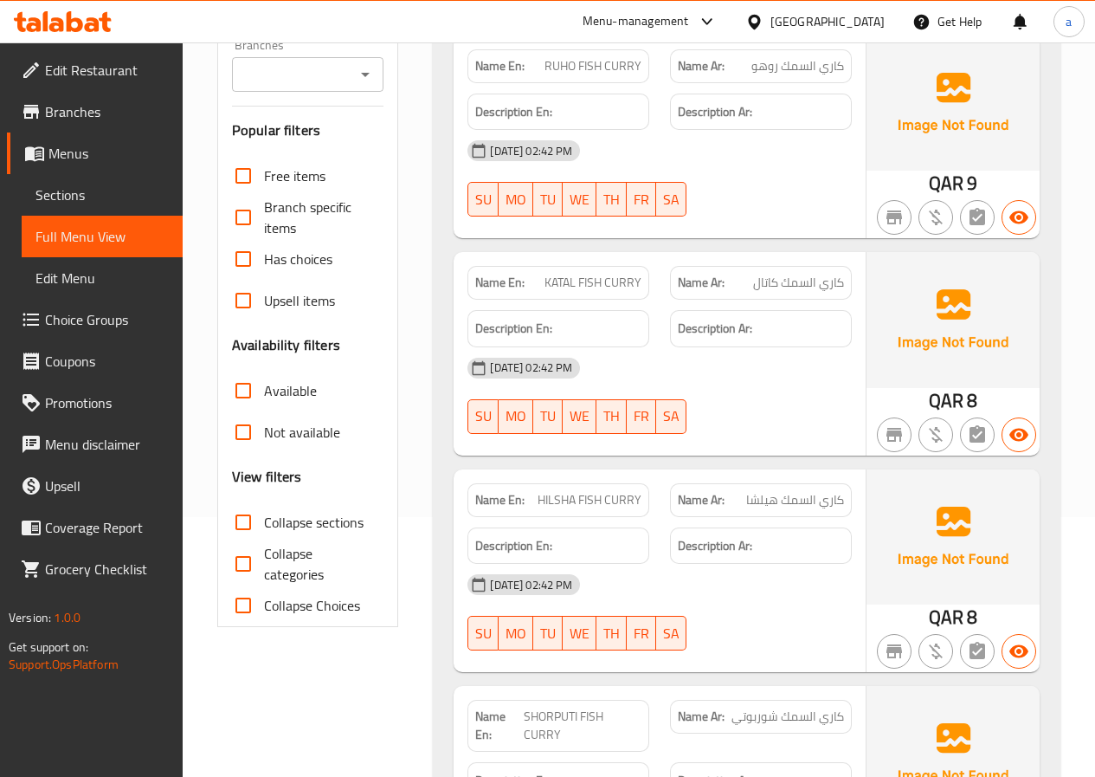
click at [265, 525] on span "Collapse sections" at bounding box center [314, 522] width 100 height 21
click at [264, 525] on input "Collapse sections" at bounding box center [243, 522] width 42 height 42
checkbox input "true"
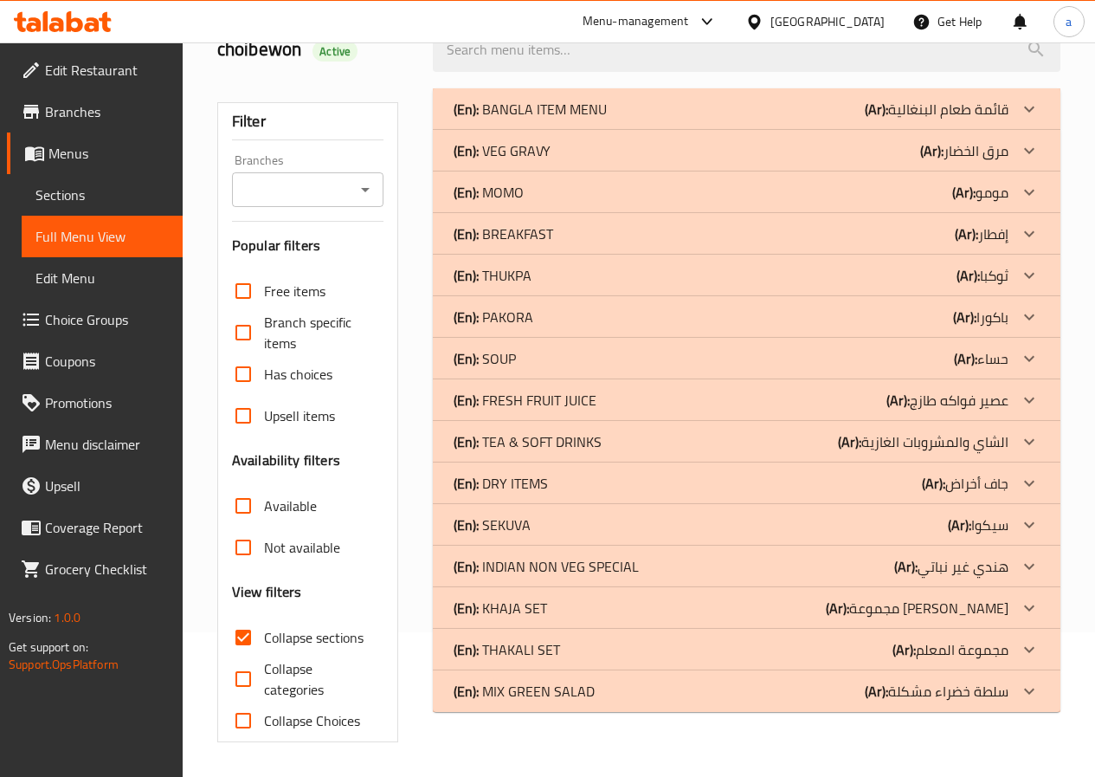
scroll to position [145, 0]
click at [241, 563] on input "Not available" at bounding box center [243, 547] width 42 height 42
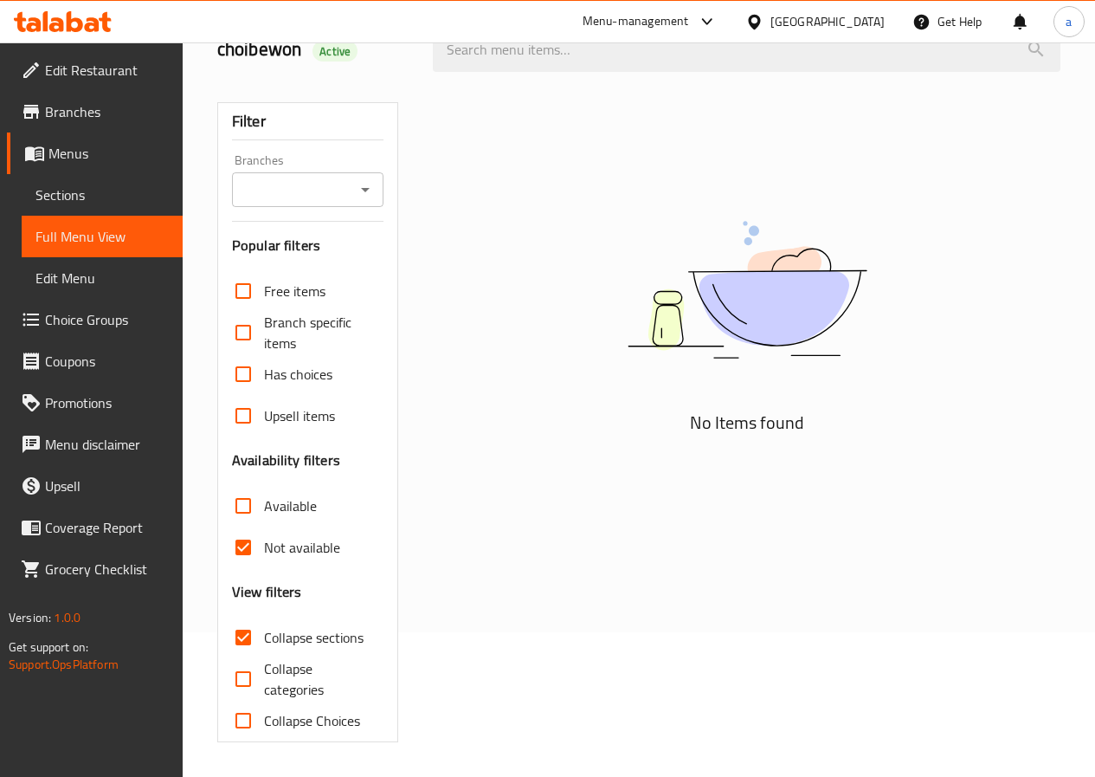
click at [241, 563] on input "Not available" at bounding box center [243, 547] width 42 height 42
checkbox input "false"
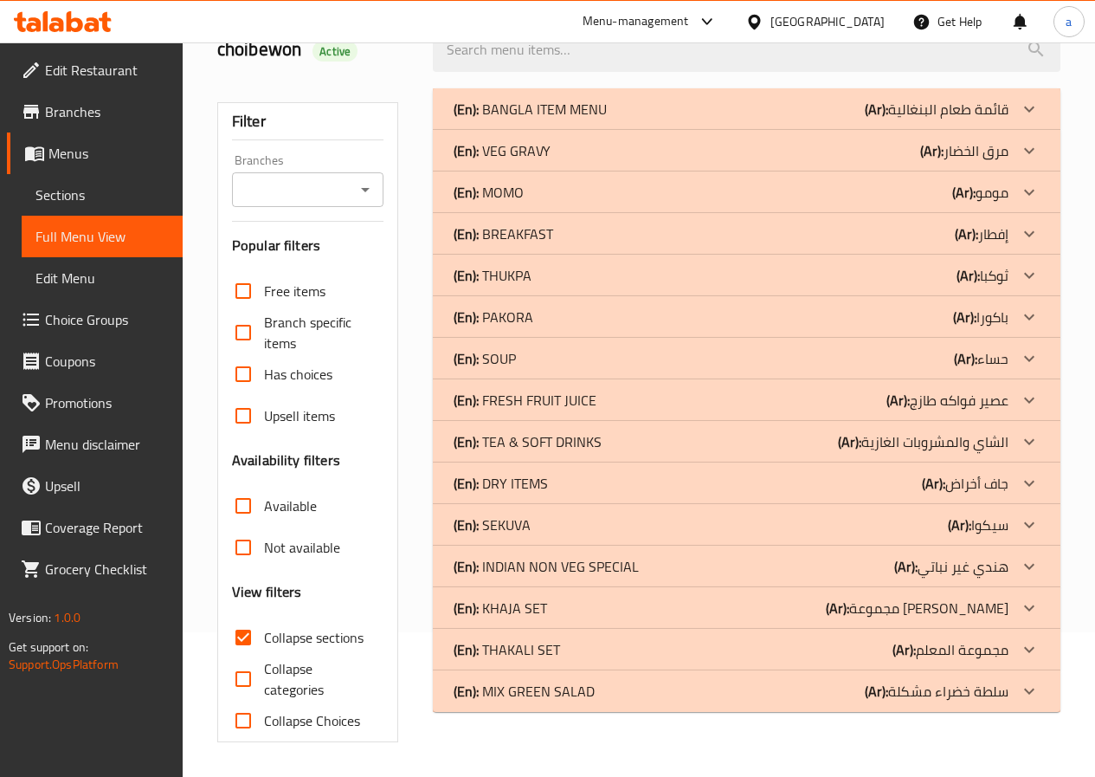
click at [274, 691] on span "Collapse categories" at bounding box center [317, 679] width 106 height 42
click at [264, 691] on input "Collapse categories" at bounding box center [243, 679] width 42 height 42
click at [1025, 110] on icon at bounding box center [1029, 109] width 21 height 21
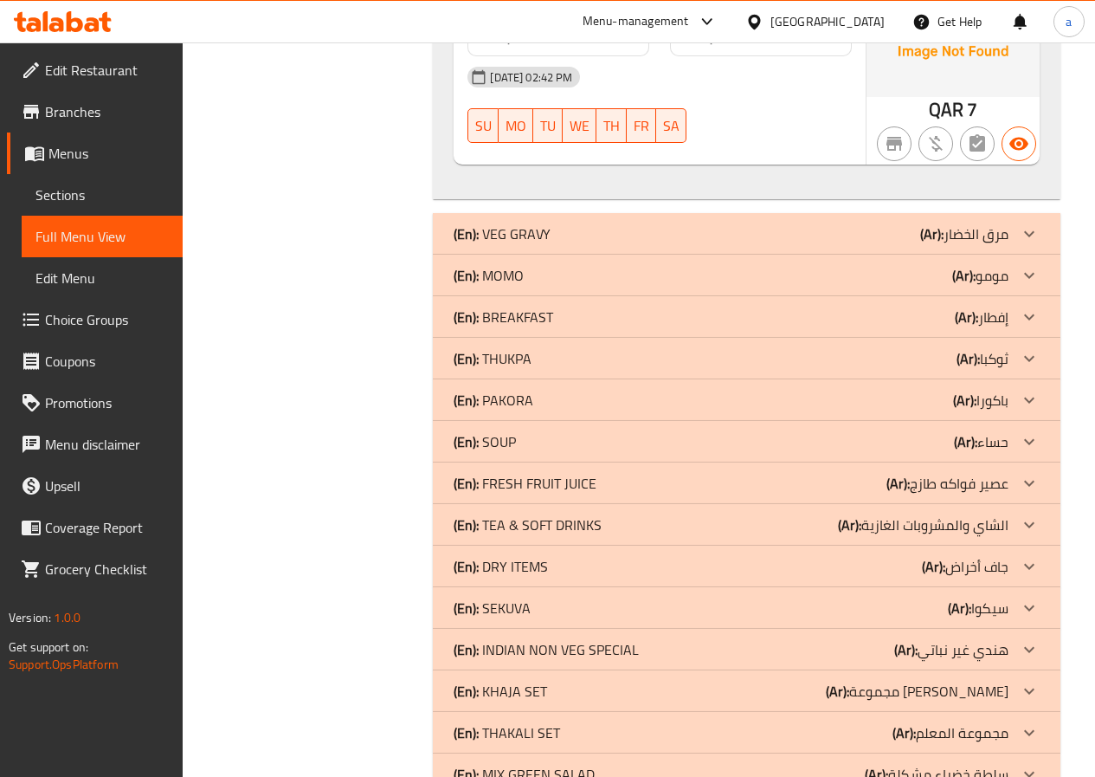
scroll to position [3004, 0]
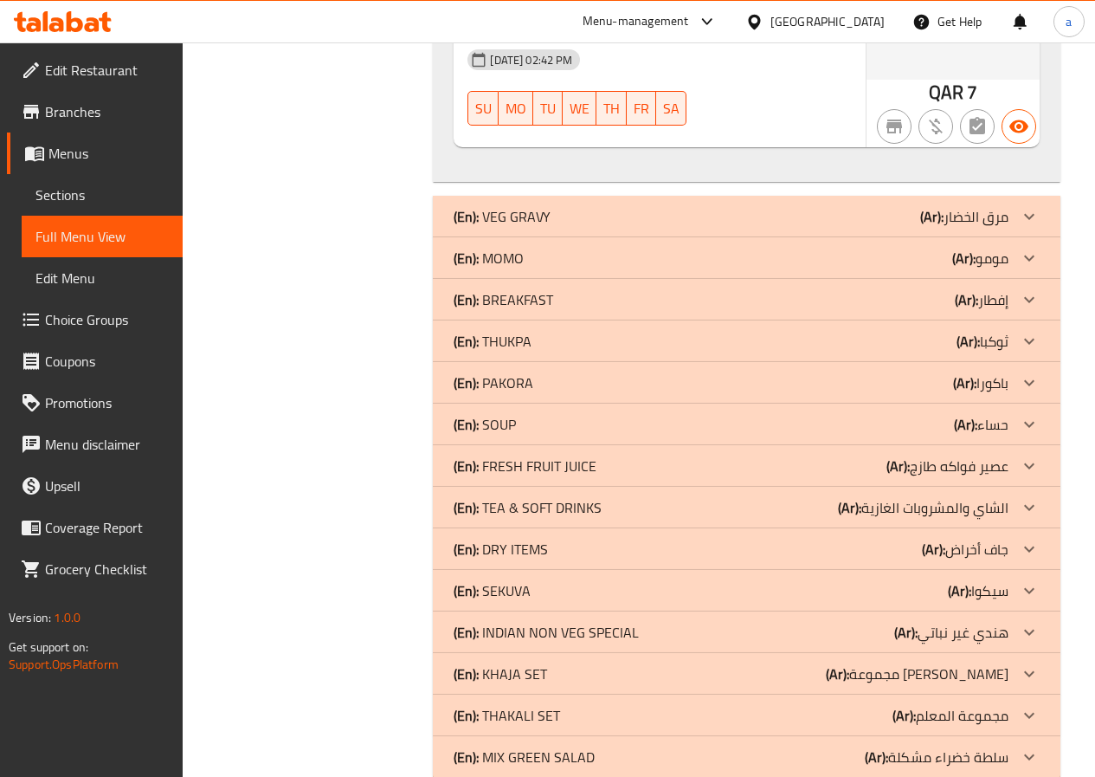
click at [1024, 372] on icon at bounding box center [1029, 382] width 21 height 21
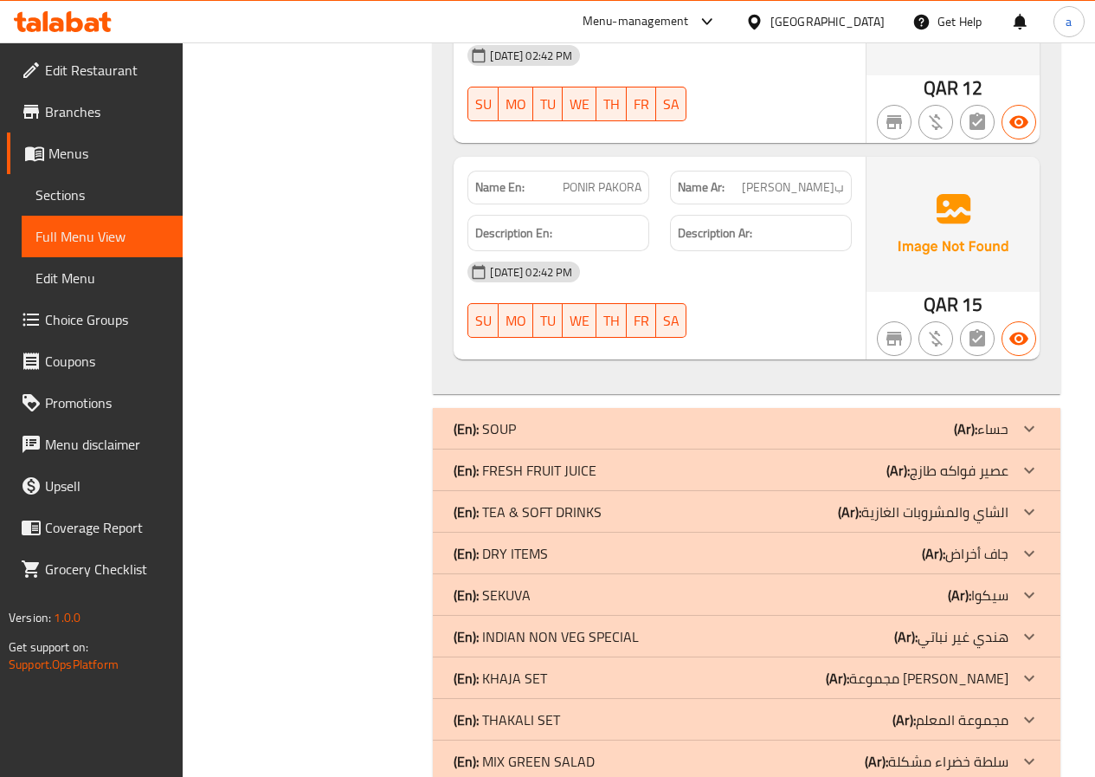
scroll to position [3941, 0]
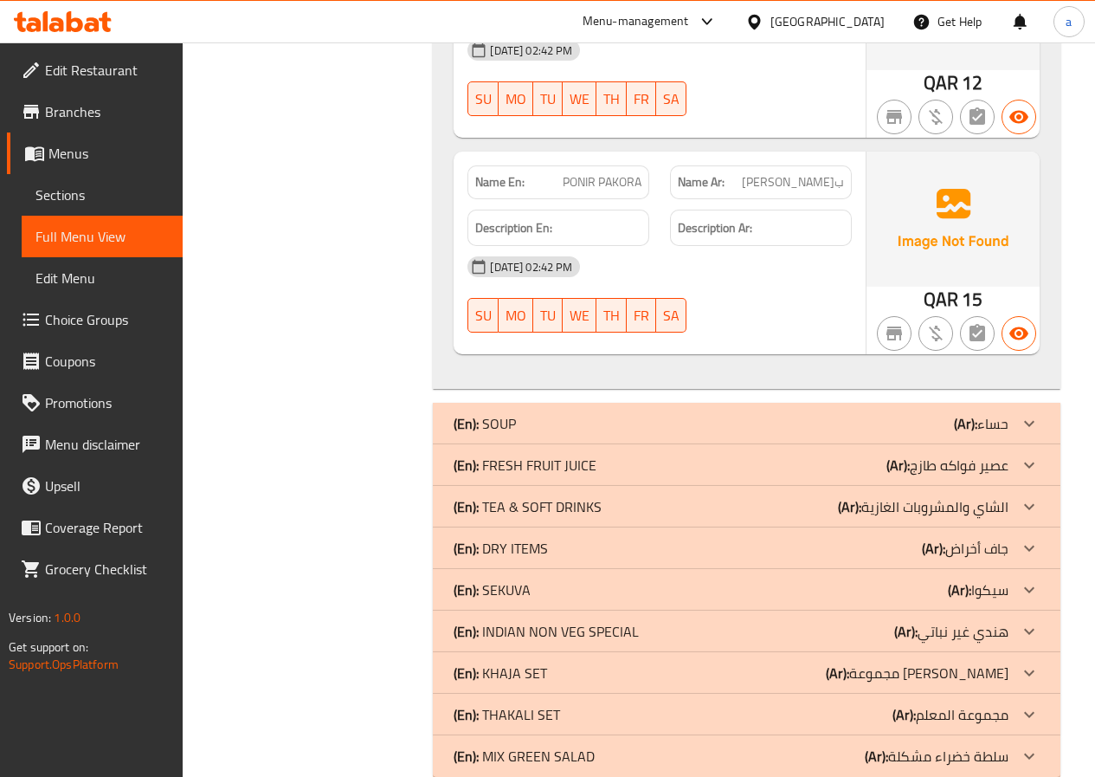
click at [1033, 579] on icon at bounding box center [1029, 589] width 21 height 21
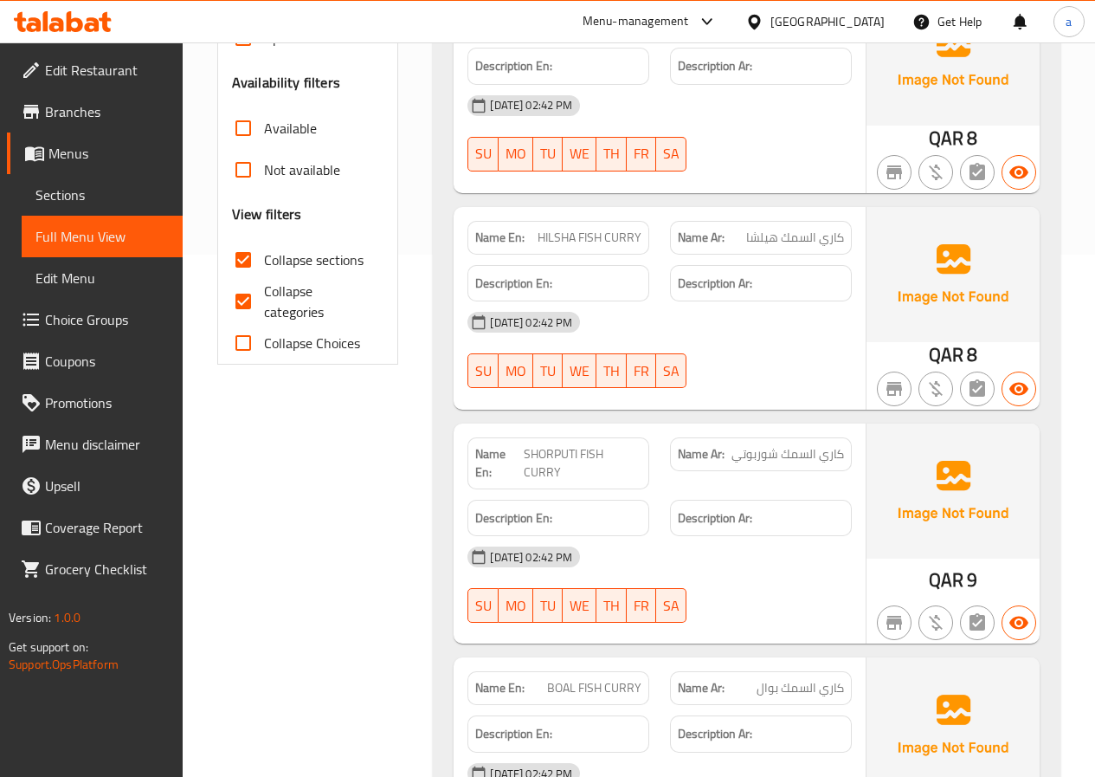
scroll to position [305, 0]
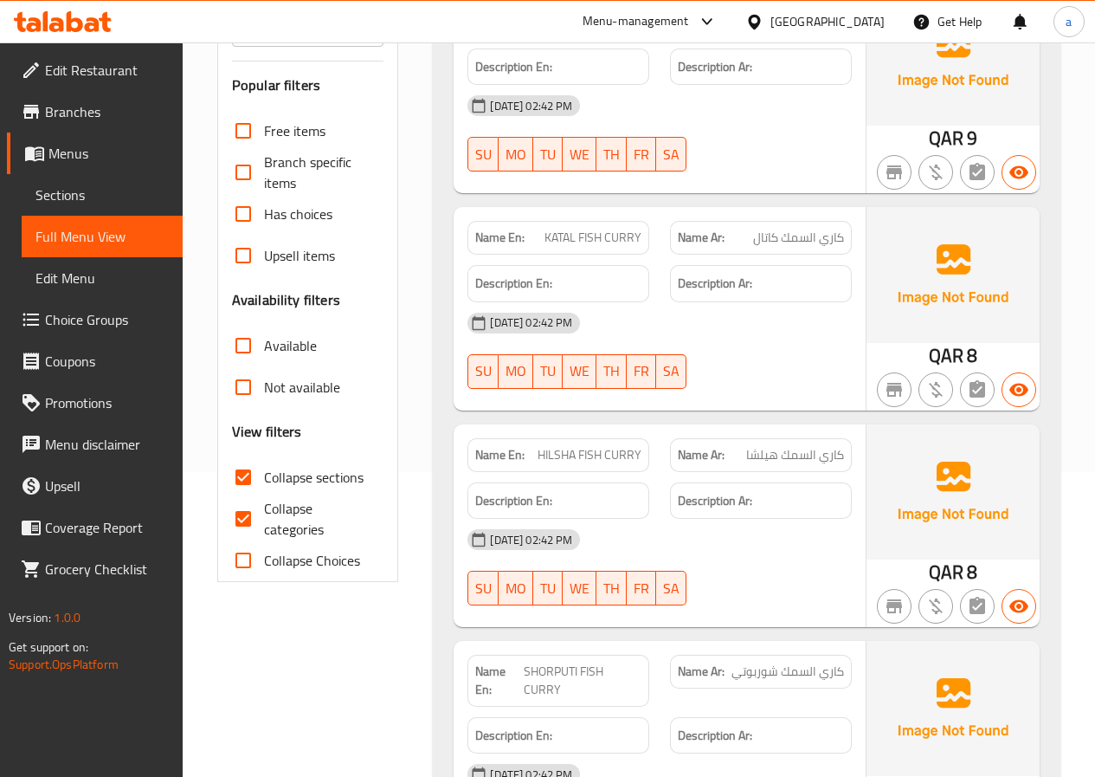
click at [241, 516] on input "Collapse categories" at bounding box center [243, 519] width 42 height 42
checkbox input "false"
click at [245, 557] on input "Collapse Choices" at bounding box center [243, 560] width 42 height 42
checkbox input "false"
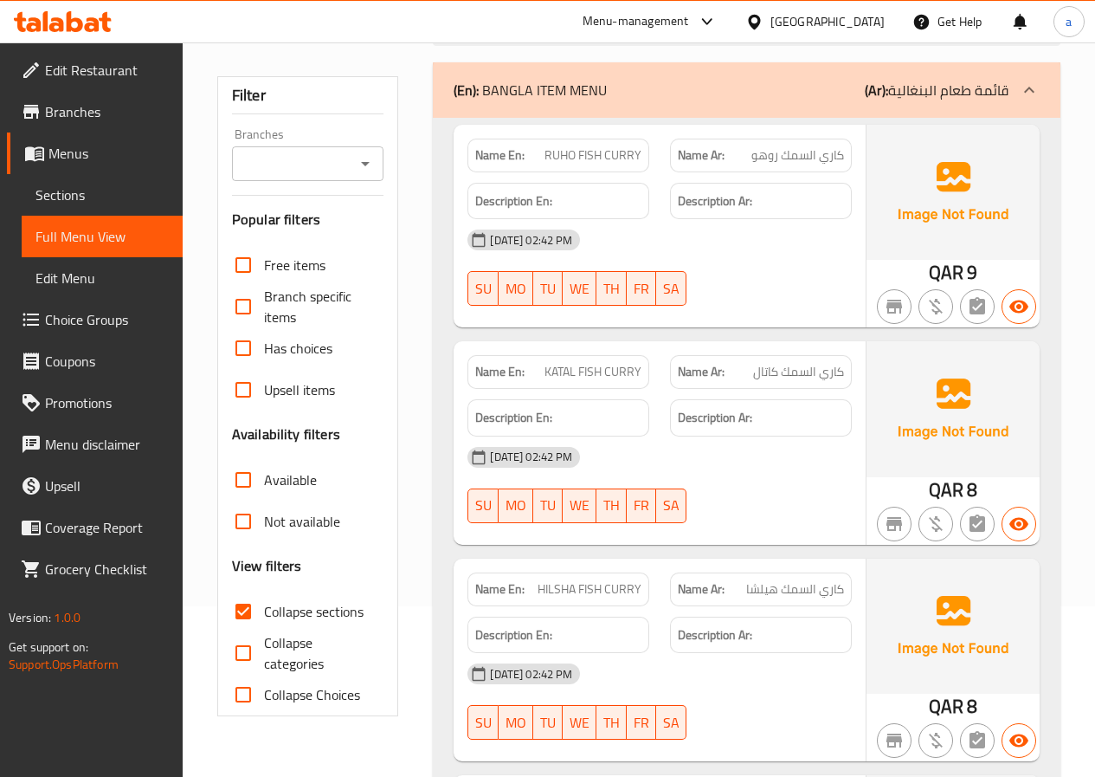
scroll to position [173, 0]
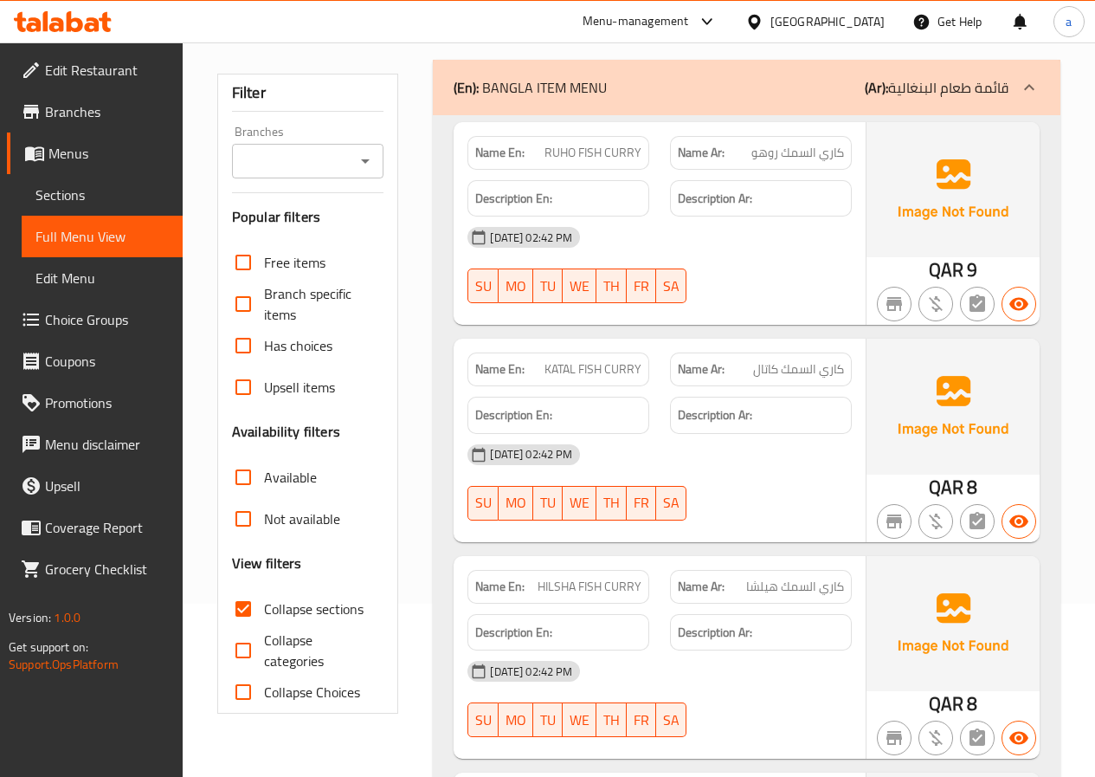
click at [597, 83] on p "(En): BANGLA ITEM MENU" at bounding box center [530, 87] width 153 height 21
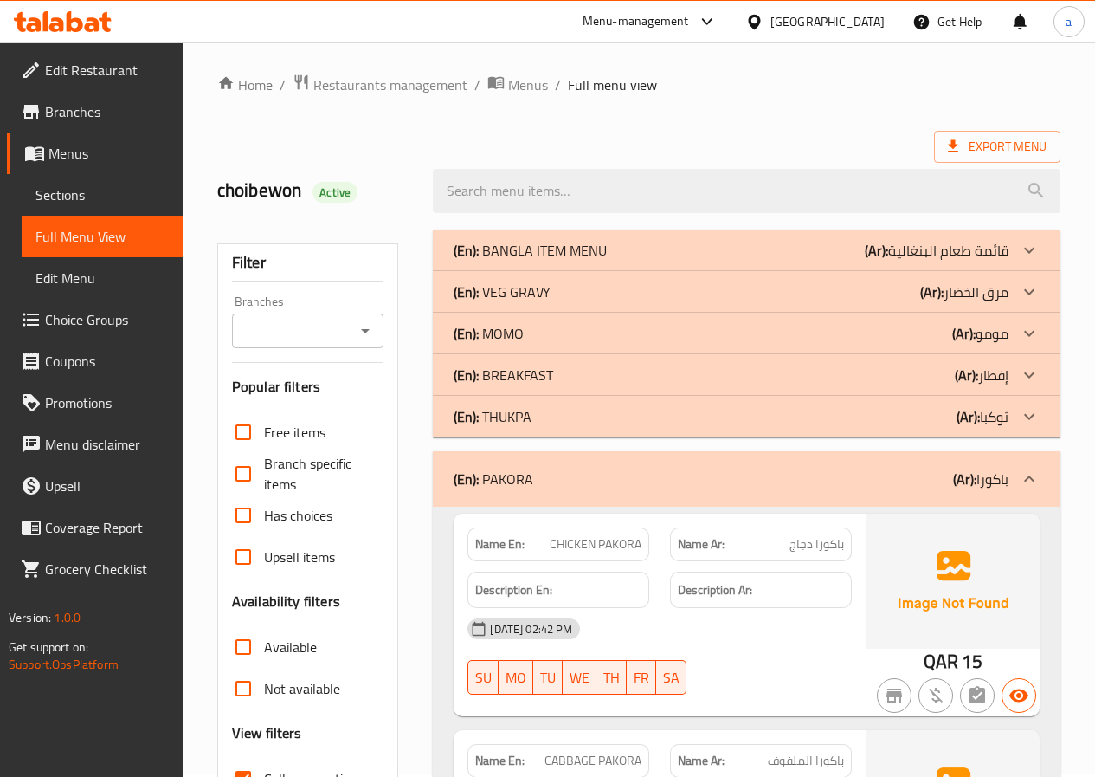
scroll to position [0, 0]
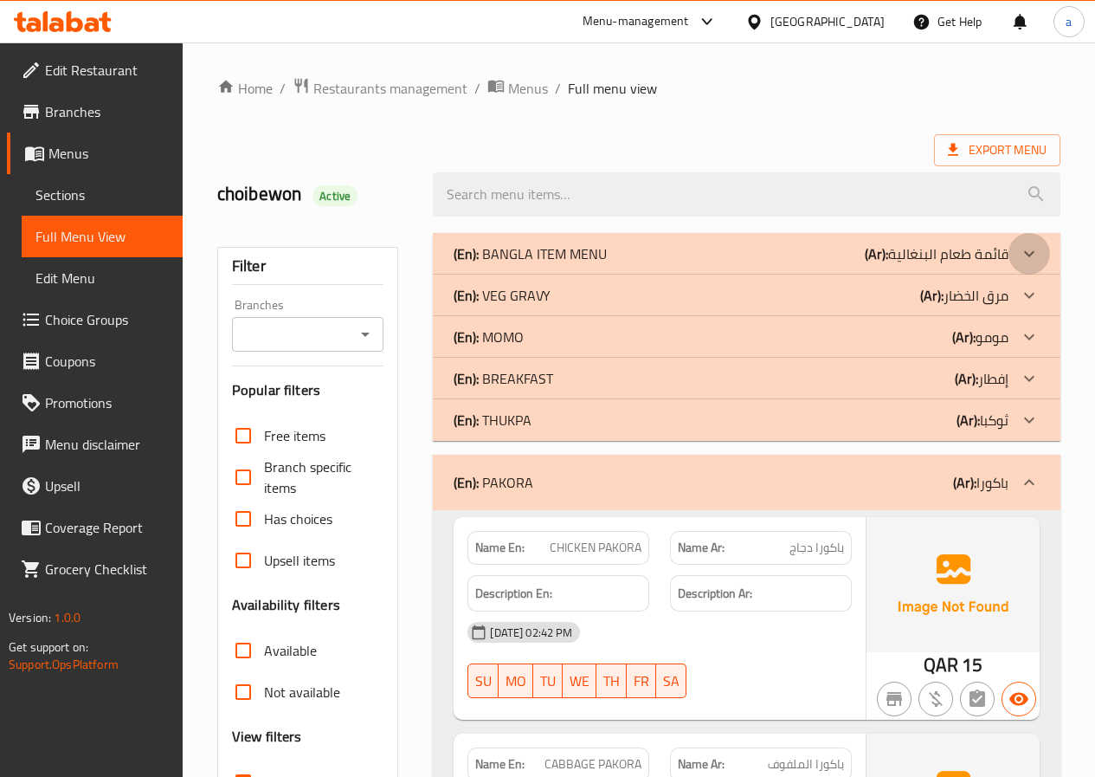
click at [1026, 251] on icon at bounding box center [1029, 253] width 21 height 21
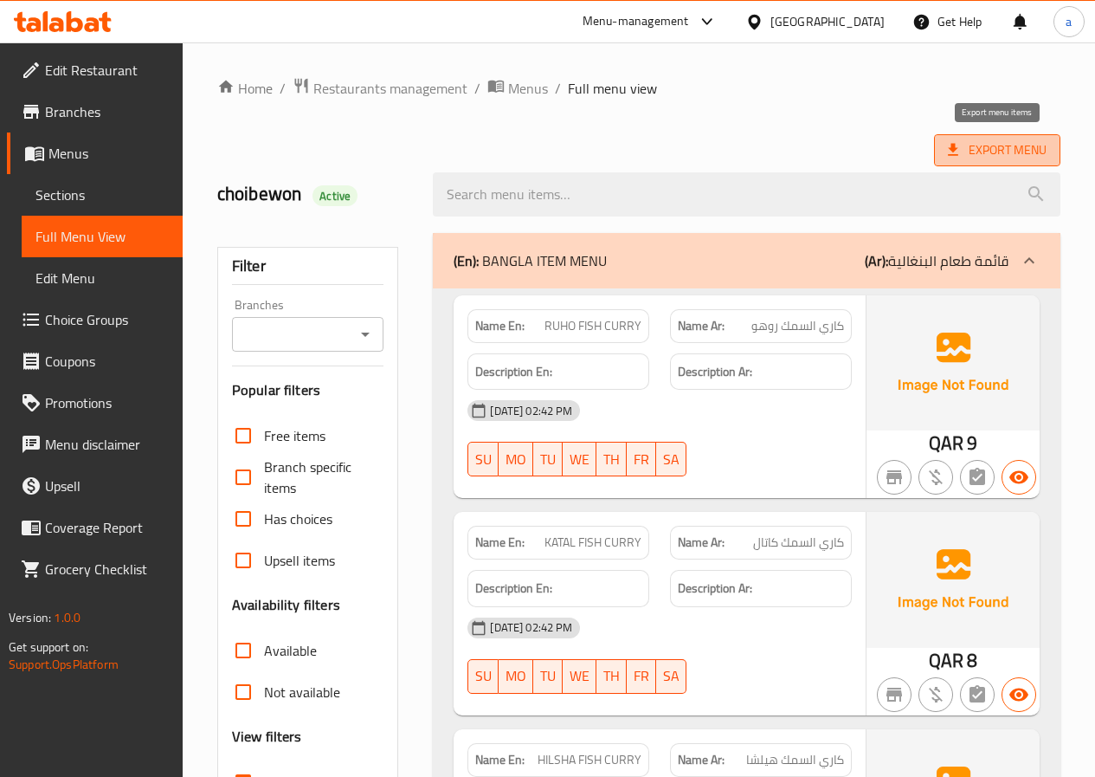
click at [986, 149] on span "Export Menu" at bounding box center [997, 150] width 99 height 22
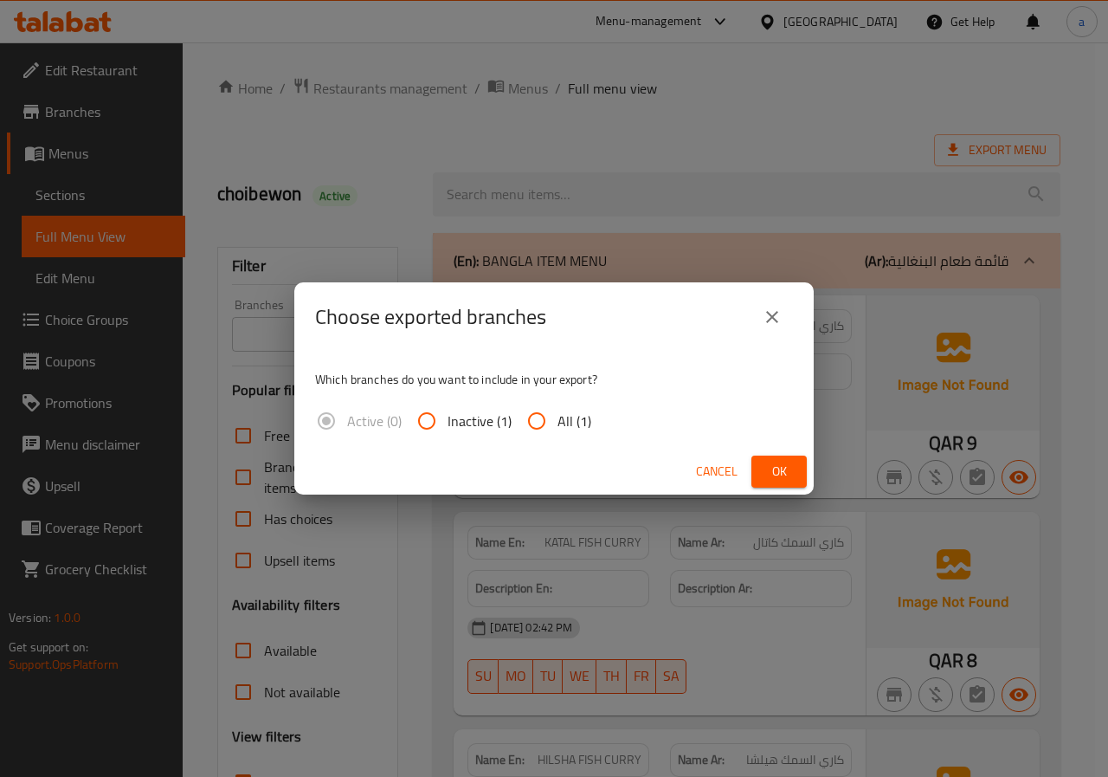
click at [538, 422] on input "All (1)" at bounding box center [537, 421] width 42 height 42
radio input "true"
click at [772, 474] on span "Ok" at bounding box center [779, 472] width 28 height 22
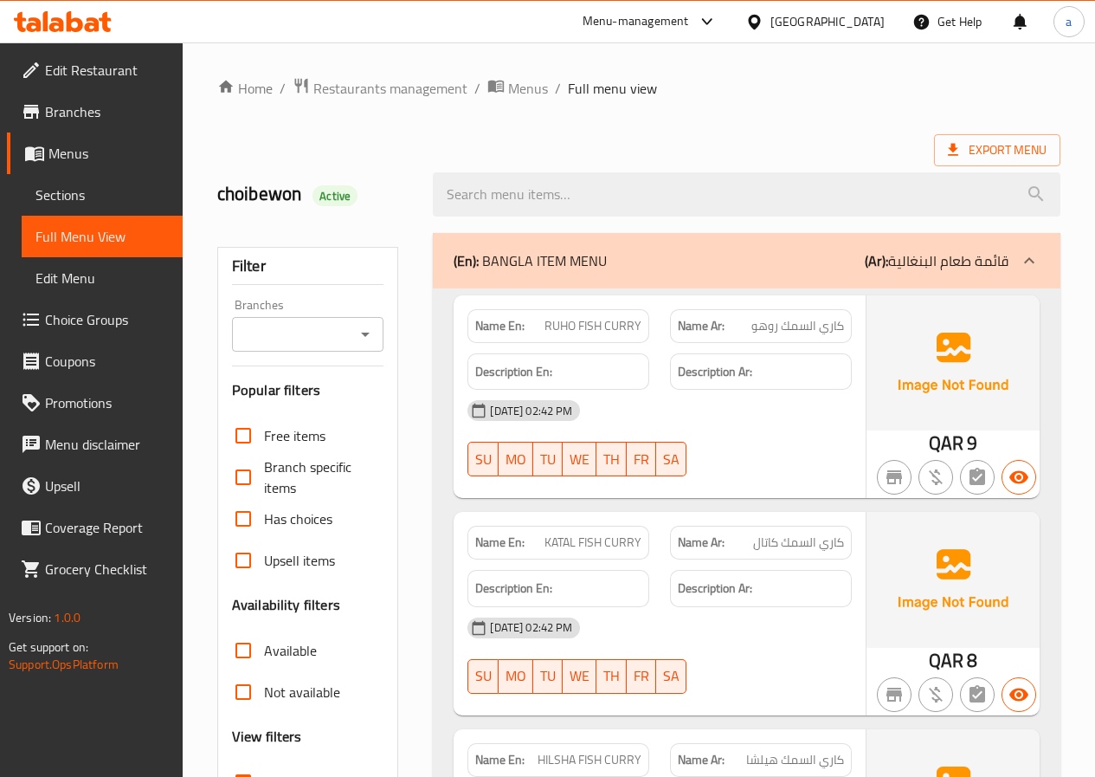
click at [71, 33] on div at bounding box center [63, 21] width 126 height 35
click at [71, 25] on icon at bounding box center [75, 21] width 16 height 21
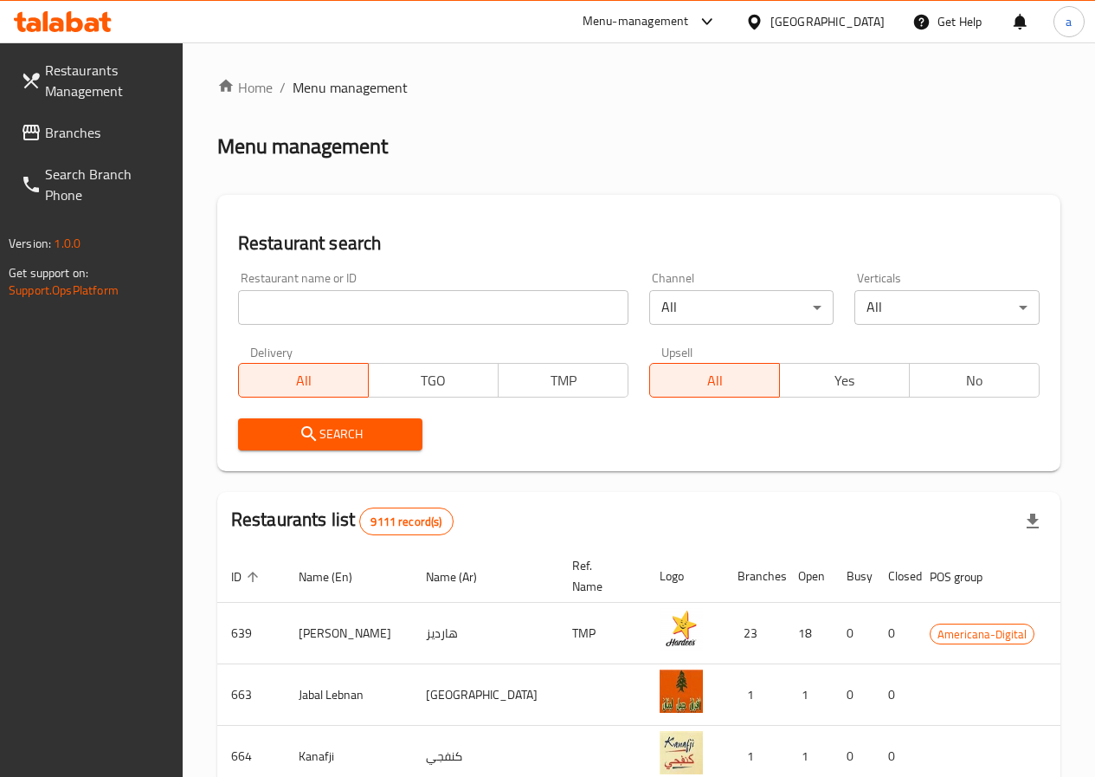
click at [105, 145] on link "Branches" at bounding box center [95, 133] width 176 height 42
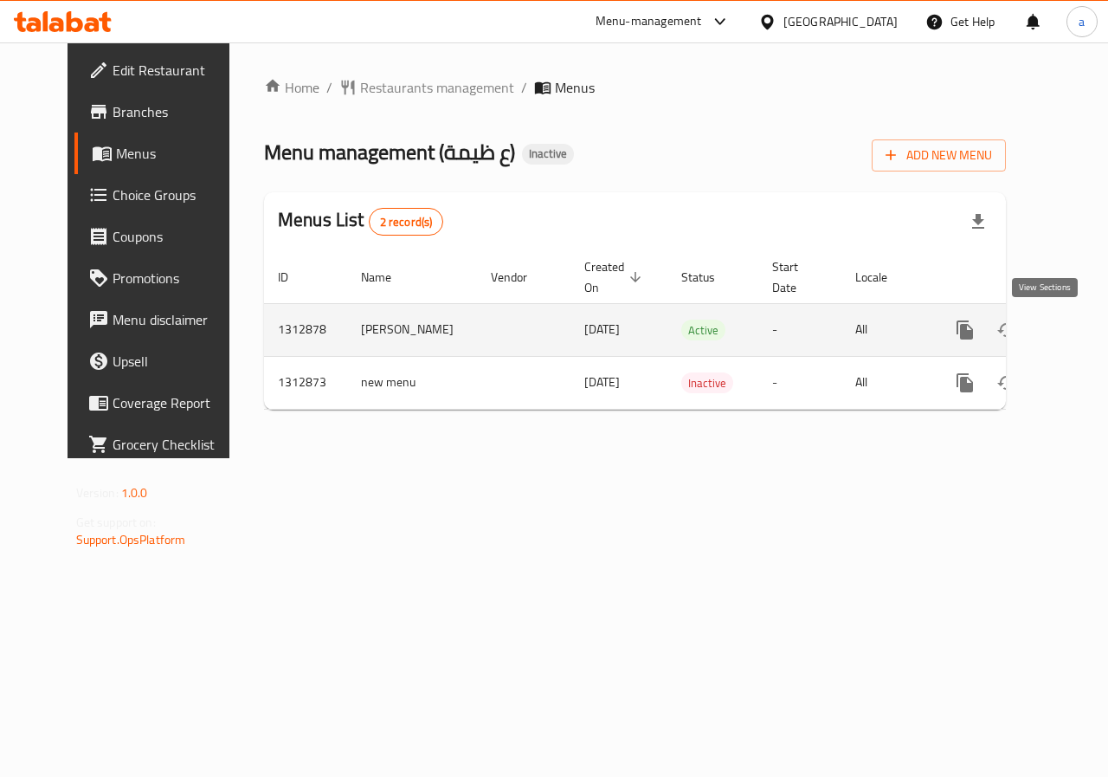
click at [1082, 332] on icon "enhanced table" at bounding box center [1090, 330] width 16 height 16
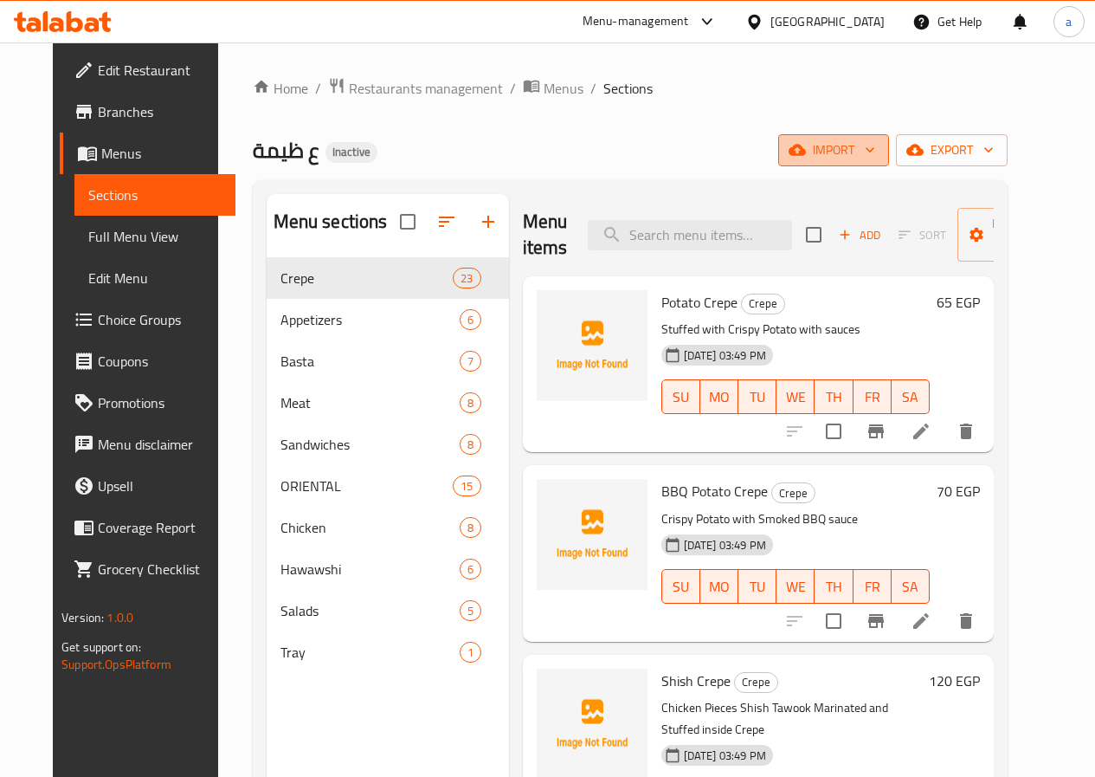
click at [875, 153] on span "import" at bounding box center [833, 150] width 83 height 22
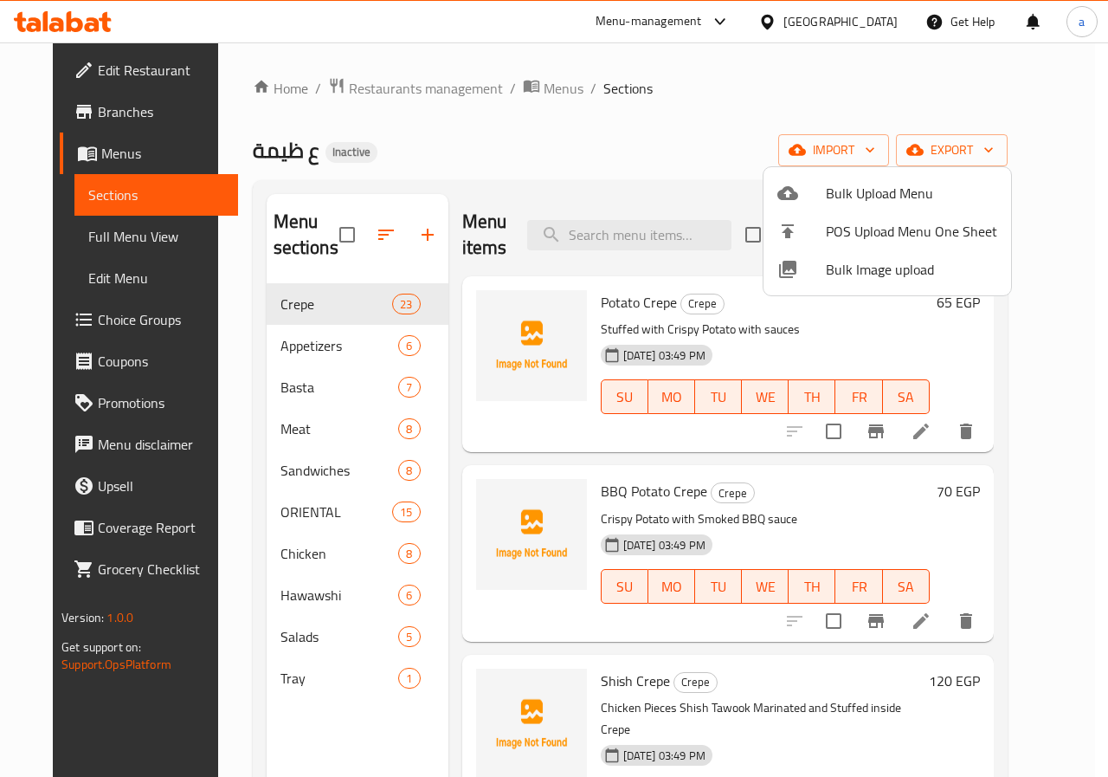
click at [978, 153] on div at bounding box center [554, 388] width 1108 height 777
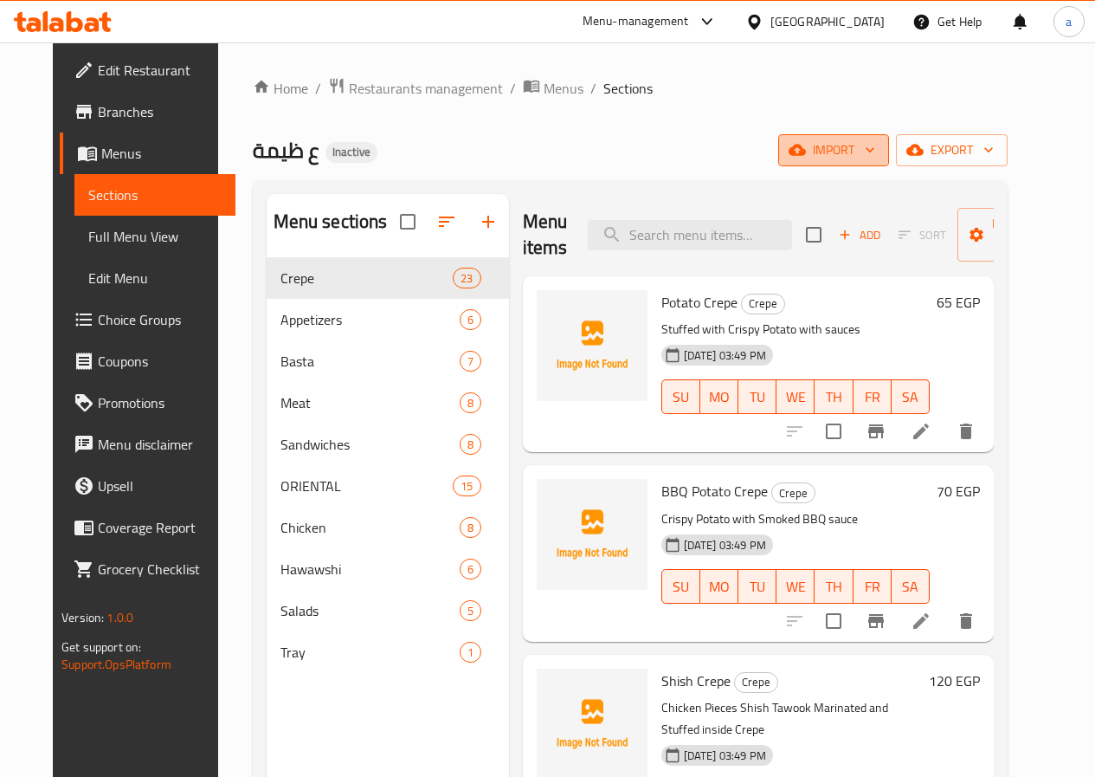
click at [875, 158] on span "import" at bounding box center [833, 150] width 83 height 22
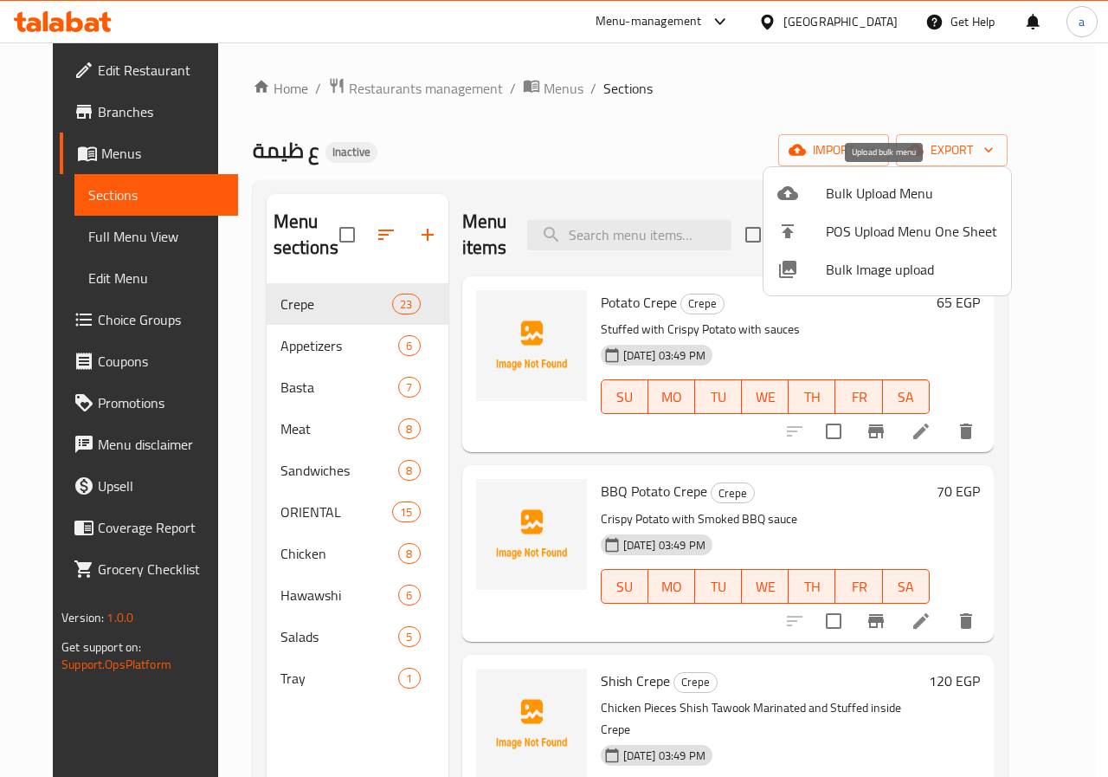
click at [854, 190] on span "Bulk Upload Menu" at bounding box center [911, 193] width 171 height 21
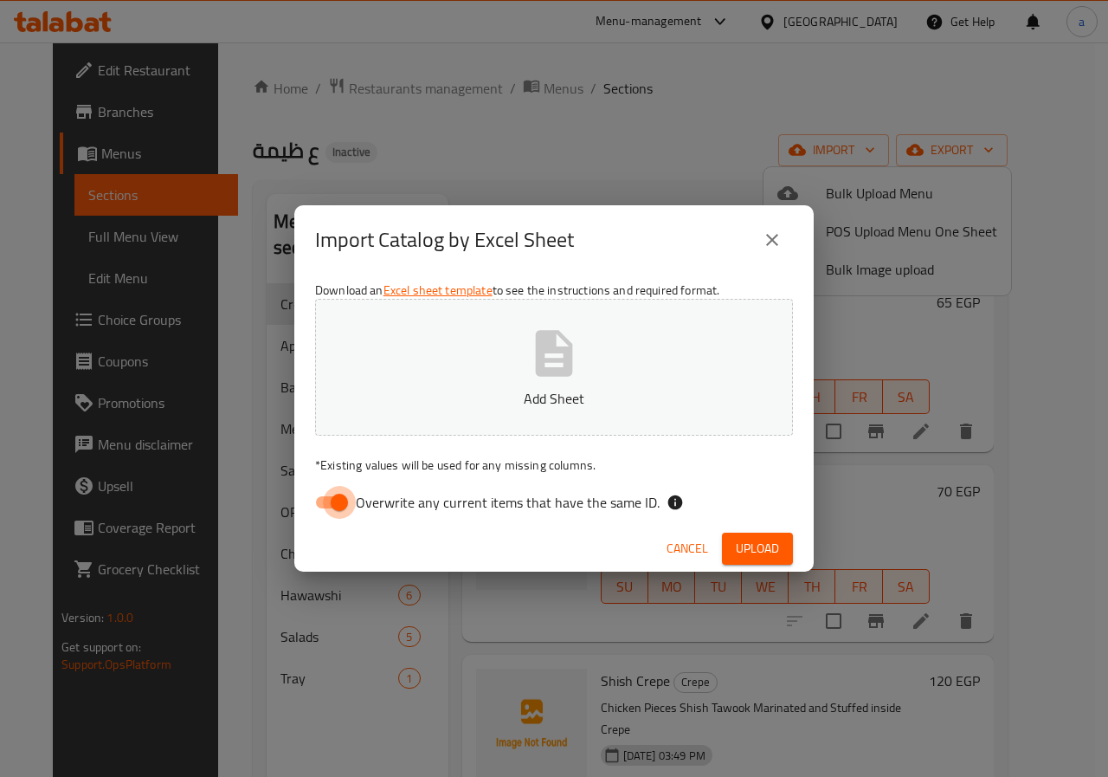
click at [333, 504] on input "Overwrite any current items that have the same ID." at bounding box center [339, 502] width 99 height 33
checkbox input "false"
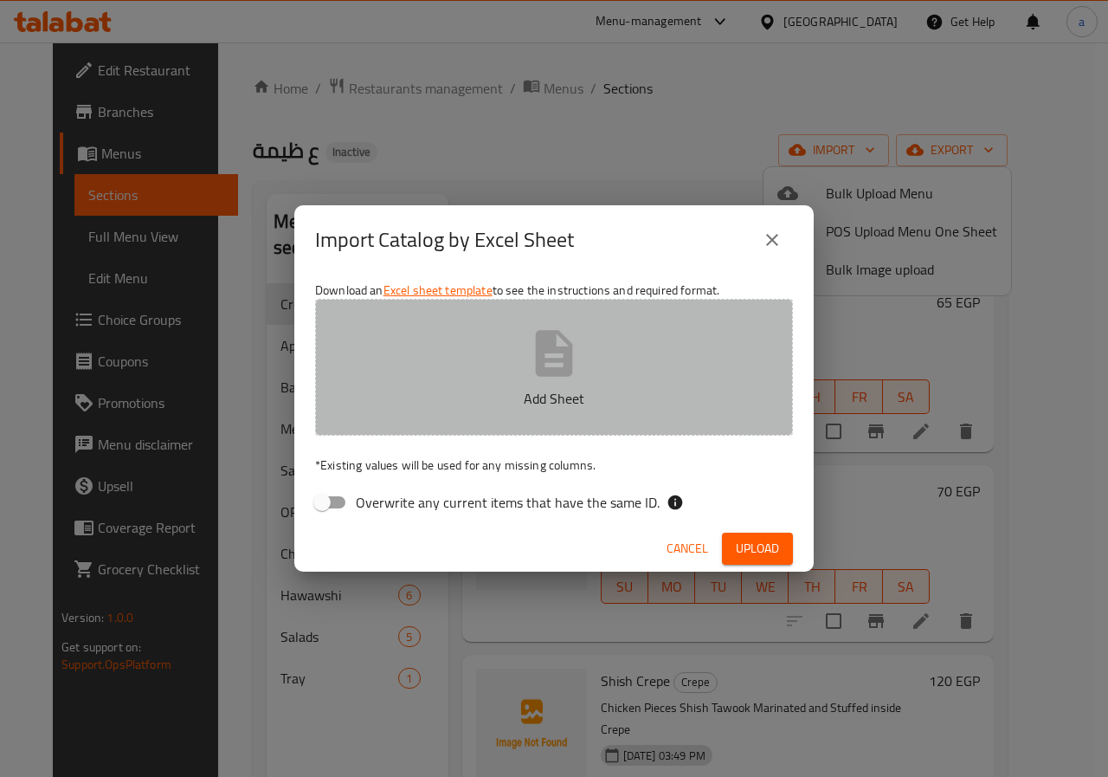
click at [524, 394] on p "Add Sheet" at bounding box center [554, 398] width 424 height 21
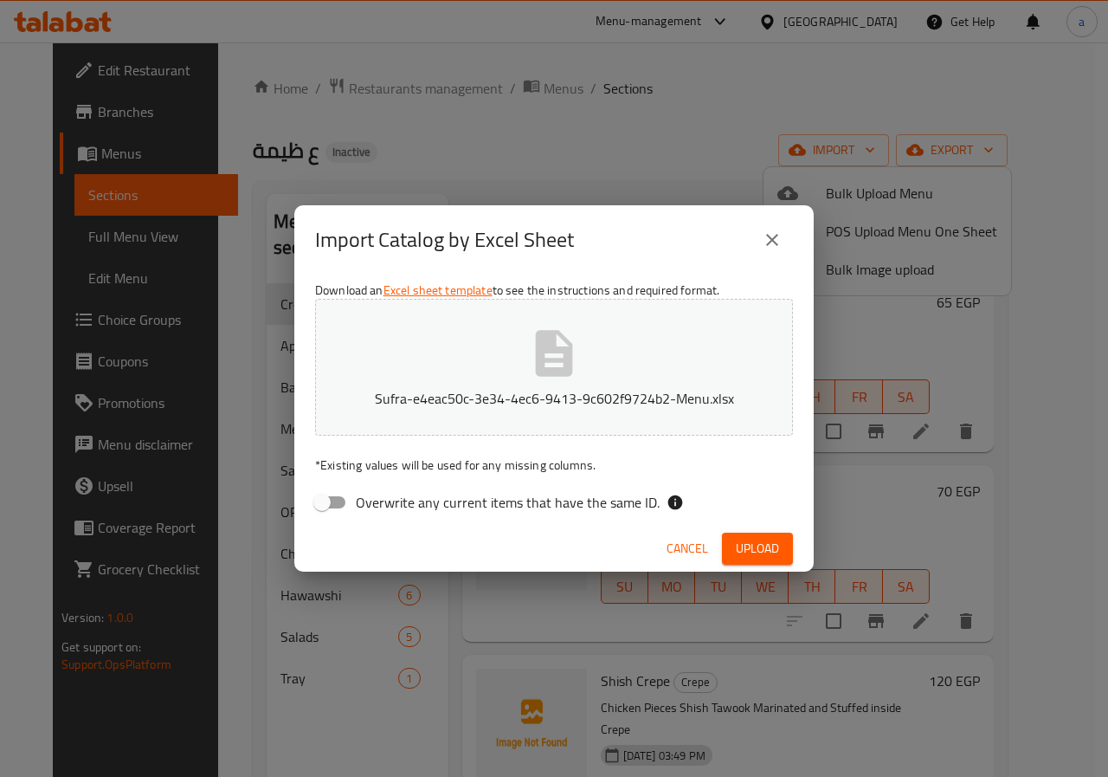
click at [738, 543] on span "Upload" at bounding box center [757, 549] width 43 height 22
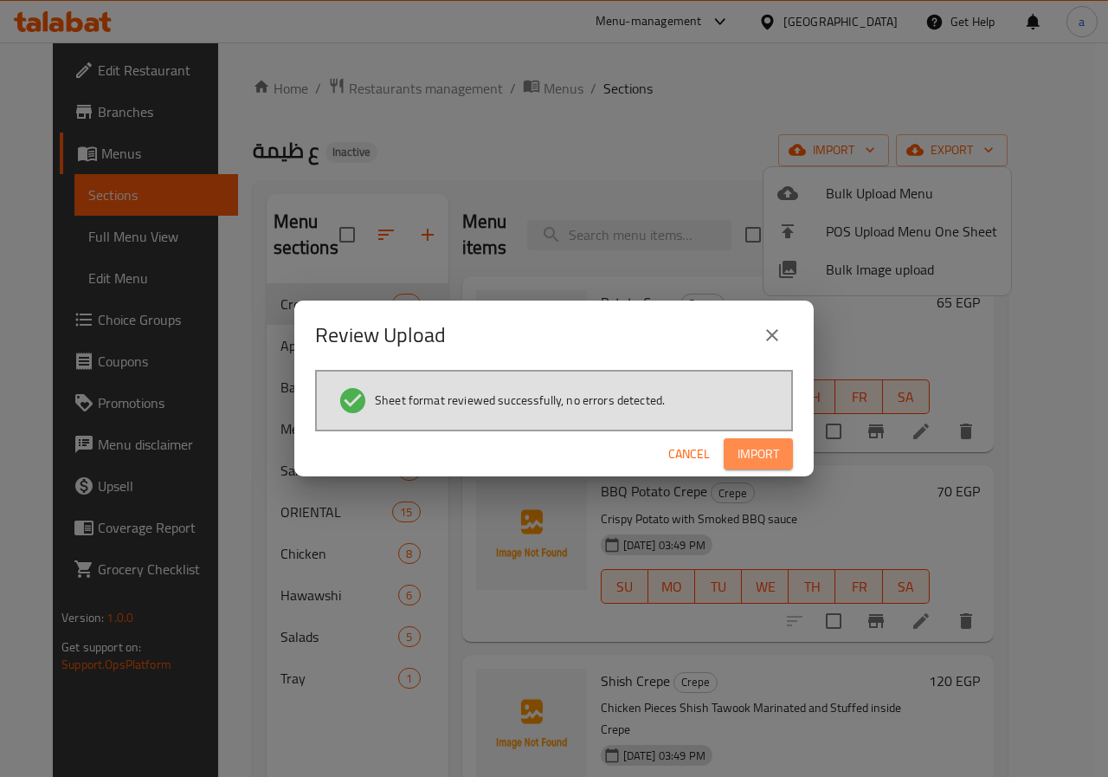
click at [747, 449] on span "Import" at bounding box center [759, 454] width 42 height 22
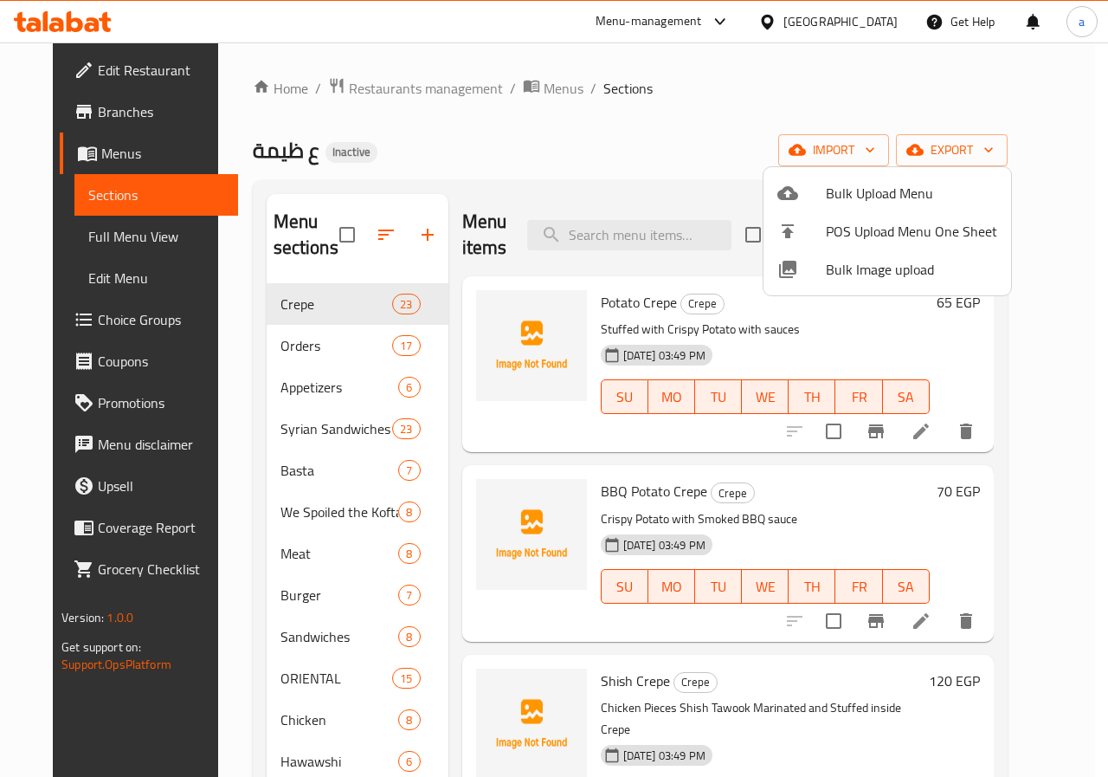
click at [277, 351] on div at bounding box center [554, 388] width 1108 height 777
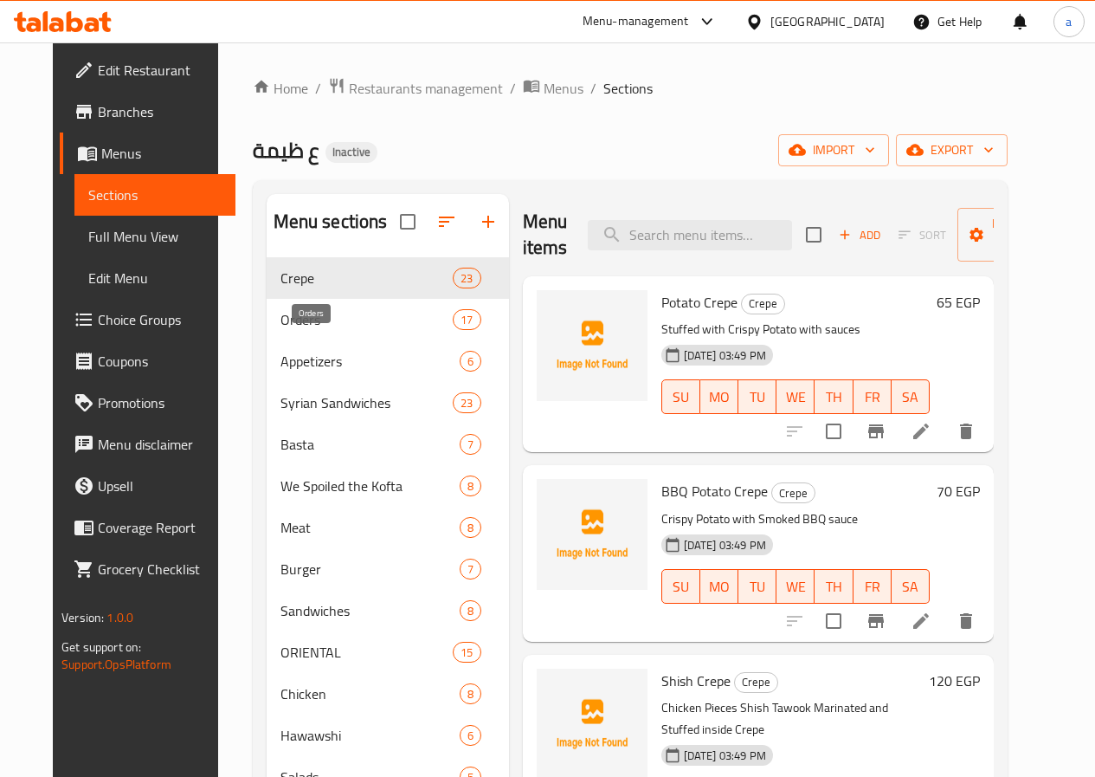
click at [340, 330] on span "Orders" at bounding box center [366, 319] width 173 height 21
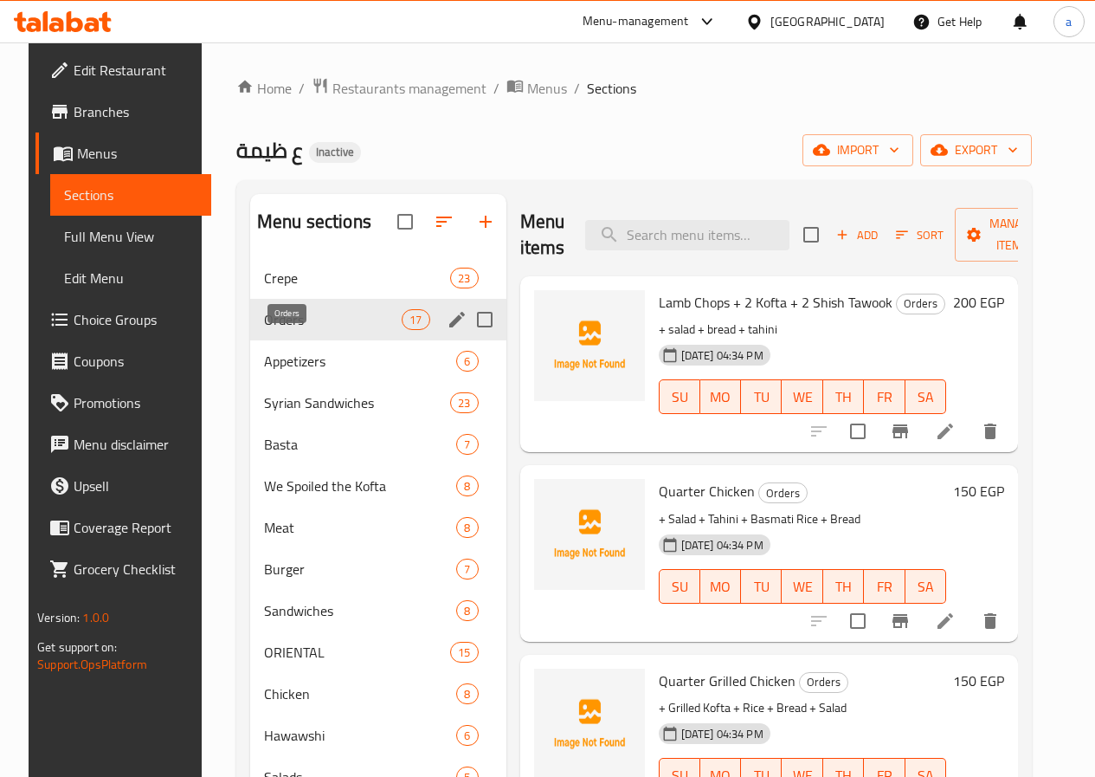
click at [297, 330] on span "Orders" at bounding box center [333, 319] width 138 height 21
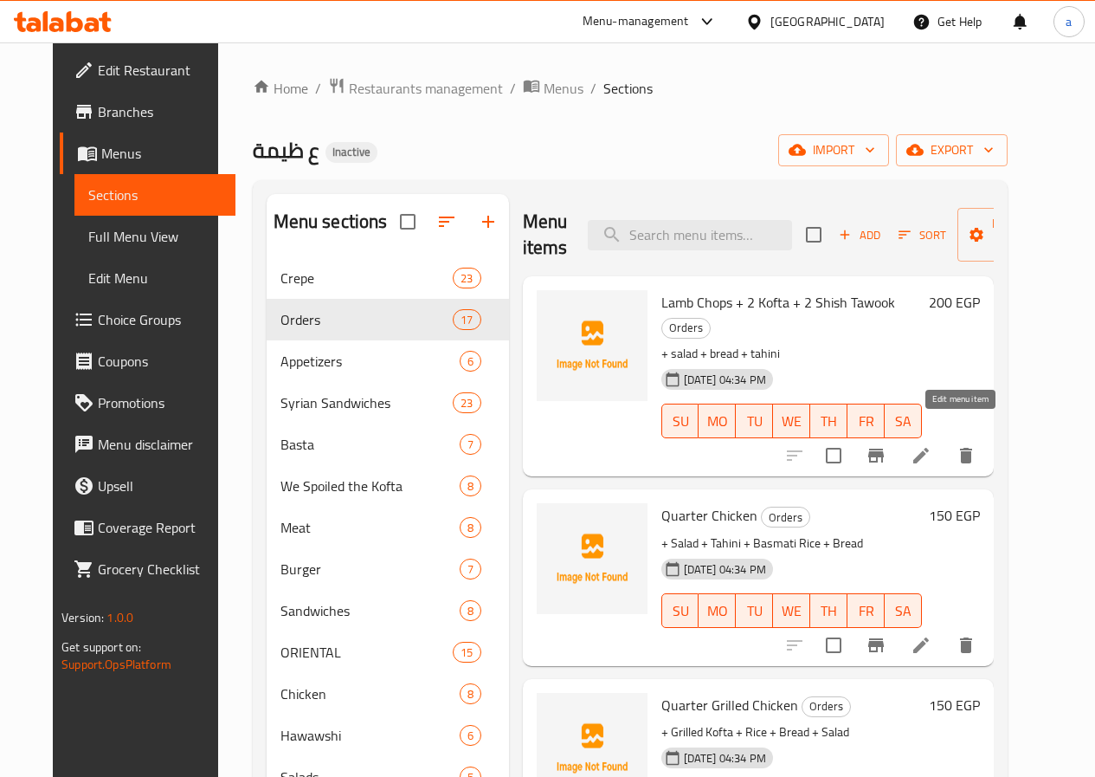
click at [931, 445] on icon at bounding box center [921, 455] width 21 height 21
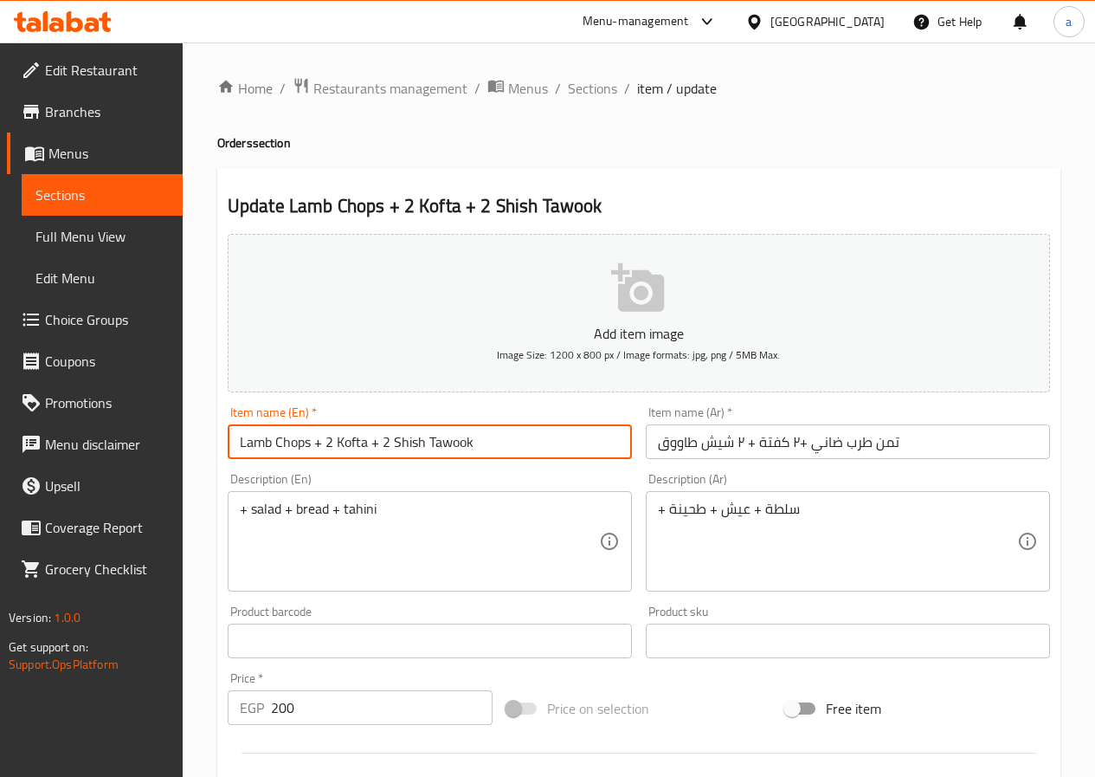
drag, startPoint x: 527, startPoint y: 435, endPoint x: 172, endPoint y: 432, distance: 354.9
click at [172, 432] on div "Edit Restaurant Branches Menus Sections Full Menu View Edit Menu Choice Groups …" at bounding box center [547, 632] width 1095 height 1181
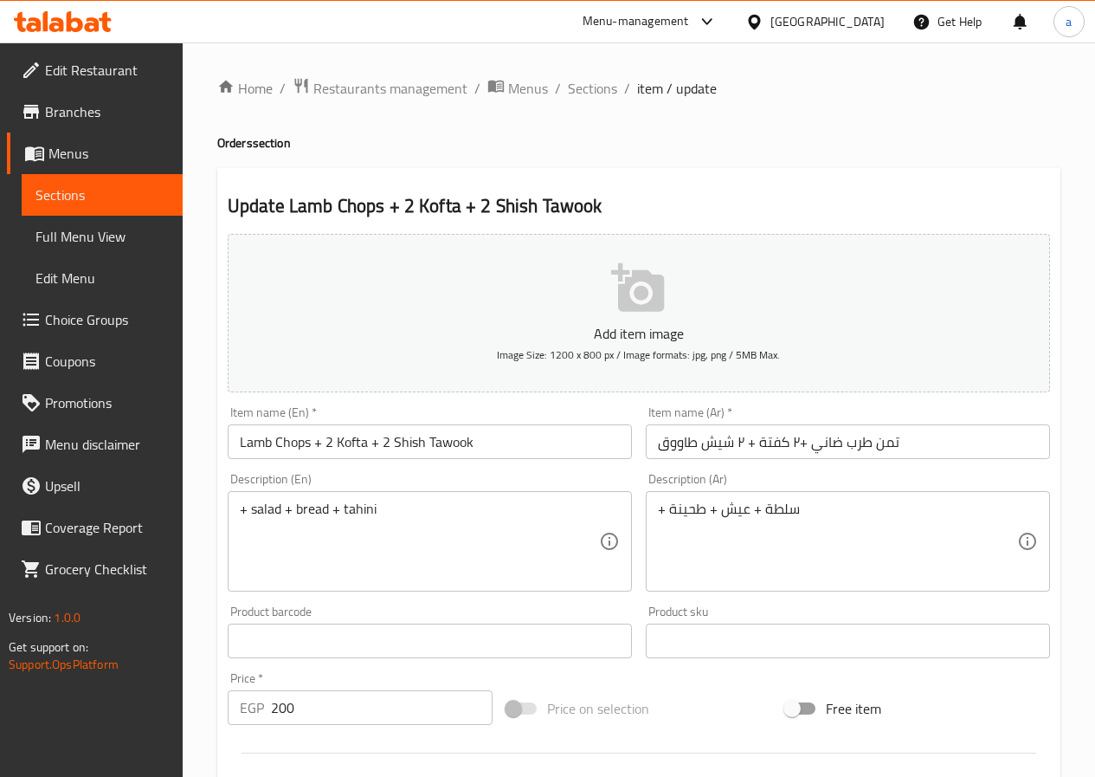
click at [234, 502] on div "+ salad + bread + tahini Description (En)" at bounding box center [430, 541] width 404 height 100
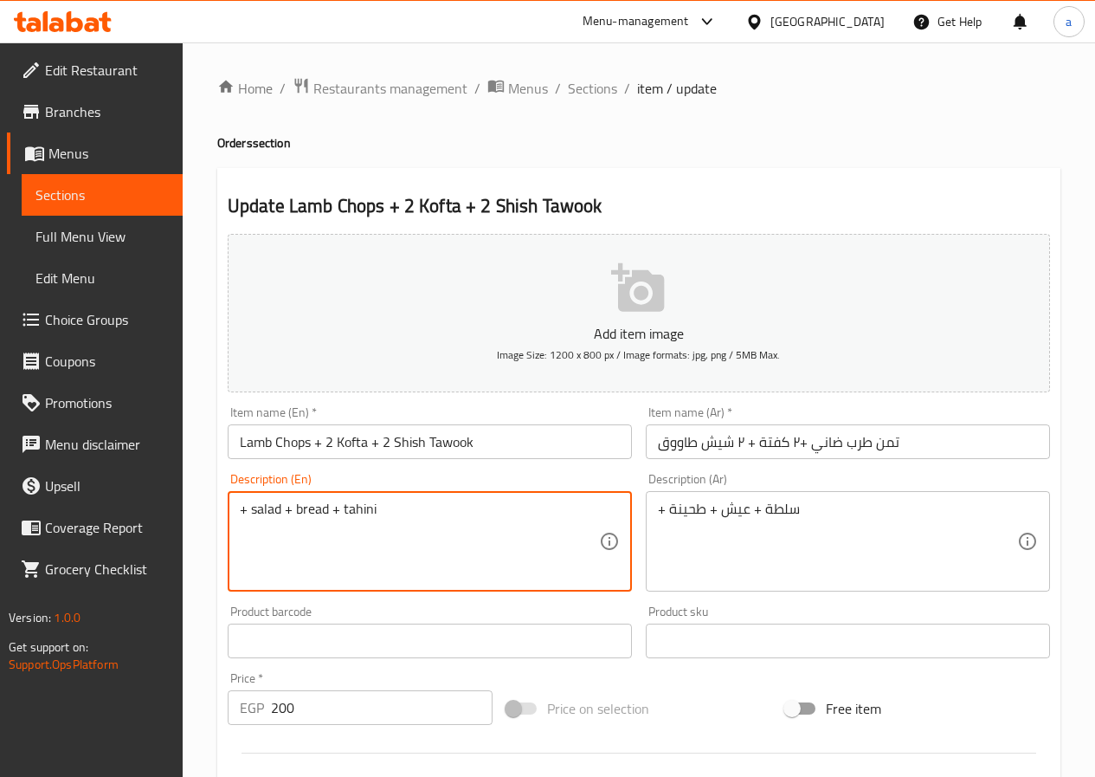
paste textarea "Lamb Chops + 2 Kofta + 2 Shish Tawook"
type textarea "Lamb Chops + 2 Kofta + 2 Shish Tawook+ salad + bread + tahini"
click at [493, 439] on input "Lamb Chops + 2 Kofta + 2 Shish Tawook" at bounding box center [430, 441] width 404 height 35
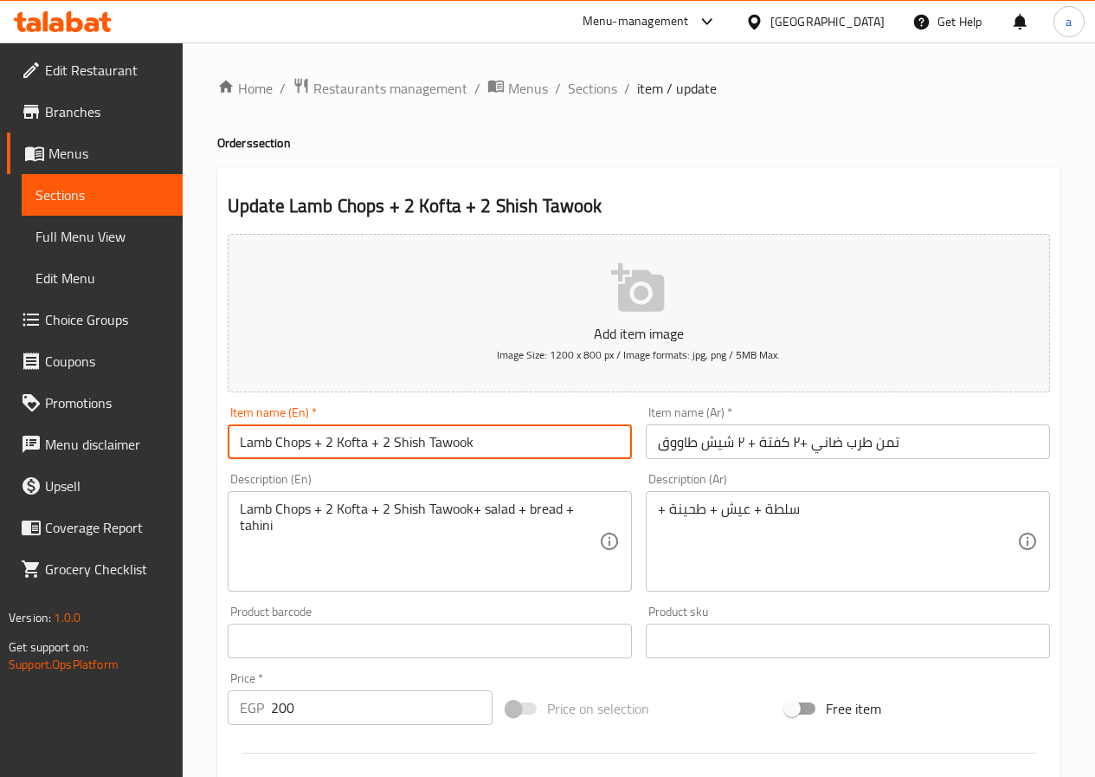
click at [493, 439] on input "Lamb Chops + 2 Kofta + 2 Shish Tawook" at bounding box center [430, 441] width 404 height 35
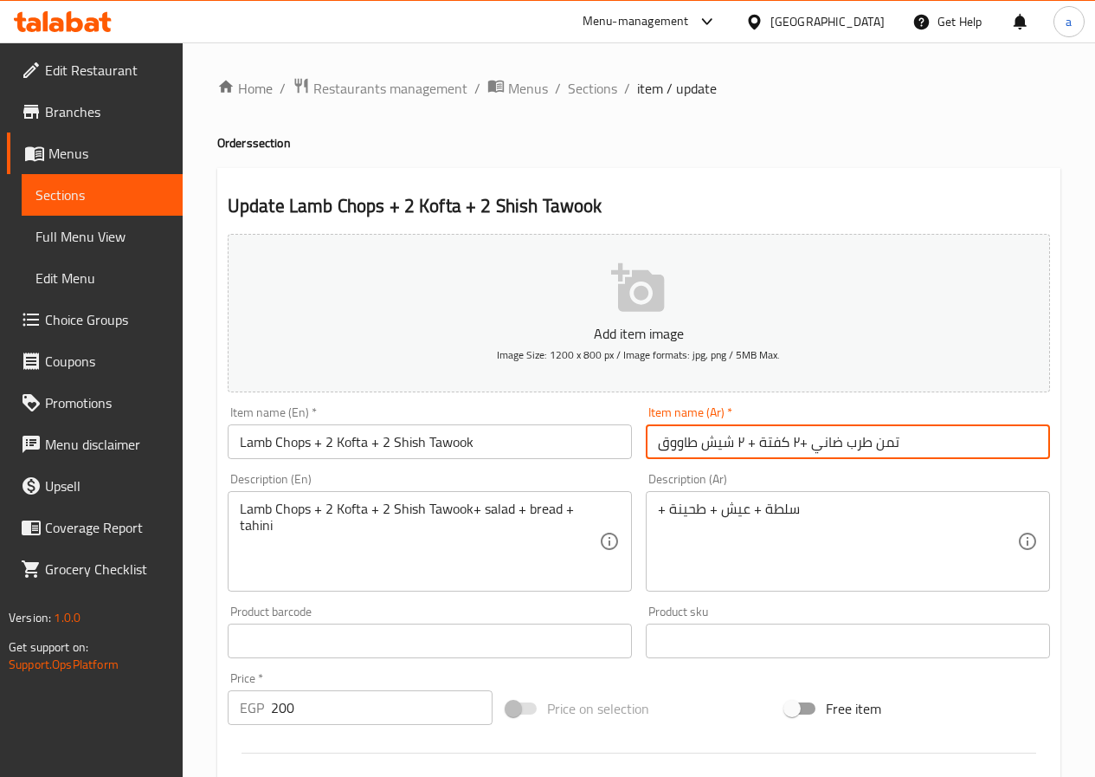
drag, startPoint x: 918, startPoint y: 447, endPoint x: 632, endPoint y: 456, distance: 285.8
click at [632, 456] on div "Add item image Image Size: 1200 x 800 px / Image formats: jpg, png / 5MB Max. I…" at bounding box center [639, 600] width 836 height 746
click at [654, 506] on div "+ سلطة + عيش + طحينة Description (Ar)" at bounding box center [848, 541] width 404 height 100
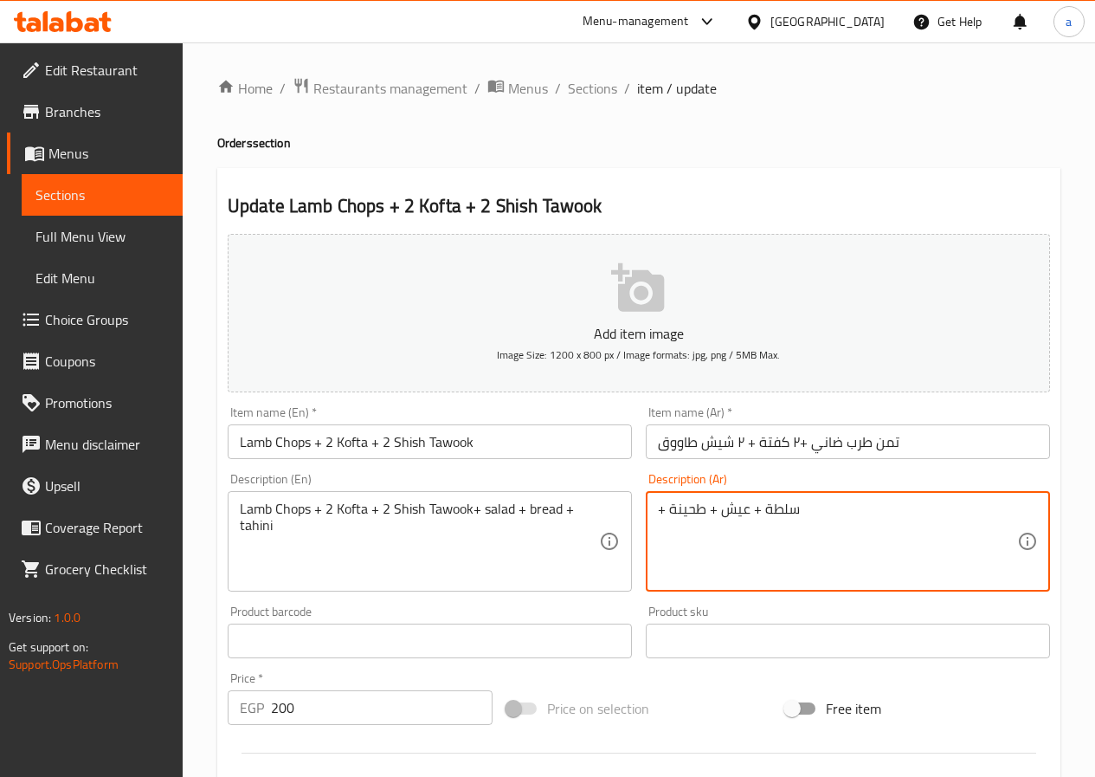
click at [814, 512] on textarea "+ سلطة + عيش + طحينة" at bounding box center [837, 541] width 359 height 82
paste textarea "تمن طرب ضاني +٢ كفتة + ٢ شيش طاووق"
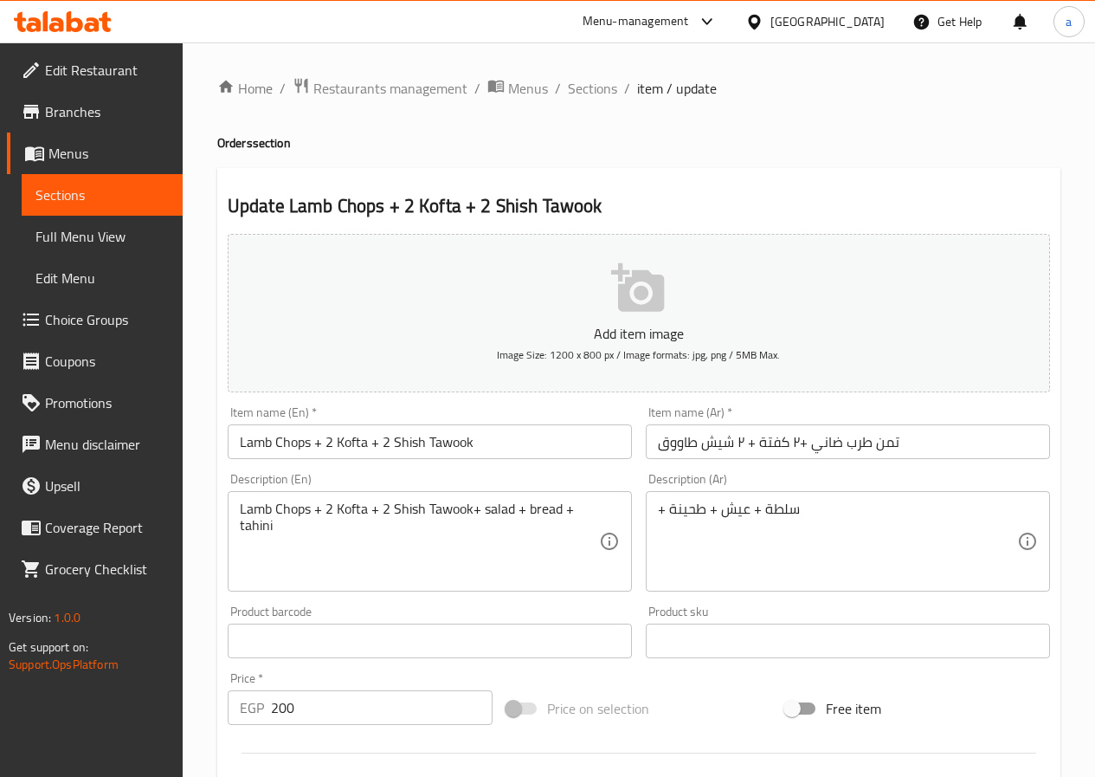
click at [654, 510] on div "+ سلطة + عيش + طحينة Description (Ar)" at bounding box center [848, 541] width 404 height 100
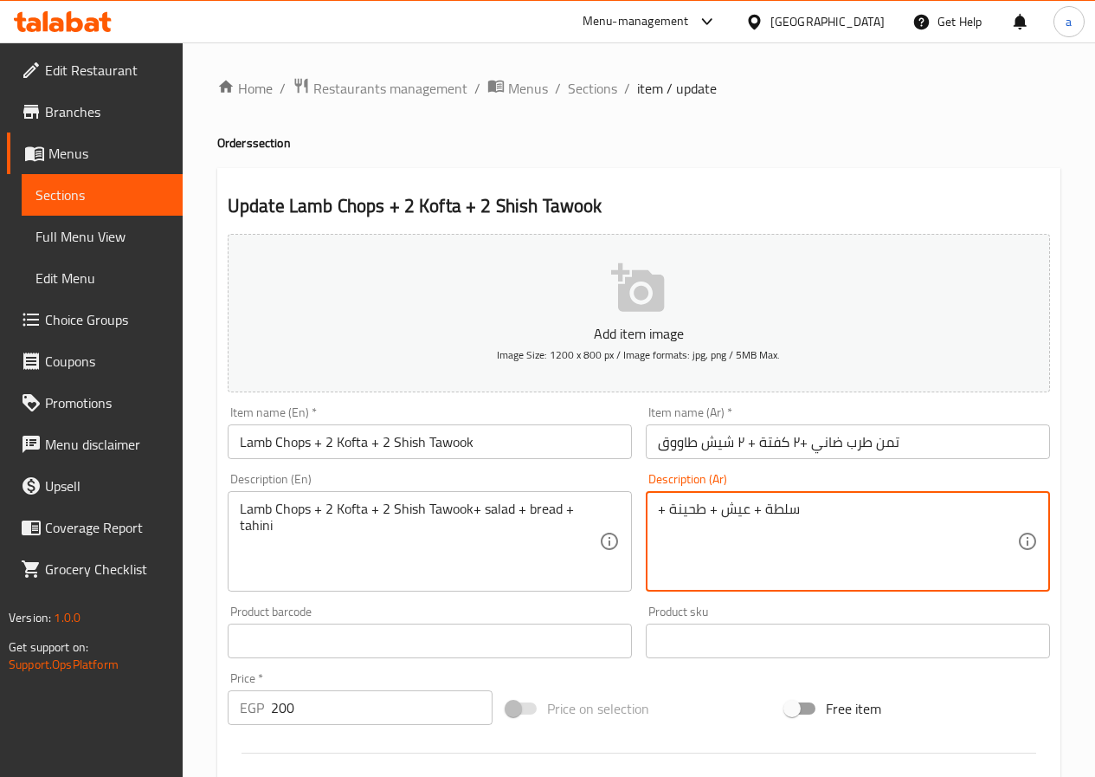
click at [655, 511] on div "+ سلطة + عيش + طحينة Description (Ar)" at bounding box center [848, 541] width 404 height 100
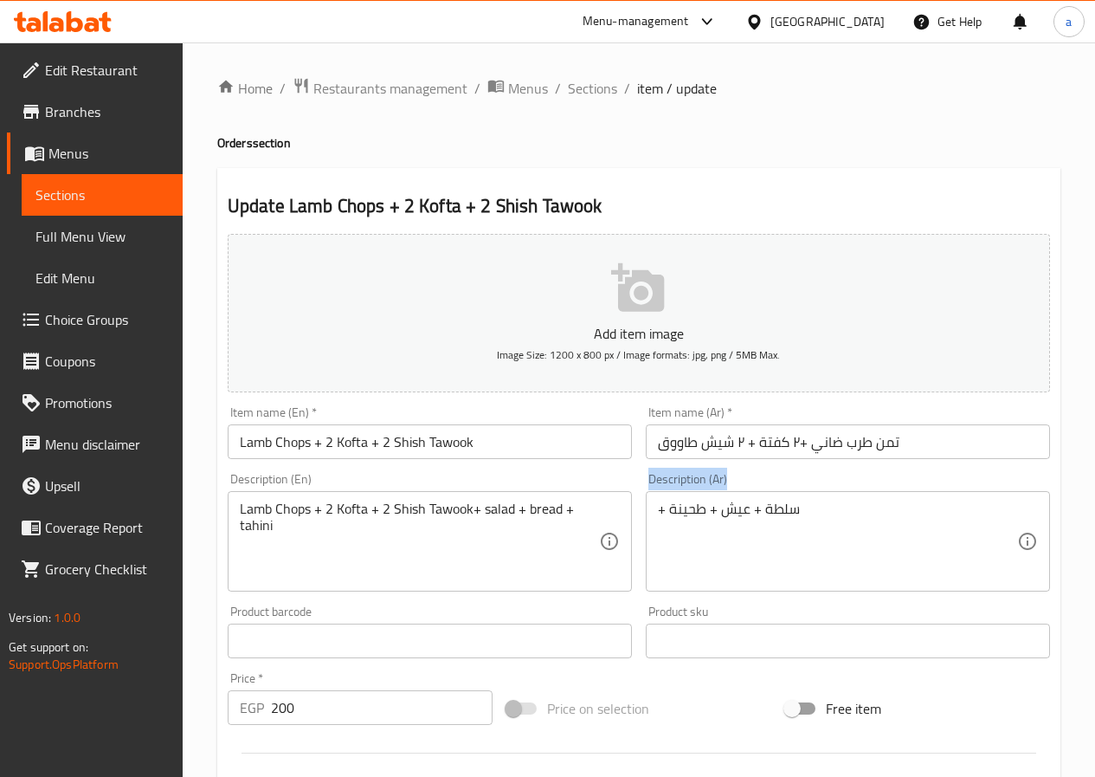
click at [655, 511] on div "+ سلطة + عيش + طحينة Description (Ar)" at bounding box center [848, 541] width 404 height 100
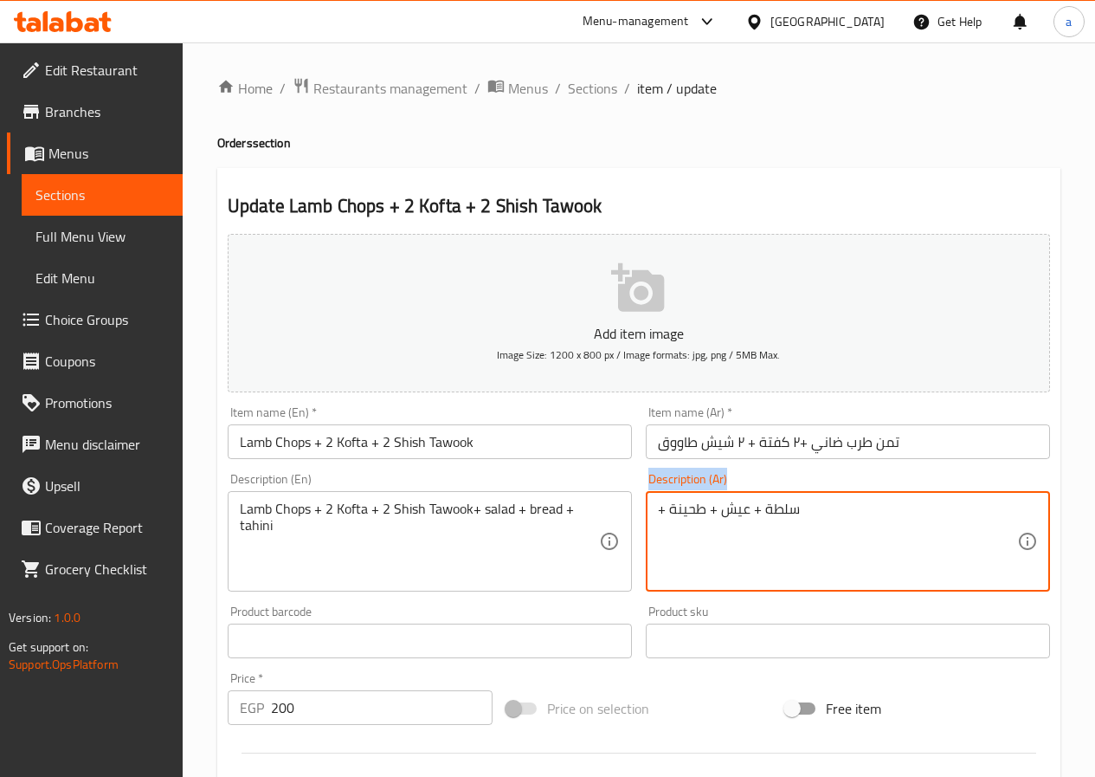
click at [655, 511] on div "+ سلطة + عيش + طحينة Description (Ar)" at bounding box center [848, 541] width 404 height 100
click at [661, 514] on textarea "+ سلطة + عيش + طحينة" at bounding box center [837, 541] width 359 height 82
paste textarea "تمن طرب ضاني +٢ كفتة + ٢ شيش طاووق"
type textarea "تمن طرب ضاني +٢ كفتة + ٢ شيش طاووق+ سلطة + عيش + طحينة"
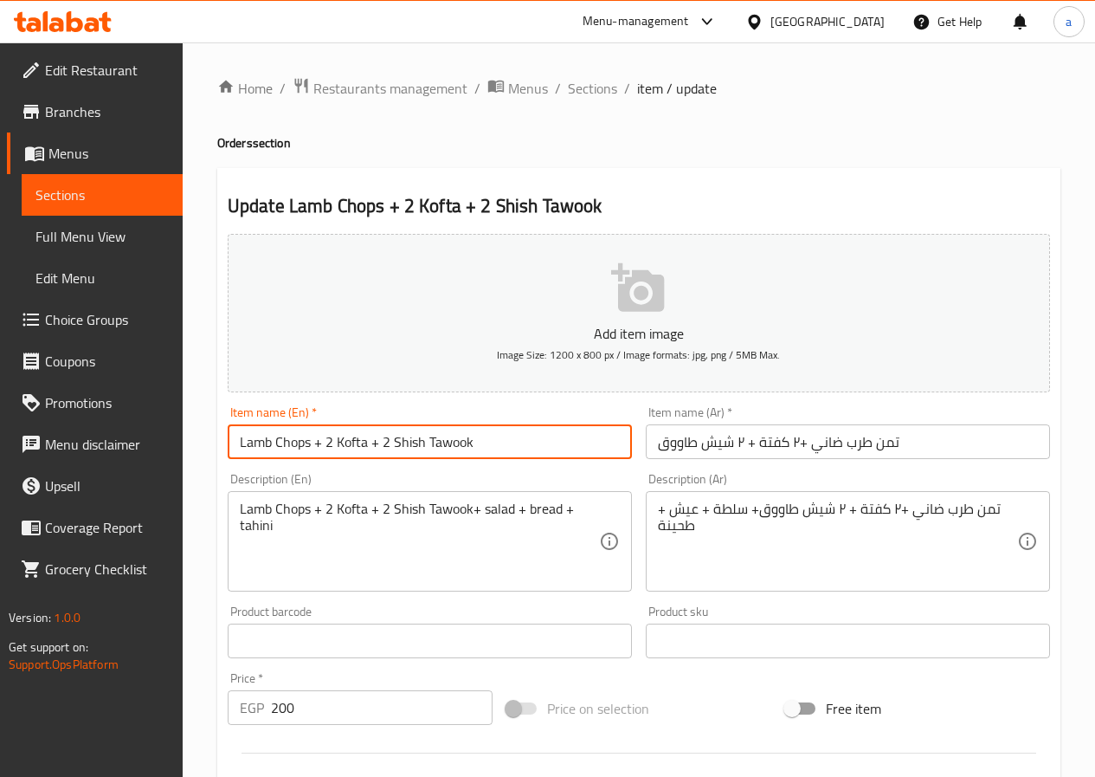
drag, startPoint x: 530, startPoint y: 446, endPoint x: 181, endPoint y: 469, distance: 349.7
click at [181, 469] on div "Edit Restaurant Branches Menus Sections Full Menu View Edit Menu Choice Groups …" at bounding box center [547, 632] width 1095 height 1181
click at [898, 442] on input "تمن طرب ضاني +٢ كفتة + ٢ شيش طاووق" at bounding box center [848, 441] width 404 height 35
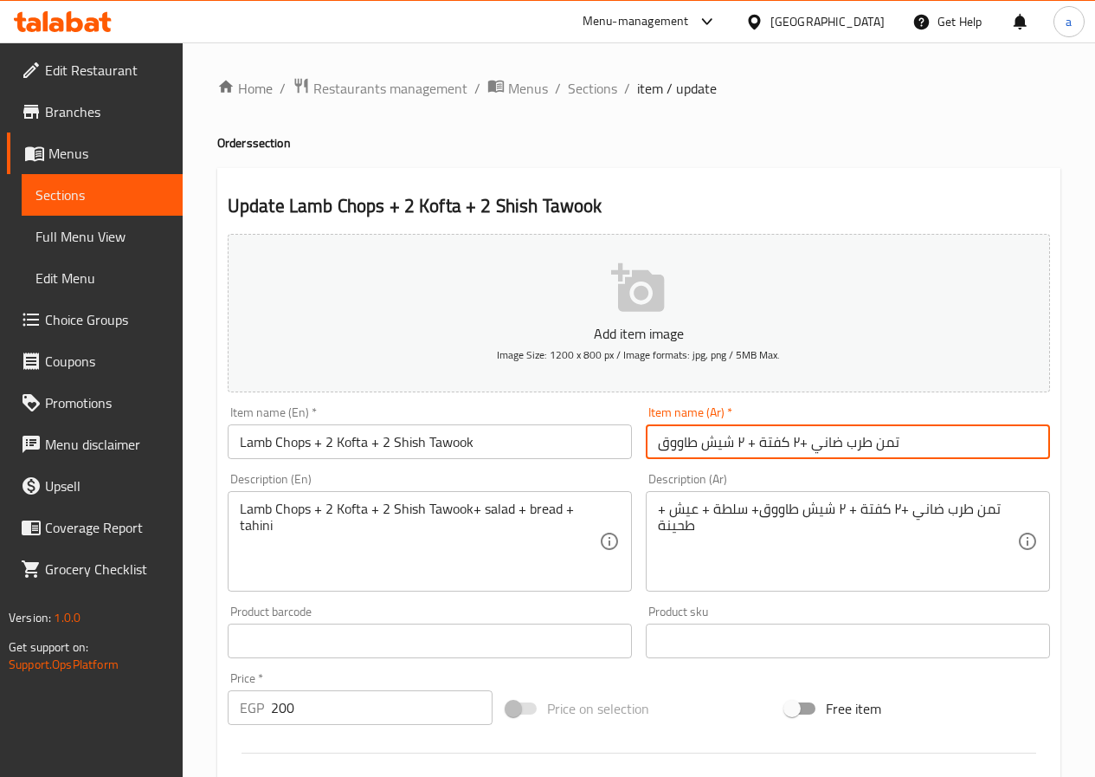
click at [898, 442] on input "تمن طرب ضاني +٢ كفتة + ٢ شيش طاووق" at bounding box center [848, 441] width 404 height 35
type input "طلب 1"
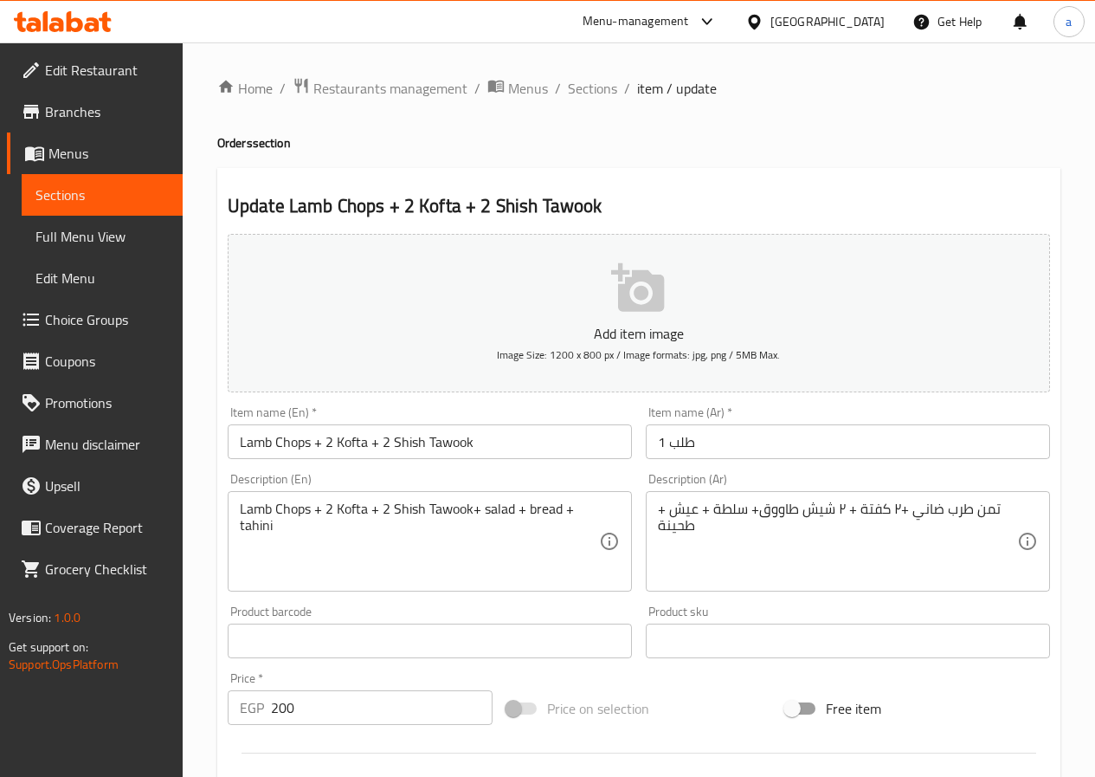
click at [706, 437] on input "طلب 1" at bounding box center [848, 441] width 404 height 35
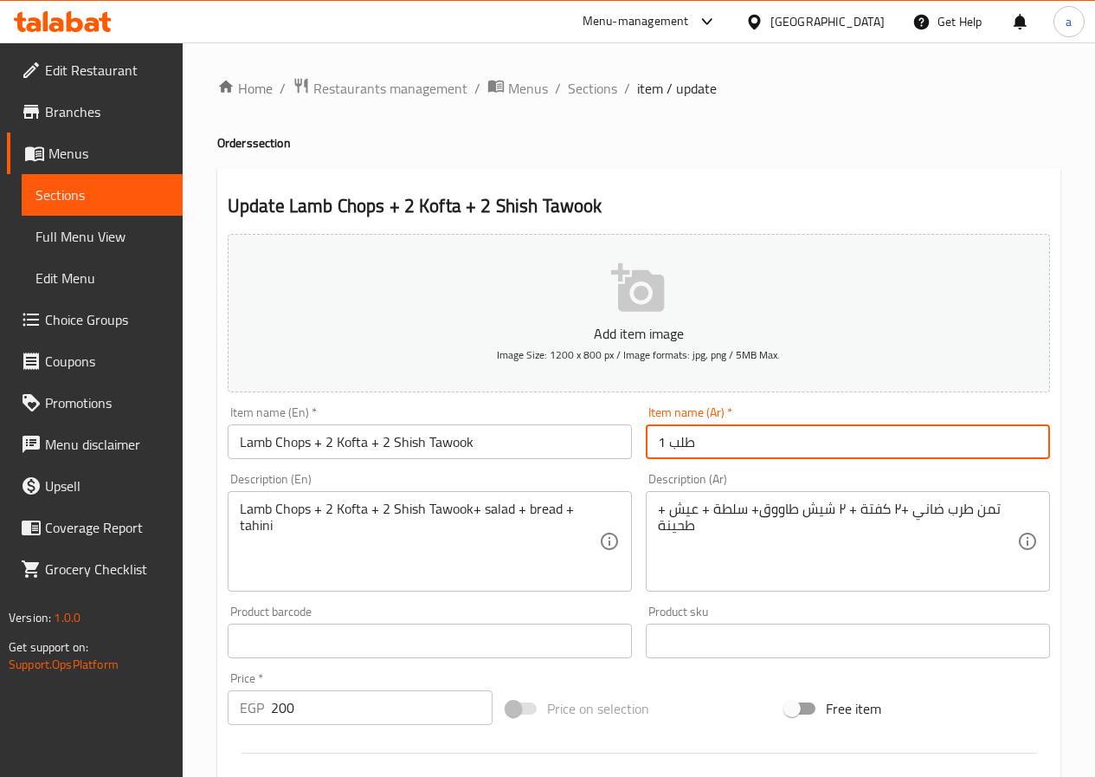
click at [706, 437] on input "طلب 1" at bounding box center [848, 441] width 404 height 35
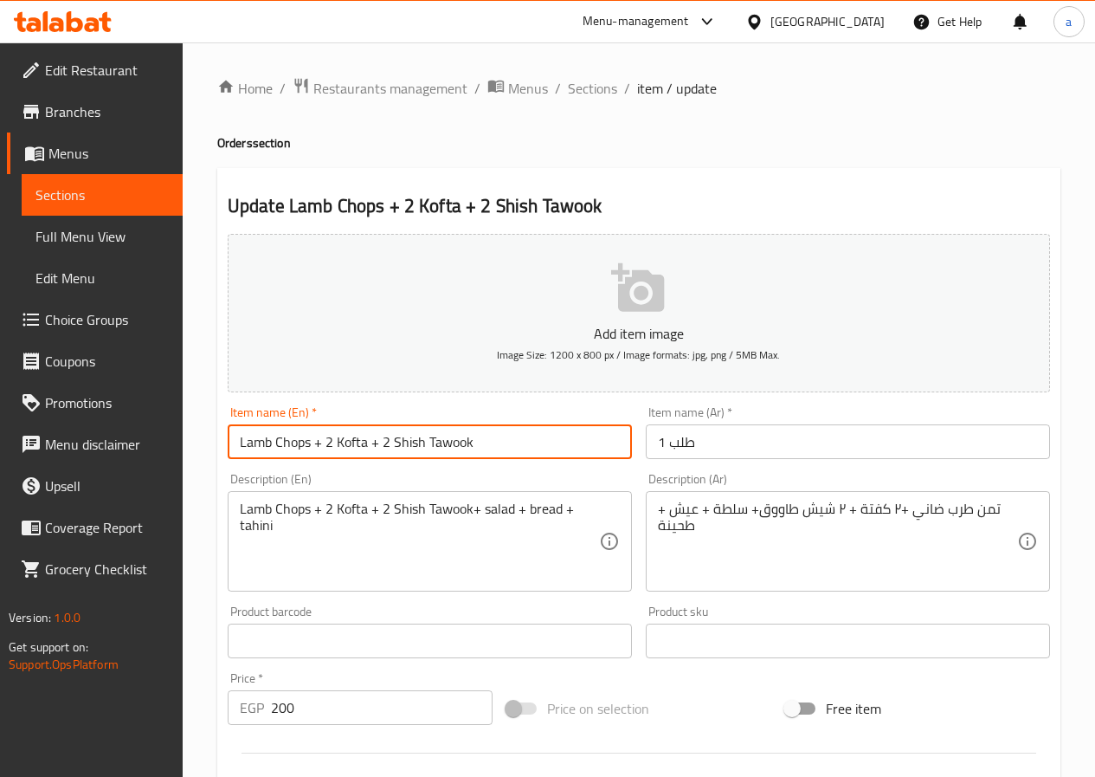
drag, startPoint x: 512, startPoint y: 440, endPoint x: 176, endPoint y: 418, distance: 336.6
click at [176, 418] on div "Edit Restaurant Branches Menus Sections Full Menu View Edit Menu Choice Groups …" at bounding box center [547, 632] width 1095 height 1181
type input "خ"
type input "p"
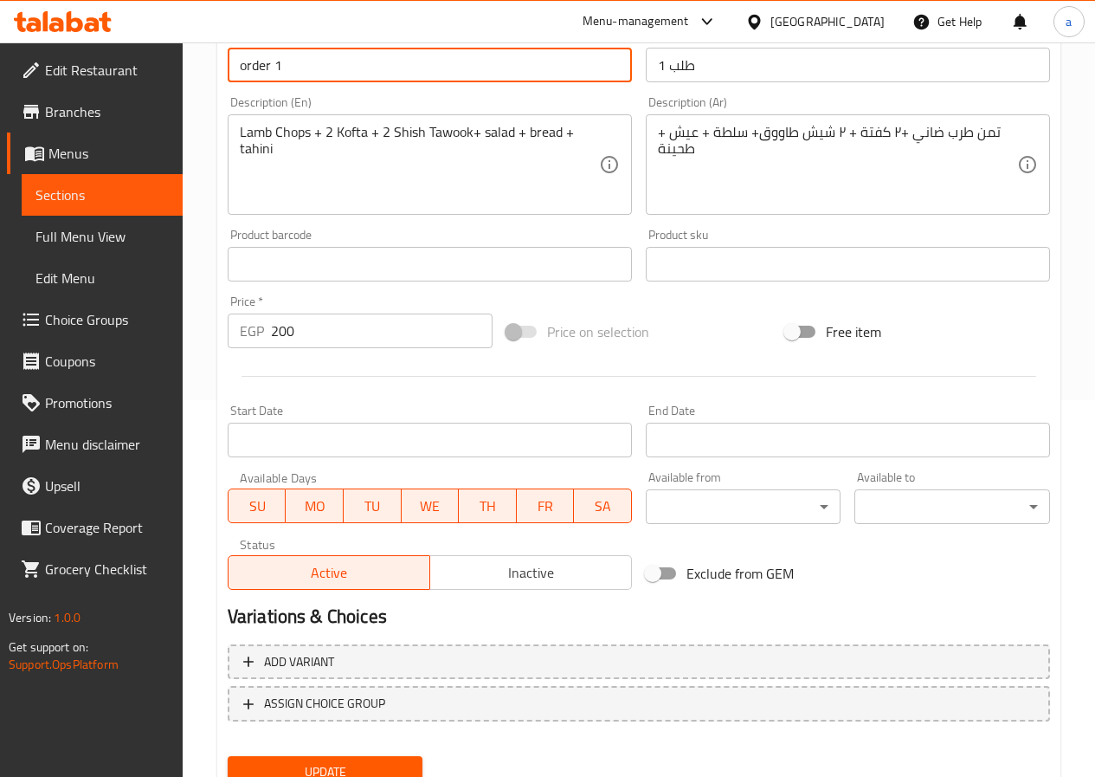
scroll to position [447, 0]
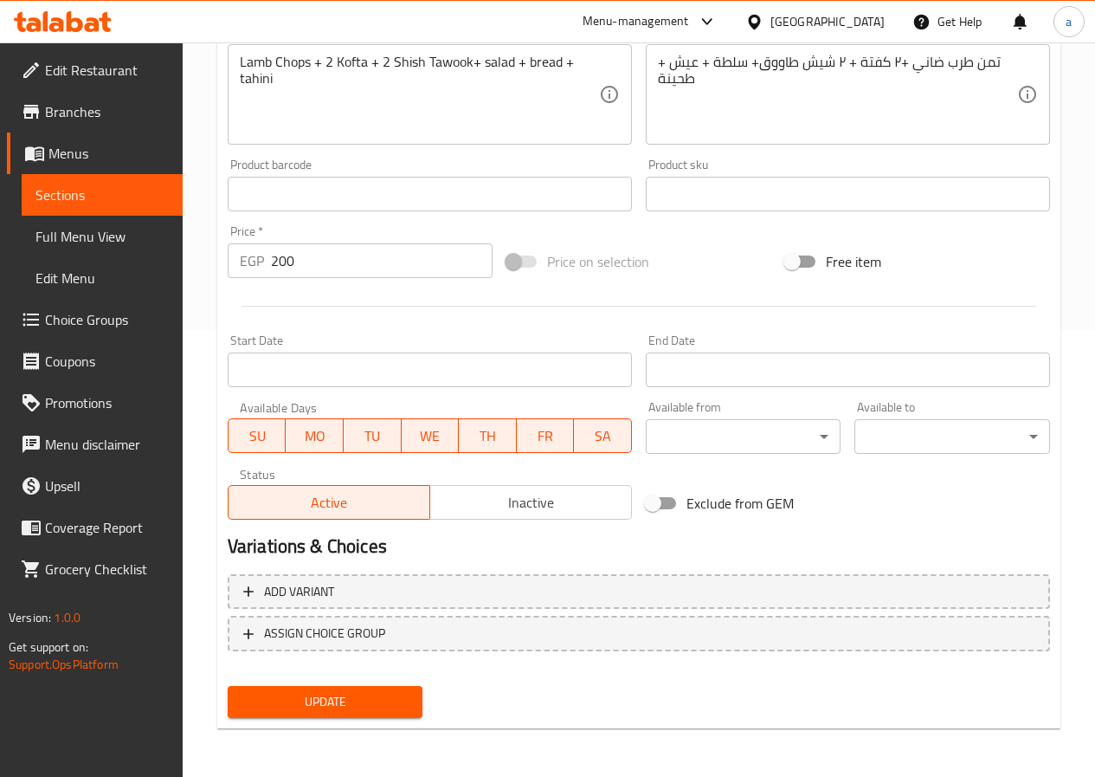
type input "order 1"
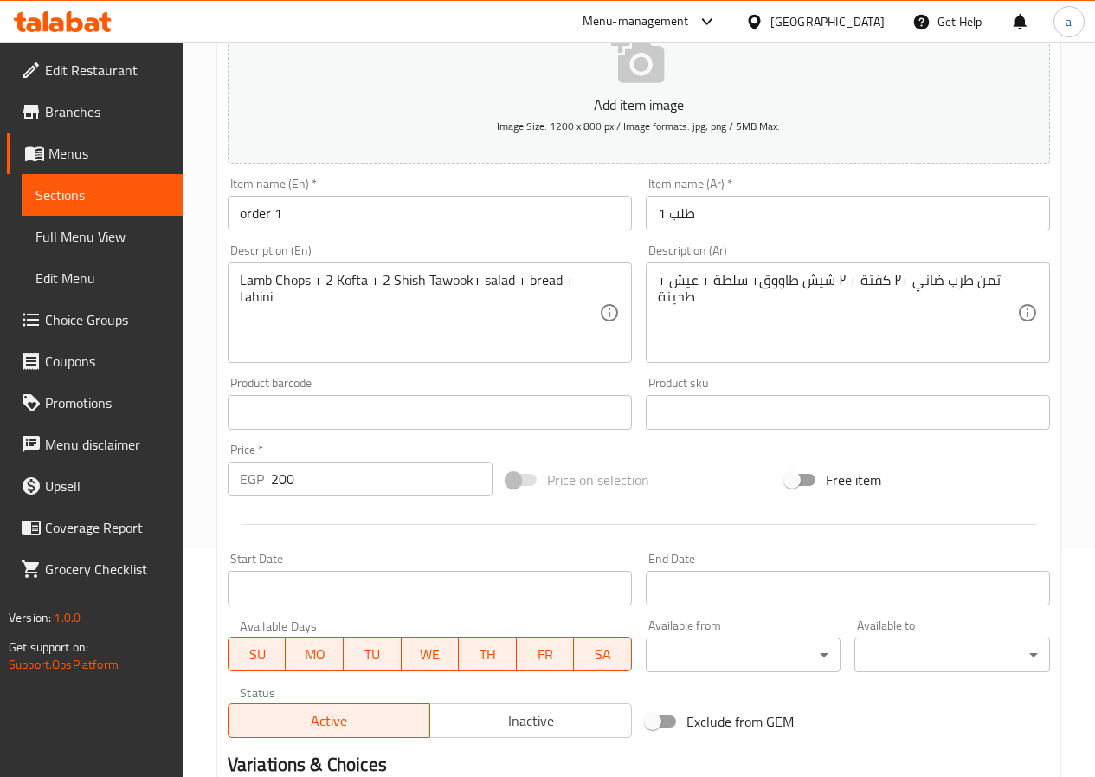
scroll to position [187, 0]
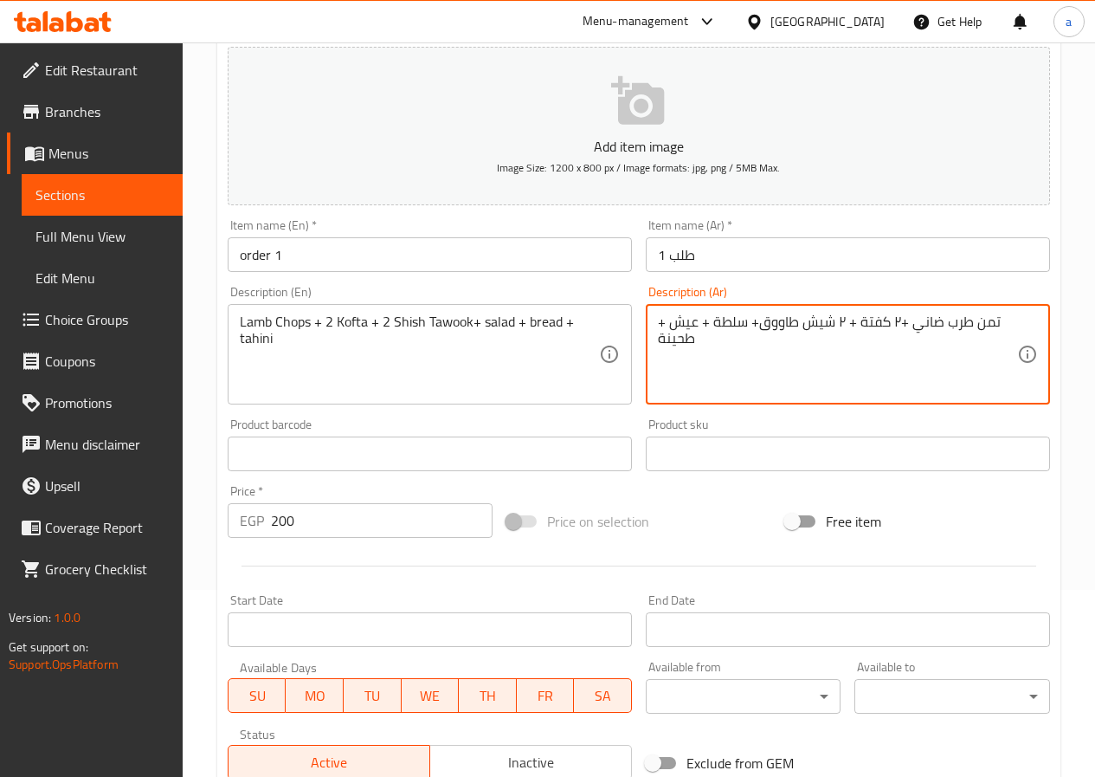
click at [679, 351] on textarea "تمن طرب ضاني +٢ كفتة + ٢ شيش طاووق+ سلطة + عيش + طحينة" at bounding box center [837, 354] width 359 height 82
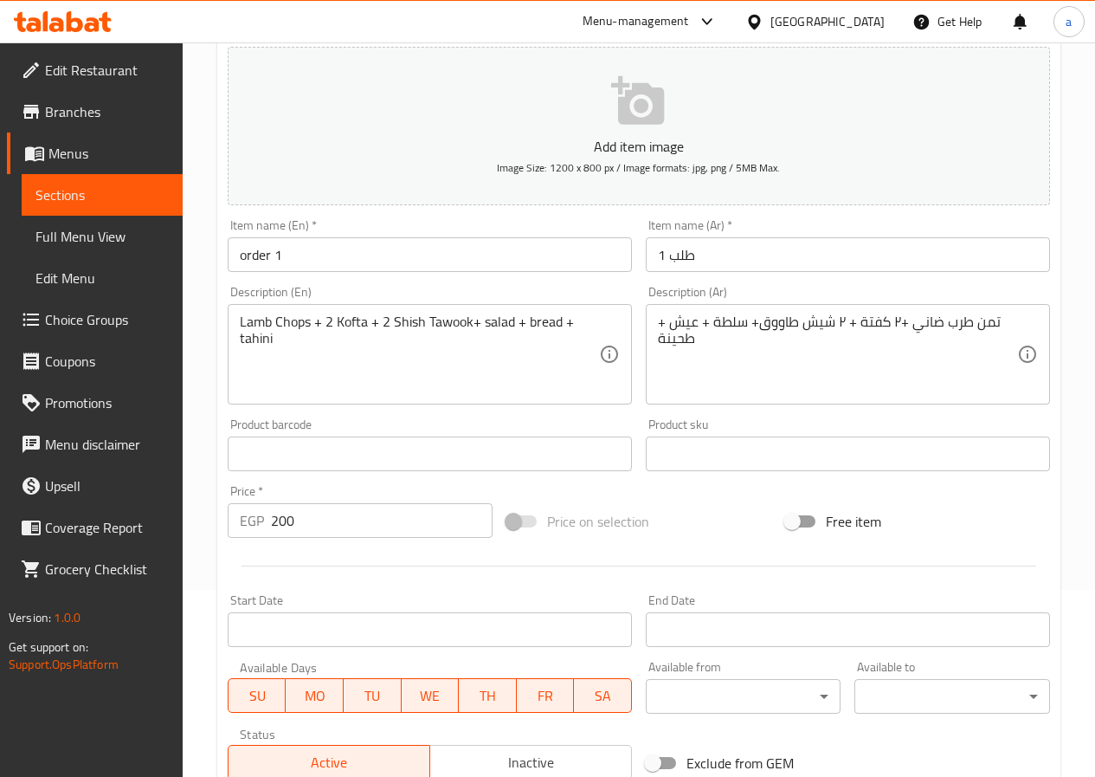
click at [711, 351] on textarea "تمن طرب ضاني +٢ كفتة + ٢ شيش طاووق+ سلطة + عيش + طحينة" at bounding box center [837, 354] width 359 height 82
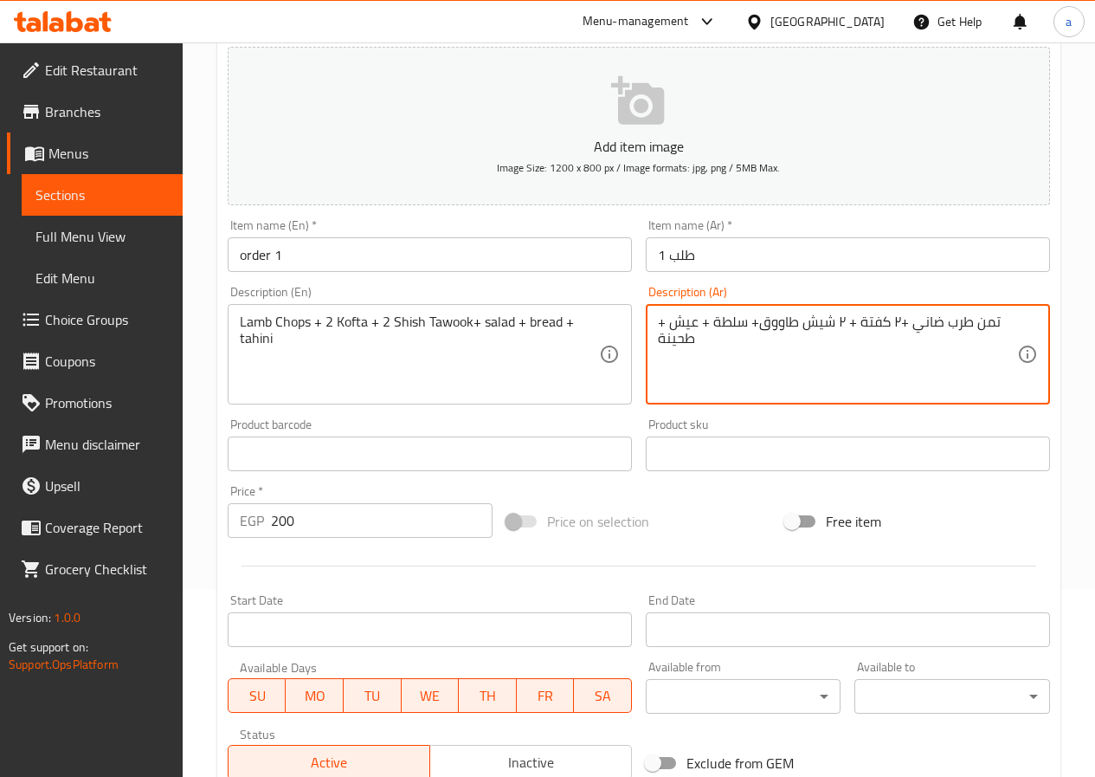
click at [711, 351] on textarea "تمن طرب ضاني +٢ كفتة + ٢ شيش طاووق+ سلطة + عيش + طحينة" at bounding box center [837, 354] width 359 height 82
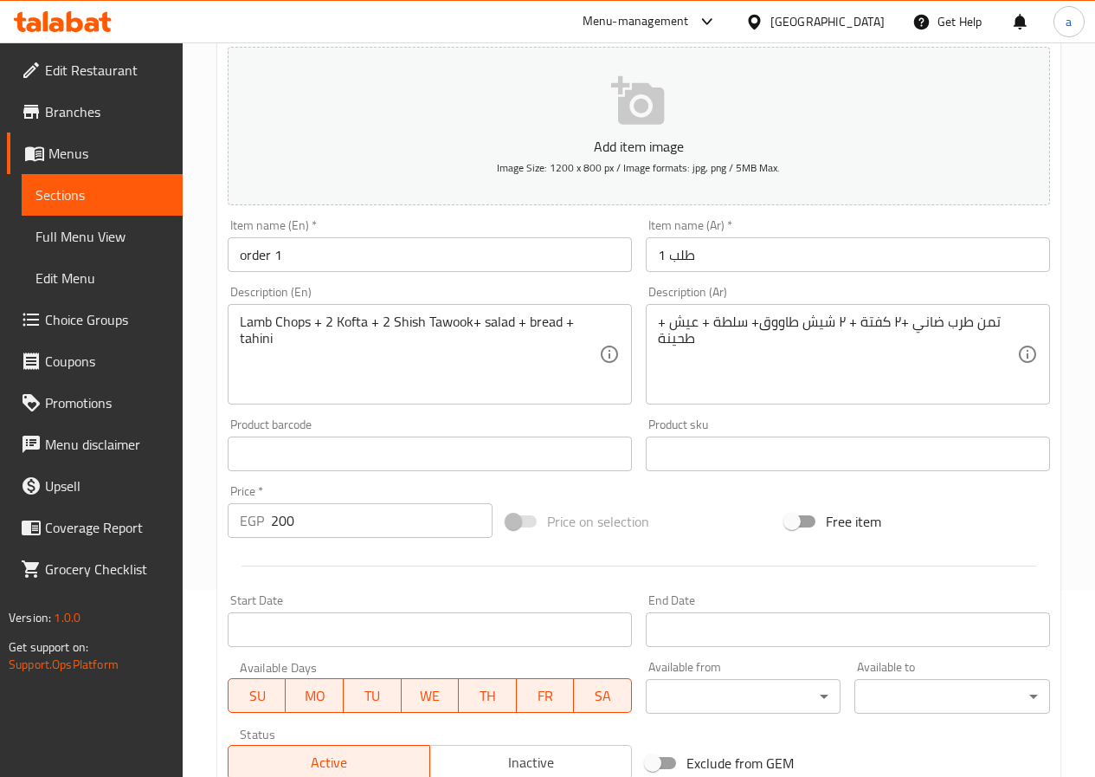
click at [238, 320] on div "Lamb Chops + 2 Kofta + 2 Shish Tawook+ salad + bread + tahini Description (En)" at bounding box center [430, 354] width 404 height 100
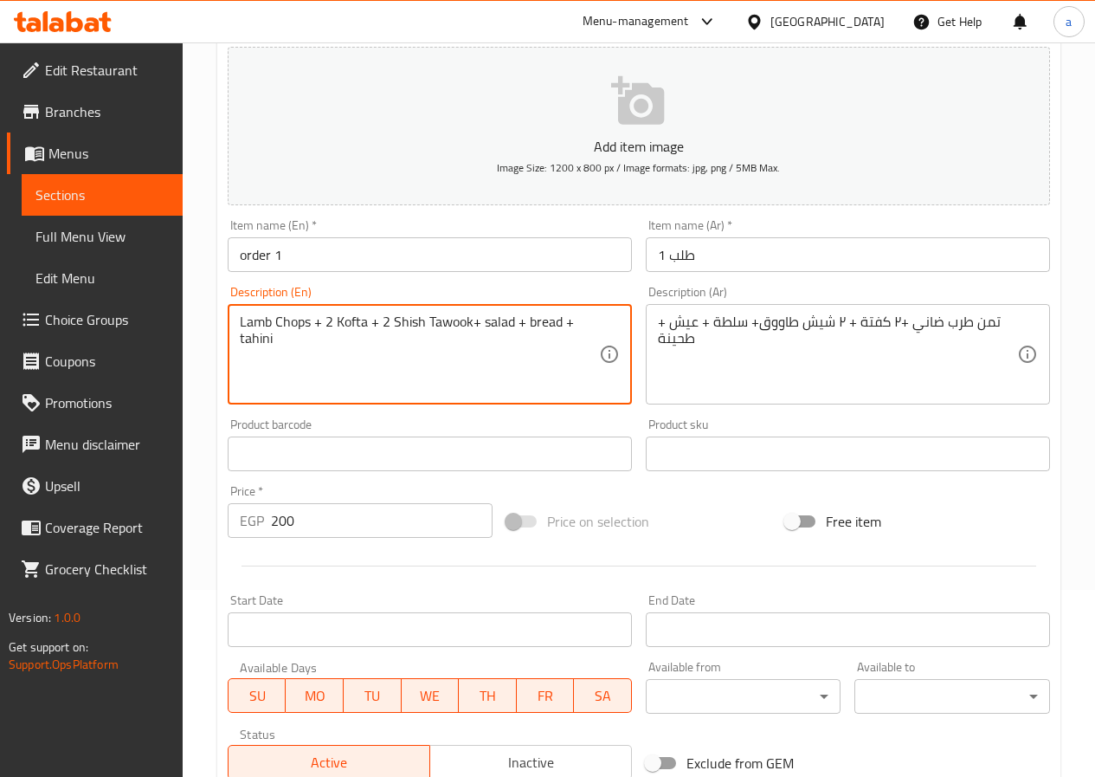
click at [233, 321] on div "Lamb Chops + 2 Kofta + 2 Shish Tawook+ salad + bread + tahini Description (En)" at bounding box center [430, 354] width 404 height 100
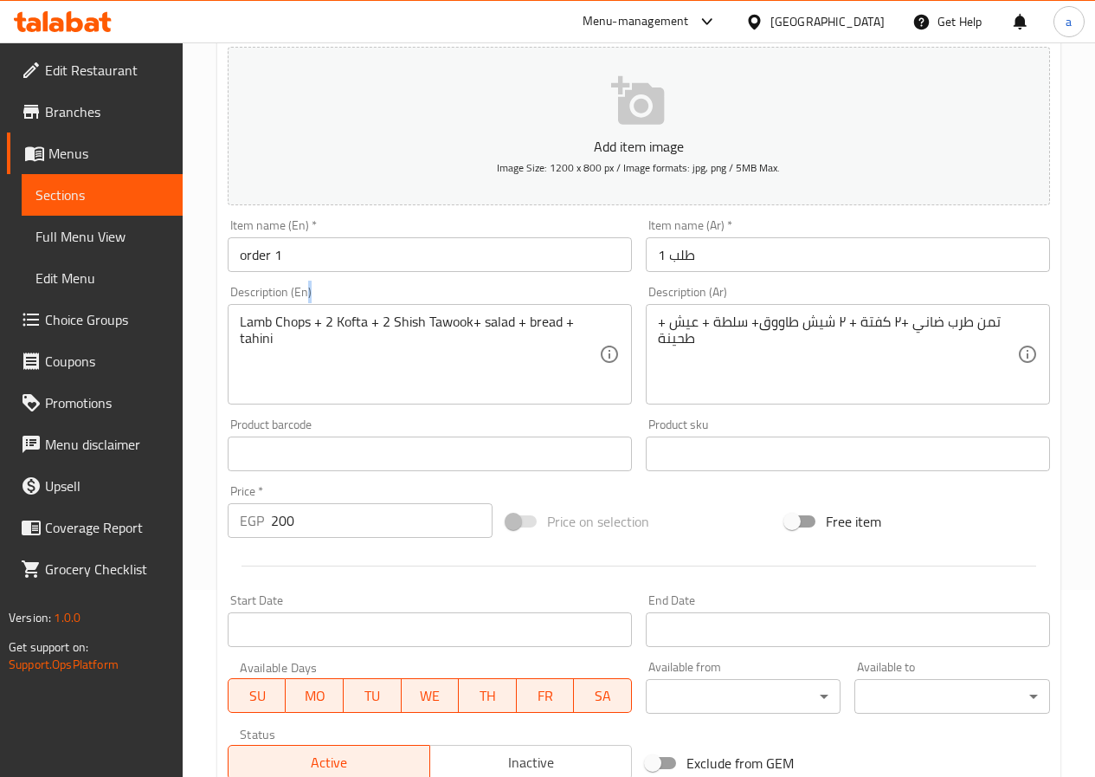
click at [233, 321] on div "Lamb Chops + 2 Kofta + 2 Shish Tawook+ salad + bread + tahini Description (En)" at bounding box center [430, 354] width 404 height 100
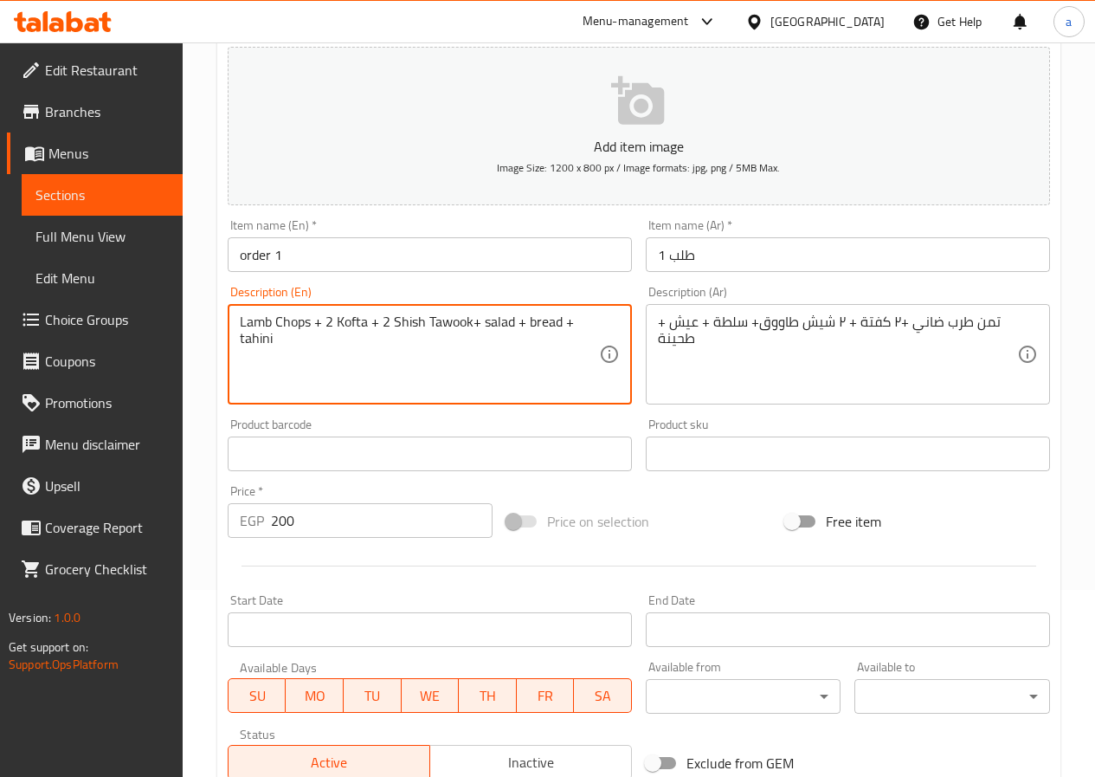
click at [246, 324] on textarea "Lamb Chops + 2 Kofta + 2 Shish Tawook+ salad + bread + tahini" at bounding box center [419, 354] width 359 height 82
click at [294, 319] on textarea "1/8Lamb Chops + 2 Kofta + 2 Shish Tawook+ salad + bread + tahini" at bounding box center [419, 354] width 359 height 82
paste textarea "tarab"
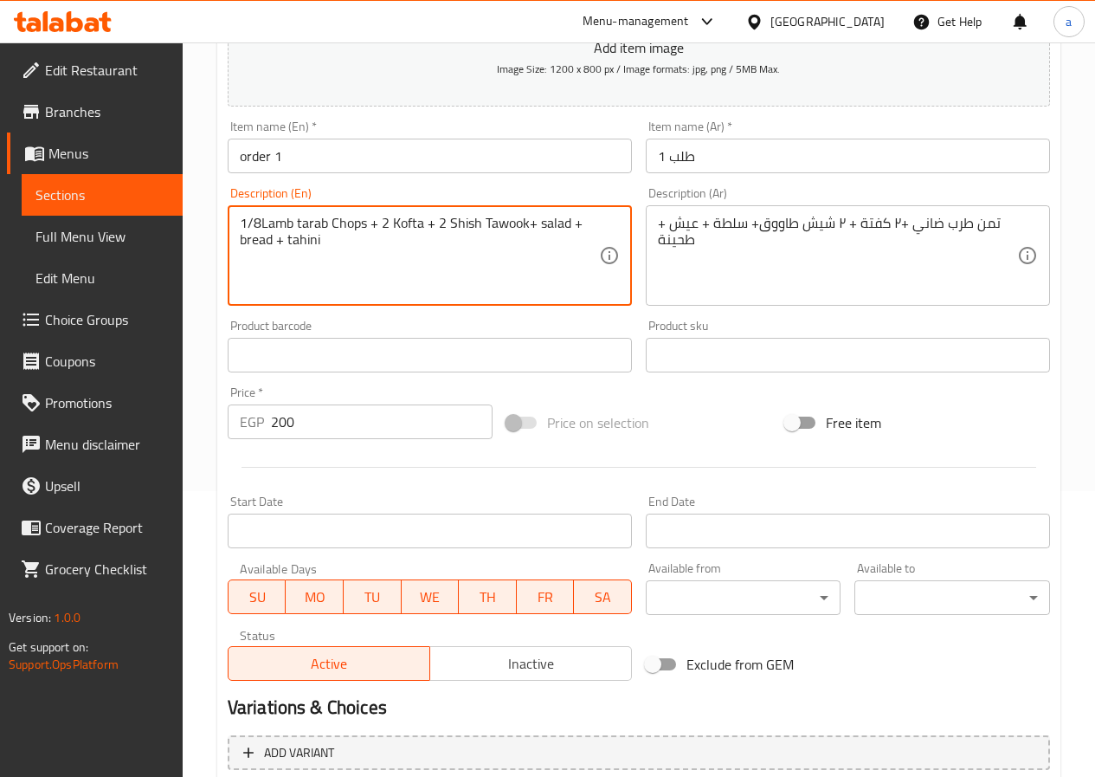
scroll to position [447, 0]
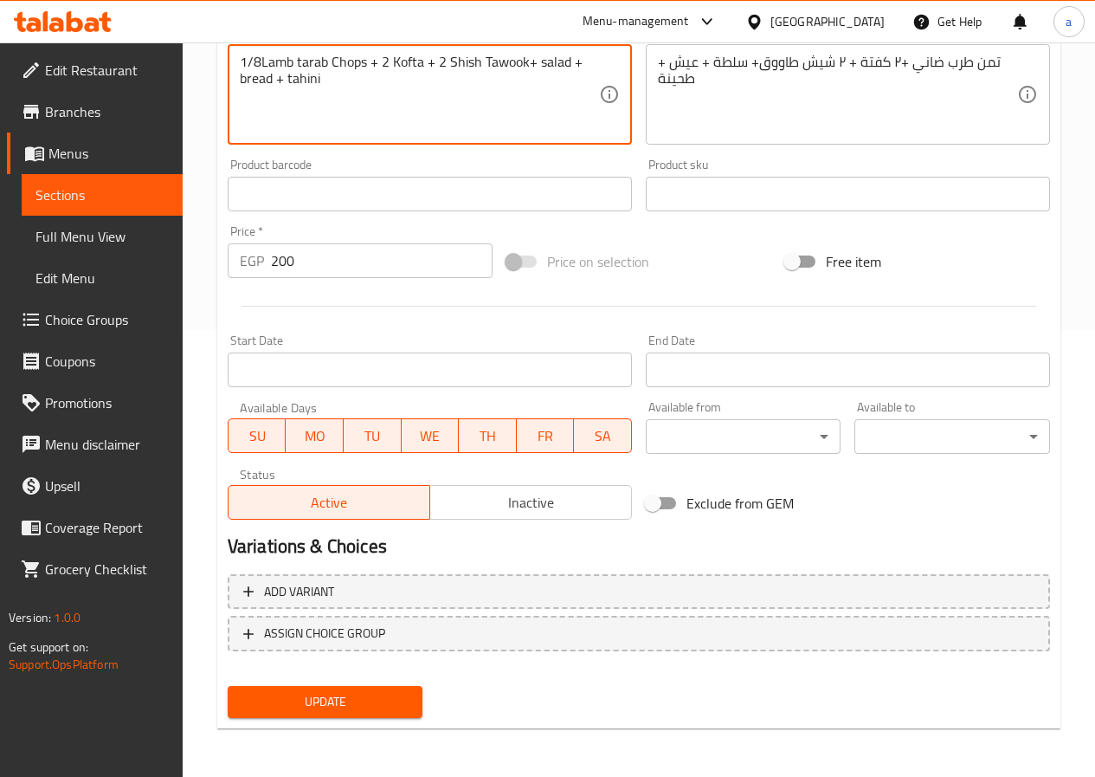
type textarea "1/8Lamb tarab Chops + 2 Kofta + 2 Shish Tawook+ salad + bread + tahini"
click at [353, 700] on span "Update" at bounding box center [326, 702] width 168 height 22
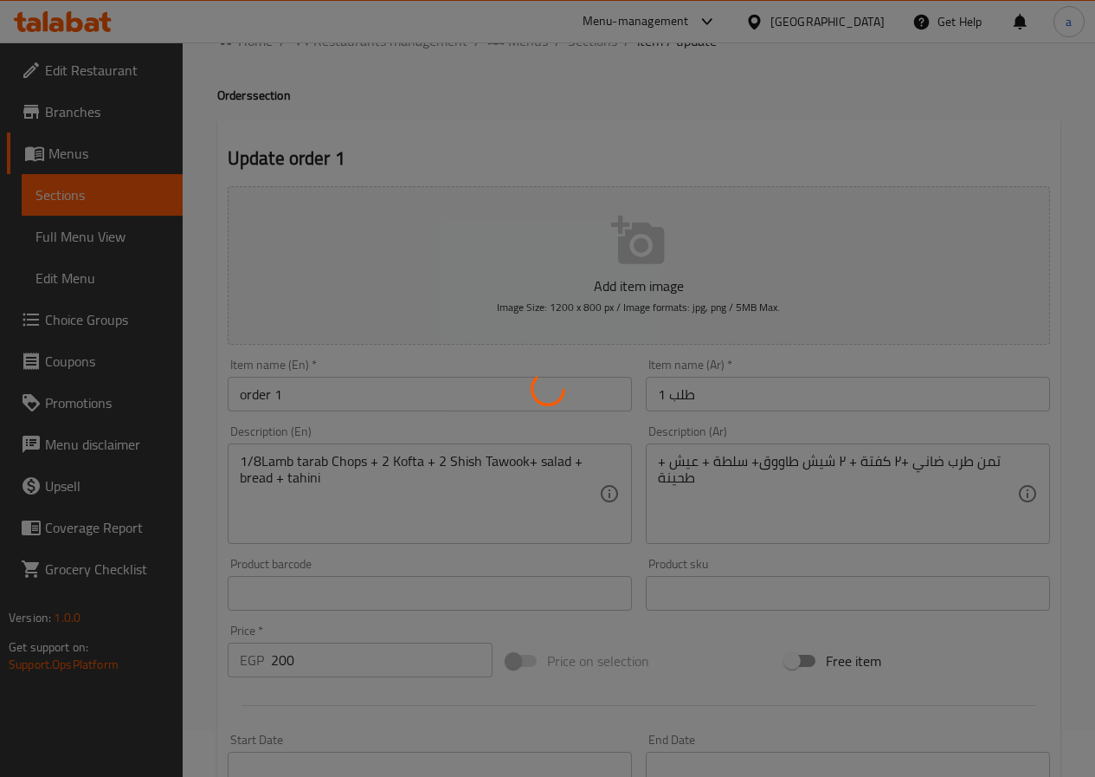
scroll to position [0, 0]
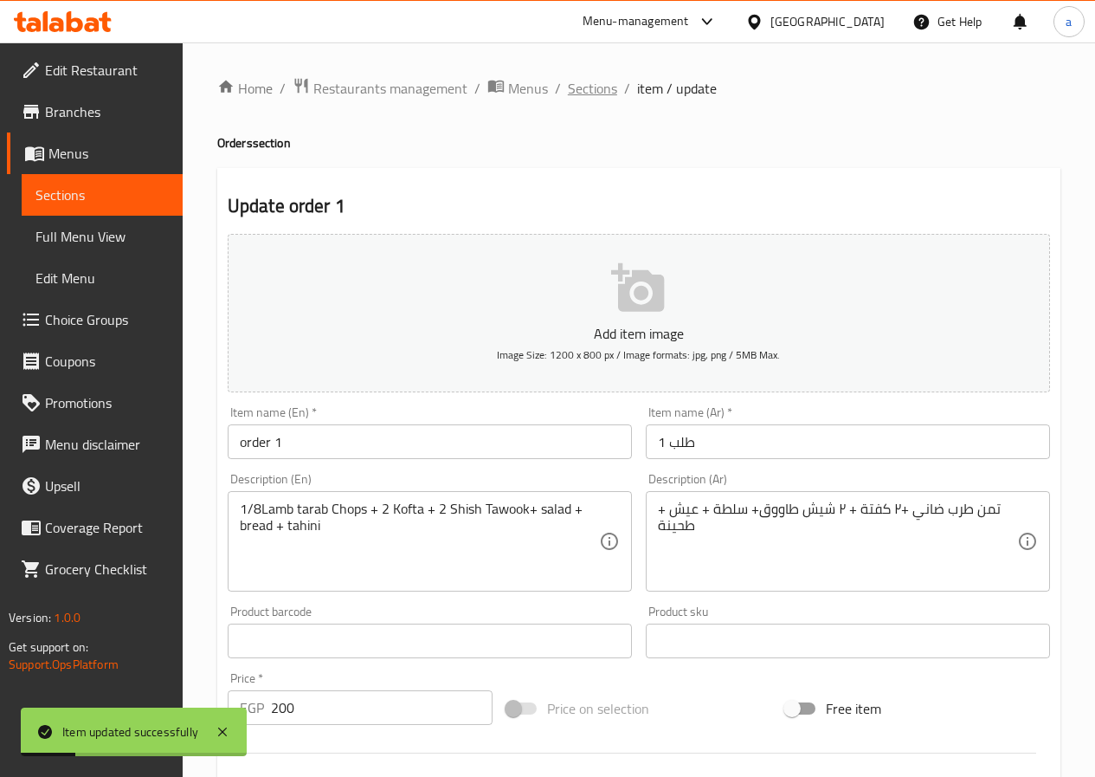
click at [598, 87] on span "Sections" at bounding box center [592, 88] width 49 height 21
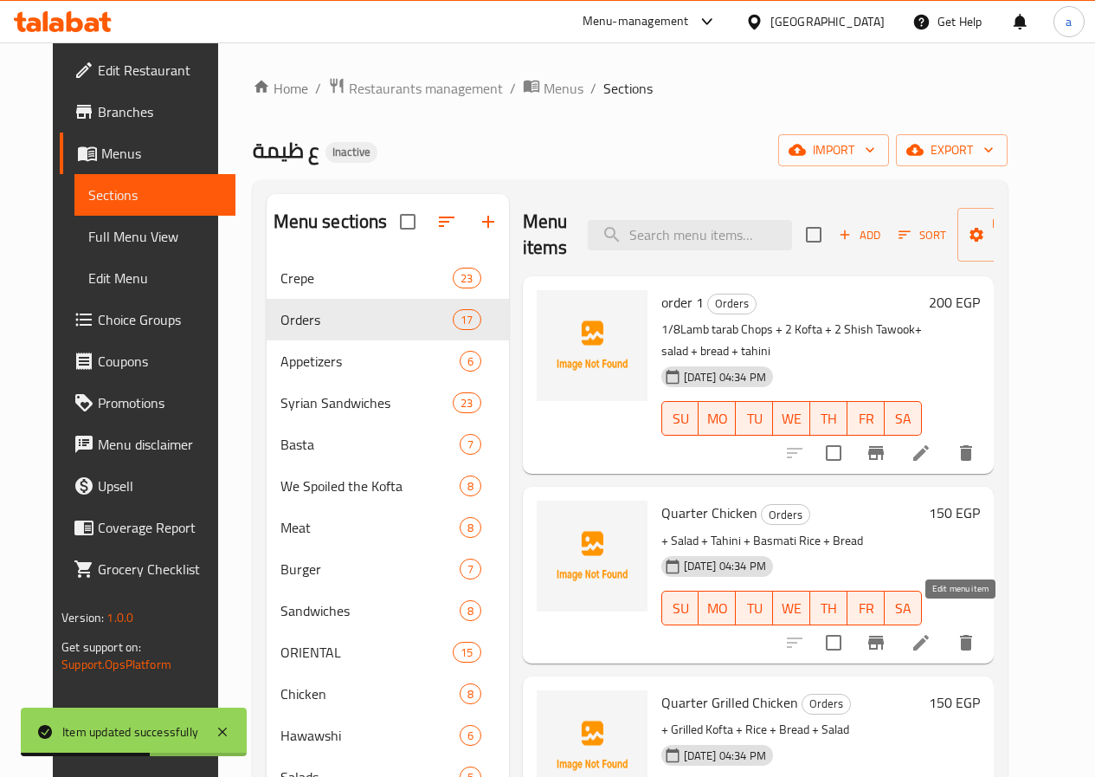
click at [929, 635] on icon at bounding box center [921, 643] width 16 height 16
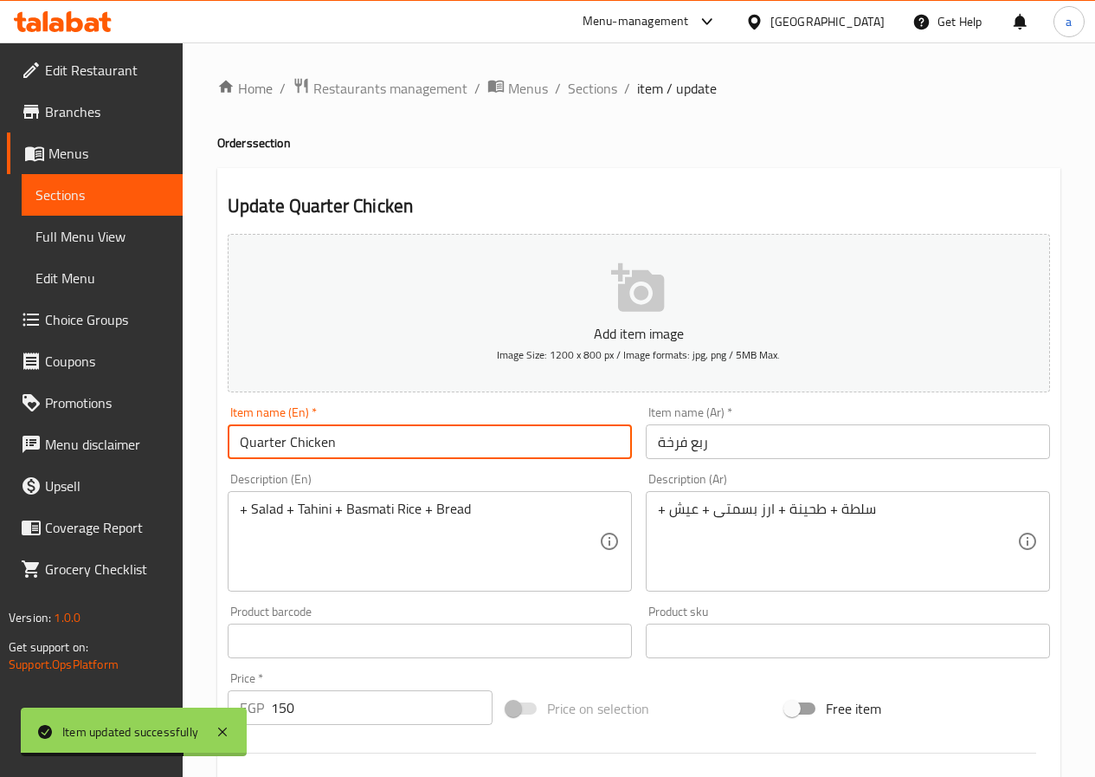
drag, startPoint x: 409, startPoint y: 440, endPoint x: 236, endPoint y: 455, distance: 173.0
click at [125, 436] on div "Edit Restaurant Branches Menus Sections Full Menu View Edit Menu Choice Groups …" at bounding box center [547, 632] width 1095 height 1181
click at [236, 511] on div "+ Salad + Tahini + Basmati Rice + Bread Description (En)" at bounding box center [430, 541] width 404 height 100
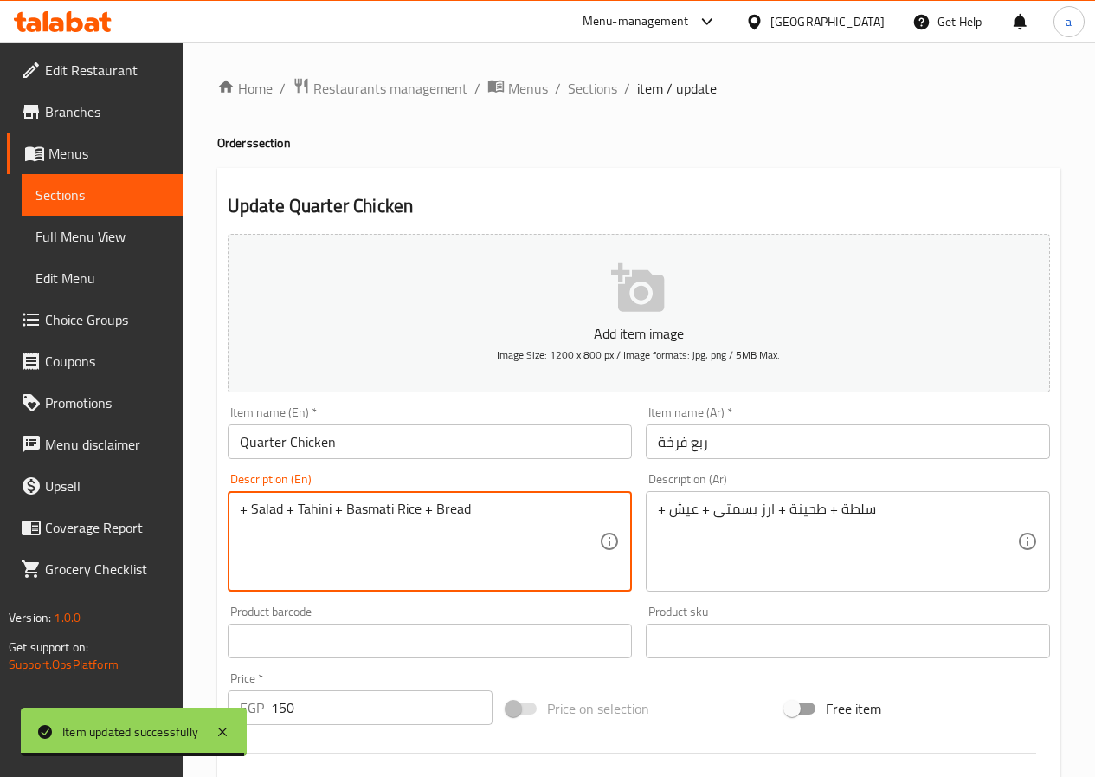
paste textarea "Quarter Chicken"
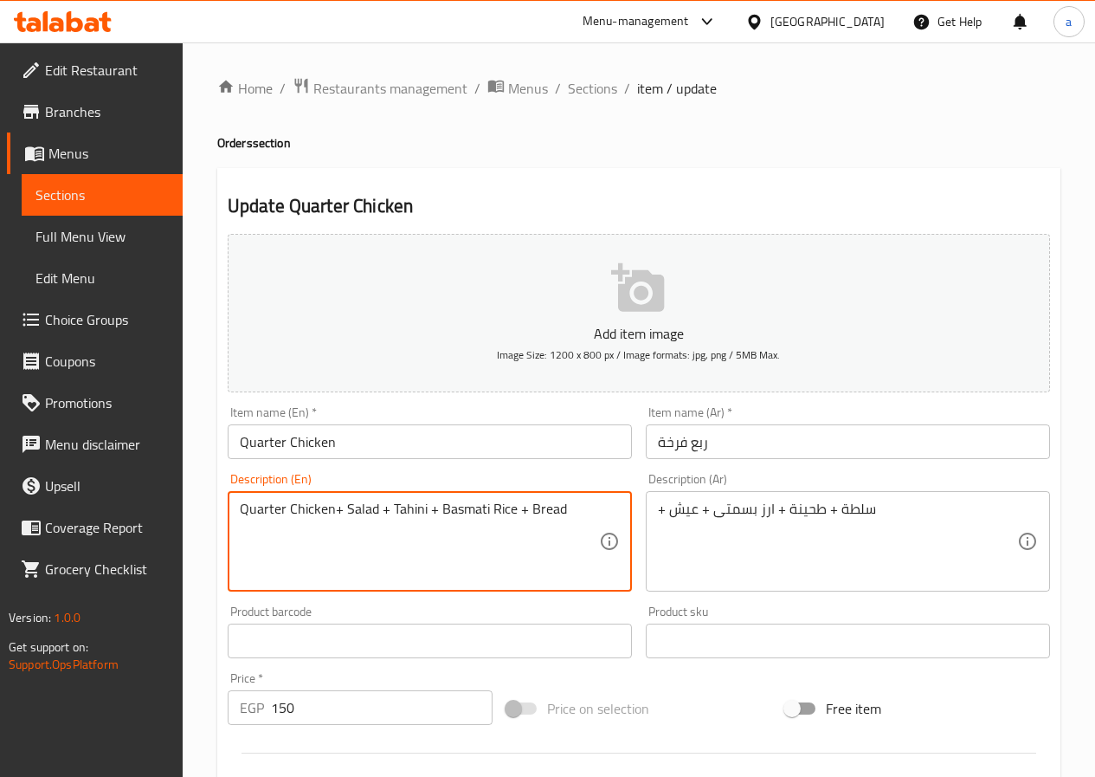
type textarea "Quarter Chicken+ Salad + Tahini + Basmati Rice + Bread"
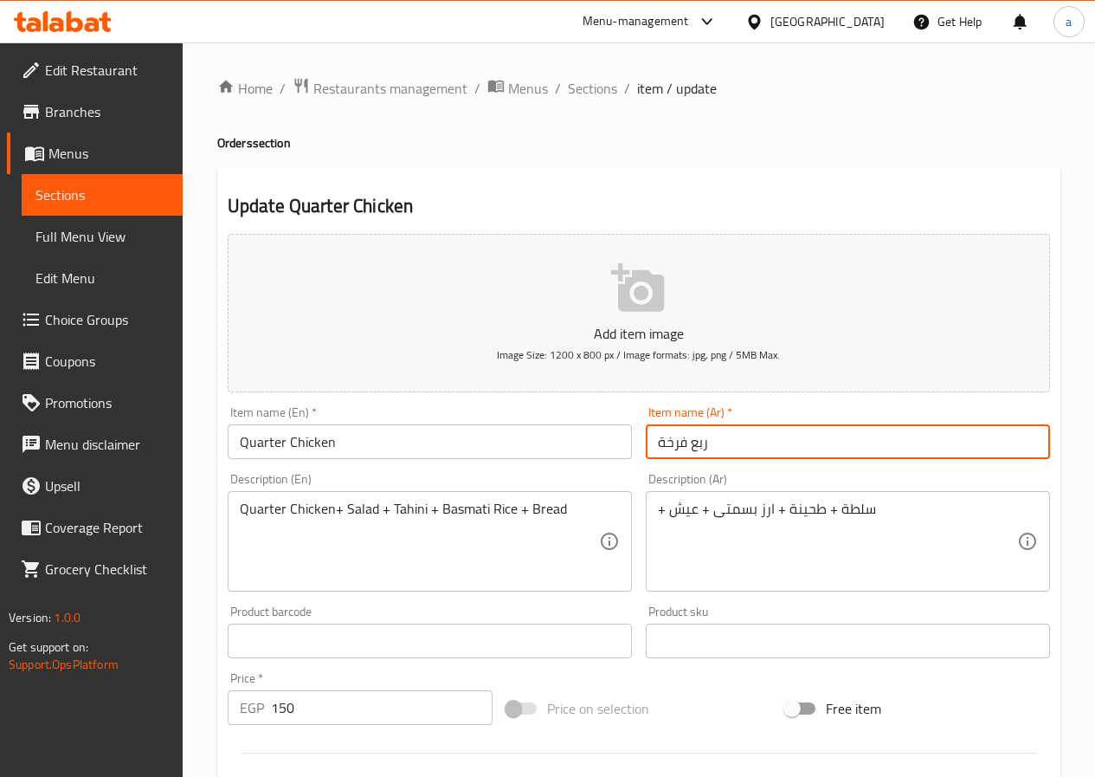
drag, startPoint x: 727, startPoint y: 447, endPoint x: 631, endPoint y: 450, distance: 96.2
click at [631, 450] on div "Add item image Image Size: 1200 x 800 px / Image formats: jpg, png / 5MB Max. I…" at bounding box center [639, 600] width 836 height 746
click at [650, 508] on div "+ سلطة + طحينة + ارز بسمتى + عيش Description (Ar)" at bounding box center [848, 541] width 404 height 100
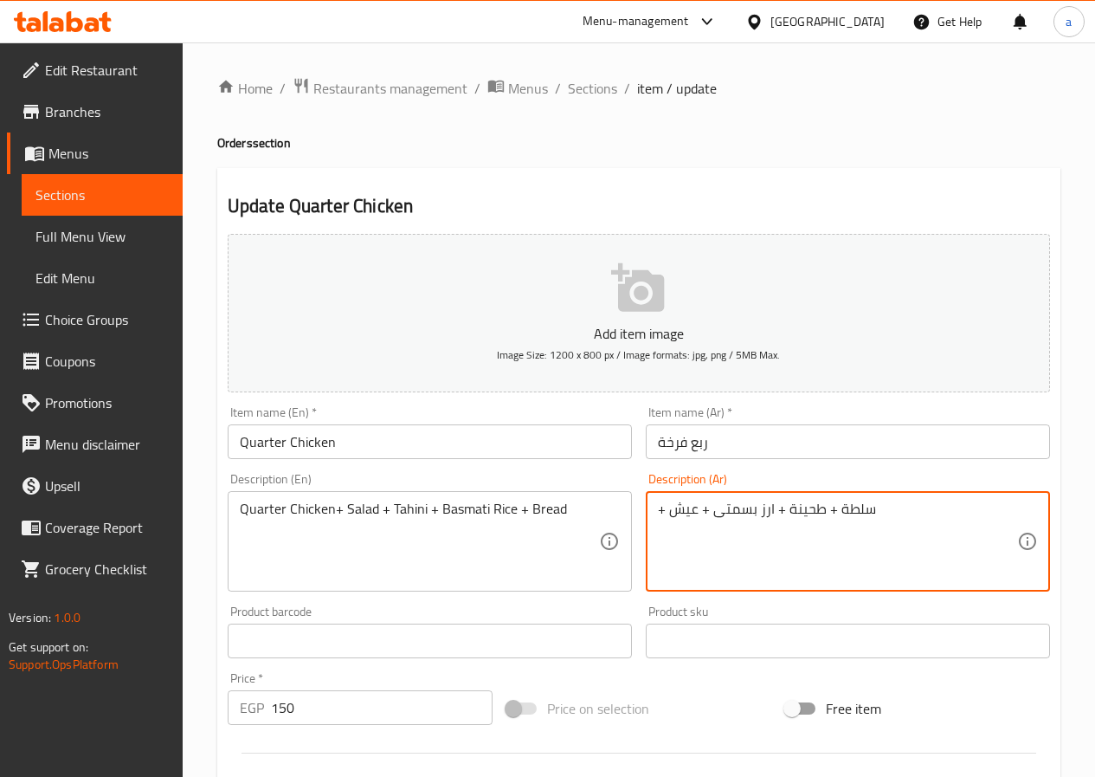
paste textarea "Quarter Chicken"
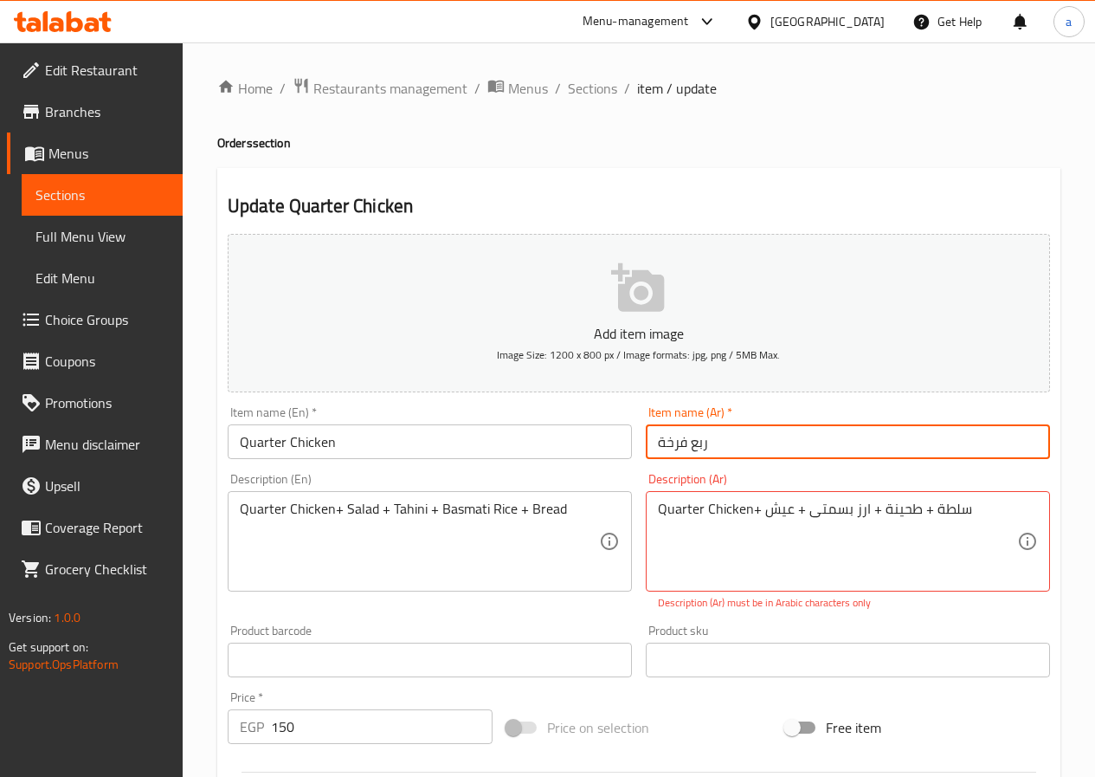
drag, startPoint x: 741, startPoint y: 442, endPoint x: 600, endPoint y: 446, distance: 141.1
click at [600, 446] on div "Add item image Image Size: 1200 x 800 px / Image formats: jpg, png / 5MB Max. I…" at bounding box center [639, 609] width 836 height 765
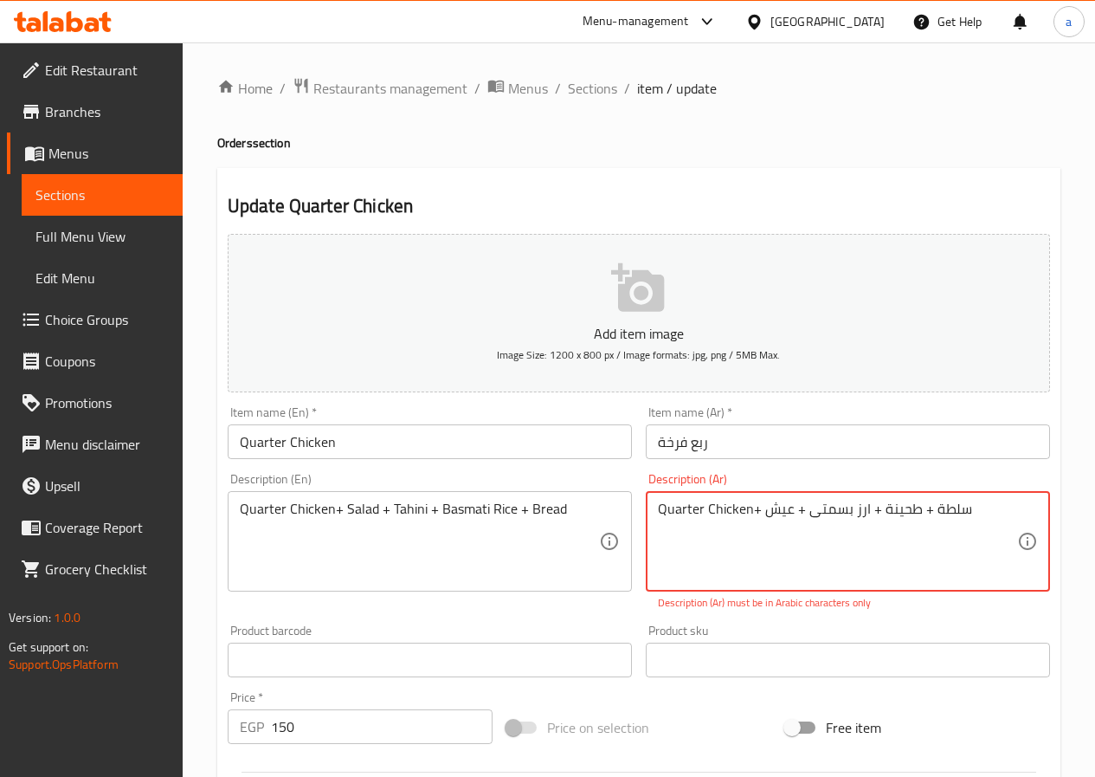
drag, startPoint x: 750, startPoint y: 510, endPoint x: 647, endPoint y: 519, distance: 103.5
paste textarea "ربع فرخة"
type textarea "ربع فرخة+ سلطة + طحينة + ارز بسمتى + عيش"
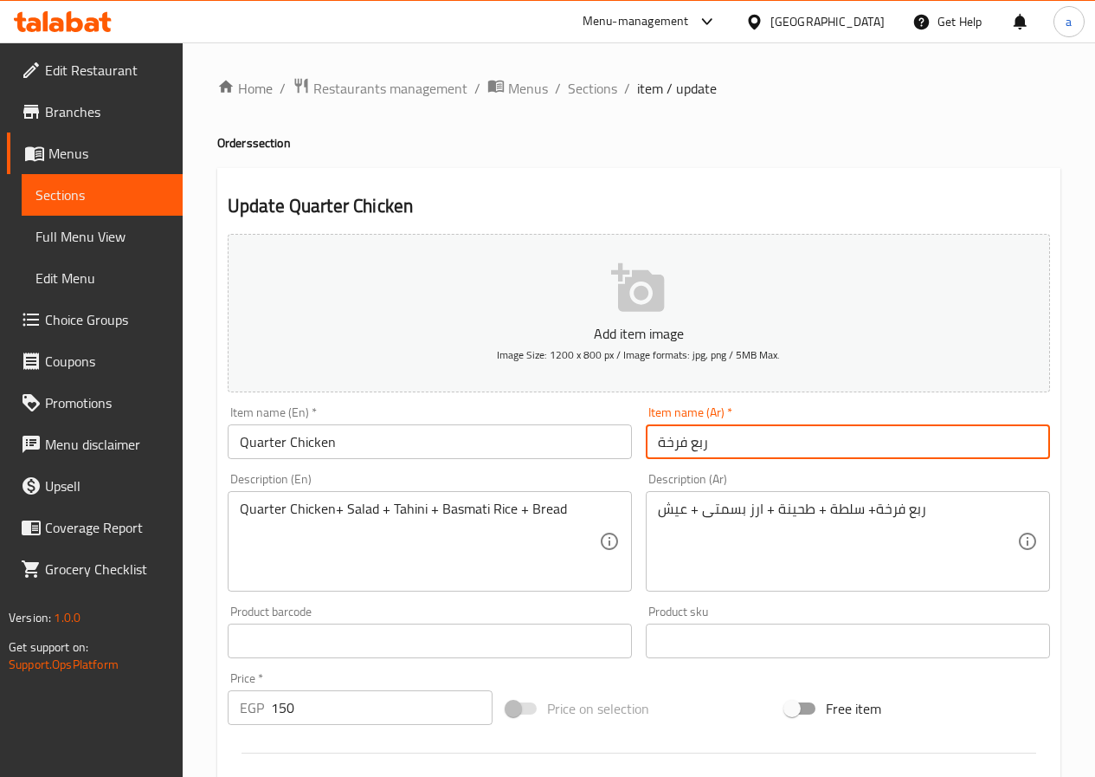
drag, startPoint x: 716, startPoint y: 447, endPoint x: 603, endPoint y: 447, distance: 113.4
click at [603, 447] on div "Add item image Image Size: 1200 x 800 px / Image formats: jpg, png / 5MB Max. I…" at bounding box center [639, 600] width 836 height 746
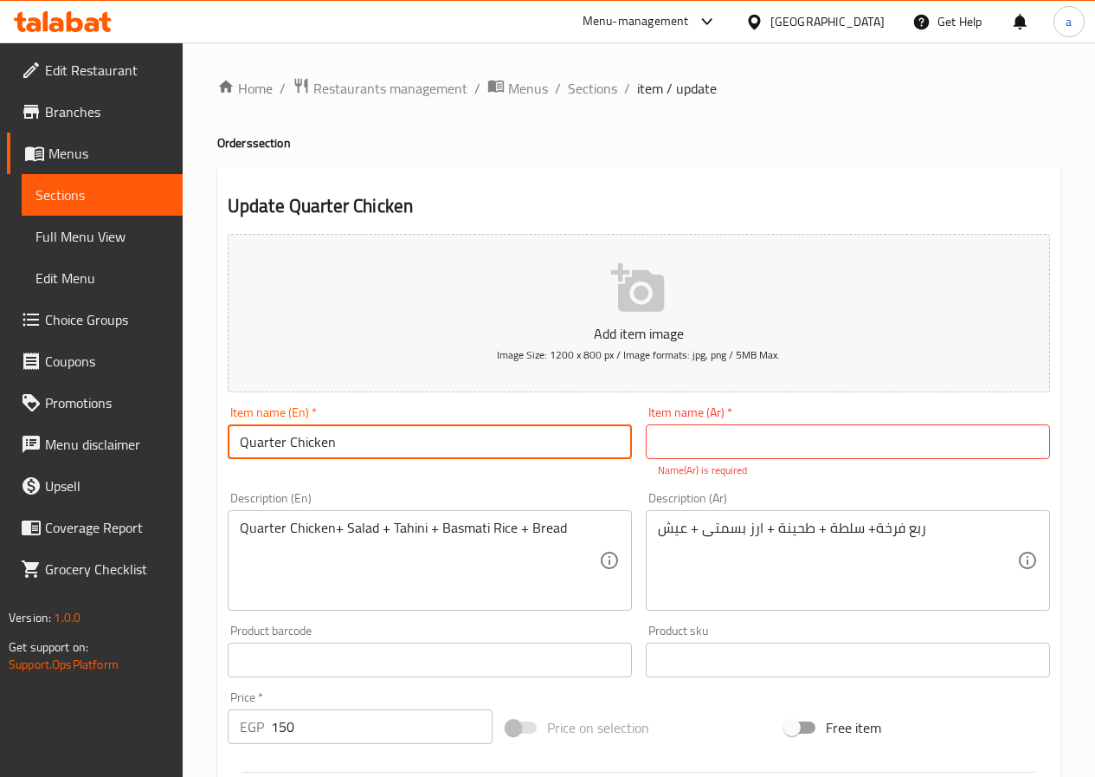
drag, startPoint x: 507, startPoint y: 446, endPoint x: 0, endPoint y: 428, distance: 507.6
click at [0, 428] on div "Edit Restaurant Branches Menus Sections Full Menu View Edit Menu Choice Groups …" at bounding box center [547, 642] width 1095 height 1200
click at [267, 445] on input "text" at bounding box center [430, 441] width 404 height 35
type input "order 2"
click at [732, 448] on input "text" at bounding box center [848, 441] width 404 height 35
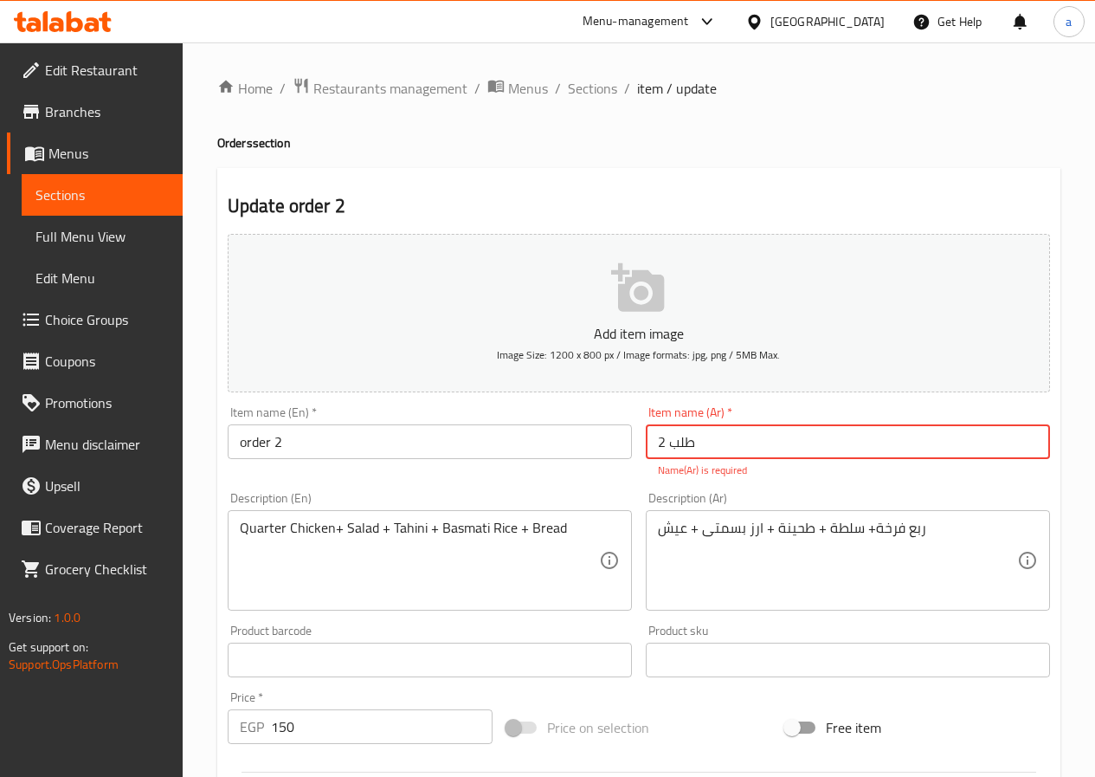
type input "طلب 2"
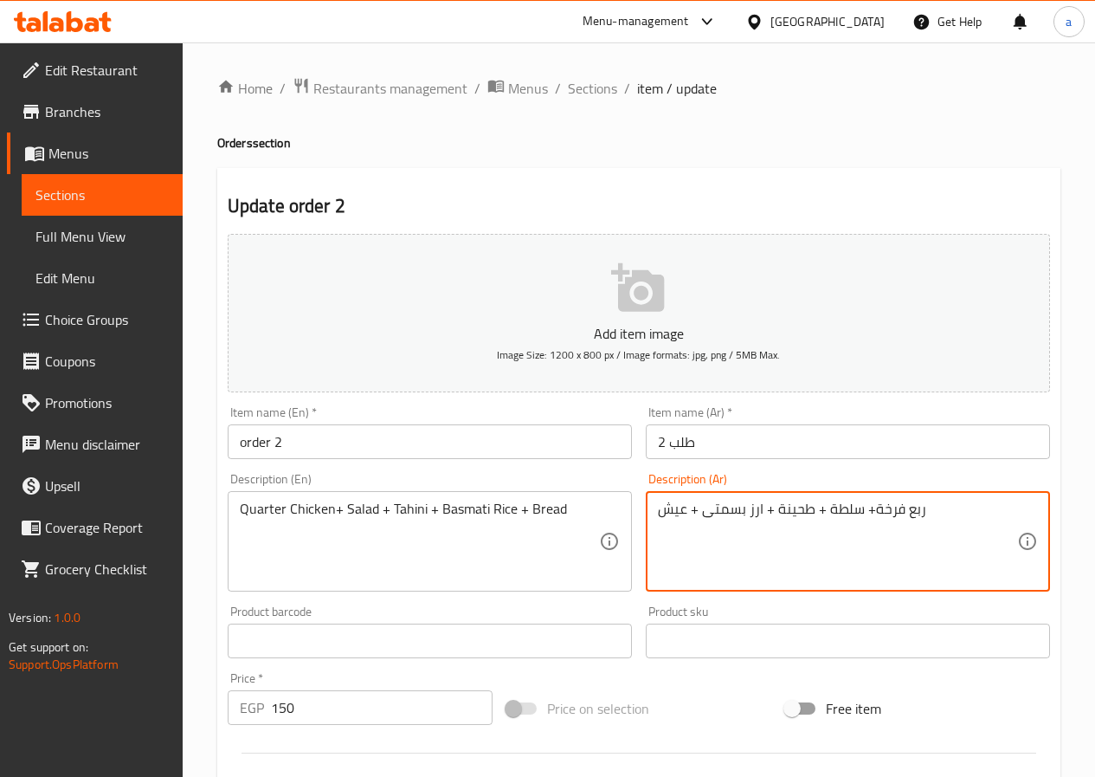
drag, startPoint x: 935, startPoint y: 530, endPoint x: 616, endPoint y: 543, distance: 318.8
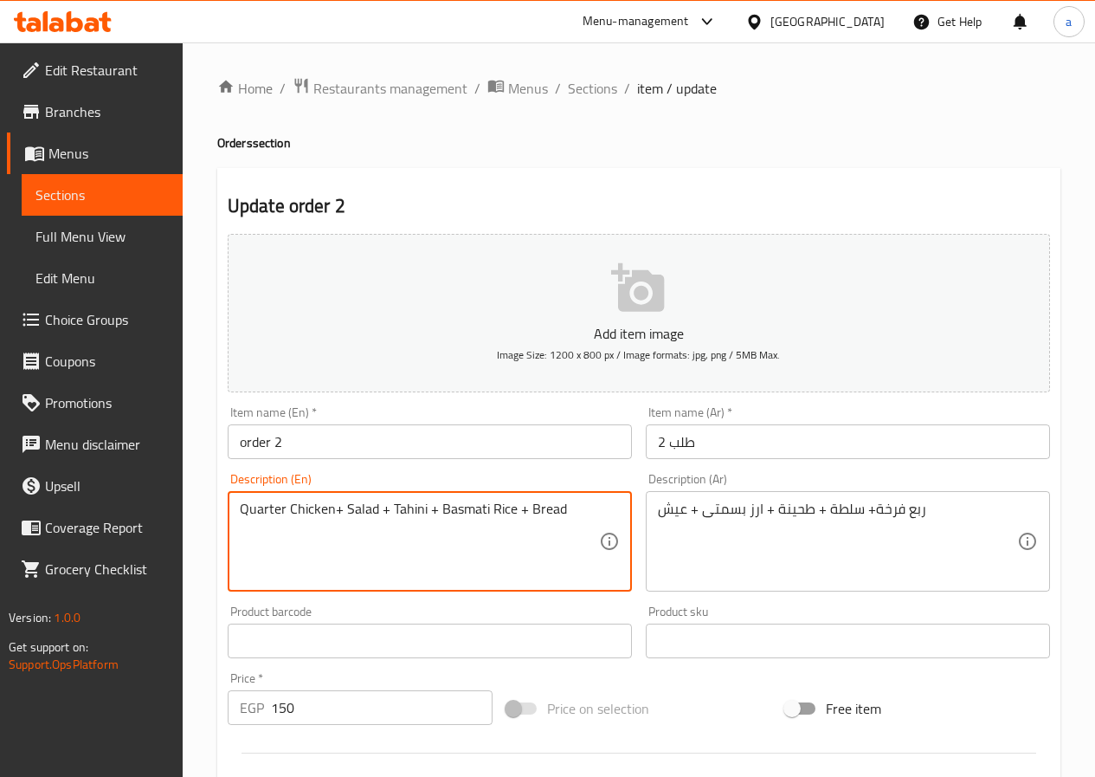
drag, startPoint x: 283, startPoint y: 510, endPoint x: 203, endPoint y: 509, distance: 79.6
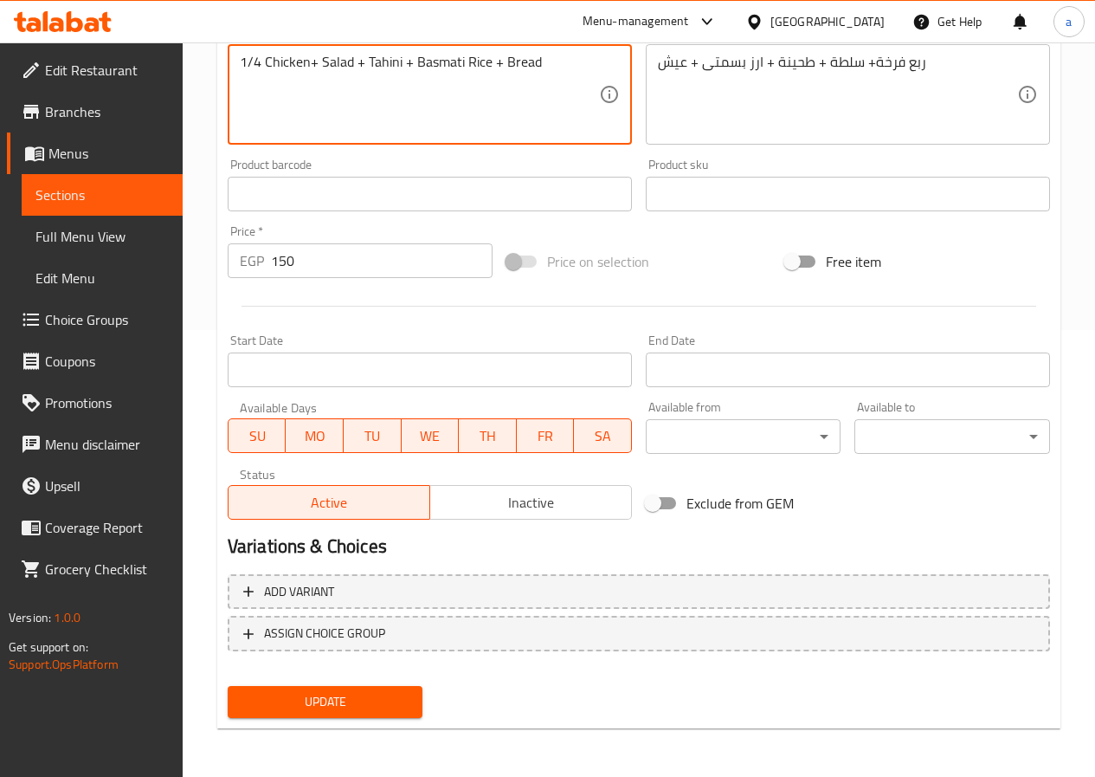
type textarea "1/4 Chicken+ Salad + Tahini + Basmati Rice + Bread"
click at [358, 699] on span "Update" at bounding box center [326, 702] width 168 height 22
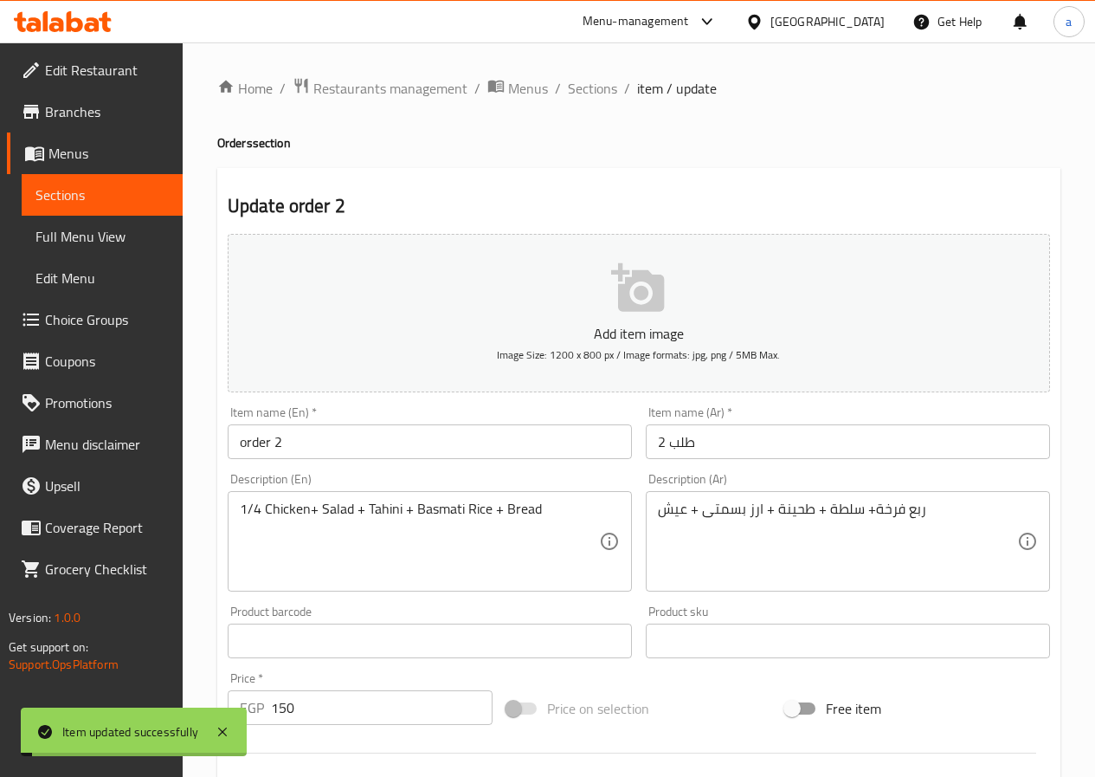
drag, startPoint x: 587, startPoint y: 96, endPoint x: 631, endPoint y: 175, distance: 90.3
click at [587, 95] on span "Sections" at bounding box center [592, 88] width 49 height 21
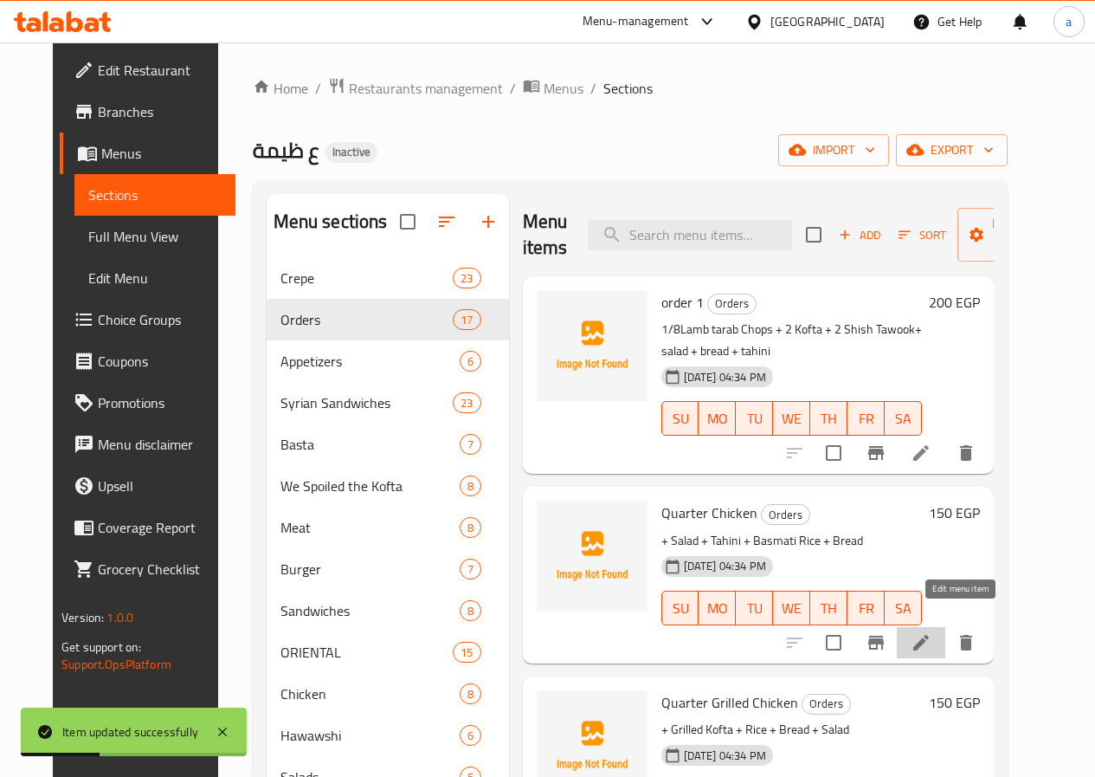
click at [929, 635] on icon at bounding box center [921, 643] width 16 height 16
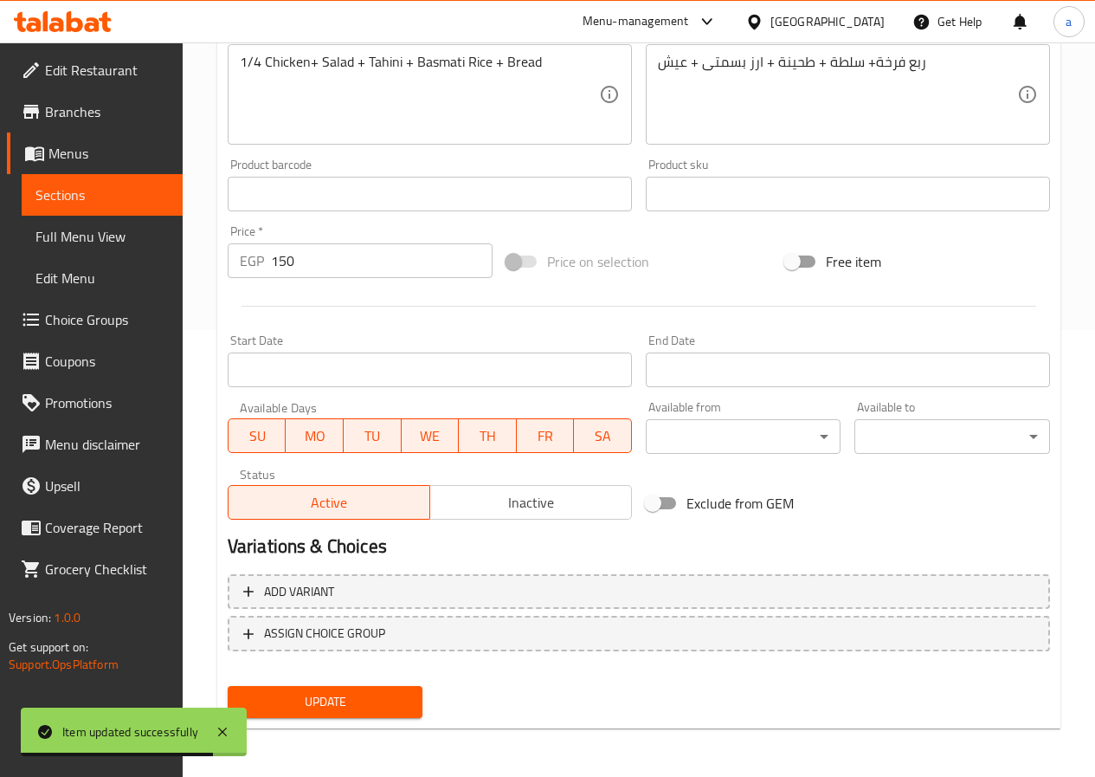
click at [336, 704] on span "Update" at bounding box center [326, 702] width 168 height 22
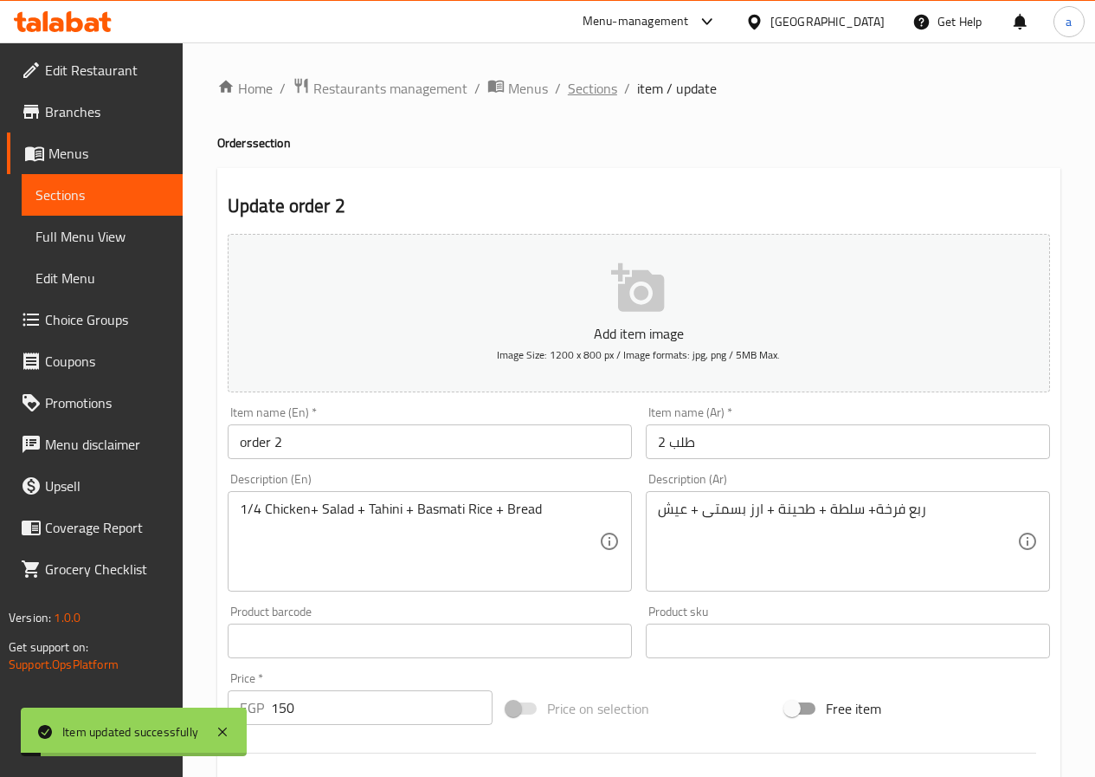
click at [593, 83] on span "Sections" at bounding box center [592, 88] width 49 height 21
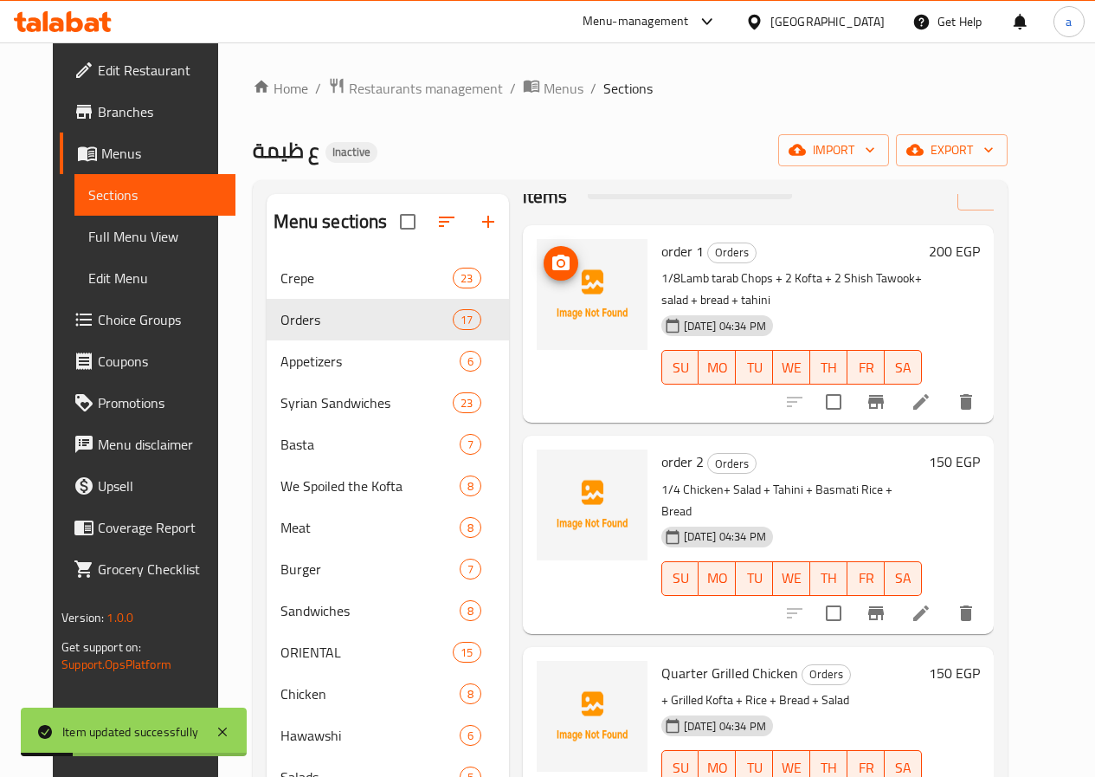
scroll to position [173, 0]
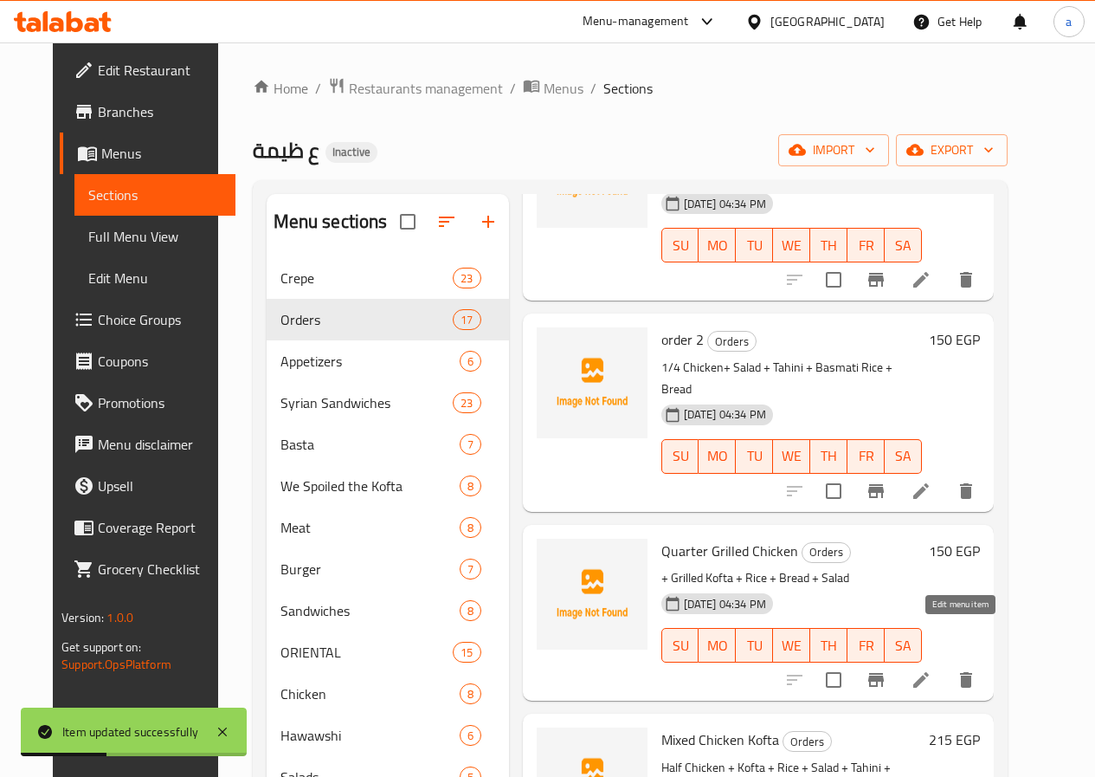
click at [929, 672] on icon at bounding box center [921, 680] width 16 height 16
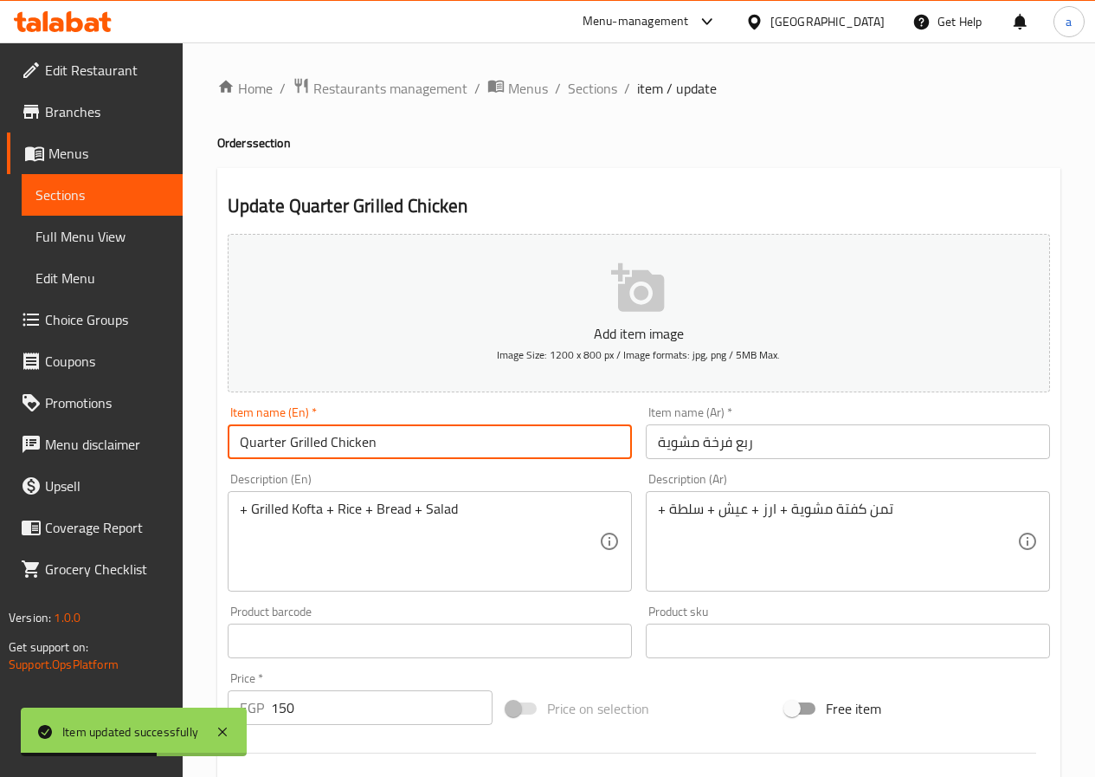
drag, startPoint x: 405, startPoint y: 442, endPoint x: 142, endPoint y: 452, distance: 263.3
click at [142, 452] on div "Edit Restaurant Branches Menus Sections Full Menu View Edit Menu Choice Groups …" at bounding box center [547, 632] width 1095 height 1181
click at [235, 510] on div "+ Grilled Kofta + Rice + Bread + Salad Description (En)" at bounding box center [430, 541] width 404 height 100
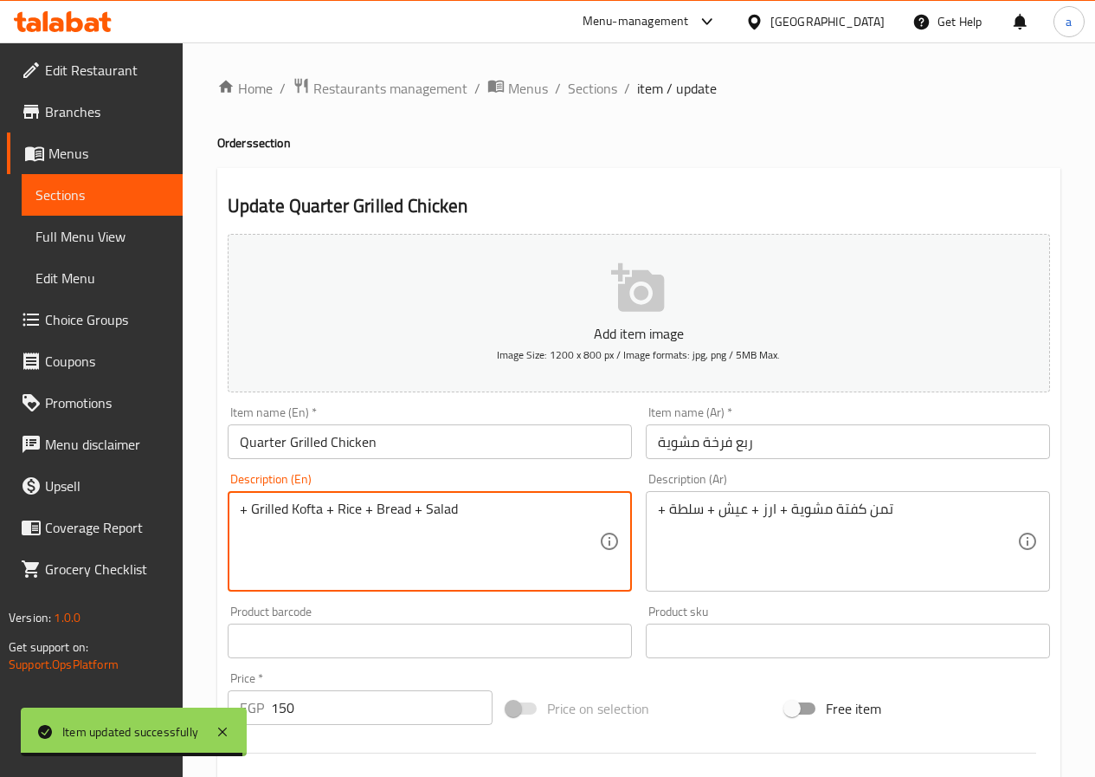
paste textarea "Quarter Grilled Chicken"
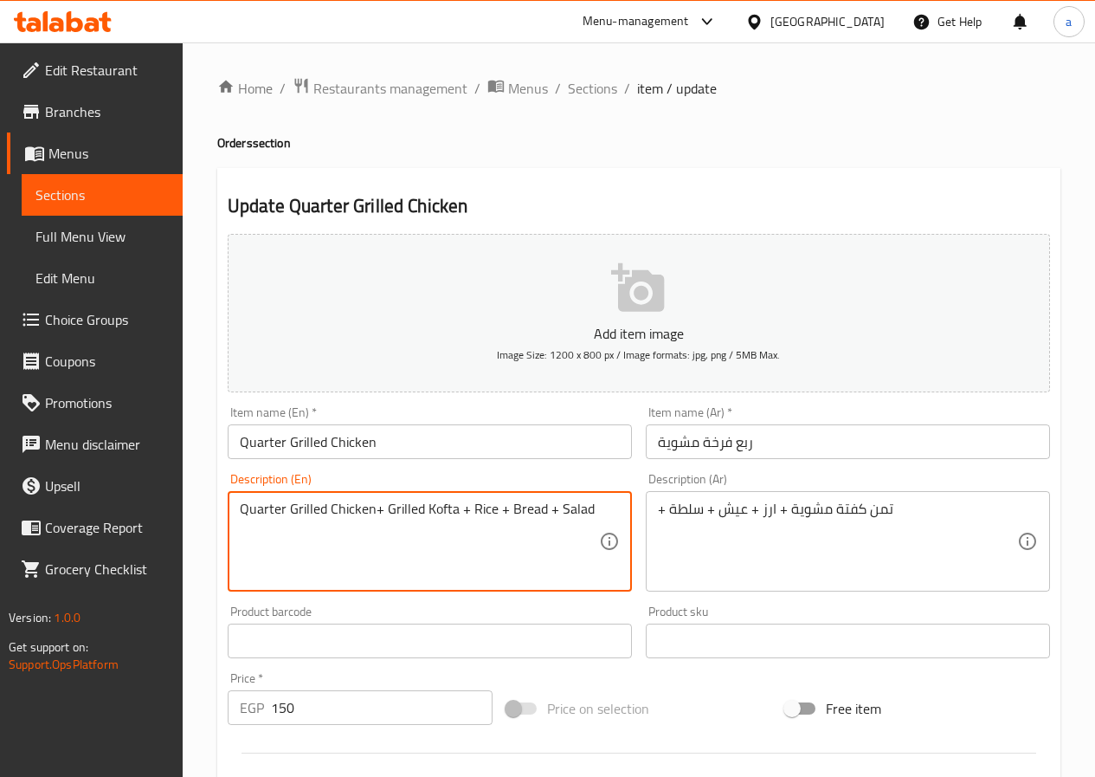
type textarea "Quarter Grilled Chicken+ Grilled Kofta + Rice + Bread + Salad"
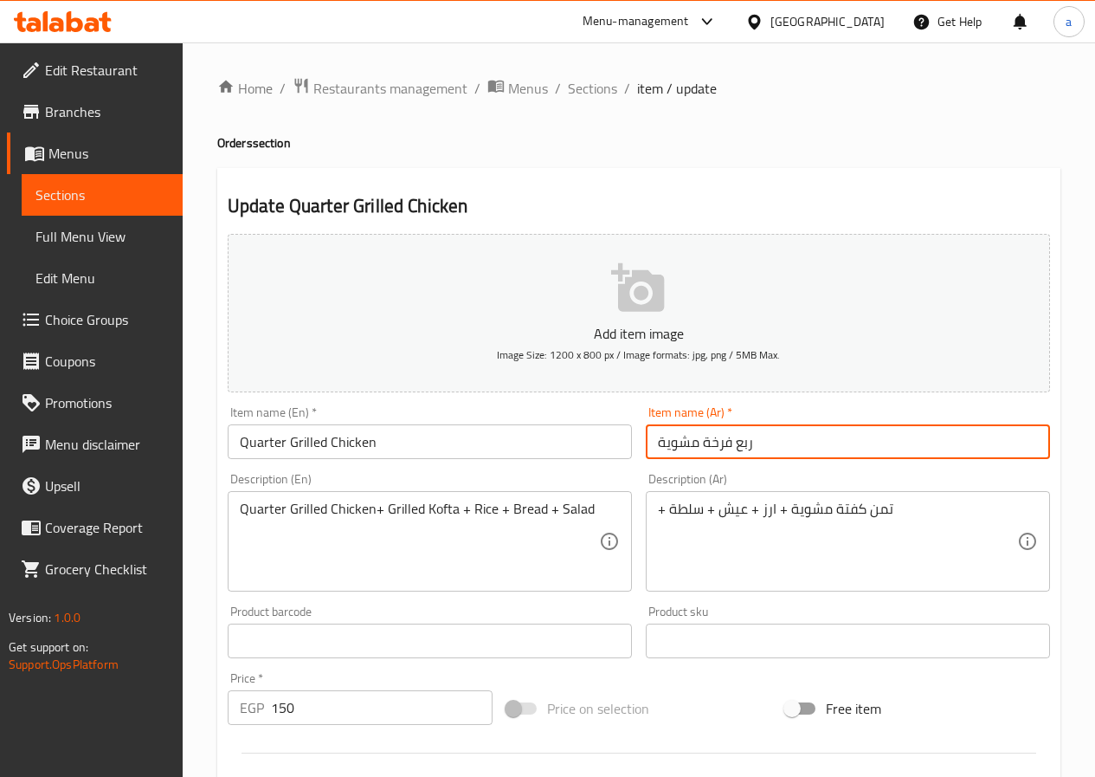
drag, startPoint x: 725, startPoint y: 442, endPoint x: 617, endPoint y: 453, distance: 107.8
click at [619, 450] on div "Add item image Image Size: 1200 x 800 px / Image formats: jpg, png / 5MB Max. I…" at bounding box center [639, 600] width 836 height 746
click at [654, 511] on div "+ تمن كفتة مشوية + ارز + عيش + سلطة Description (Ar)" at bounding box center [848, 541] width 404 height 100
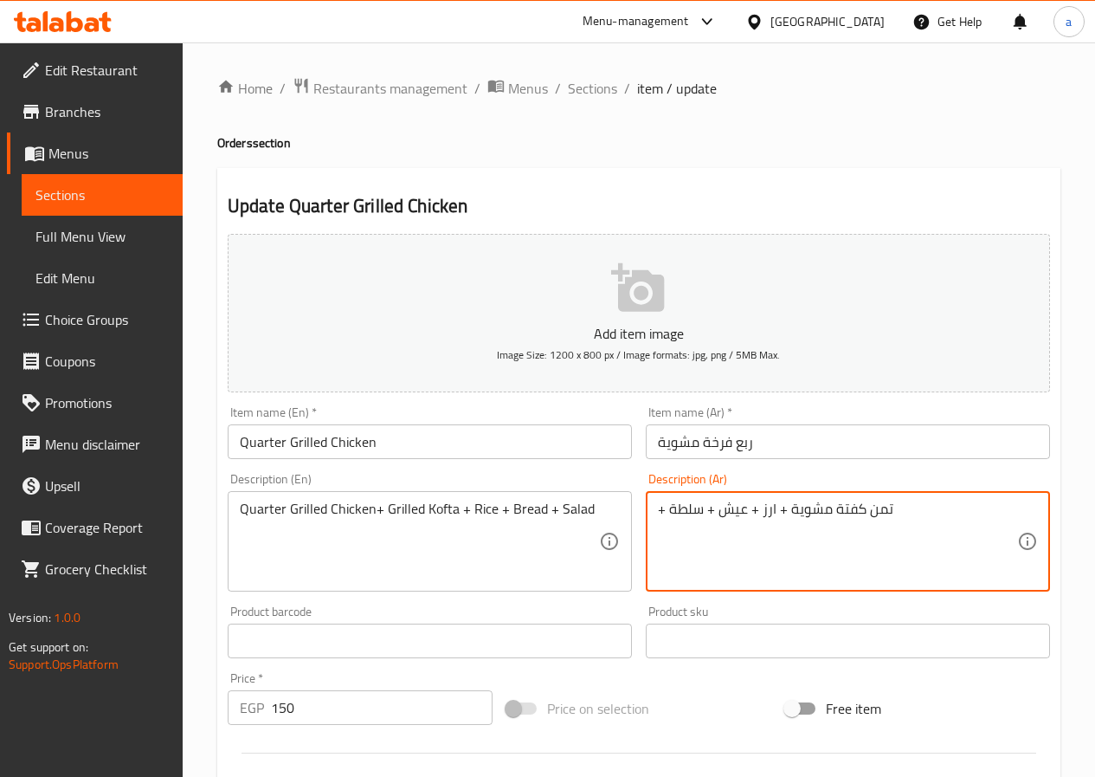
paste textarea "ربع فرخة مشوية"
type textarea "ربع فرخة مشوية+ تمن كفتة مشوية + ارز + عيش + سلطة"
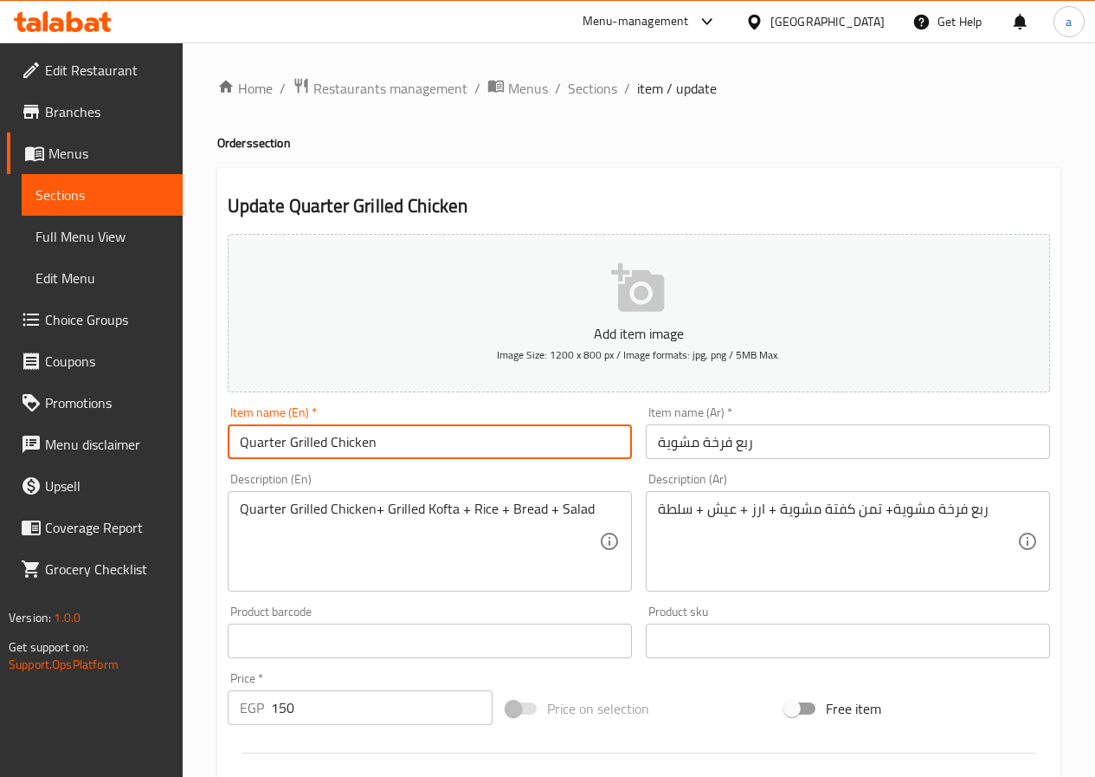
drag, startPoint x: 550, startPoint y: 446, endPoint x: 169, endPoint y: 472, distance: 381.8
click at [169, 472] on div "Edit Restaurant Branches Menus Sections Full Menu View Edit Menu Choice Groups …" at bounding box center [547, 632] width 1095 height 1181
type input "خ"
type input "order 3"
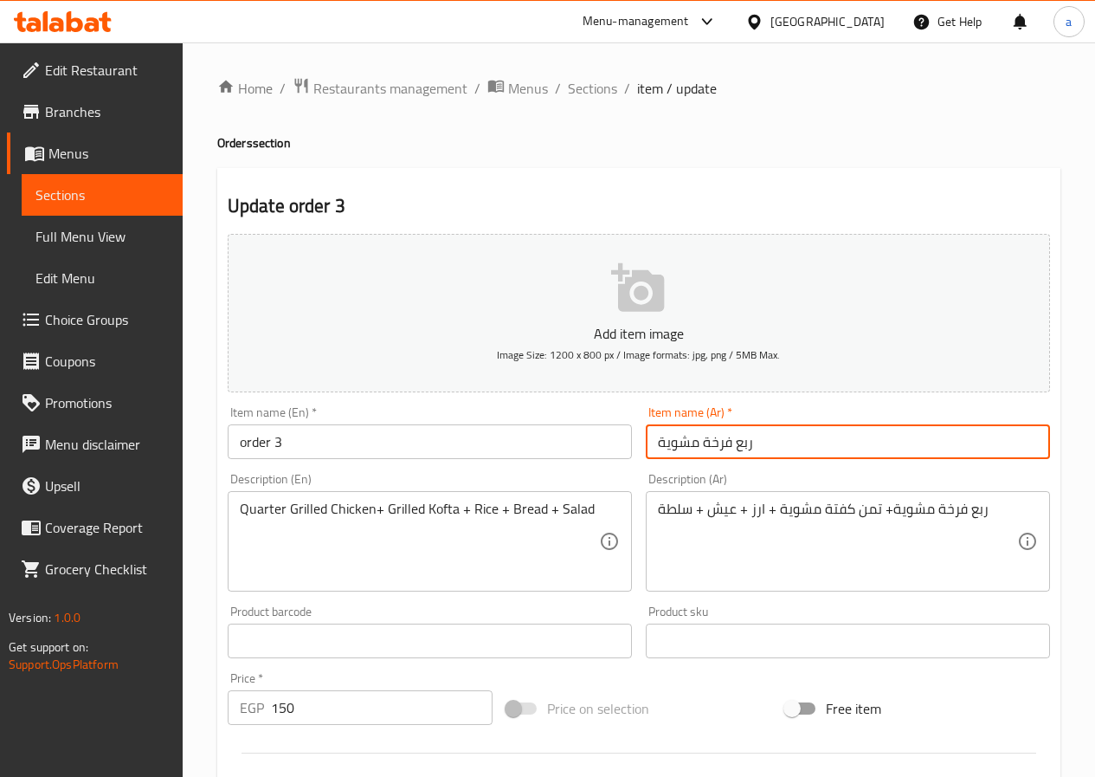
drag, startPoint x: 591, startPoint y: 441, endPoint x: 441, endPoint y: 466, distance: 151.9
click at [441, 466] on div "Add item image Image Size: 1200 x 800 px / Image formats: jpg, png / 5MB Max. I…" at bounding box center [639, 600] width 836 height 746
type input "طلب 3"
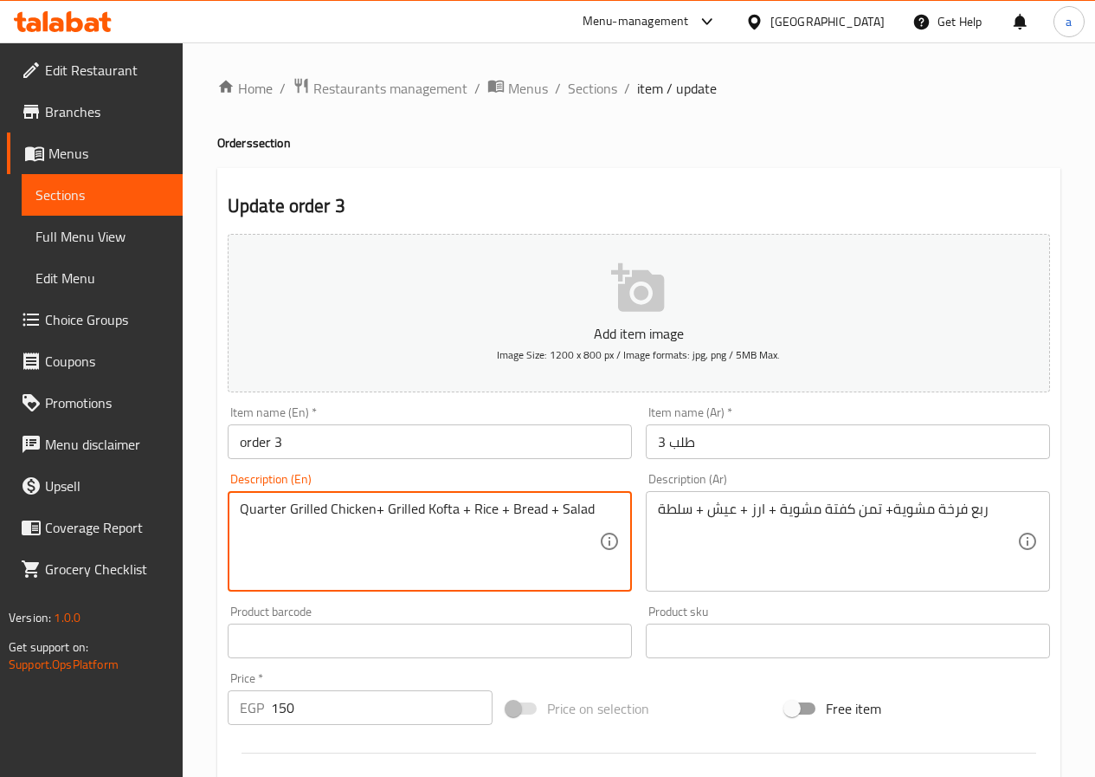
click at [269, 509] on textarea "Quarter Grilled Chicken+ Grilled Kofta + Rice + Bread + Salad" at bounding box center [419, 541] width 359 height 82
click at [358, 512] on textarea "1/4Grilled Chicken+ Grilled Kofta + Rice + Bread + Salad" at bounding box center [419, 541] width 359 height 82
type textarea "1/4Grilled Chicken+ 1/8 Grilled Kofta + Rice + Bread + Salad"
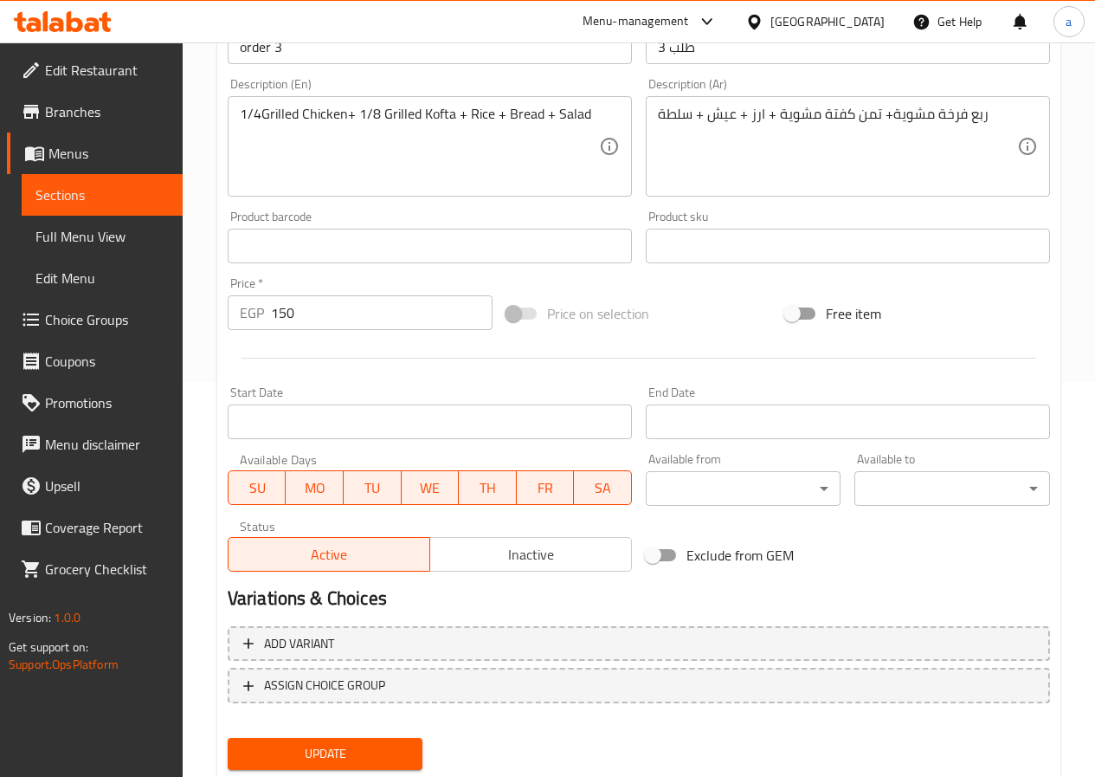
scroll to position [433, 0]
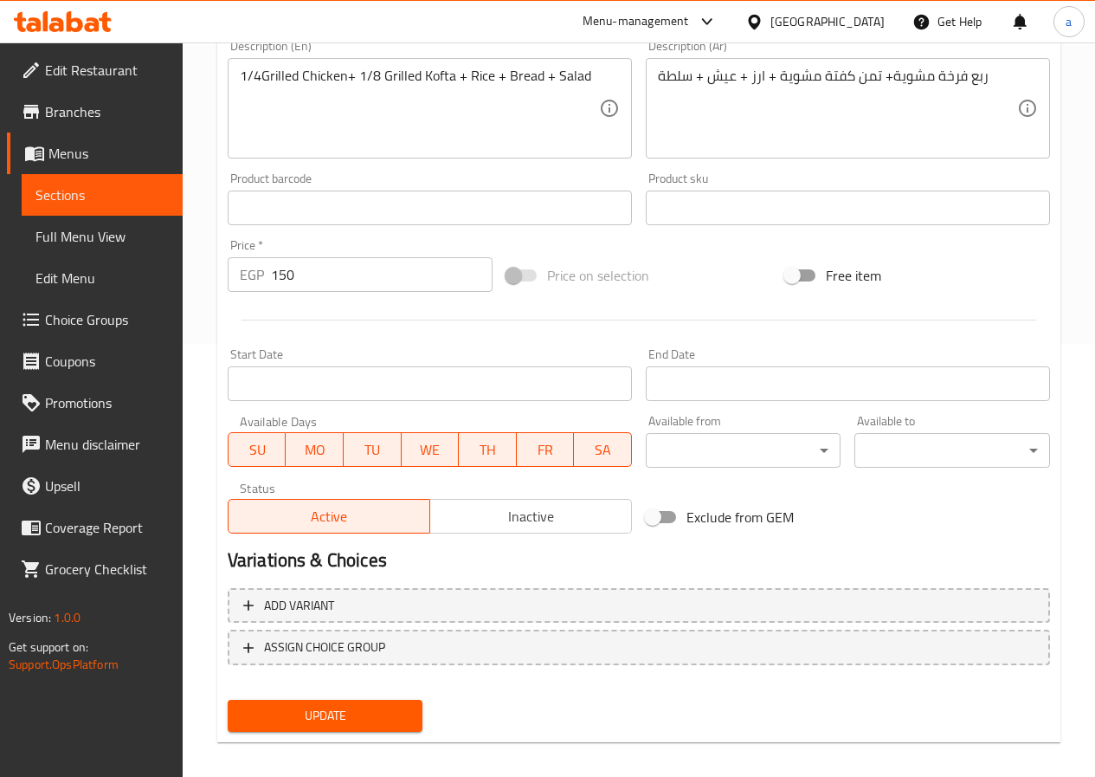
click at [353, 726] on span "Update" at bounding box center [326, 716] width 168 height 22
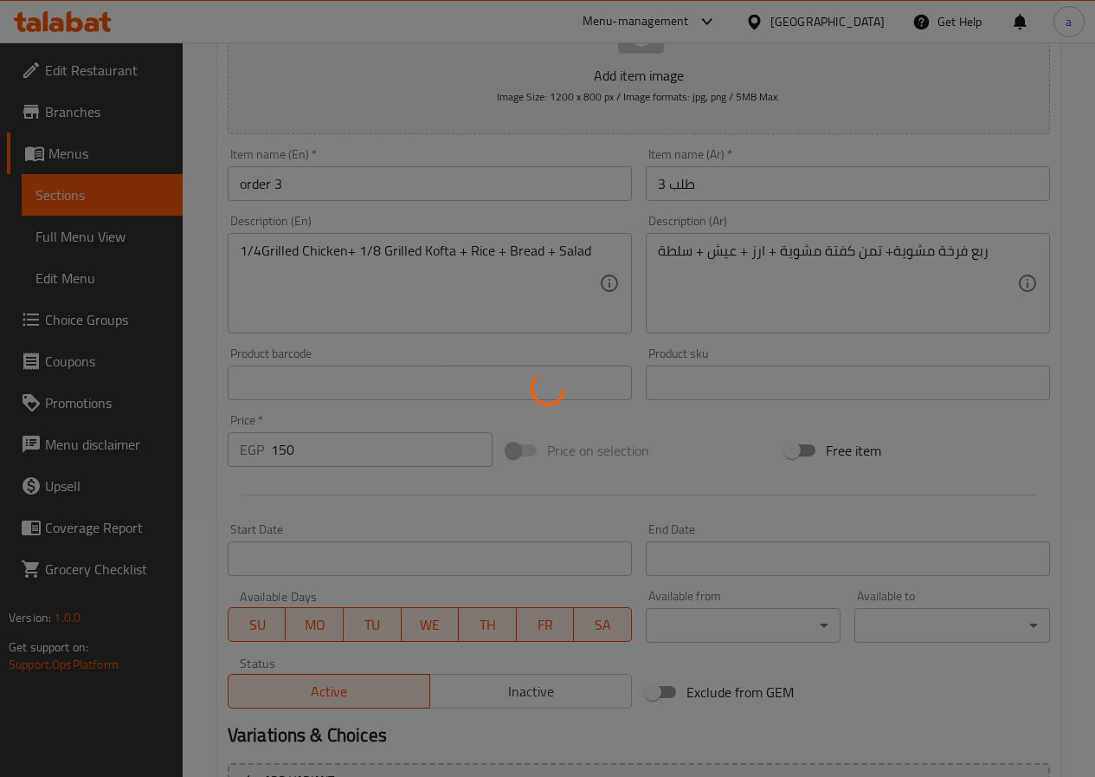
scroll to position [260, 0]
